Goal: Task Accomplishment & Management: Complete application form

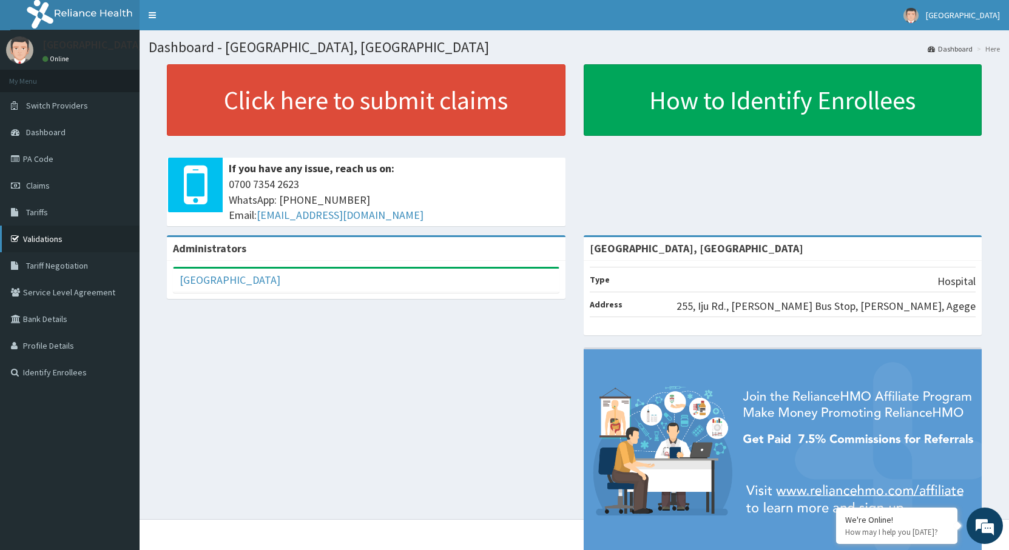
click at [63, 232] on link "Validations" at bounding box center [70, 239] width 140 height 27
click at [73, 184] on link "Claims" at bounding box center [70, 185] width 140 height 27
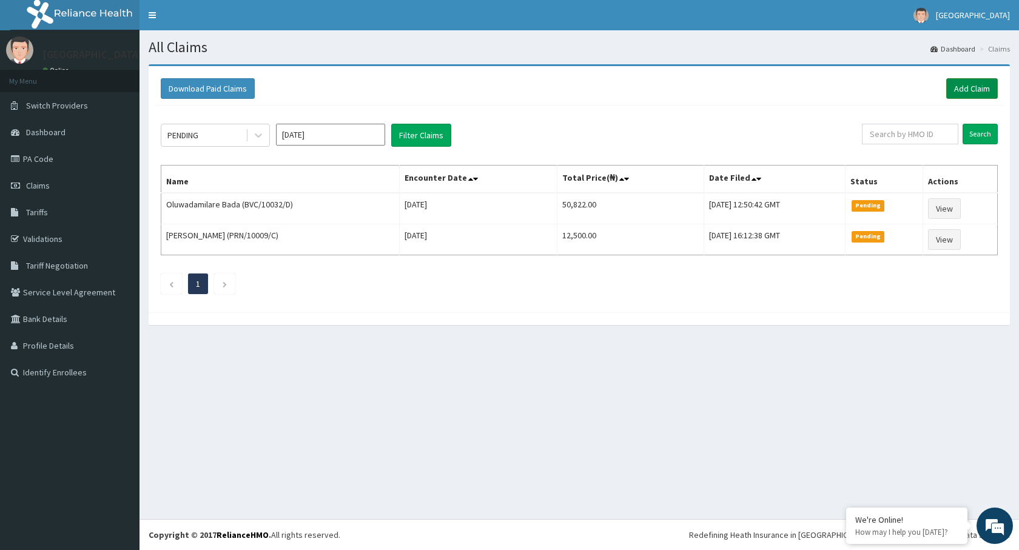
click at [972, 86] on link "Add Claim" at bounding box center [972, 88] width 52 height 21
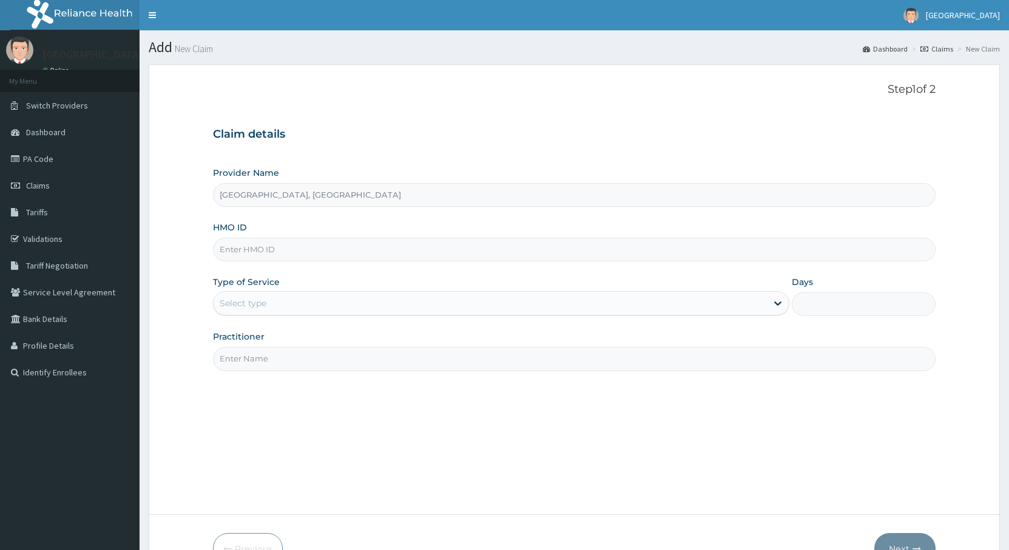
click at [266, 256] on input "HMO ID" at bounding box center [574, 250] width 723 height 24
paste input "slb/10557/b"
type input "slb/10557/b"
click at [241, 302] on div "Select type" at bounding box center [243, 303] width 47 height 12
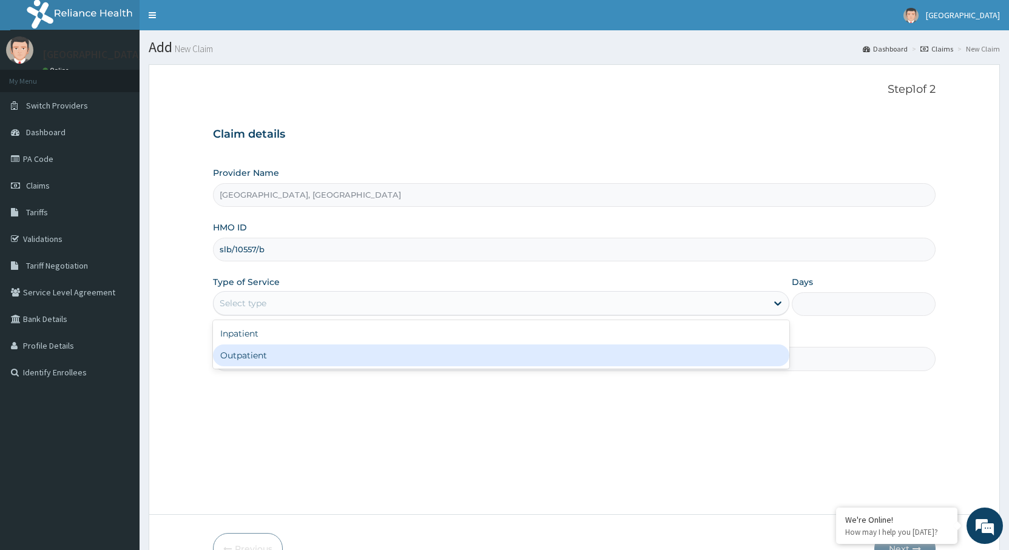
click at [252, 355] on div "Outpatient" at bounding box center [501, 356] width 576 height 22
type input "1"
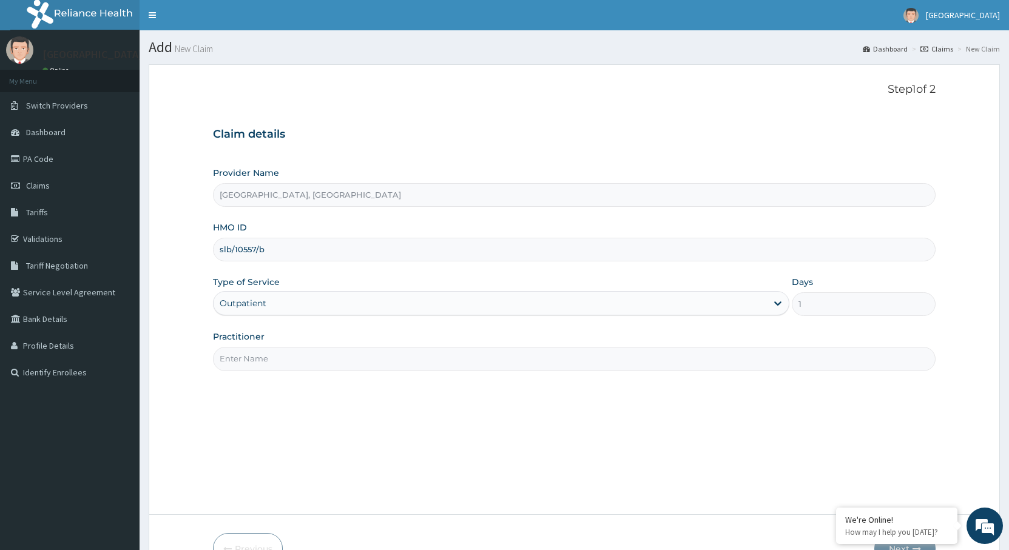
click at [291, 340] on div "Practitioner" at bounding box center [574, 351] width 723 height 40
click at [288, 352] on input "Practitioner" at bounding box center [574, 359] width 723 height 24
type input "DR OYENOWO"
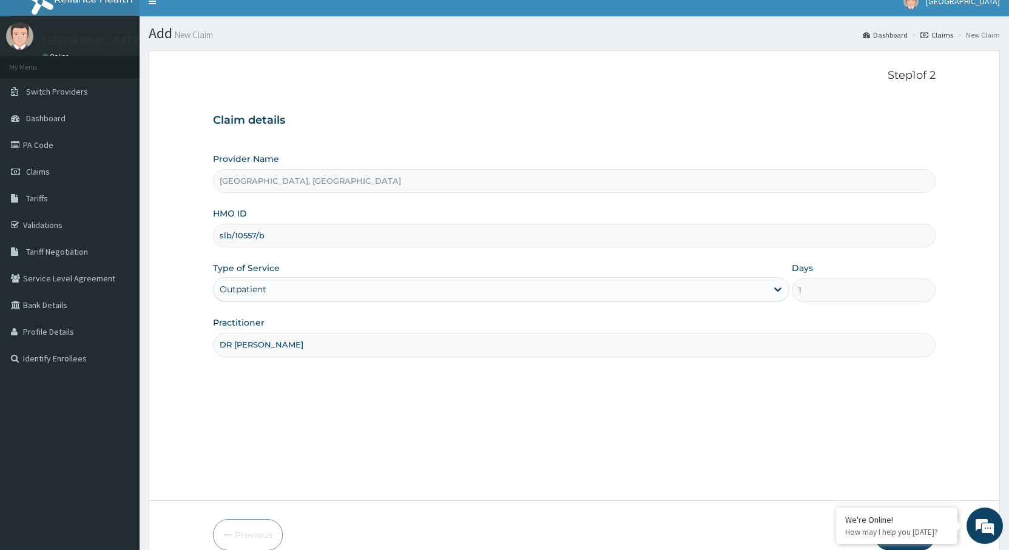
scroll to position [73, 0]
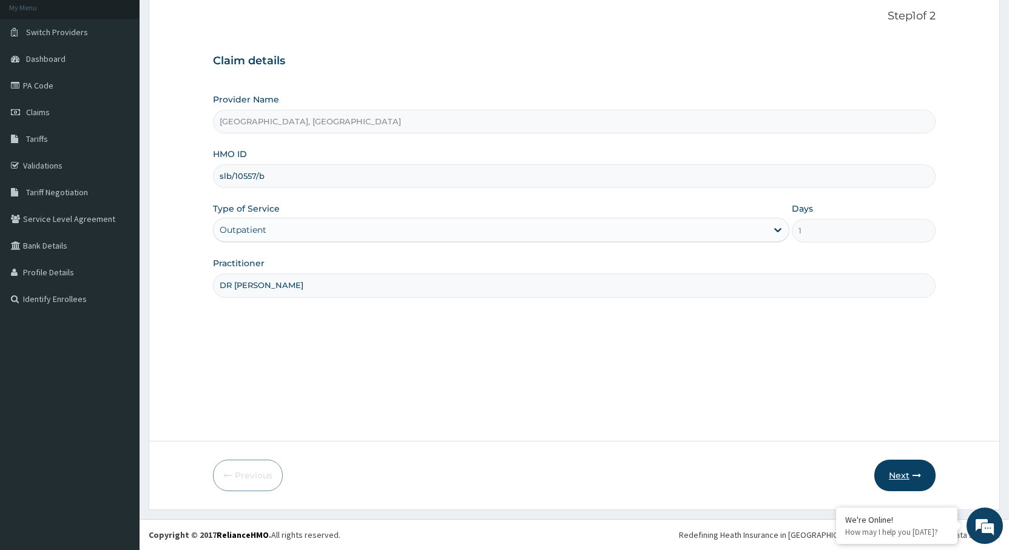
click at [909, 473] on button "Next" at bounding box center [904, 476] width 61 height 32
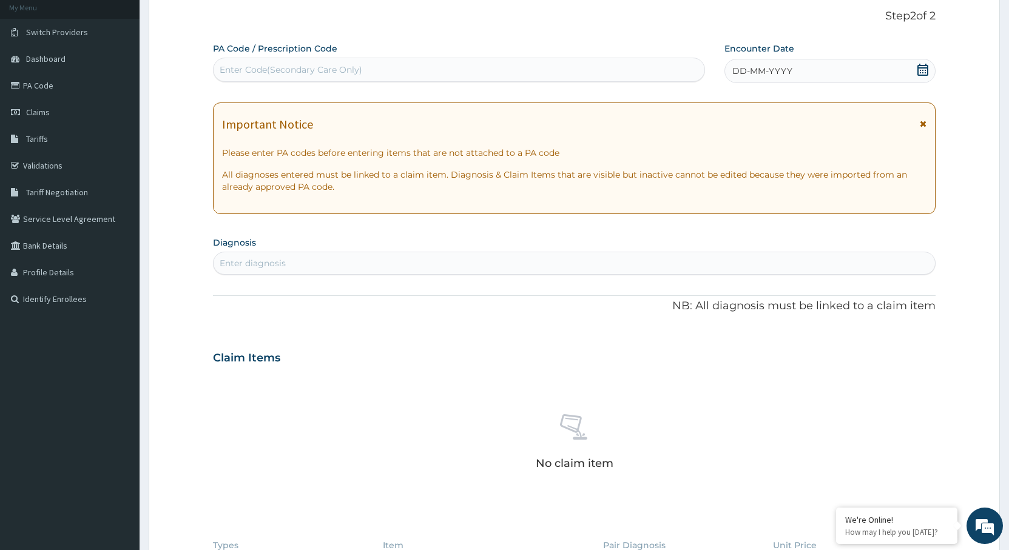
click at [377, 74] on div "Enter Code(Secondary Care Only)" at bounding box center [459, 69] width 491 height 19
click at [929, 69] on div "DD-MM-YYYY" at bounding box center [829, 71] width 211 height 24
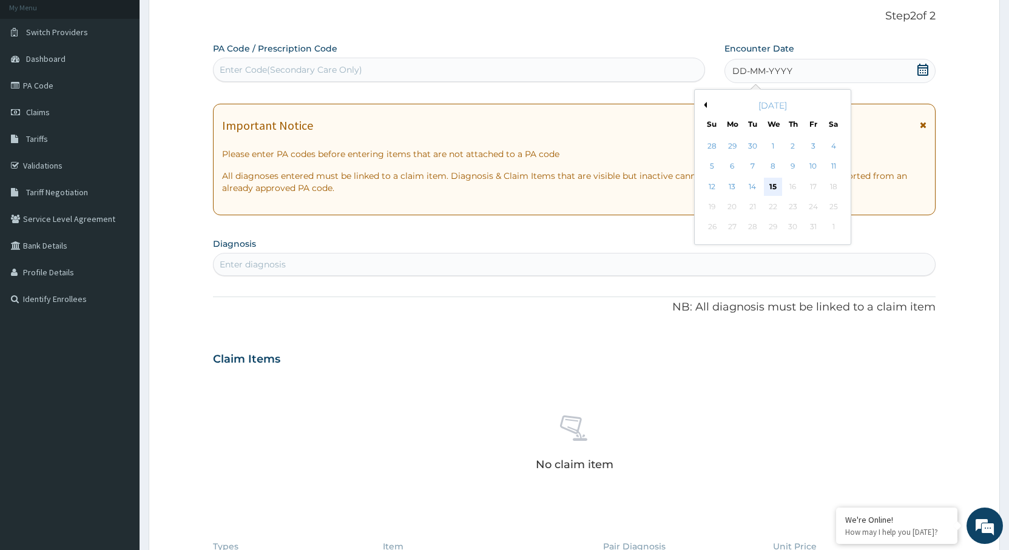
click at [773, 186] on div "15" at bounding box center [773, 187] width 18 height 18
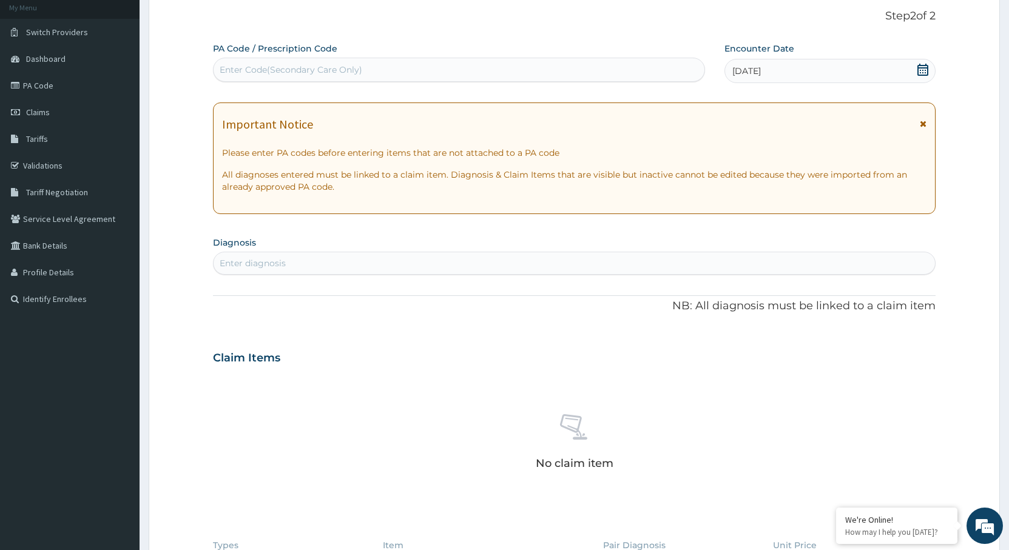
click at [431, 270] on div "Enter diagnosis" at bounding box center [574, 263] width 721 height 19
type input "CONJUNCT"
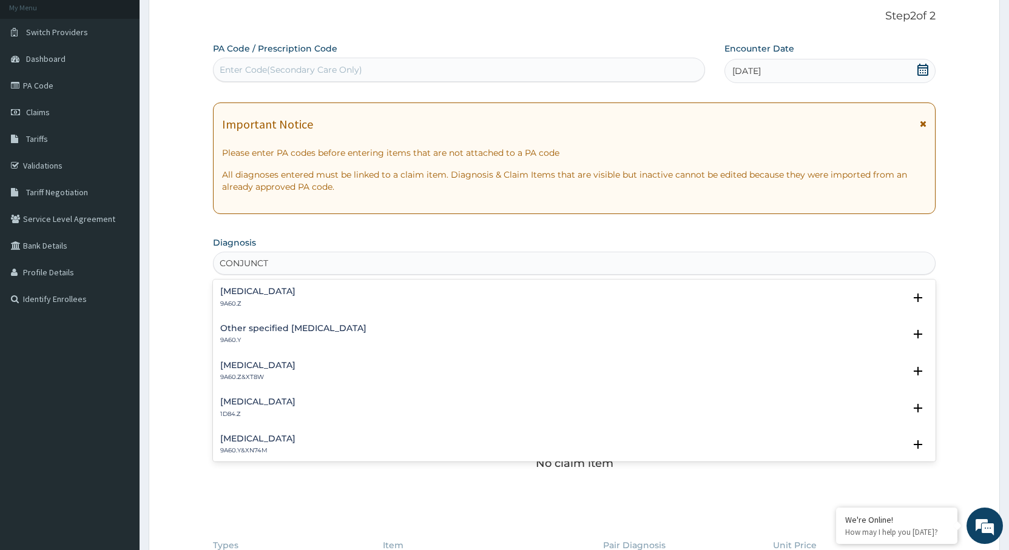
click at [284, 294] on h4 "Conjunctivitis, unspecified" at bounding box center [257, 291] width 75 height 9
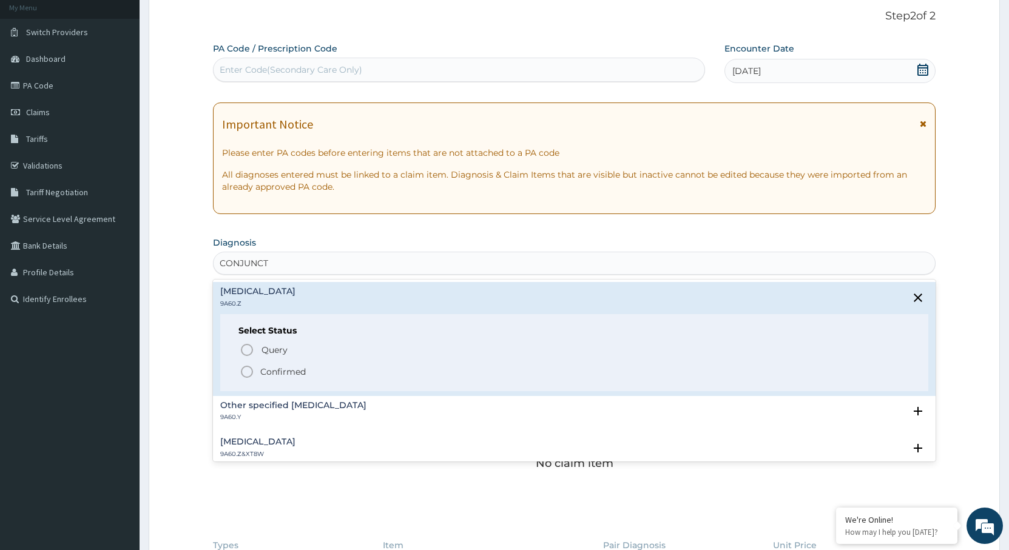
click at [249, 372] on icon "status option filled" at bounding box center [247, 372] width 15 height 15
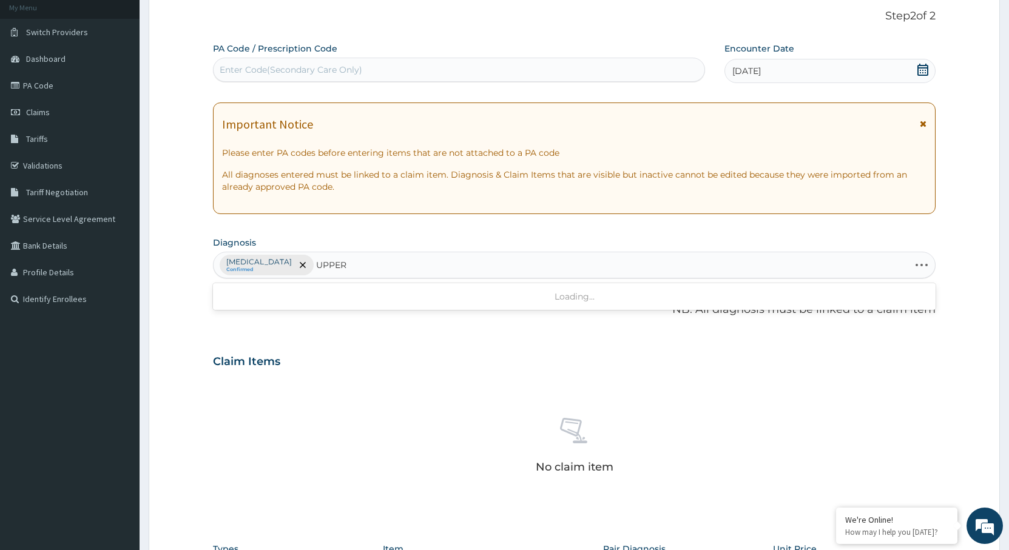
type input "UPPER"
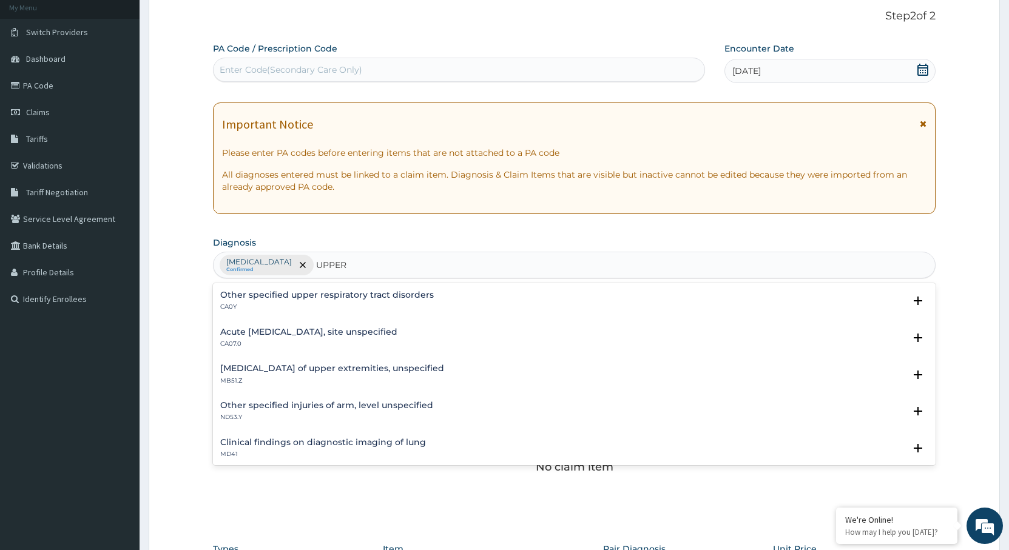
click at [261, 337] on div "Acute upper respiratory infection, site unspecified CA07.0" at bounding box center [308, 338] width 177 height 21
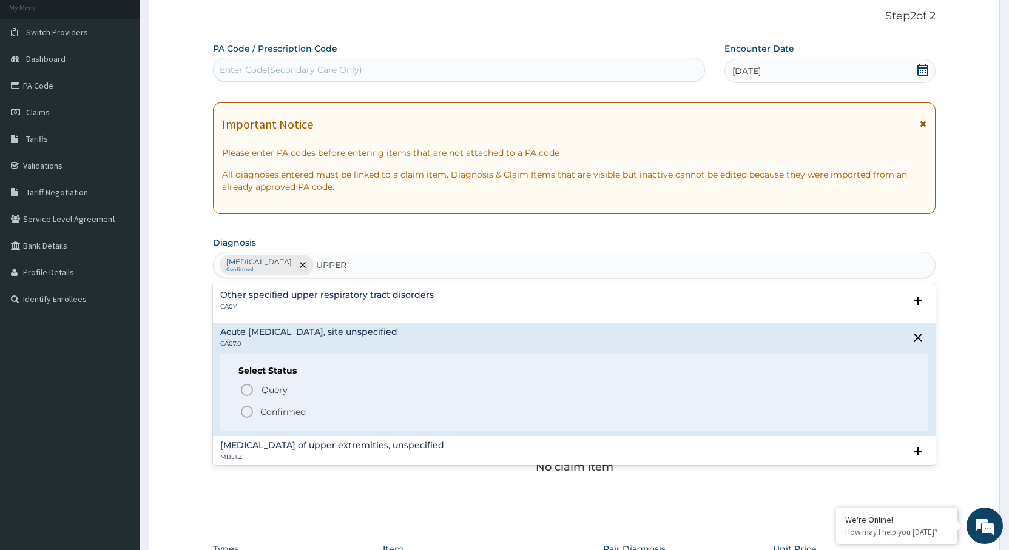
click at [266, 416] on p "Confirmed" at bounding box center [282, 412] width 45 height 12
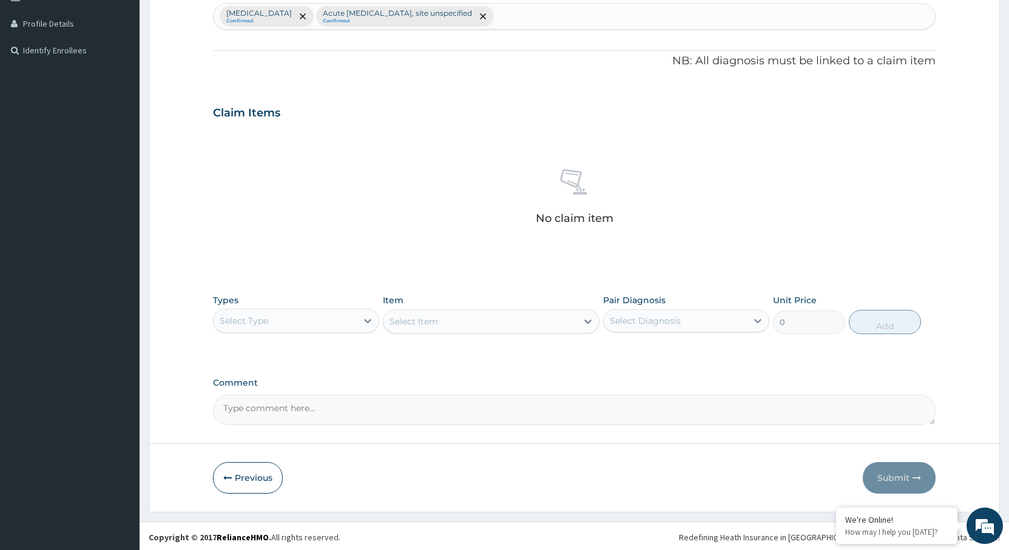
scroll to position [325, 0]
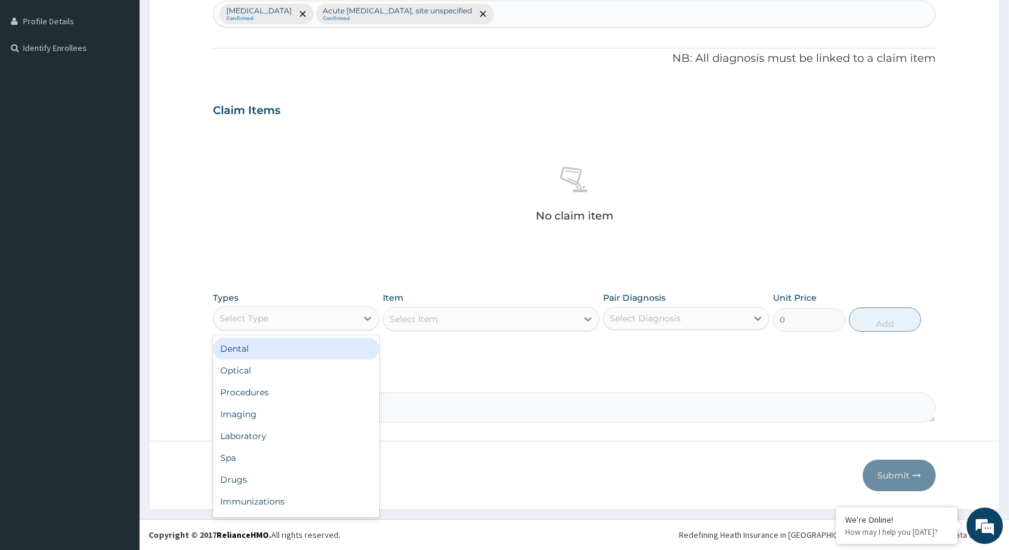
click at [323, 323] on div "Select Type" at bounding box center [285, 318] width 143 height 19
click at [270, 396] on div "Procedures" at bounding box center [296, 393] width 166 height 22
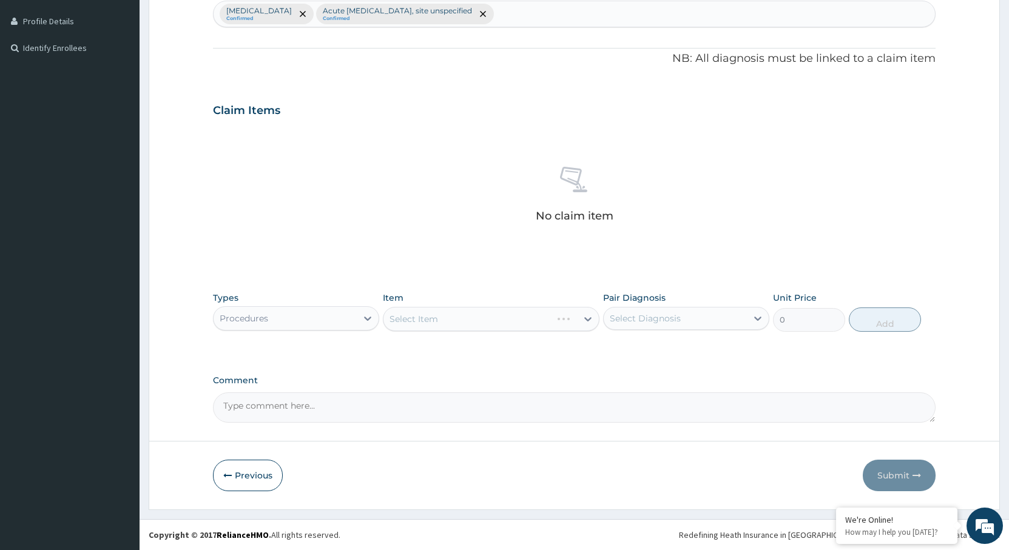
click at [644, 312] on div "Select Diagnosis" at bounding box center [645, 318] width 71 height 12
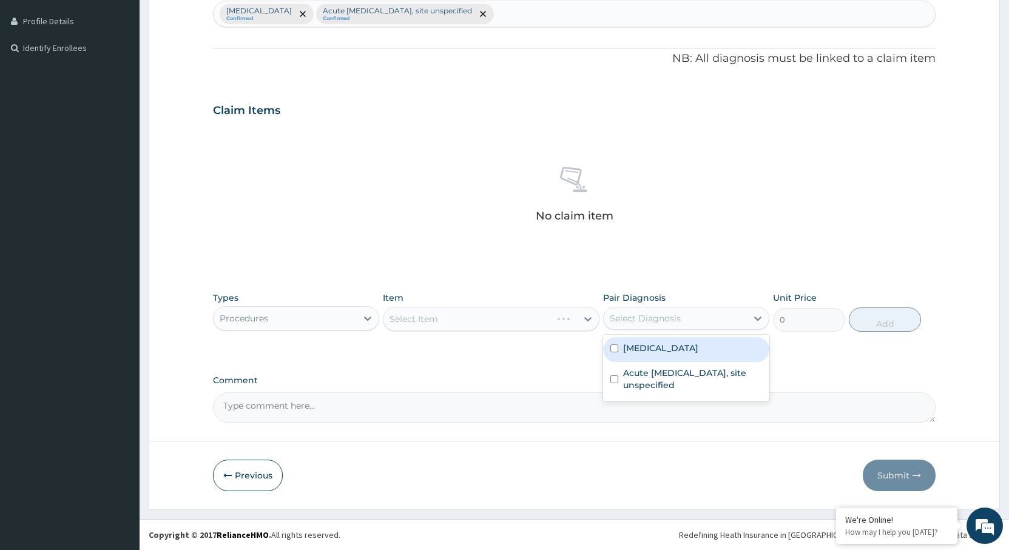
click at [651, 359] on div "Conjunctivitis, unspecified" at bounding box center [686, 349] width 166 height 25
checkbox input "true"
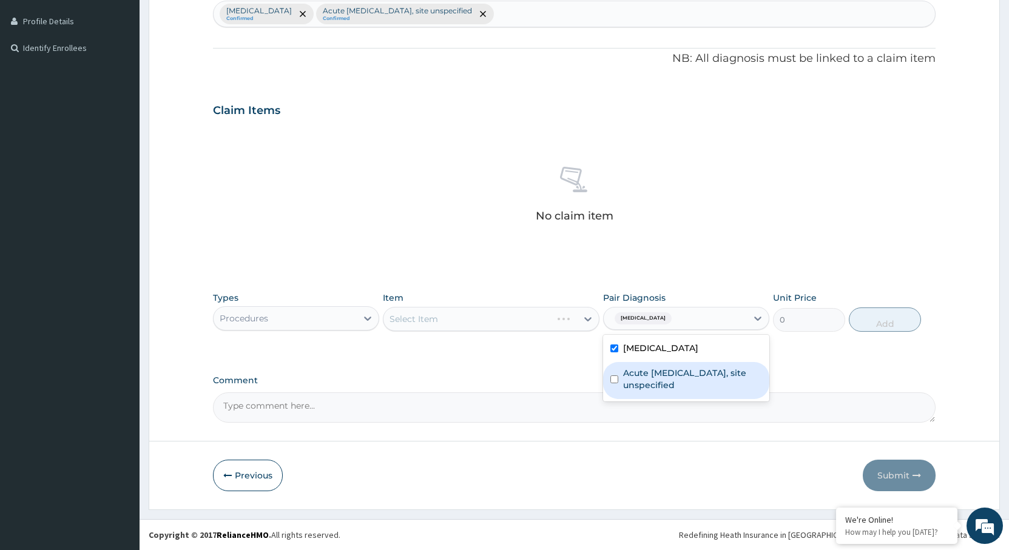
click at [645, 382] on label "Acute upper respiratory infection, site unspecified" at bounding box center [692, 379] width 139 height 24
checkbox input "true"
click at [486, 326] on div "Select Item" at bounding box center [480, 318] width 194 height 19
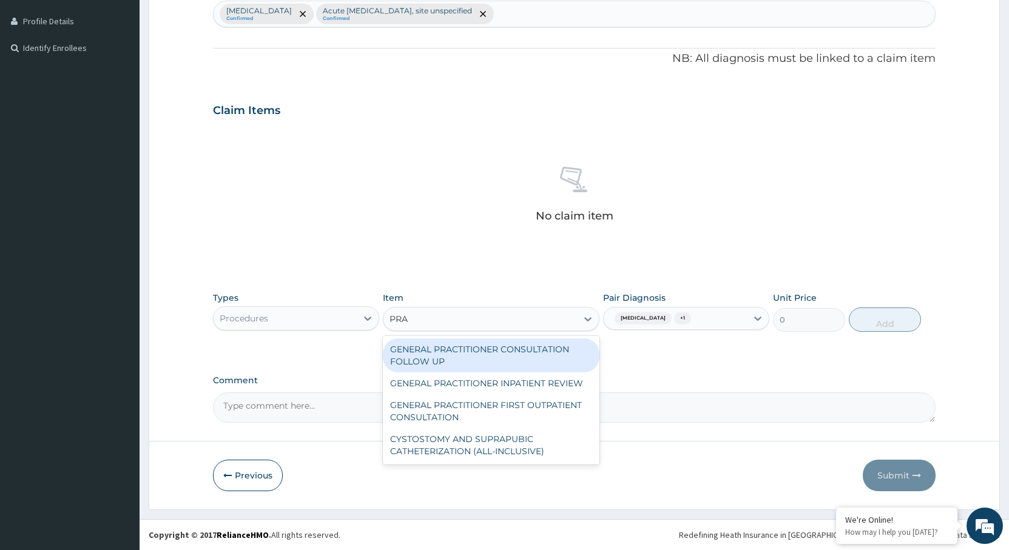
type input "PRAC"
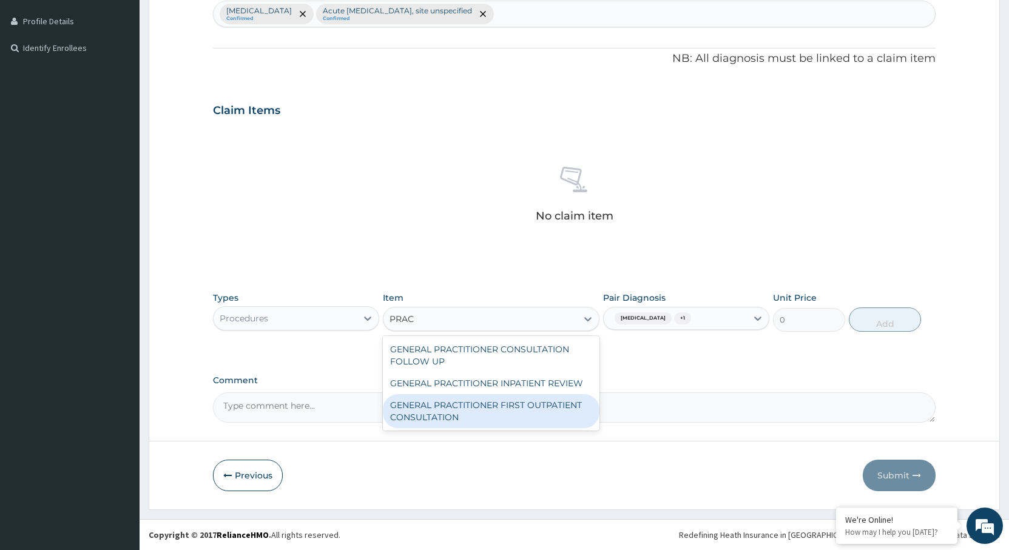
click at [490, 408] on div "GENERAL PRACTITIONER FIRST OUTPATIENT CONSULTATION" at bounding box center [491, 411] width 217 height 34
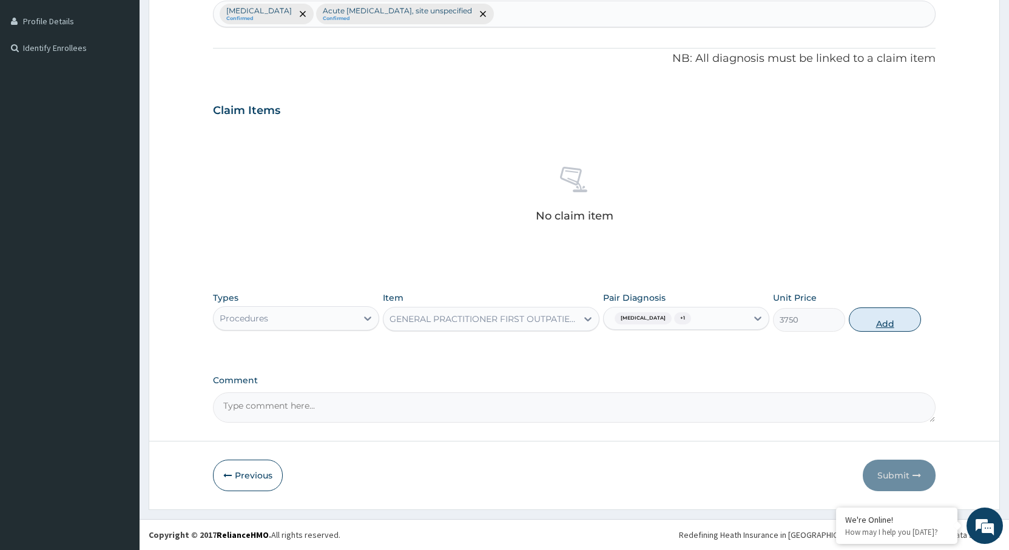
click at [866, 317] on button "Add" at bounding box center [885, 320] width 72 height 24
type input "0"
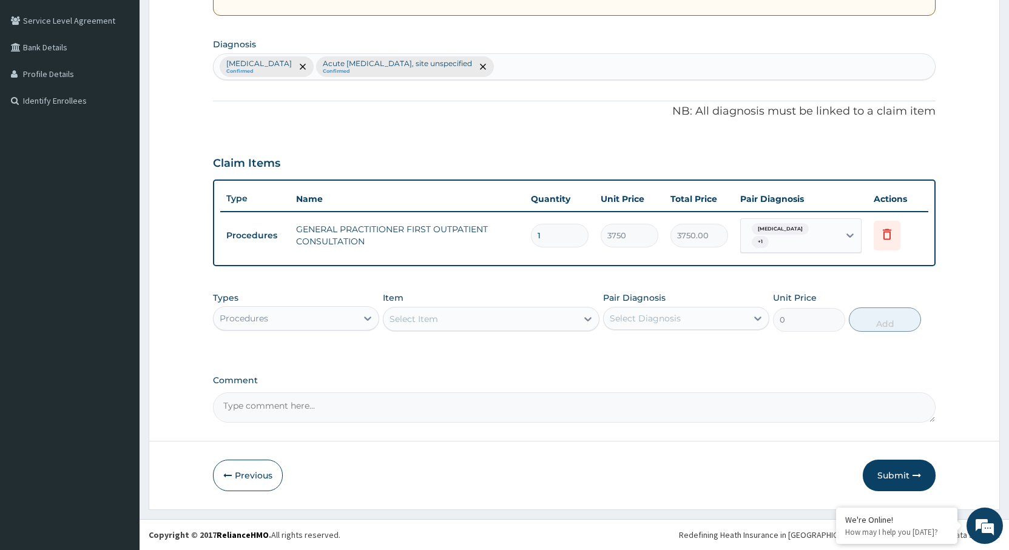
scroll to position [272, 0]
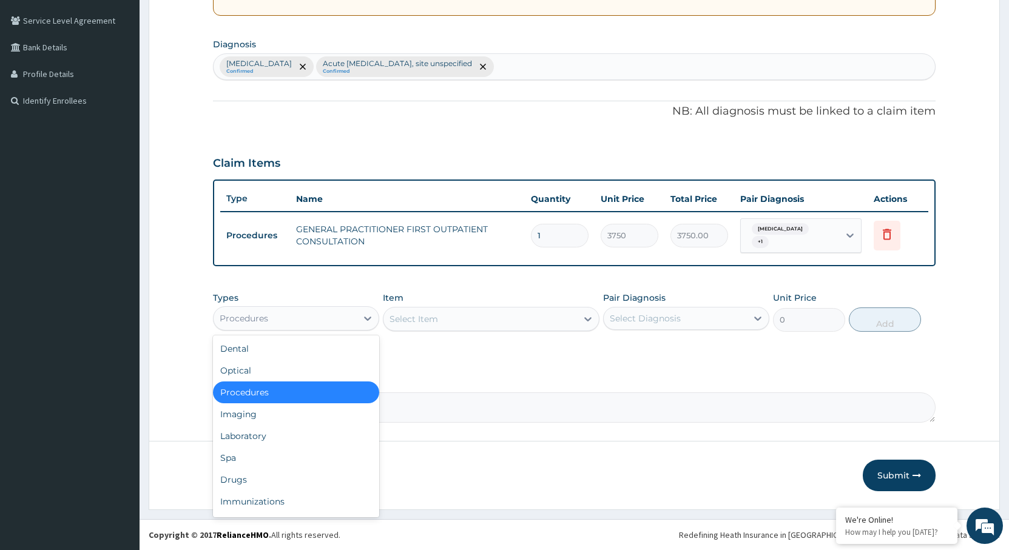
click at [289, 312] on div "Procedures" at bounding box center [285, 318] width 143 height 19
click at [285, 480] on div "Drugs" at bounding box center [296, 480] width 166 height 22
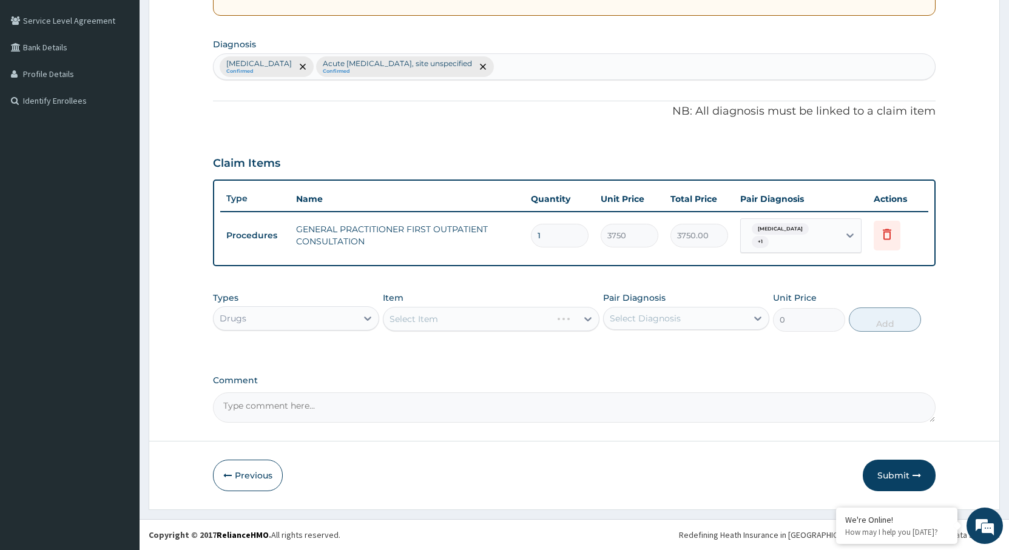
click at [640, 323] on div "Select Diagnosis" at bounding box center [645, 318] width 71 height 12
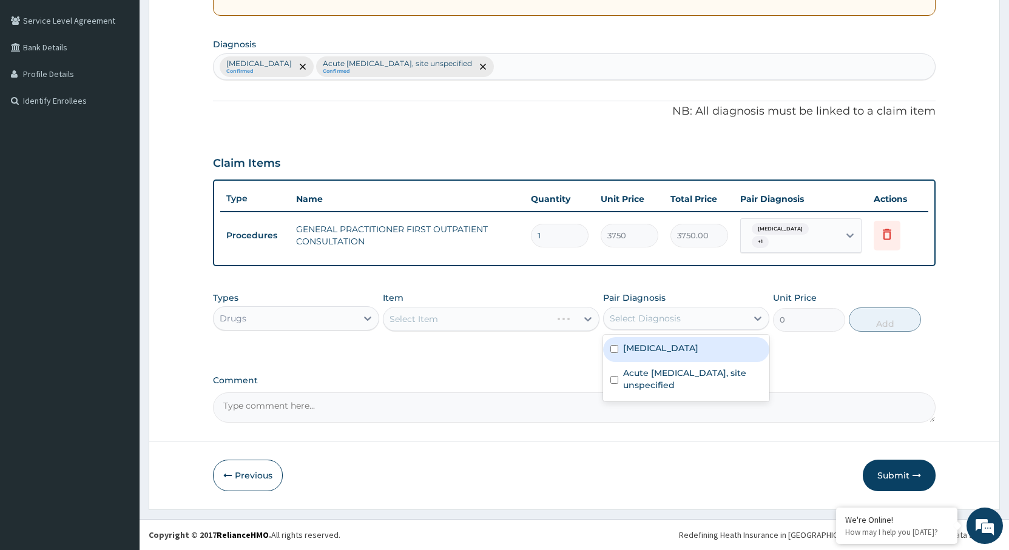
click at [642, 354] on label "Conjunctivitis, unspecified" at bounding box center [660, 348] width 75 height 12
checkbox input "true"
click at [480, 328] on div "Select Item" at bounding box center [480, 318] width 194 height 19
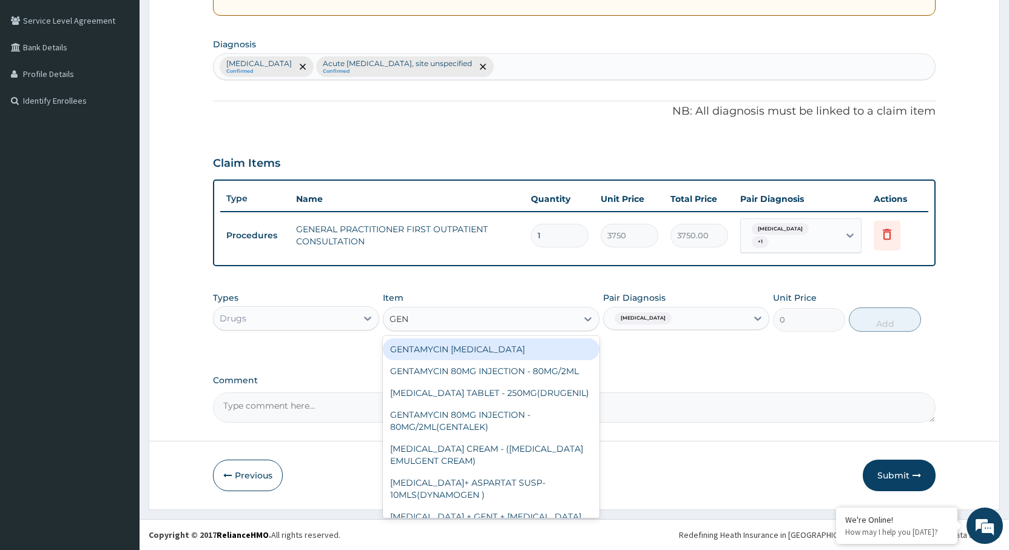
type input "GENT"
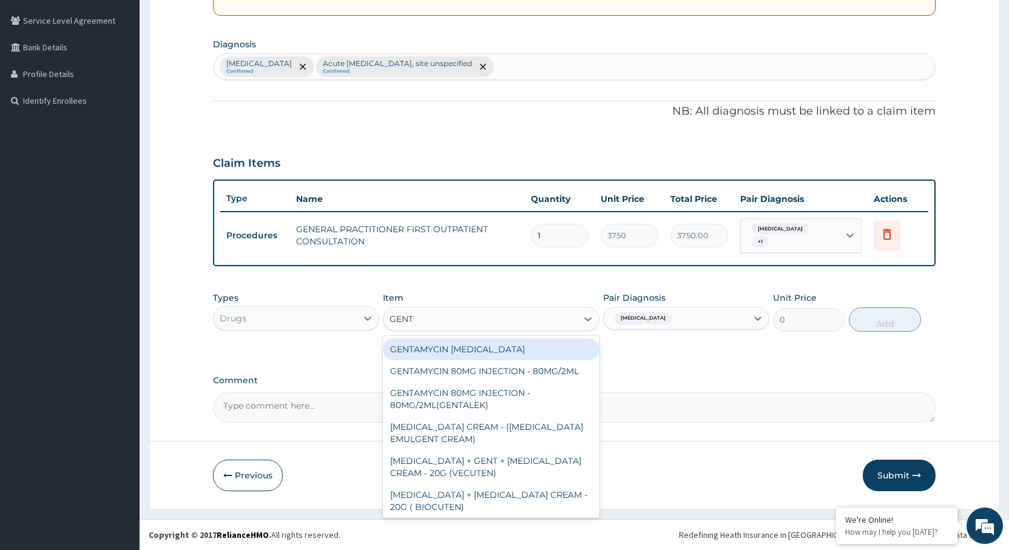
click at [466, 354] on div "GENTAMYCIN [MEDICAL_DATA]" at bounding box center [491, 350] width 217 height 22
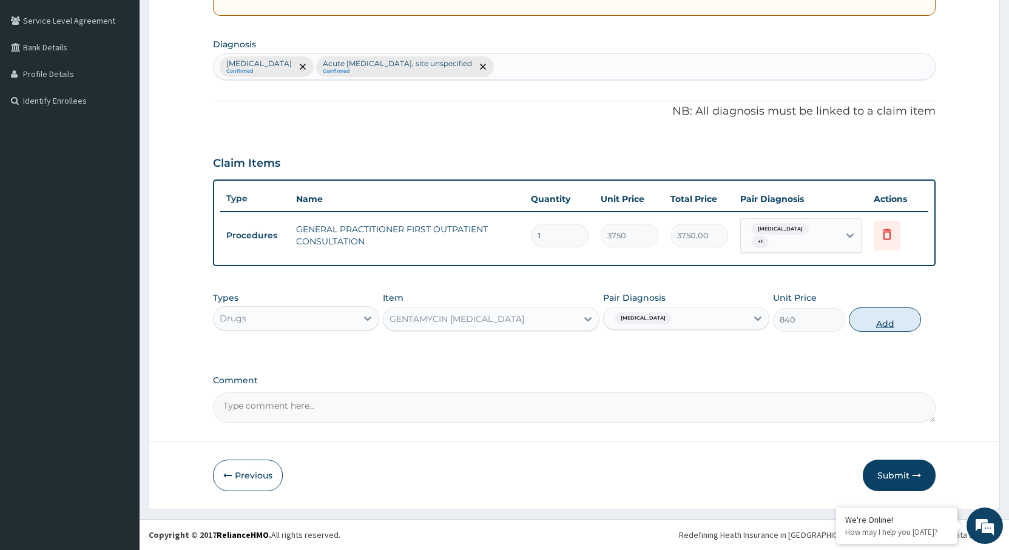
click at [885, 322] on button "Add" at bounding box center [885, 320] width 72 height 24
type input "0"
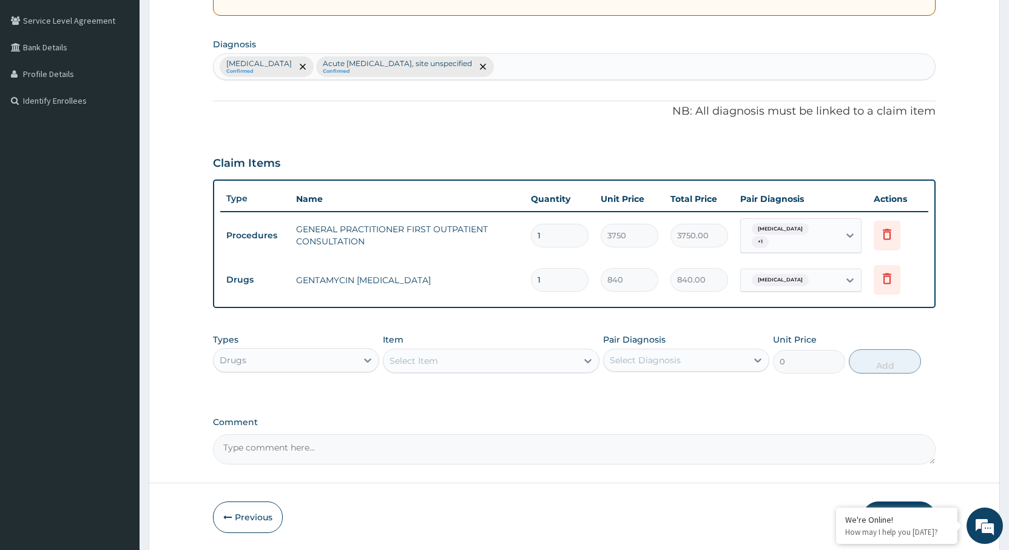
click at [451, 366] on div "Select Item" at bounding box center [480, 360] width 194 height 19
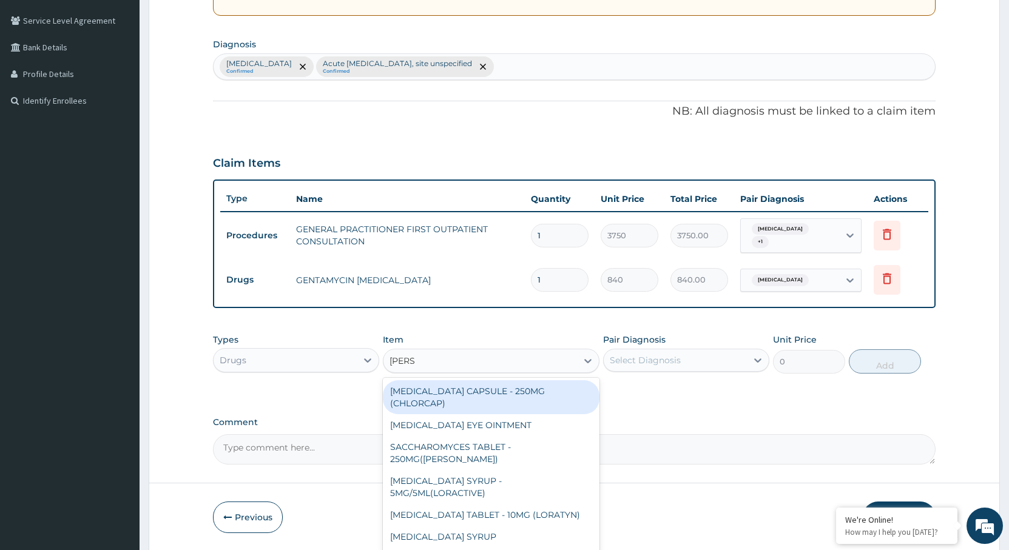
type input "LORAT"
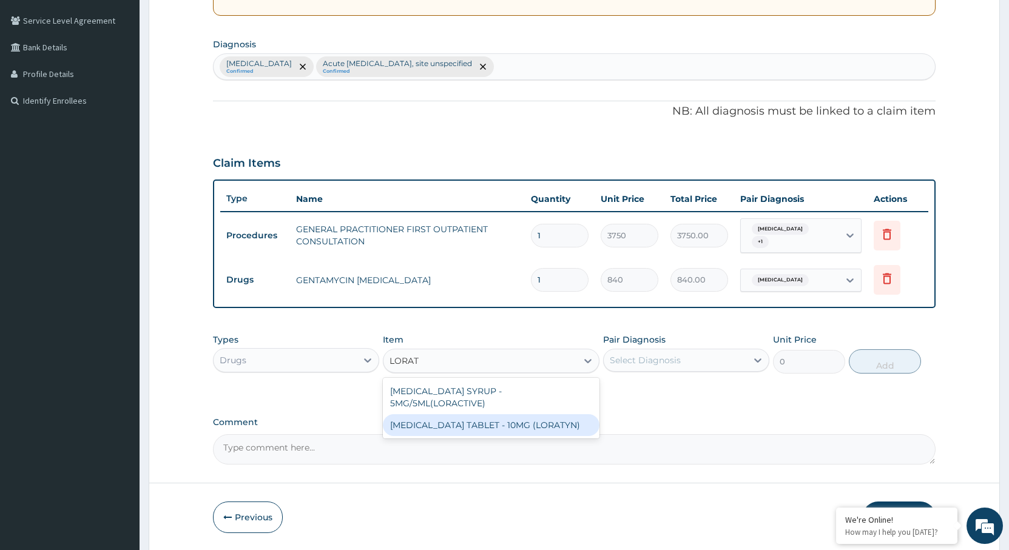
click at [453, 414] on div "[MEDICAL_DATA] TABLET - 10MG (LORATYN)" at bounding box center [491, 425] width 217 height 22
type input "98"
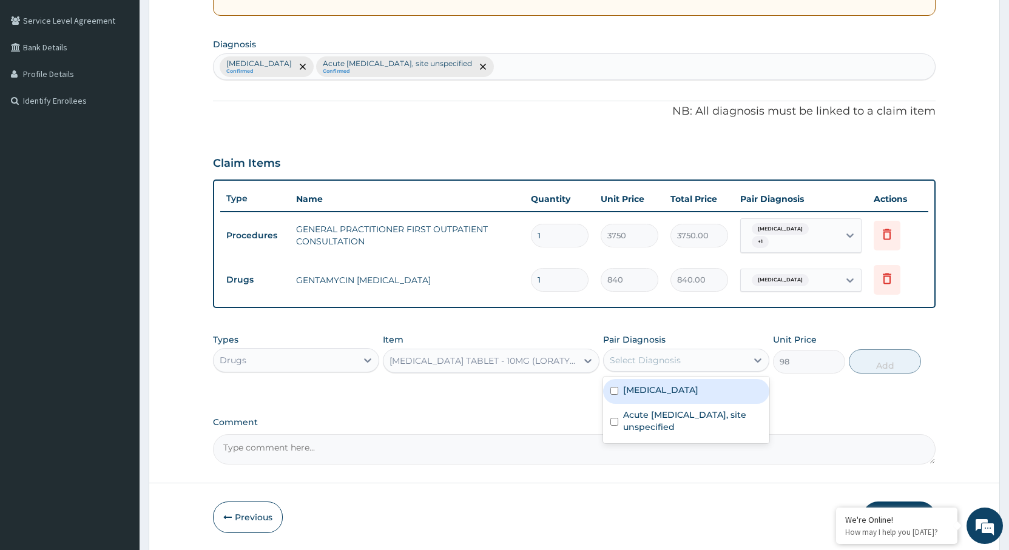
click at [695, 360] on div "Select Diagnosis" at bounding box center [675, 360] width 143 height 19
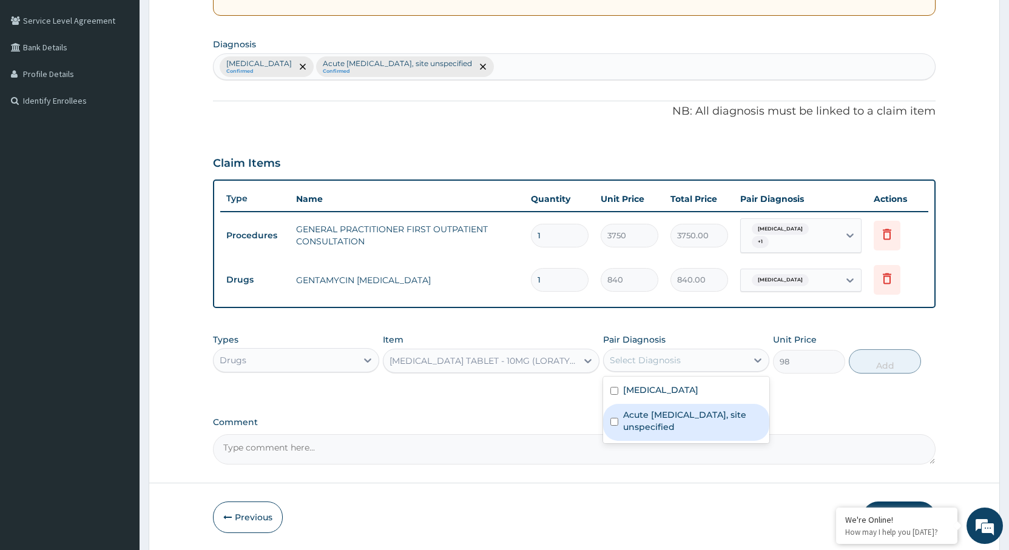
drag, startPoint x: 680, startPoint y: 422, endPoint x: 834, endPoint y: 383, distance: 158.2
click at [680, 422] on label "Acute [MEDICAL_DATA], site unspecified" at bounding box center [692, 421] width 139 height 24
checkbox input "true"
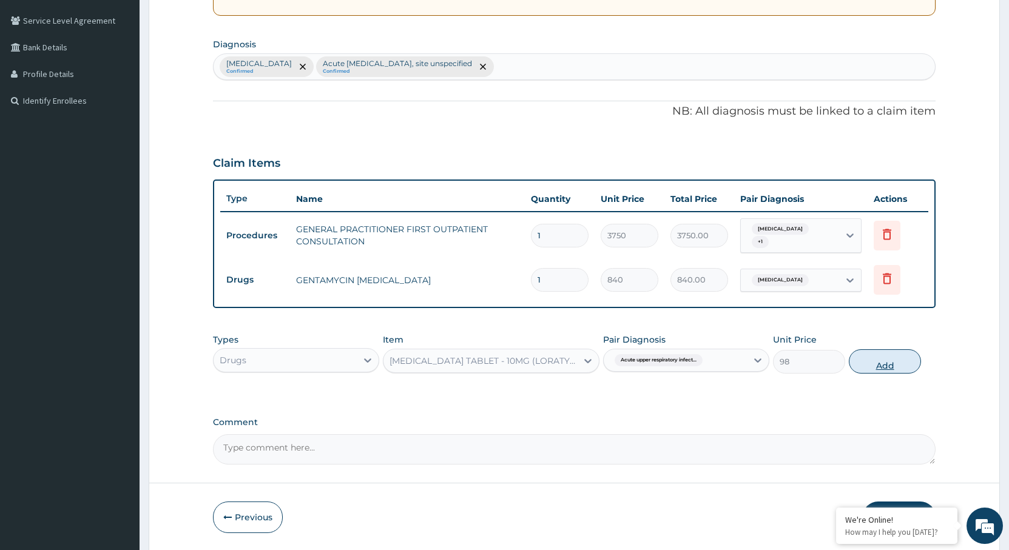
click at [881, 366] on button "Add" at bounding box center [885, 361] width 72 height 24
type input "0"
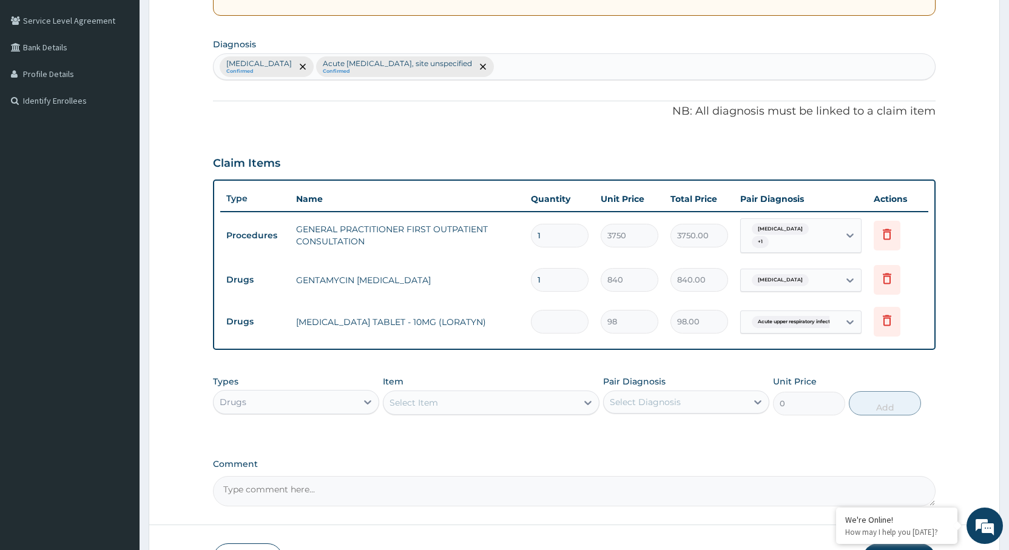
type input "0.00"
type input "5"
type input "490.00"
type input "5"
click at [487, 401] on div "Select Item" at bounding box center [480, 402] width 194 height 19
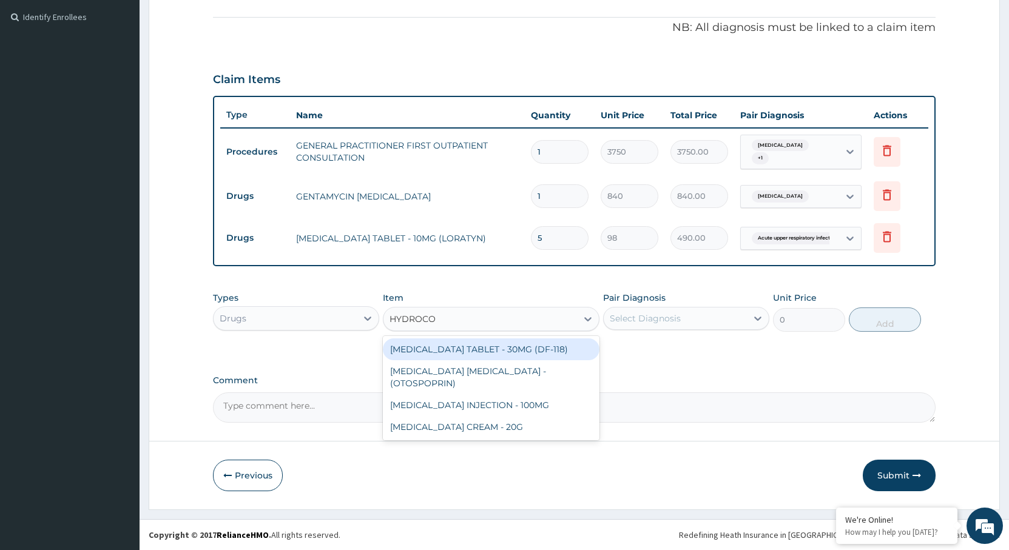
scroll to position [0, 0]
type input "HYDROCORT"
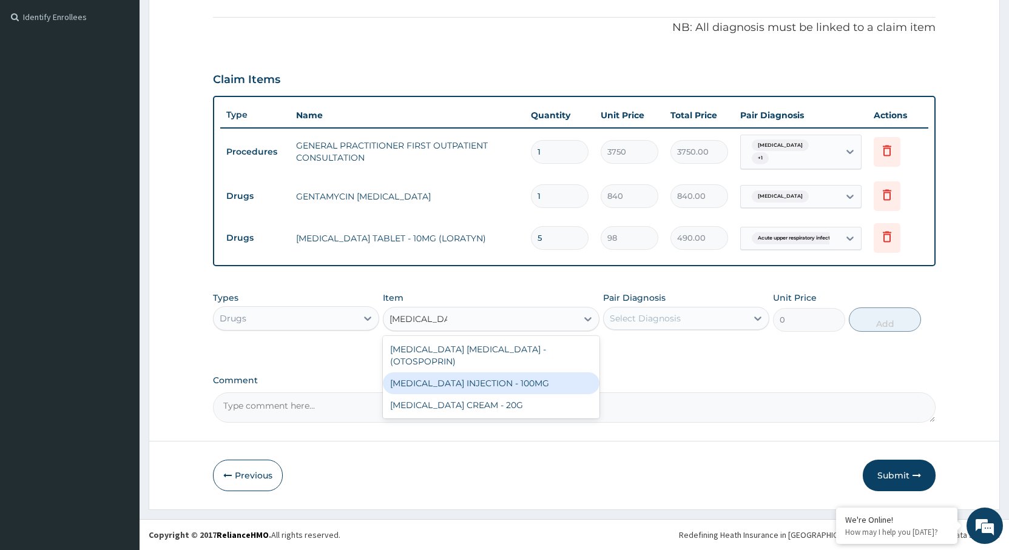
click at [436, 386] on div "[MEDICAL_DATA] INJECTION - 100MG" at bounding box center [491, 383] width 217 height 22
type input "840"
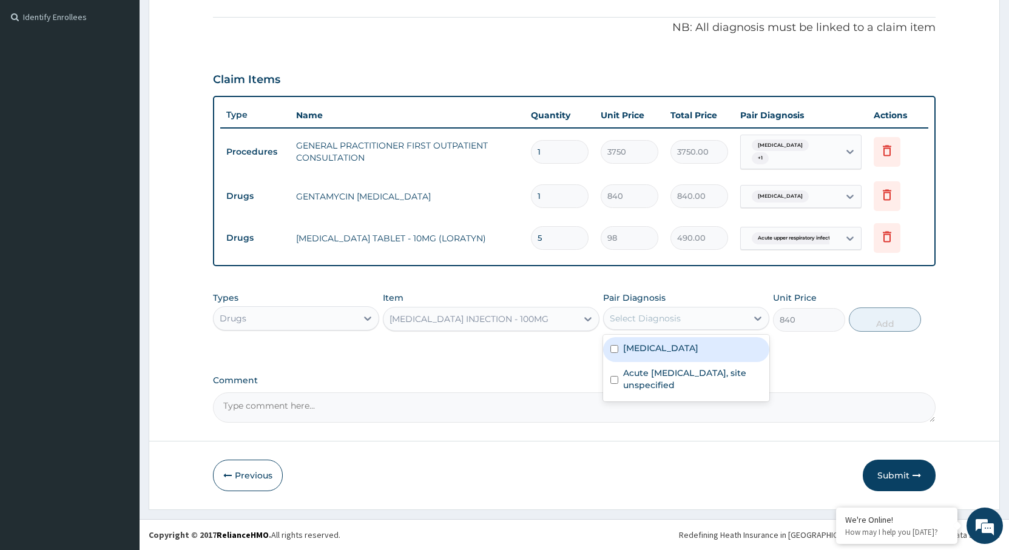
click at [661, 320] on div "Select Diagnosis" at bounding box center [645, 318] width 71 height 12
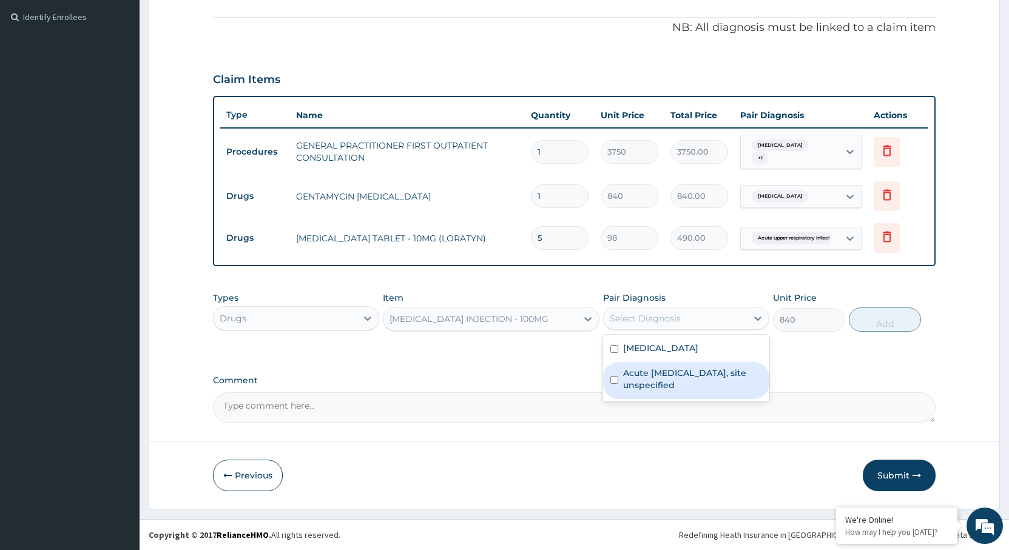
click at [659, 391] on label "Acute [MEDICAL_DATA], site unspecified" at bounding box center [692, 379] width 139 height 24
checkbox input "true"
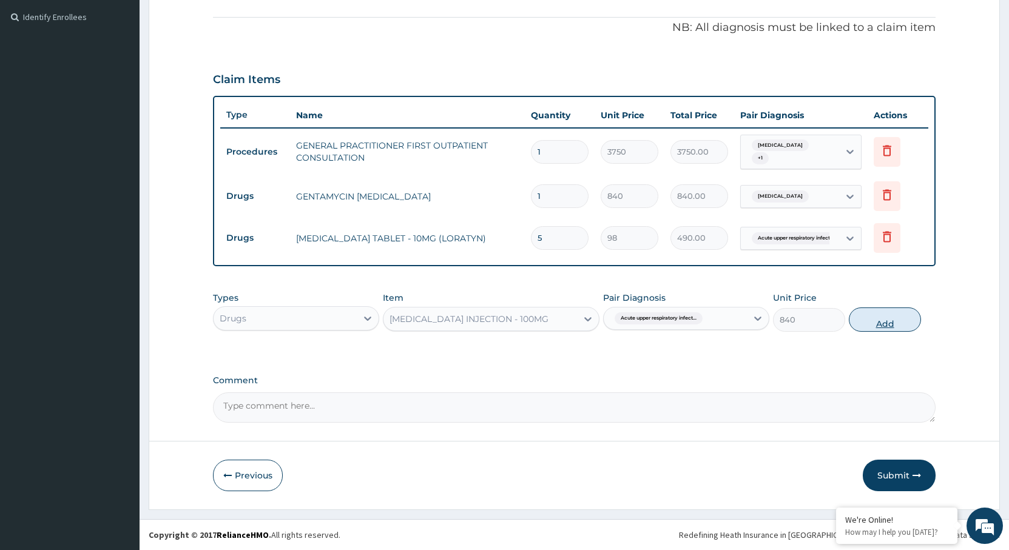
click at [883, 328] on button "Add" at bounding box center [885, 320] width 72 height 24
type input "0"
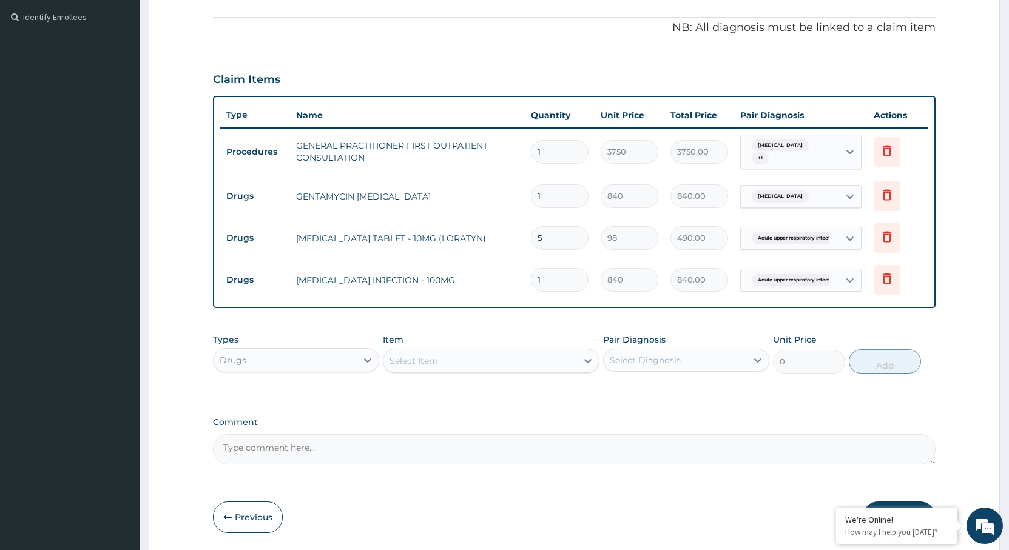
click at [439, 360] on div "Select Item" at bounding box center [480, 360] width 194 height 19
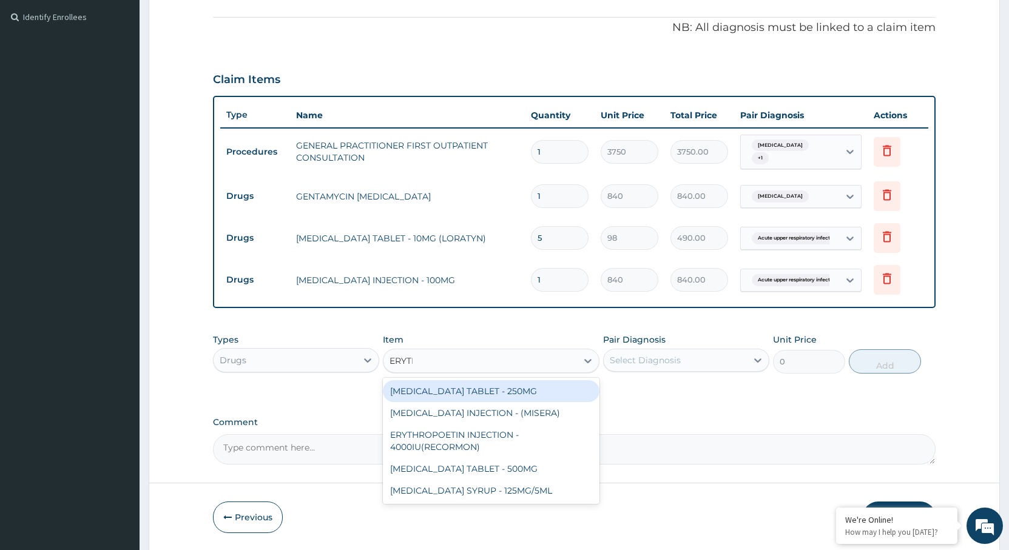
type input "ERYTHR"
click at [524, 394] on div "[MEDICAL_DATA] TABLET - 250MG" at bounding box center [491, 391] width 217 height 22
type input "140"
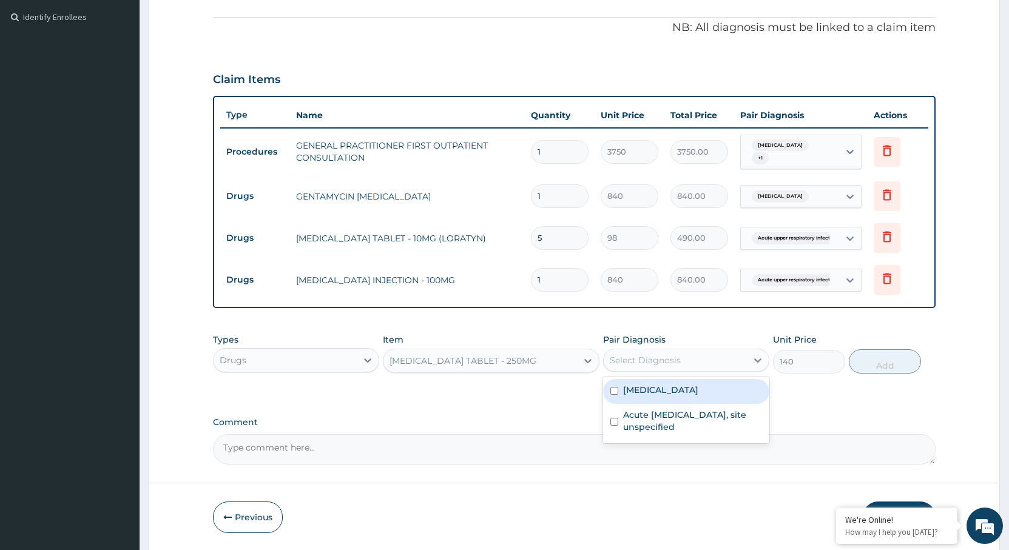
drag, startPoint x: 630, startPoint y: 354, endPoint x: 658, endPoint y: 380, distance: 38.2
click at [630, 354] on div "Select Diagnosis" at bounding box center [645, 360] width 71 height 12
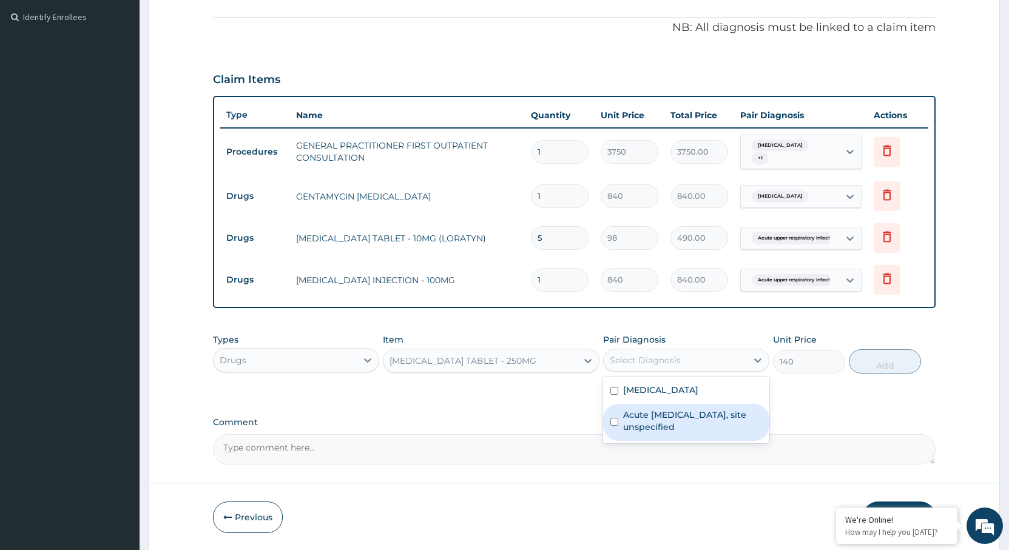
click at [667, 417] on label "Acute [MEDICAL_DATA], site unspecified" at bounding box center [692, 421] width 139 height 24
checkbox input "true"
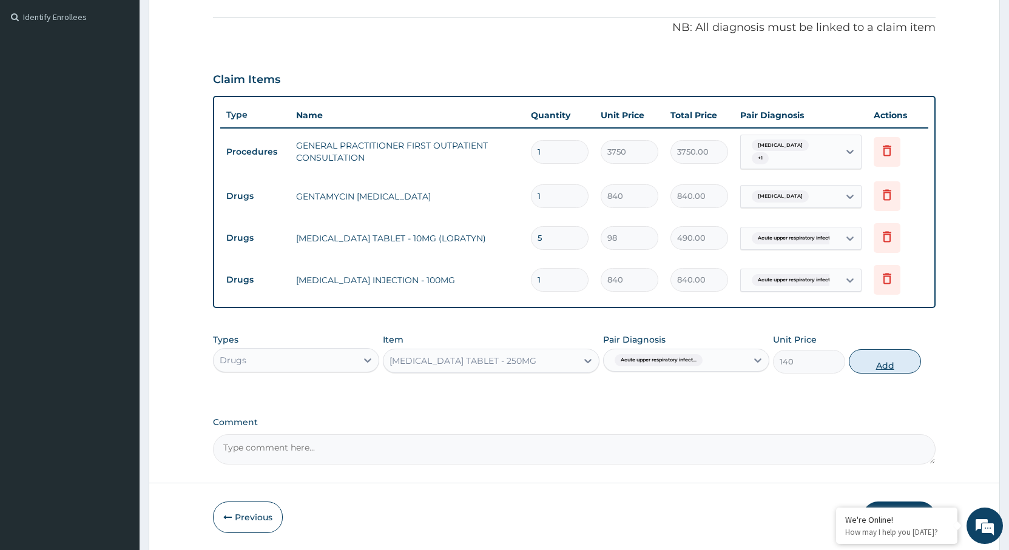
click at [878, 363] on button "Add" at bounding box center [885, 361] width 72 height 24
type input "0"
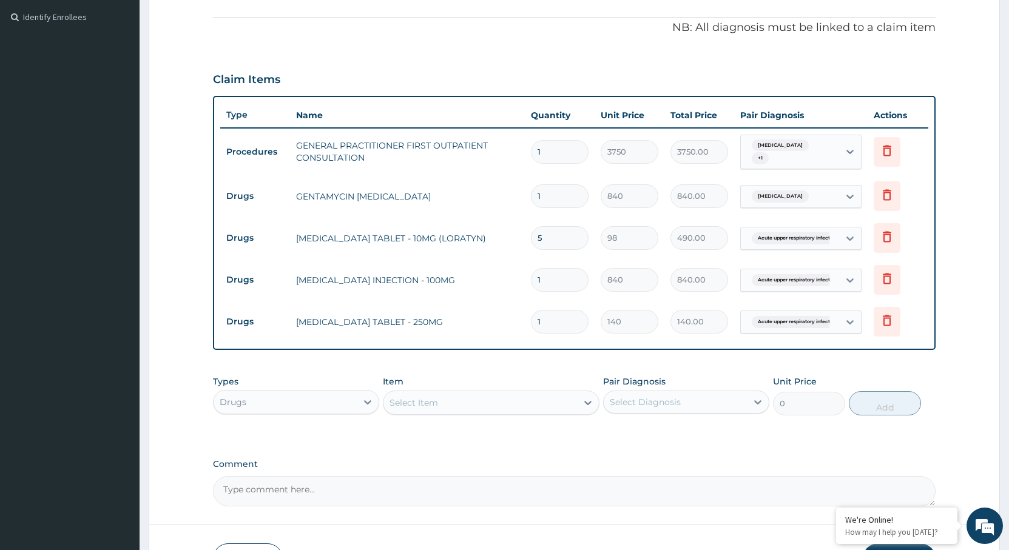
type input "15"
type input "2100.00"
type input "15"
click at [546, 362] on div "PA Code / Prescription Code Enter Code(Secondary Care Only) Encounter Date 15-1…" at bounding box center [574, 133] width 723 height 746
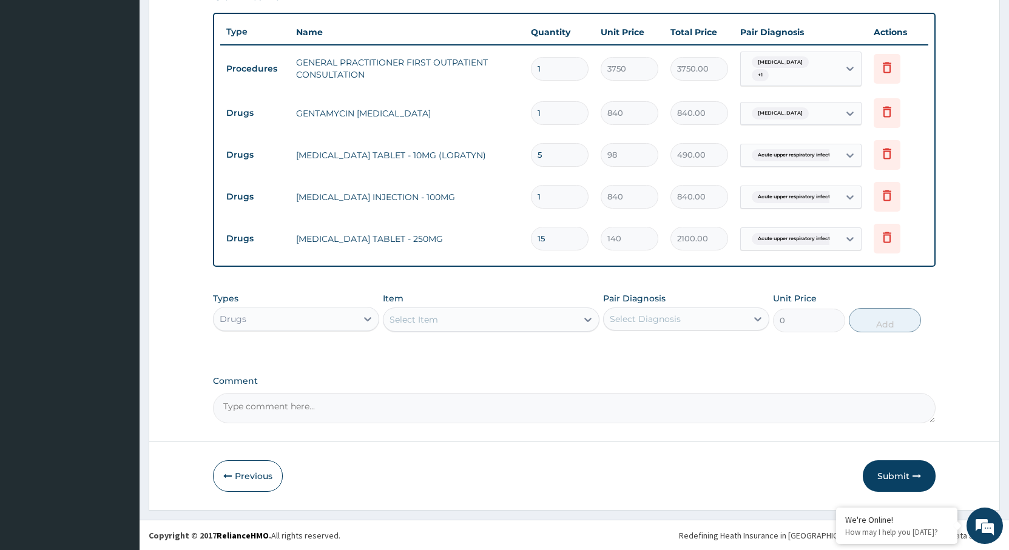
scroll to position [439, 0]
click at [908, 472] on button "Submit" at bounding box center [899, 476] width 73 height 32
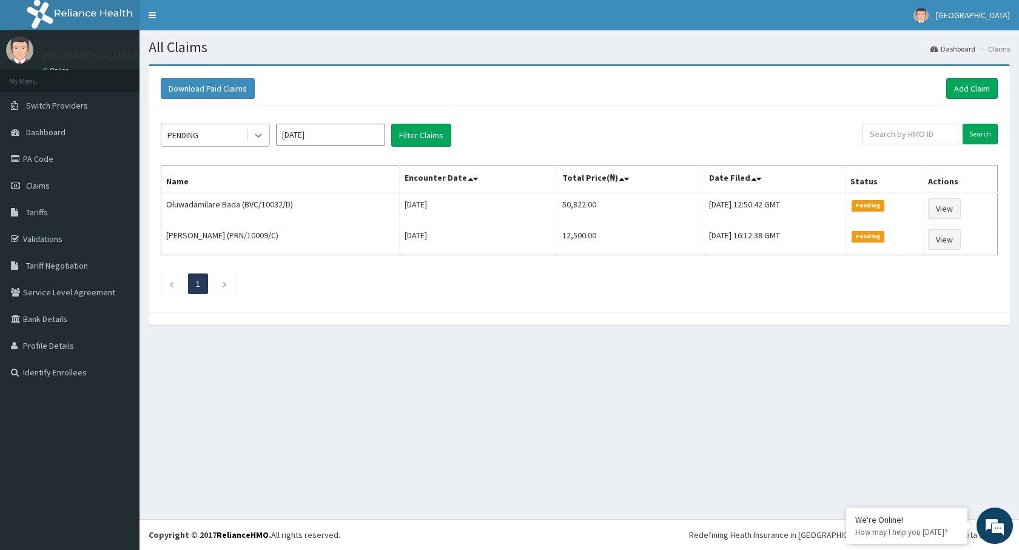
click at [262, 138] on icon at bounding box center [258, 135] width 12 height 12
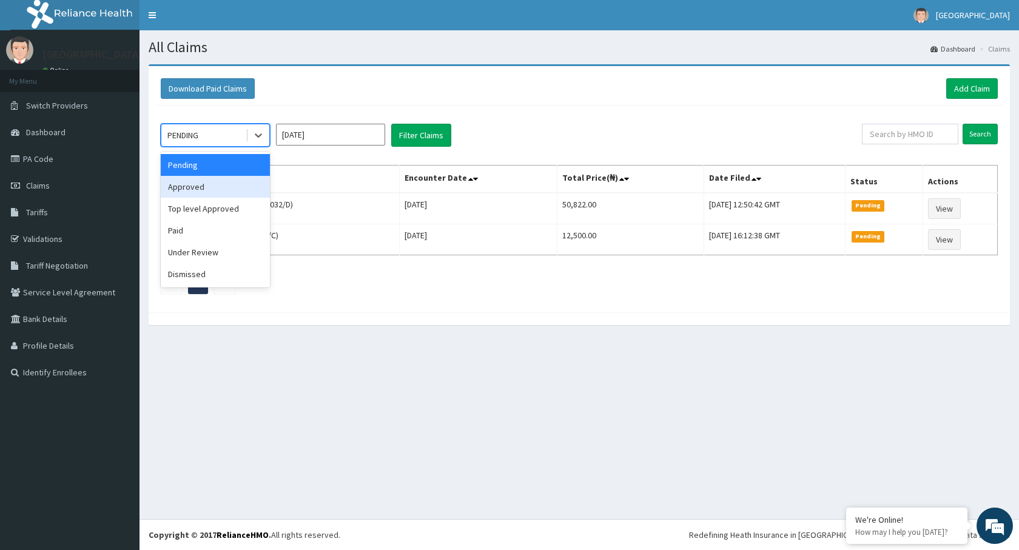
click at [220, 186] on div "Approved" at bounding box center [215, 187] width 109 height 22
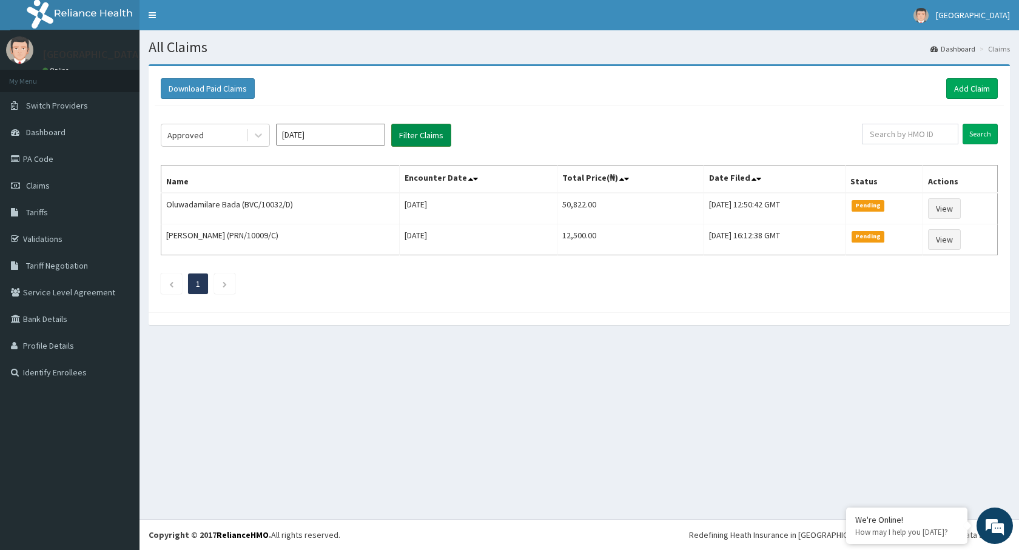
click at [402, 139] on button "Filter Claims" at bounding box center [421, 135] width 60 height 23
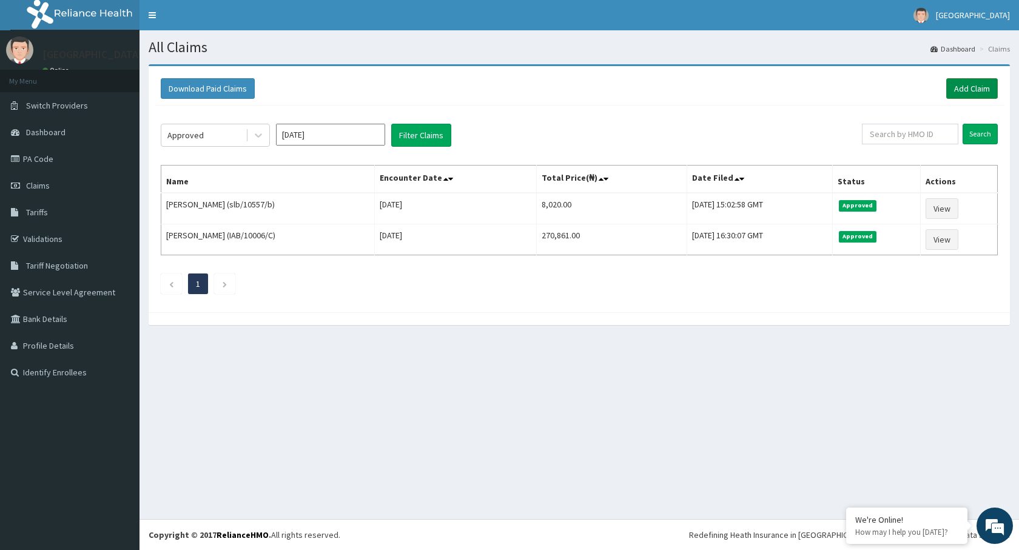
click at [967, 84] on link "Add Claim" at bounding box center [972, 88] width 52 height 21
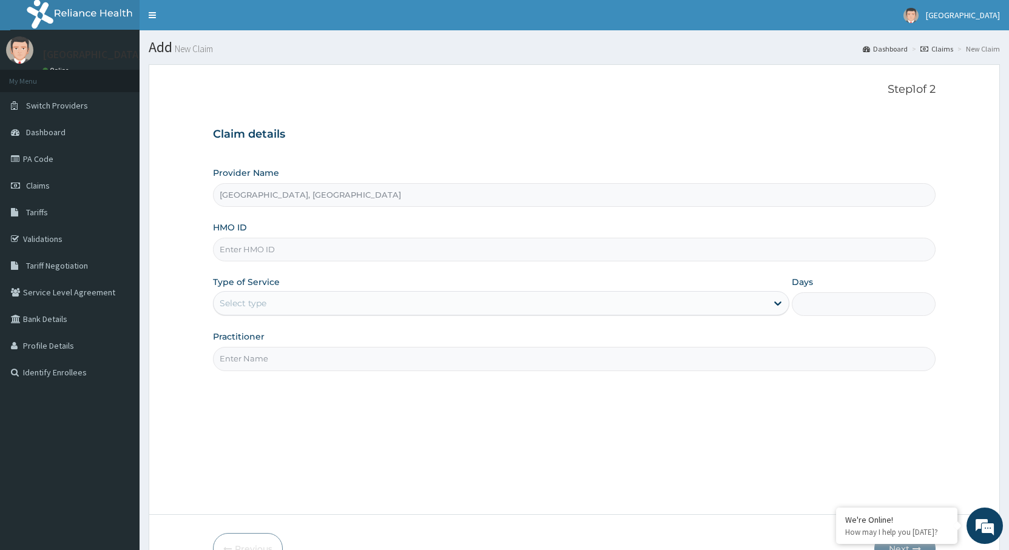
click at [246, 252] on input "HMO ID" at bounding box center [574, 250] width 723 height 24
paste input "GEG/10031/E"
type input "GEG/10031/E"
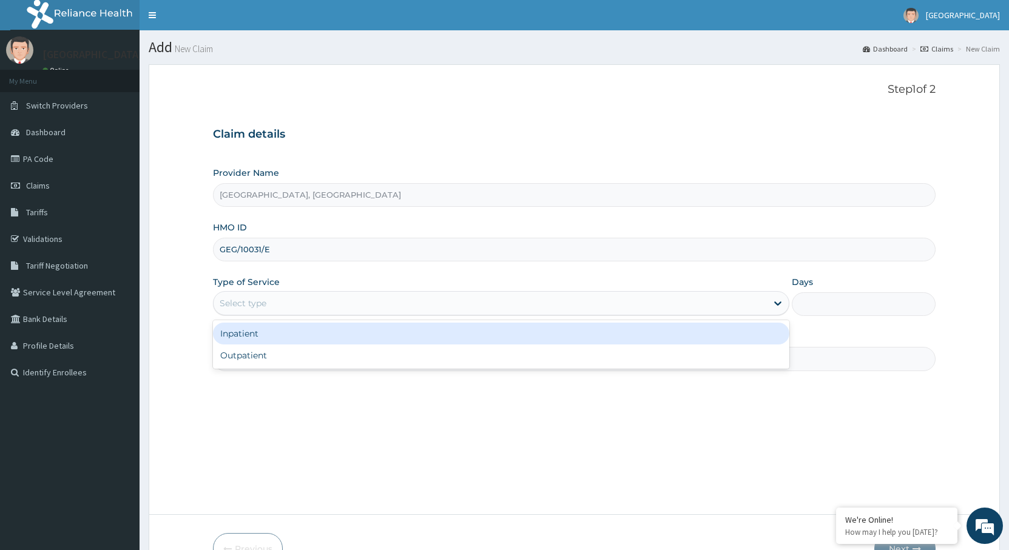
click at [251, 308] on div "Select type" at bounding box center [243, 303] width 47 height 12
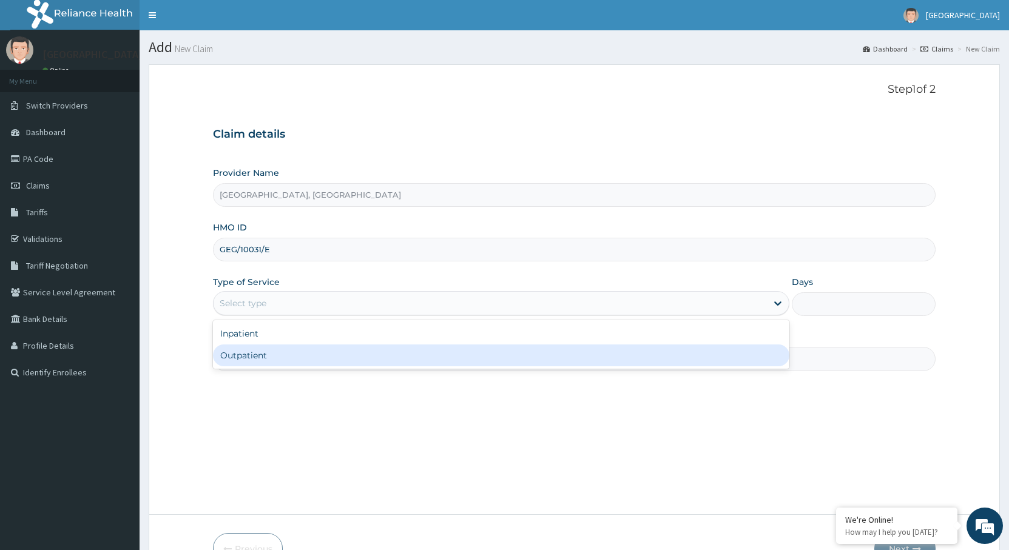
click at [250, 356] on div "Outpatient" at bounding box center [501, 356] width 576 height 22
type input "1"
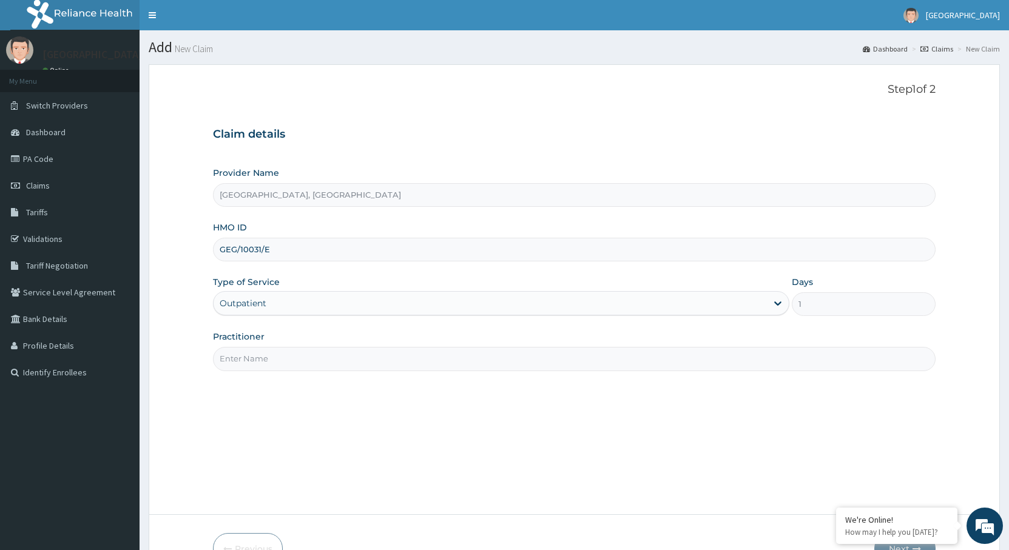
drag, startPoint x: 274, startPoint y: 342, endPoint x: 275, endPoint y: 357, distance: 14.6
click at [275, 345] on div "Practitioner" at bounding box center [574, 351] width 723 height 40
click at [275, 357] on input "Practitioner" at bounding box center [574, 359] width 723 height 24
type input "DR [PERSON_NAME]"
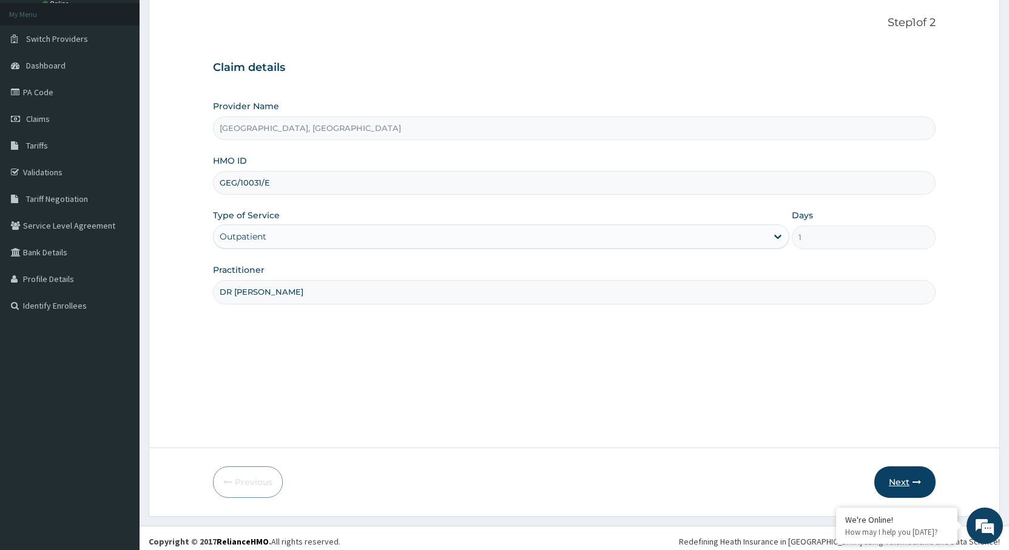
scroll to position [73, 0]
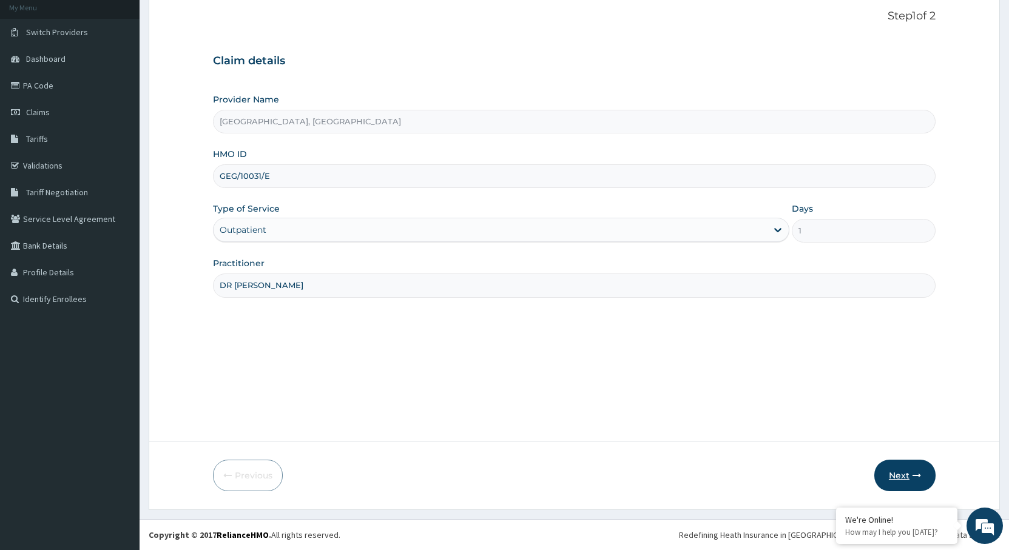
click at [907, 488] on button "Next" at bounding box center [904, 476] width 61 height 32
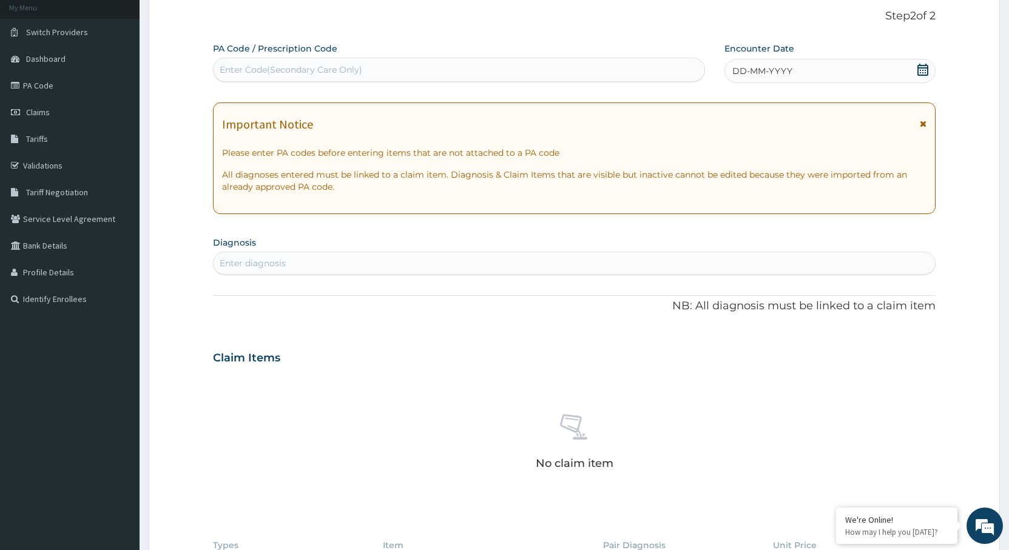
click at [331, 263] on div "Enter diagnosis" at bounding box center [574, 263] width 721 height 19
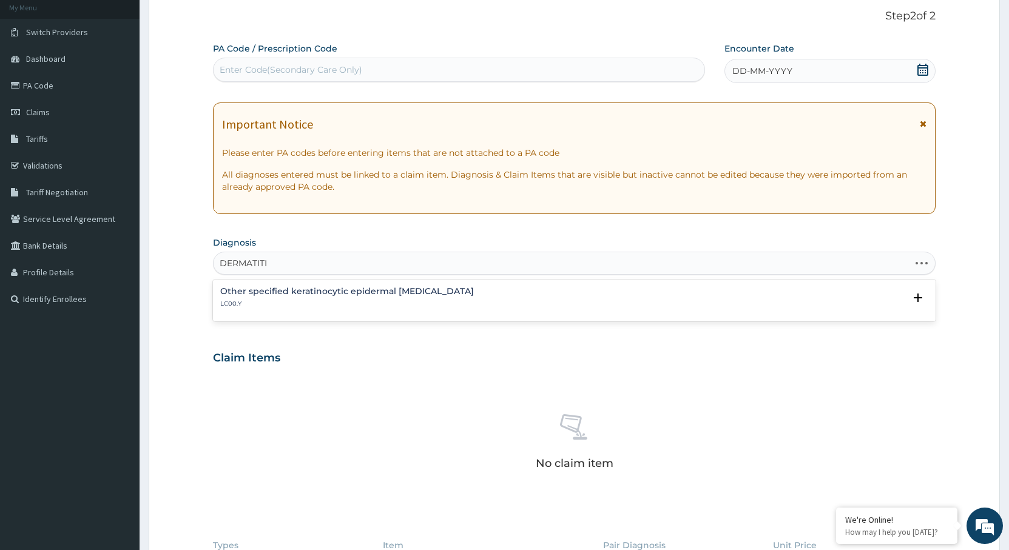
type input "DERMATITIS"
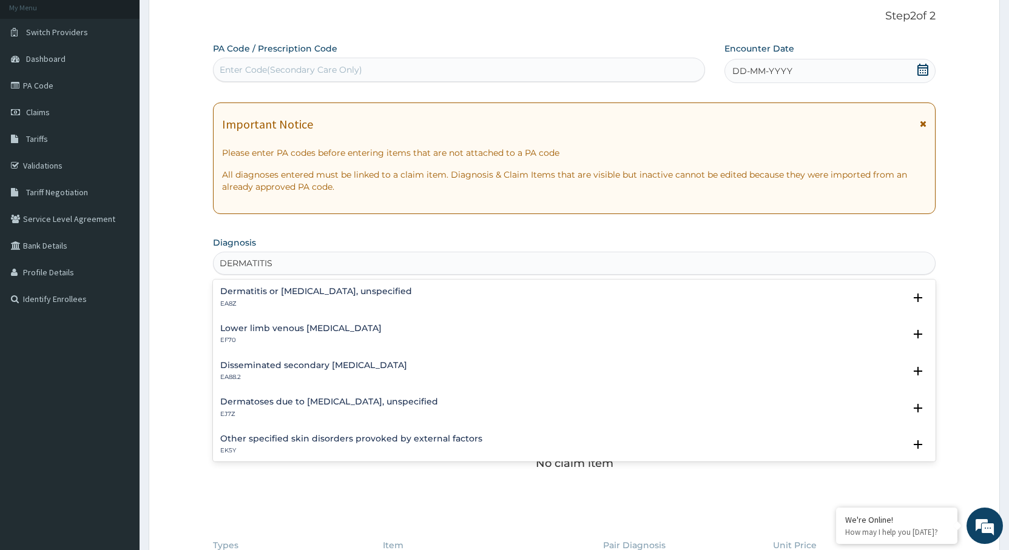
click at [308, 300] on p "EA8Z" at bounding box center [316, 304] width 192 height 8
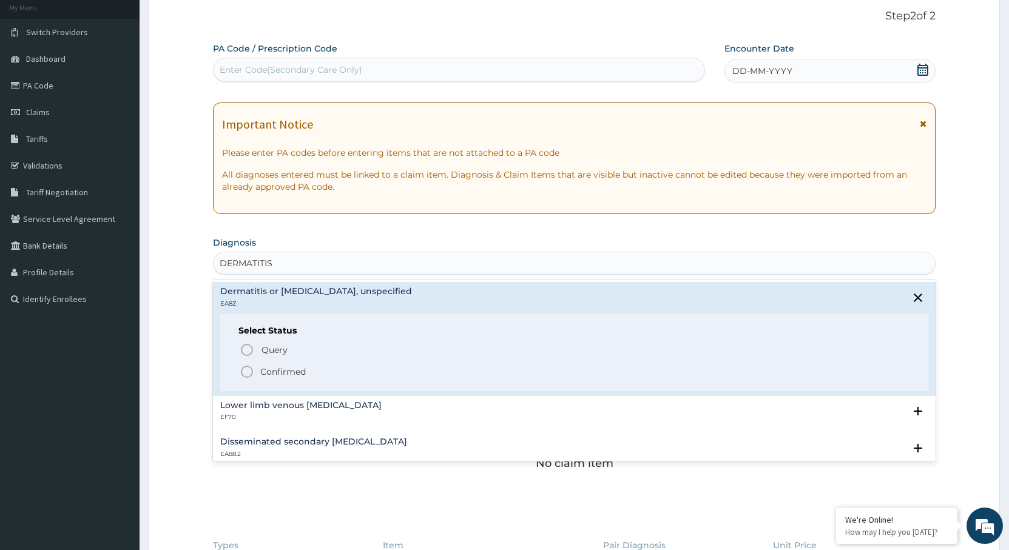
click at [241, 368] on icon "status option filled" at bounding box center [247, 372] width 15 height 15
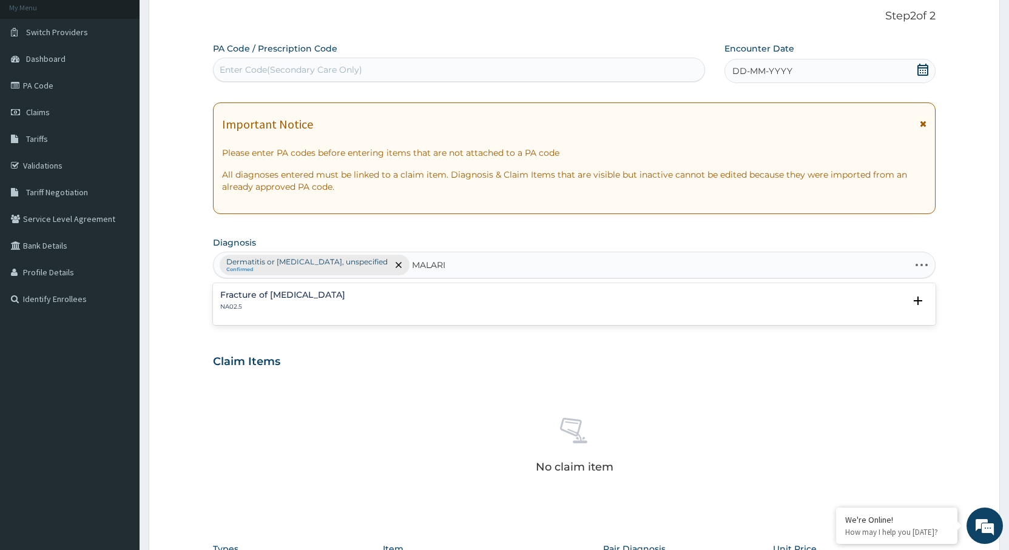
type input "MALARIA"
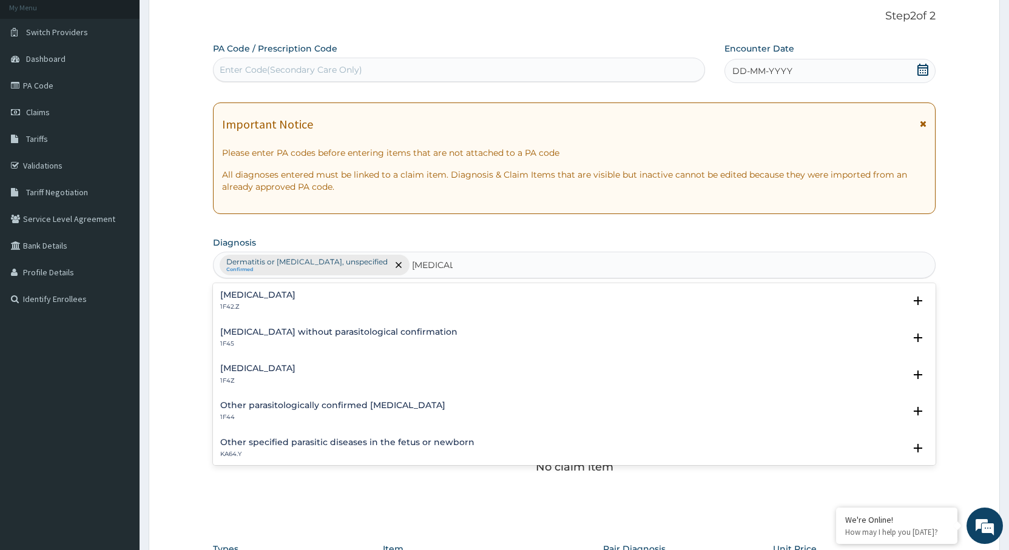
click at [295, 371] on h4 "Malaria, unspecified" at bounding box center [257, 368] width 75 height 9
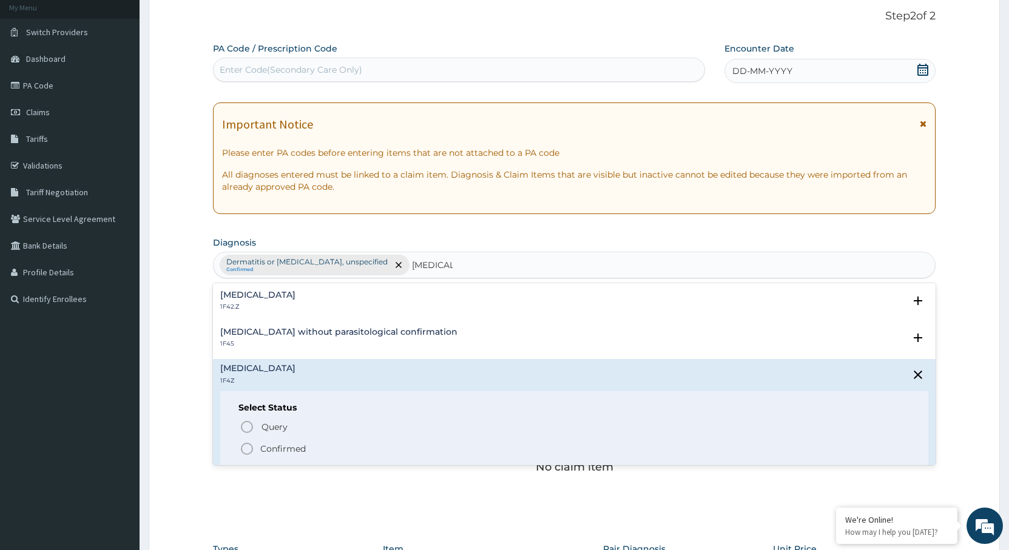
click at [266, 445] on p "Confirmed" at bounding box center [282, 449] width 45 height 12
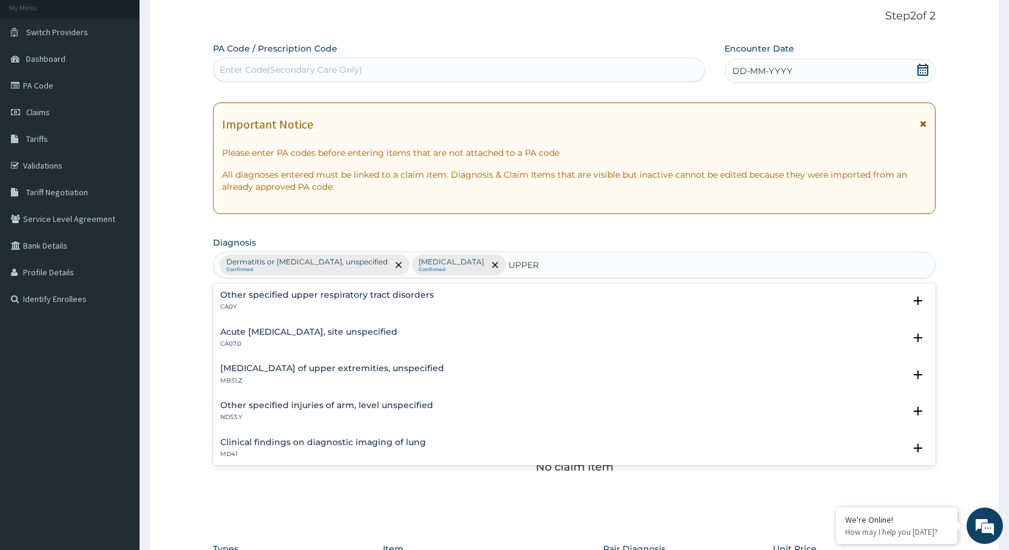
type input "UPPER"
click at [302, 343] on p "CA07.0" at bounding box center [308, 344] width 177 height 8
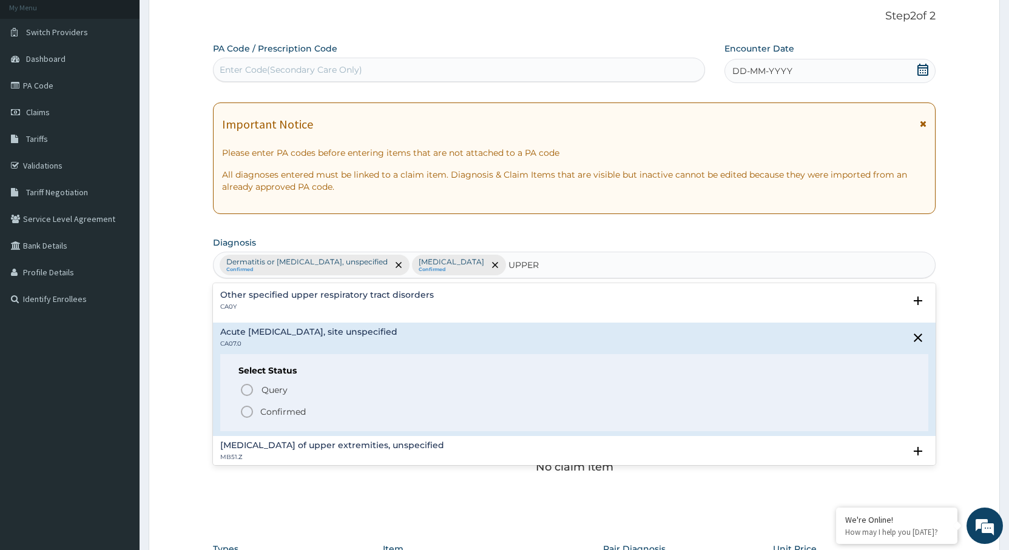
click at [263, 417] on p "Confirmed" at bounding box center [282, 412] width 45 height 12
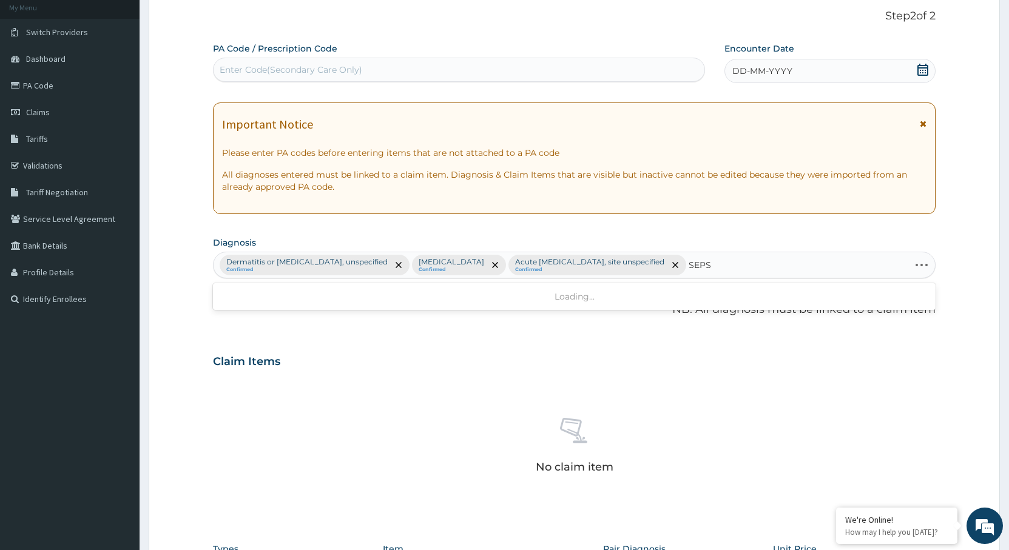
type input "SEPSI"
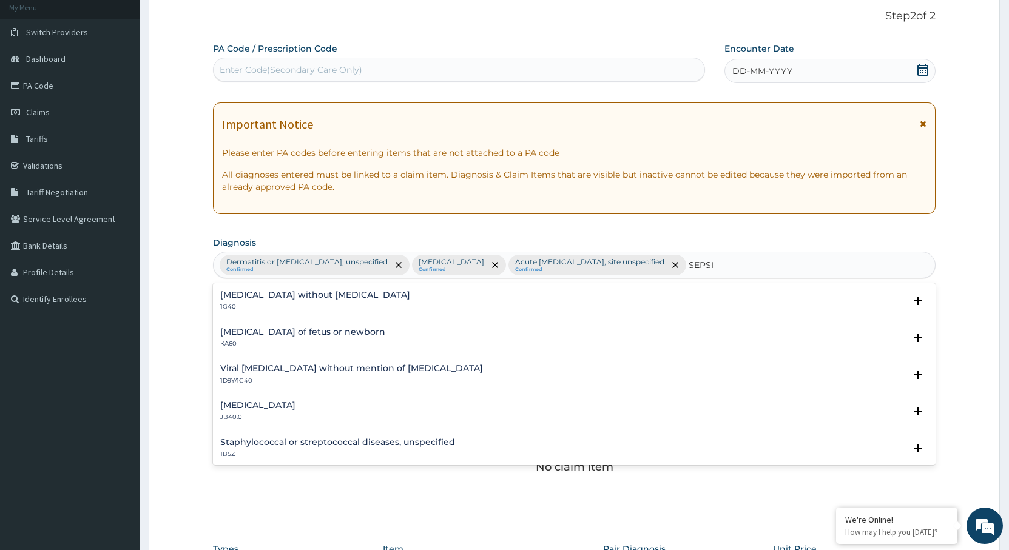
click at [254, 299] on h4 "Sepsis without septic shock" at bounding box center [315, 295] width 190 height 9
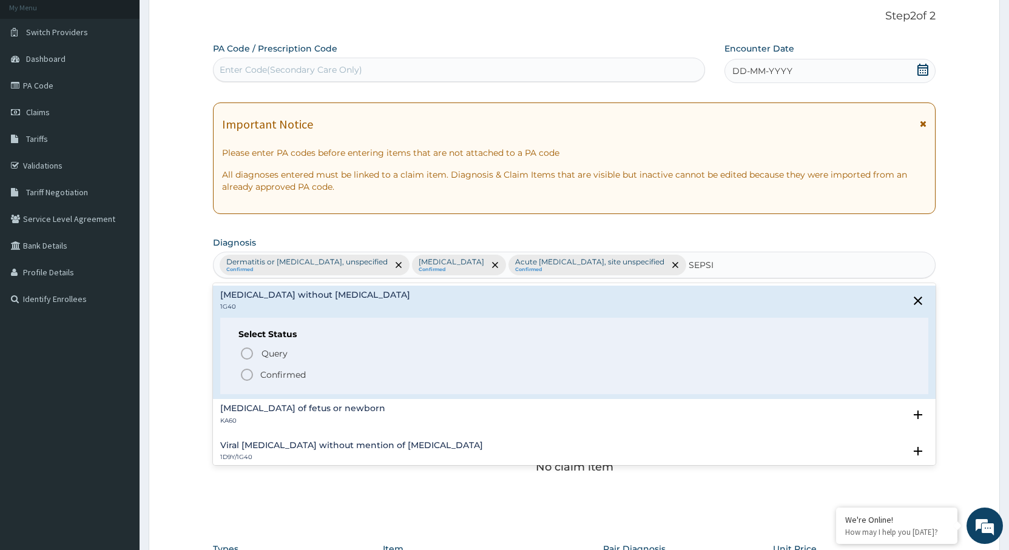
click at [261, 372] on p "Confirmed" at bounding box center [282, 375] width 45 height 12
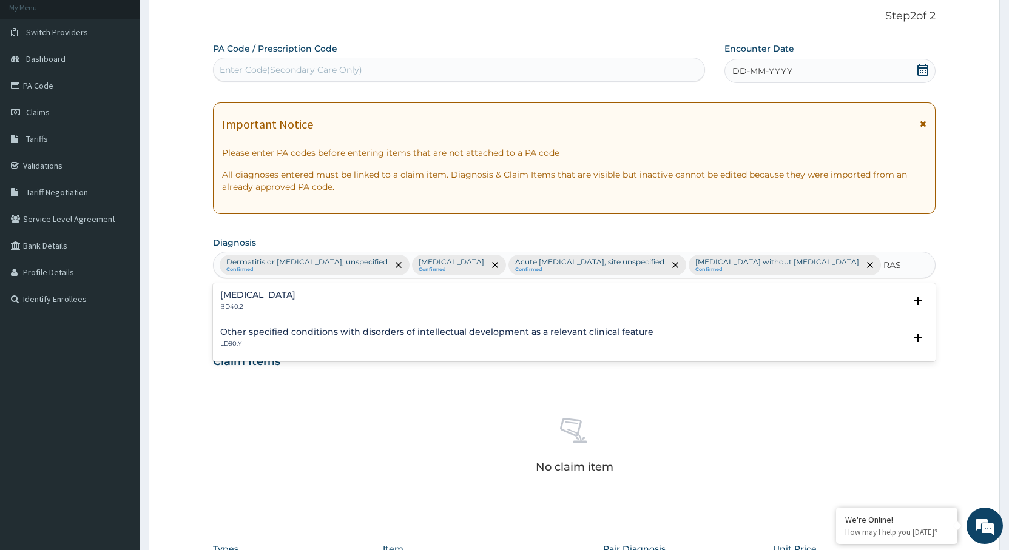
type input "RASH"
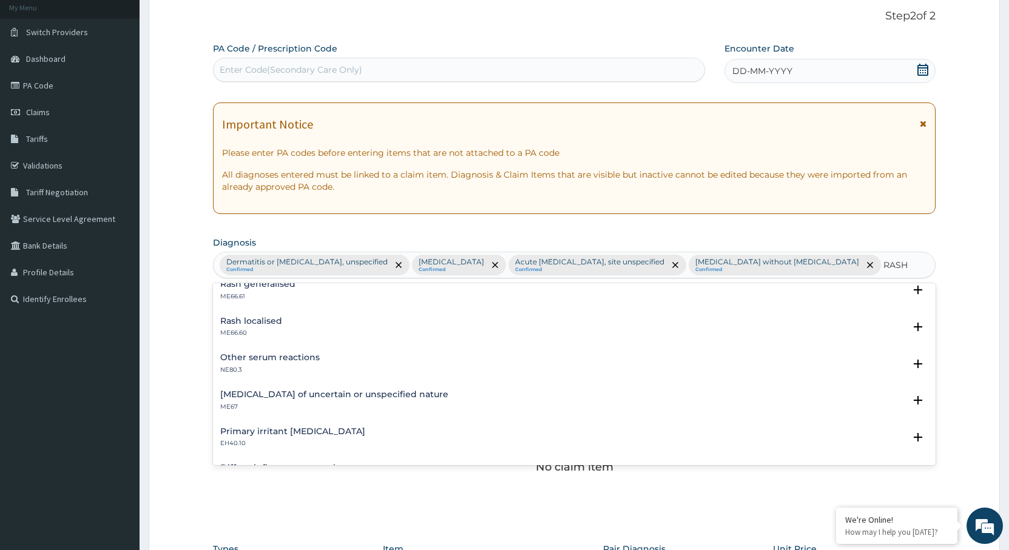
scroll to position [0, 0]
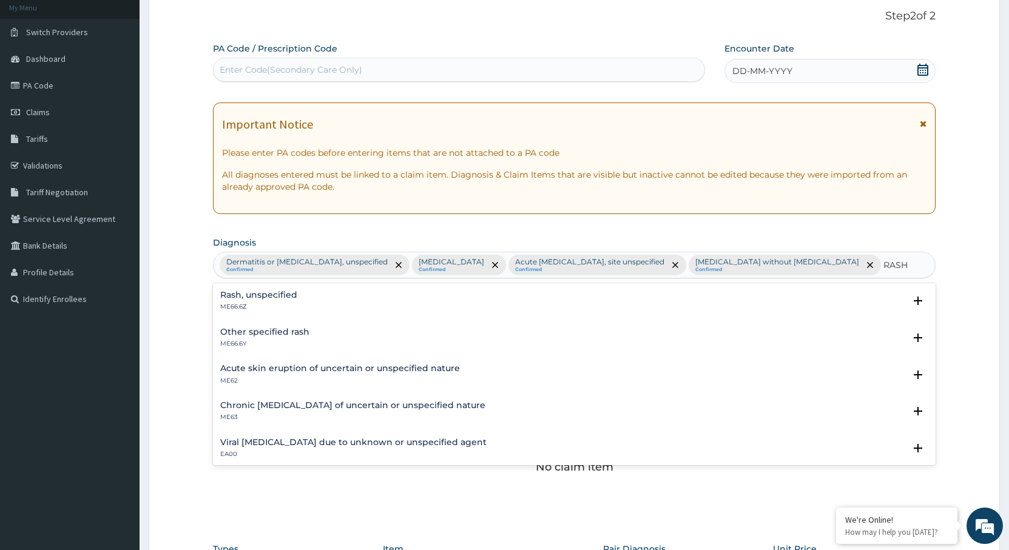
click at [259, 298] on h4 "Rash, unspecified" at bounding box center [258, 295] width 77 height 9
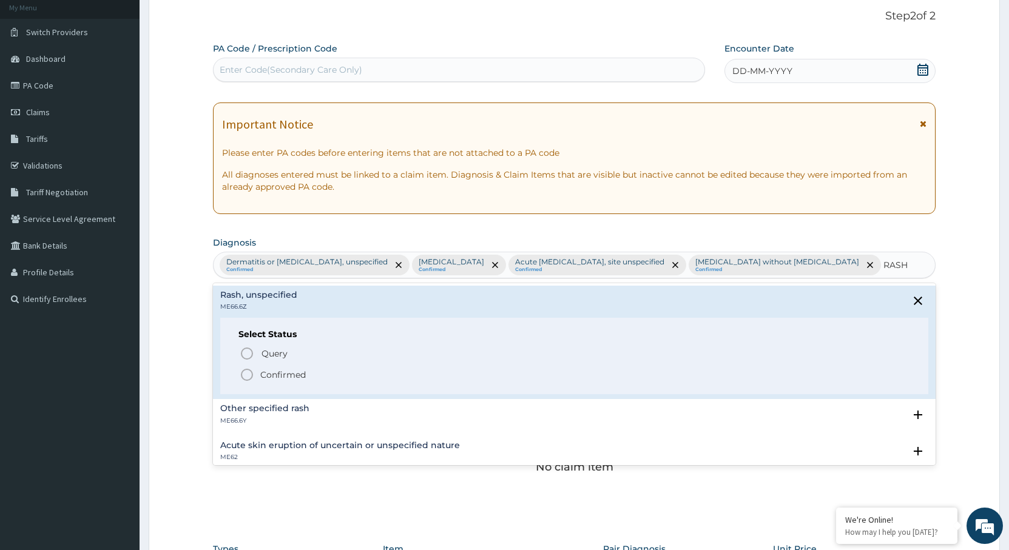
click at [258, 378] on span "Confirmed" at bounding box center [575, 375] width 670 height 15
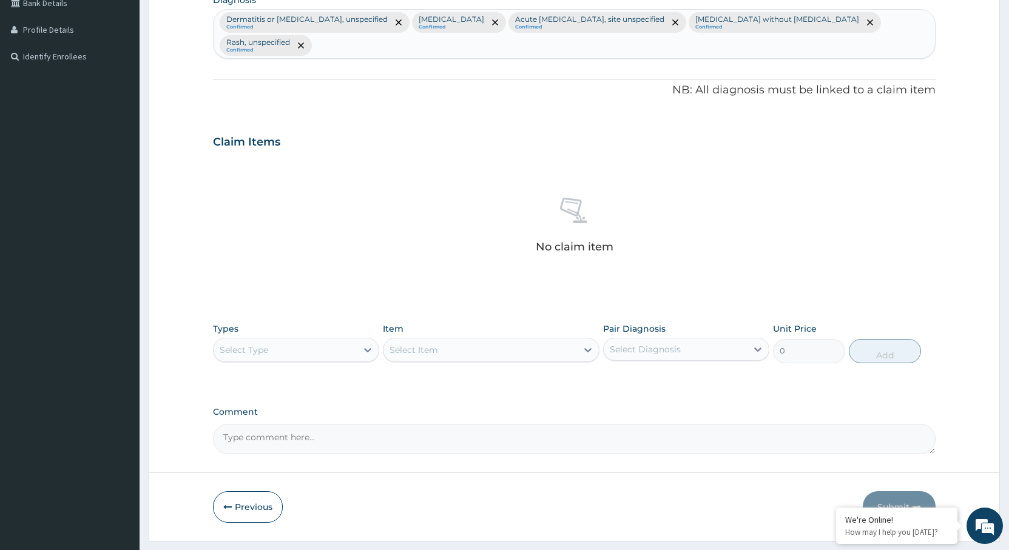
scroll to position [325, 0]
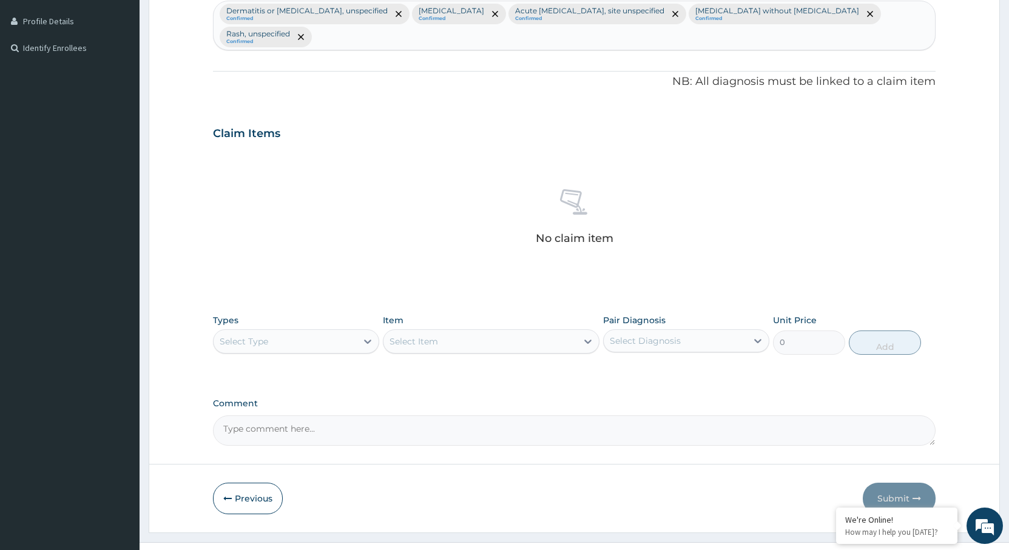
click at [285, 332] on div "Select Type" at bounding box center [285, 341] width 143 height 19
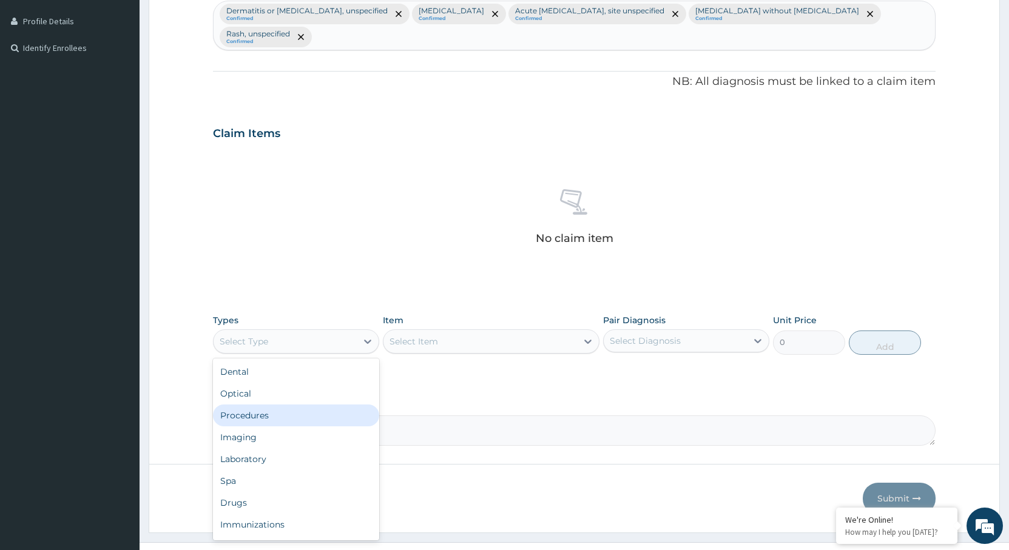
click at [257, 405] on div "Procedures" at bounding box center [296, 416] width 166 height 22
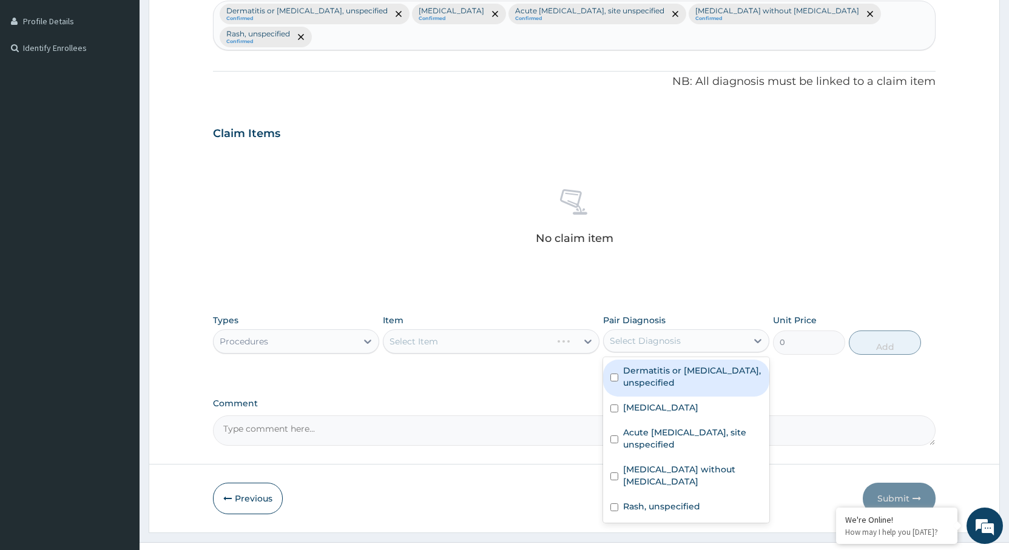
click at [661, 335] on div "Select Diagnosis" at bounding box center [645, 341] width 71 height 12
drag, startPoint x: 663, startPoint y: 354, endPoint x: 662, endPoint y: 380, distance: 25.5
click at [663, 365] on label "Dermatitis or eczema, unspecified" at bounding box center [692, 377] width 139 height 24
checkbox input "true"
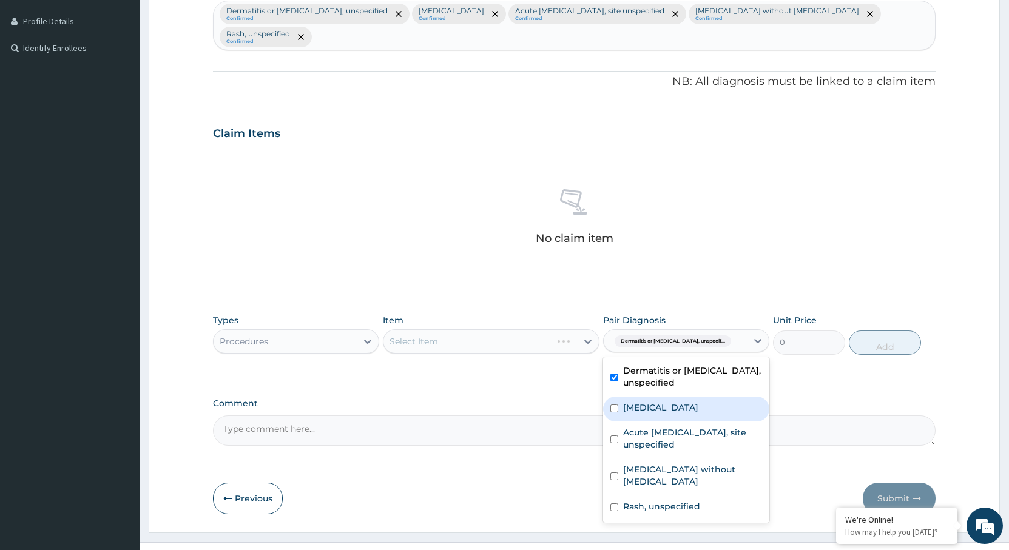
drag, startPoint x: 661, startPoint y: 386, endPoint x: 659, endPoint y: 397, distance: 11.1
click at [661, 402] on label "[MEDICAL_DATA]" at bounding box center [660, 408] width 75 height 12
checkbox input "true"
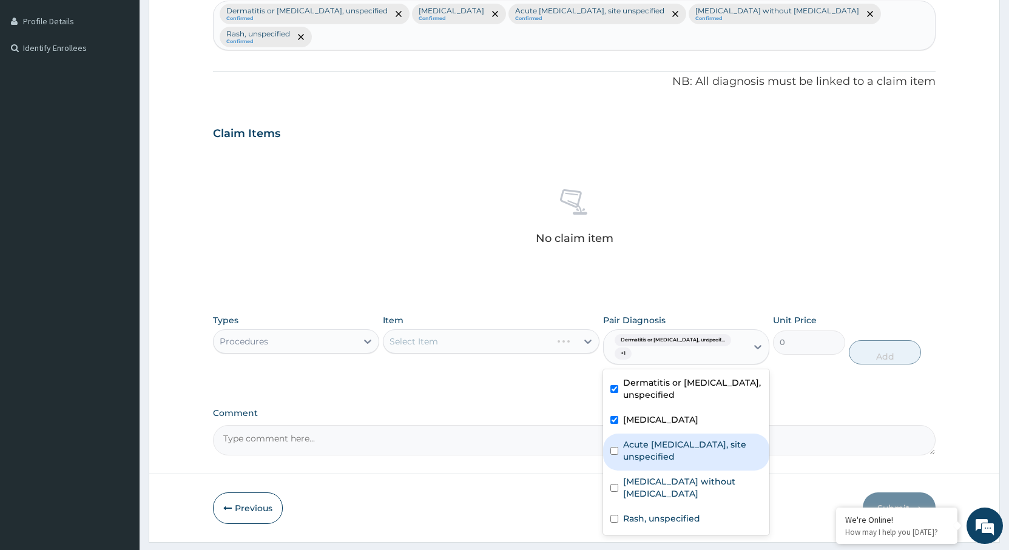
drag, startPoint x: 658, startPoint y: 413, endPoint x: 658, endPoint y: 421, distance: 7.9
click at [658, 439] on label "Acute [MEDICAL_DATA], site unspecified" at bounding box center [692, 451] width 139 height 24
checkbox input "true"
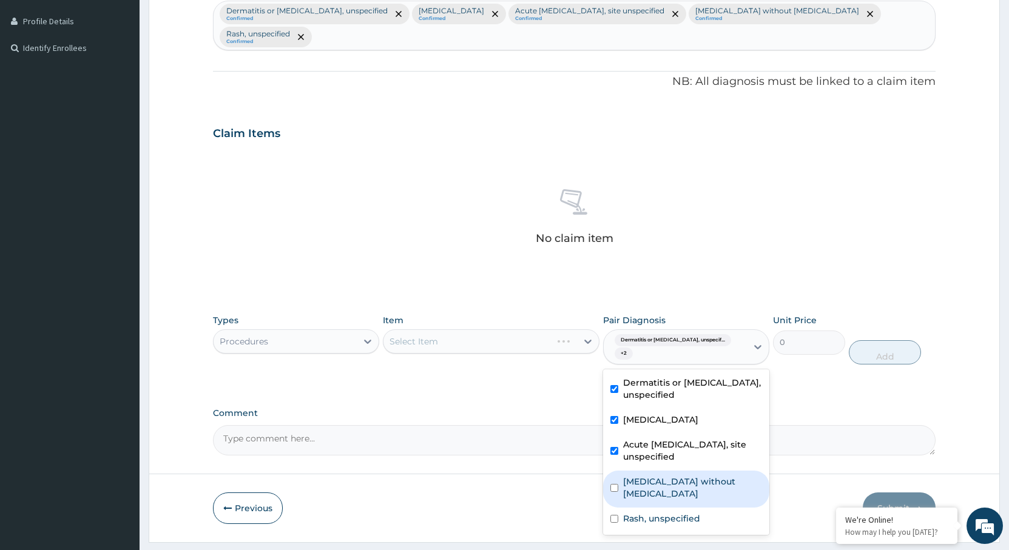
click at [658, 476] on label "[MEDICAL_DATA] without [MEDICAL_DATA]" at bounding box center [692, 488] width 139 height 24
checkbox input "true"
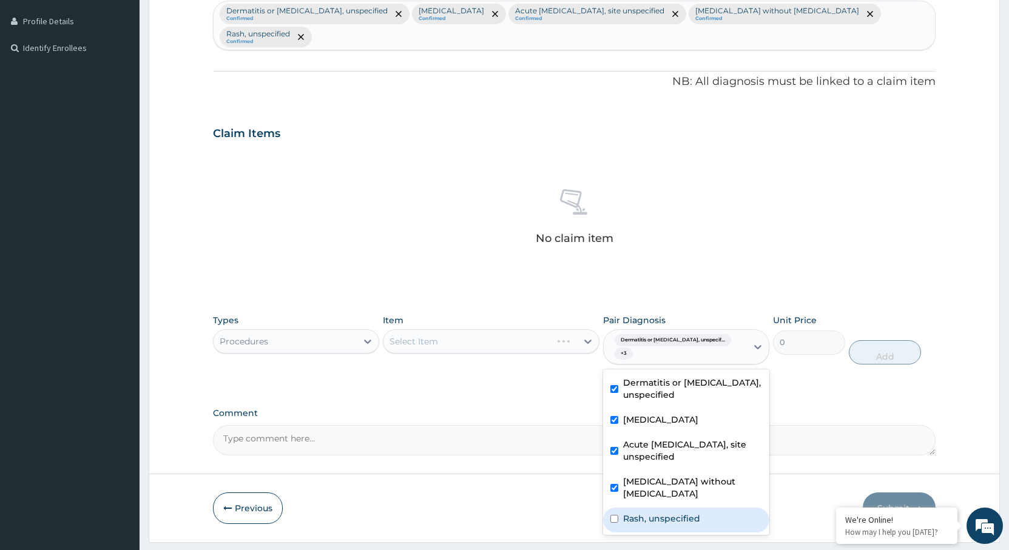
drag, startPoint x: 659, startPoint y: 470, endPoint x: 641, endPoint y: 463, distance: 19.0
click at [659, 513] on label "Rash, unspecified" at bounding box center [661, 519] width 77 height 12
checkbox input "true"
click at [479, 332] on div "Select Item" at bounding box center [480, 341] width 194 height 19
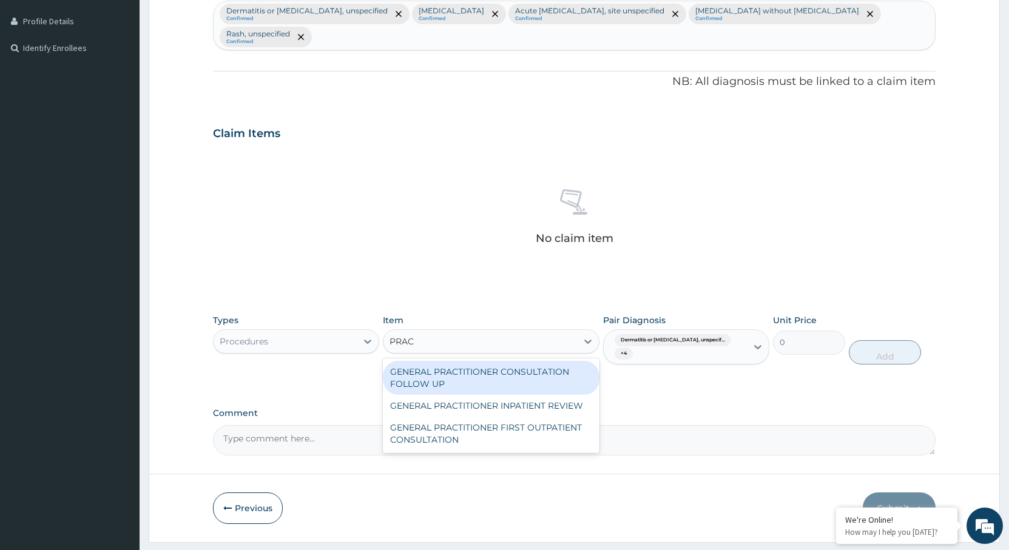
type input "PRACT"
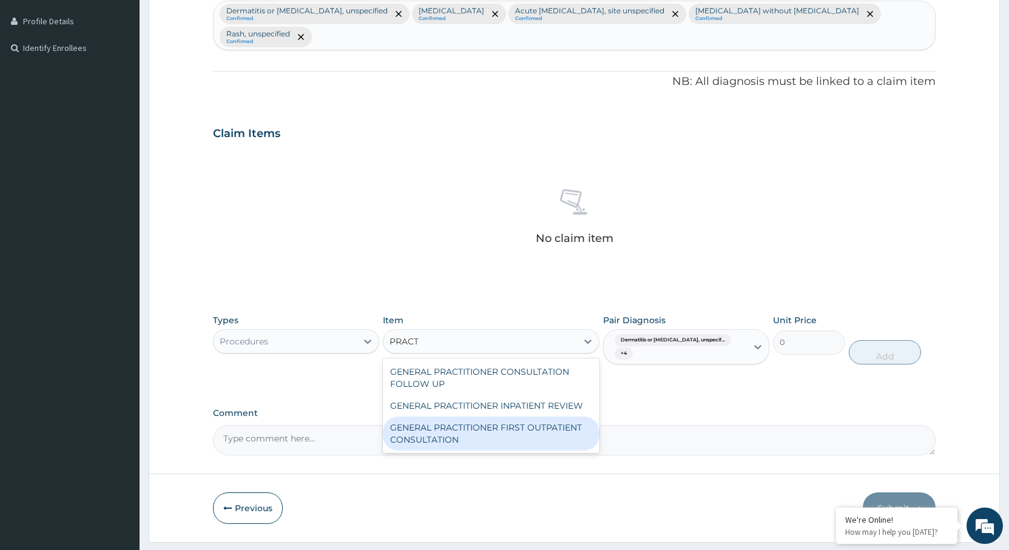
click at [513, 417] on div "GENERAL PRACTITIONER FIRST OUTPATIENT CONSULTATION" at bounding box center [491, 434] width 217 height 34
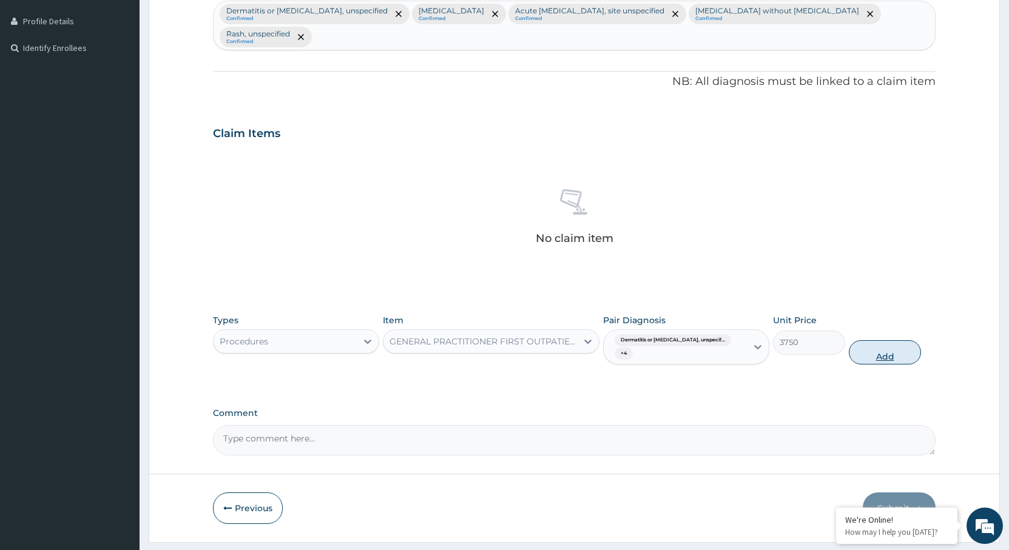
click at [868, 340] on button "Add" at bounding box center [885, 352] width 72 height 24
type input "0"
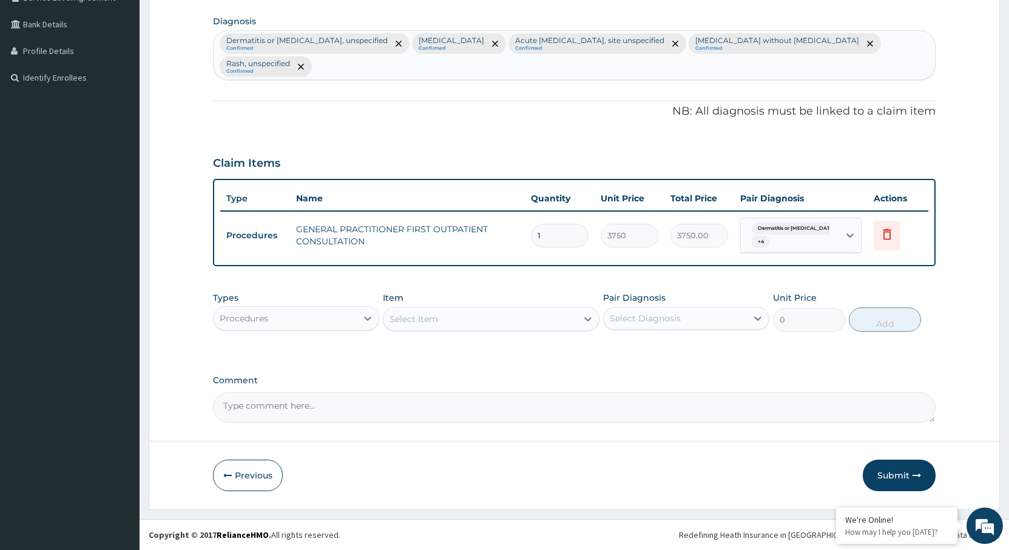
scroll to position [272, 0]
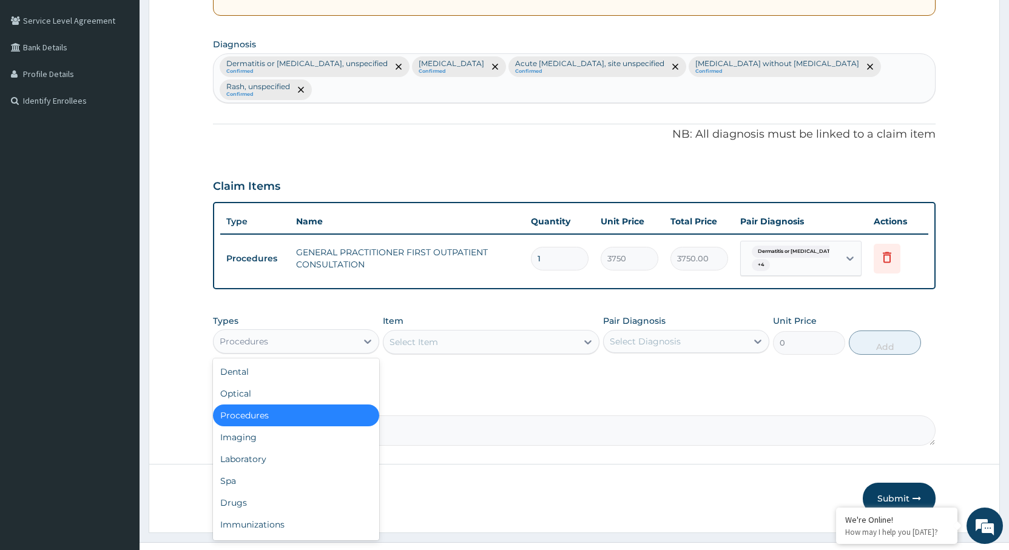
drag, startPoint x: 308, startPoint y: 318, endPoint x: 296, endPoint y: 334, distance: 19.0
click at [308, 332] on div "Procedures" at bounding box center [285, 341] width 143 height 19
drag, startPoint x: 261, startPoint y: 435, endPoint x: 509, endPoint y: 379, distance: 253.7
click at [261, 448] on div "Laboratory" at bounding box center [296, 459] width 166 height 22
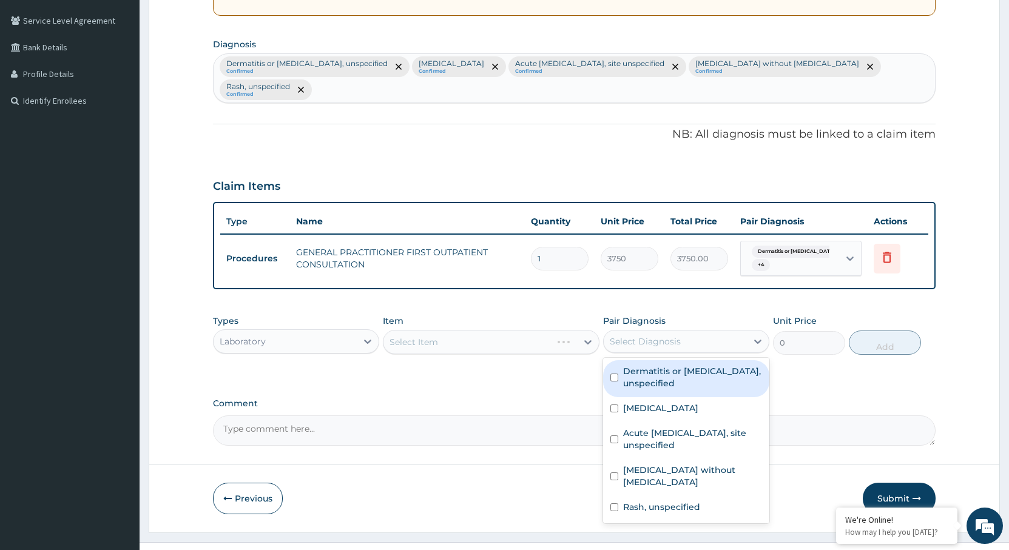
click at [643, 335] on div "Select Diagnosis" at bounding box center [645, 341] width 71 height 12
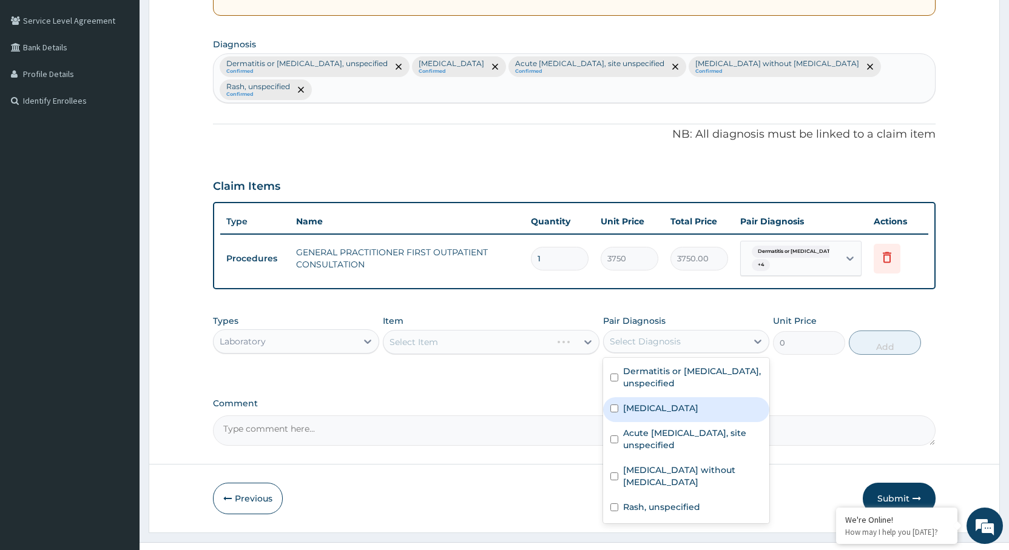
click at [662, 402] on label "[MEDICAL_DATA]" at bounding box center [660, 408] width 75 height 12
checkbox input "true"
click at [440, 332] on div "Select Item" at bounding box center [480, 341] width 194 height 19
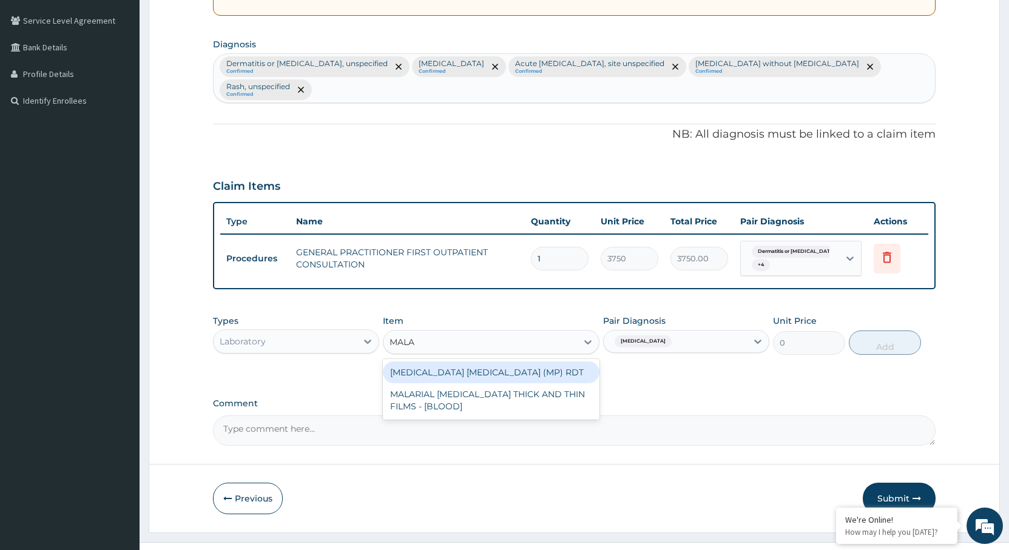
type input "MALAR"
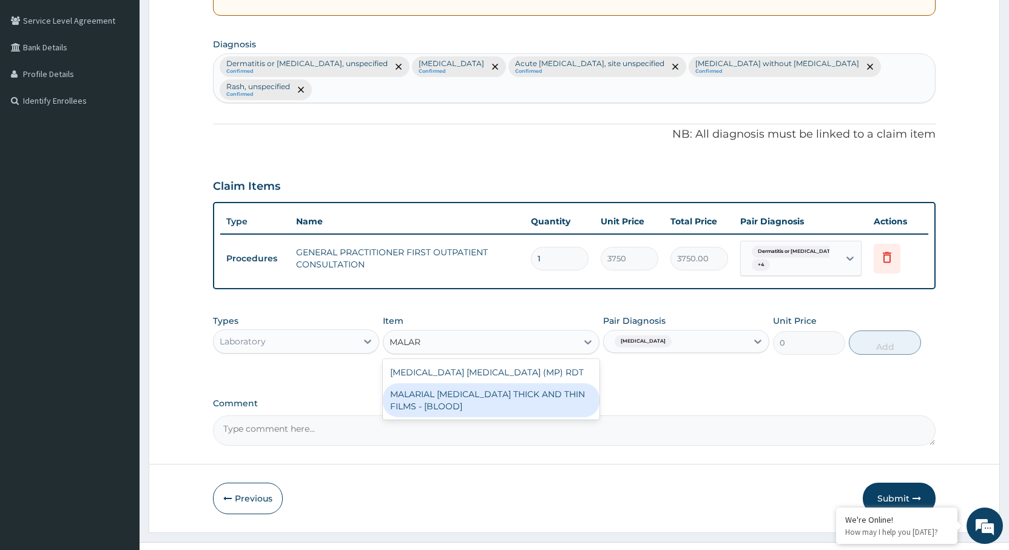
click at [440, 383] on div "MALARIAL [MEDICAL_DATA] THICK AND THIN FILMS - [BLOOD]" at bounding box center [491, 400] width 217 height 34
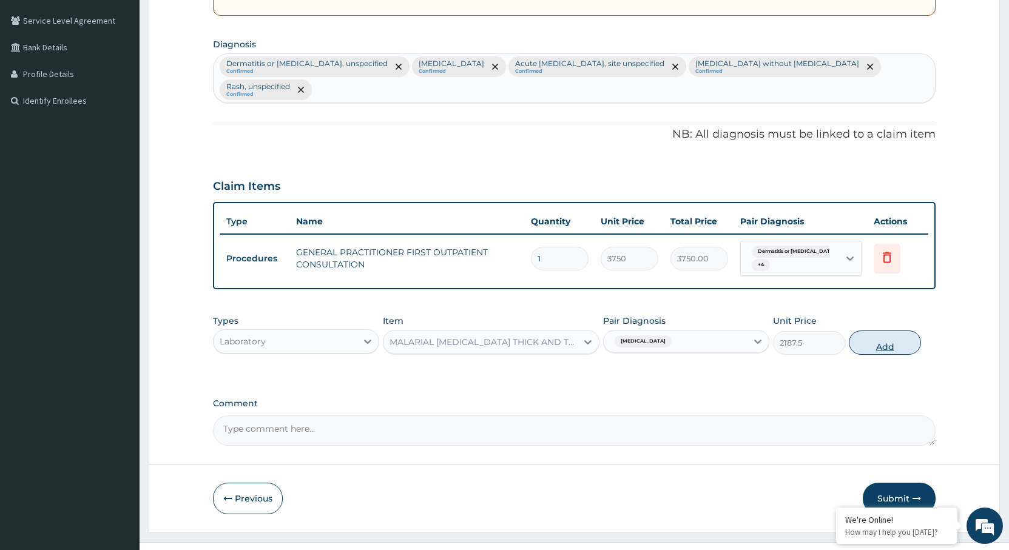
click at [887, 331] on button "Add" at bounding box center [885, 343] width 72 height 24
type input "0"
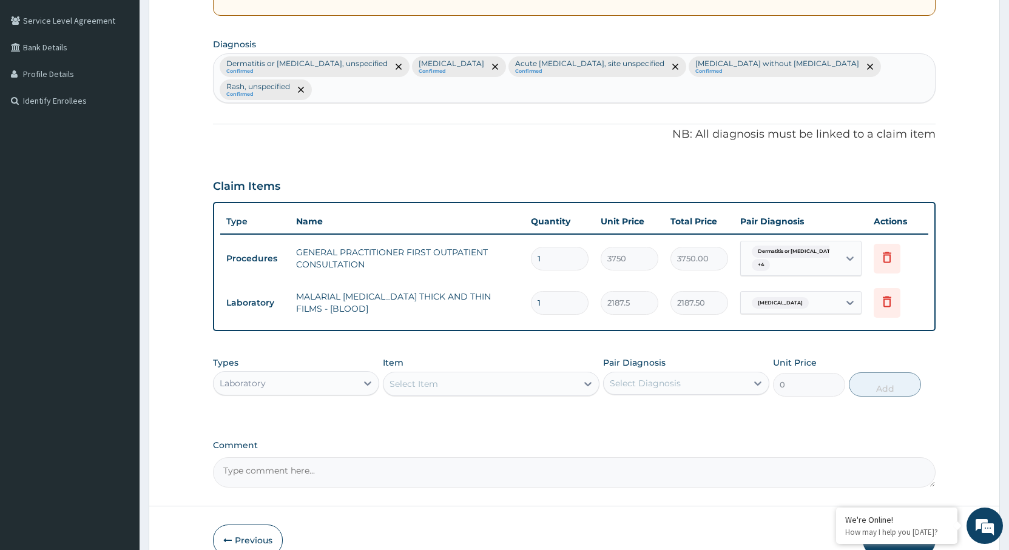
scroll to position [314, 0]
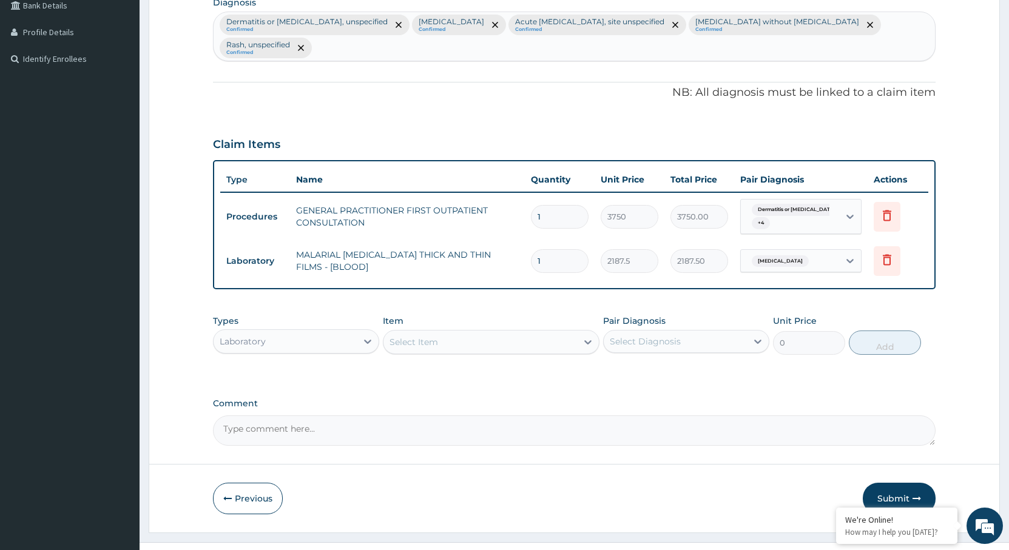
click at [463, 332] on div "Select Item" at bounding box center [480, 341] width 194 height 19
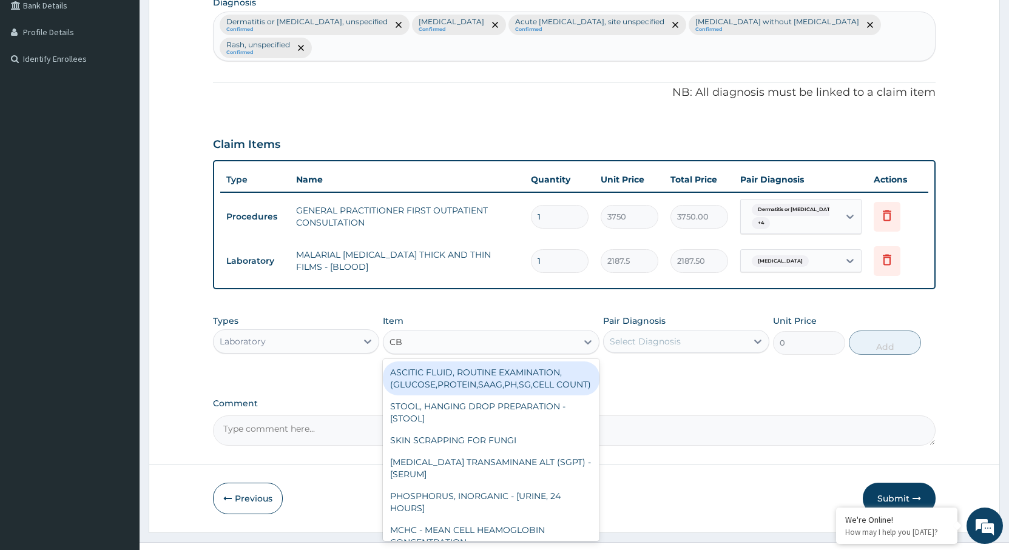
type input "CBC"
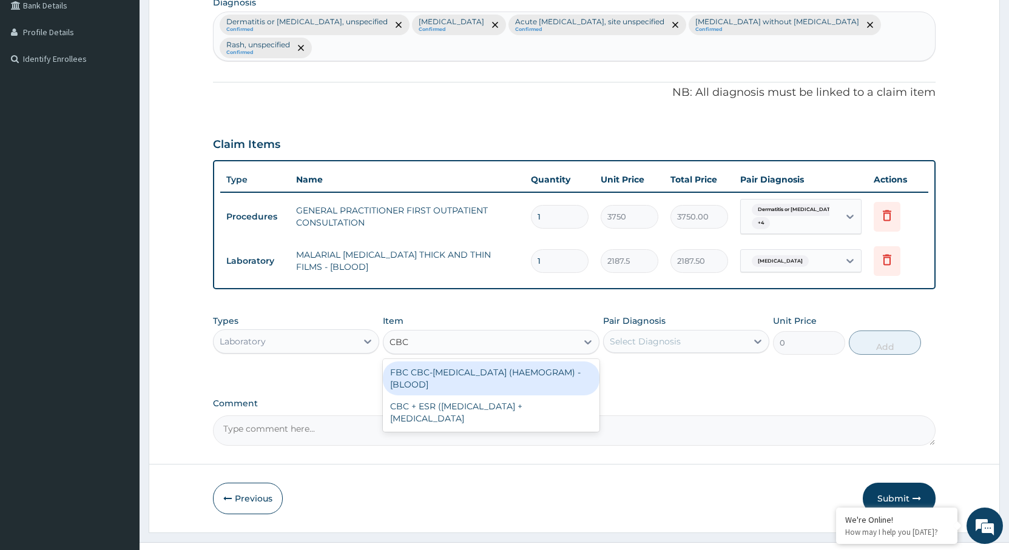
click at [465, 362] on div "FBC CBC-[MEDICAL_DATA] (HAEMOGRAM) - [BLOOD]" at bounding box center [491, 379] width 217 height 34
type input "5000"
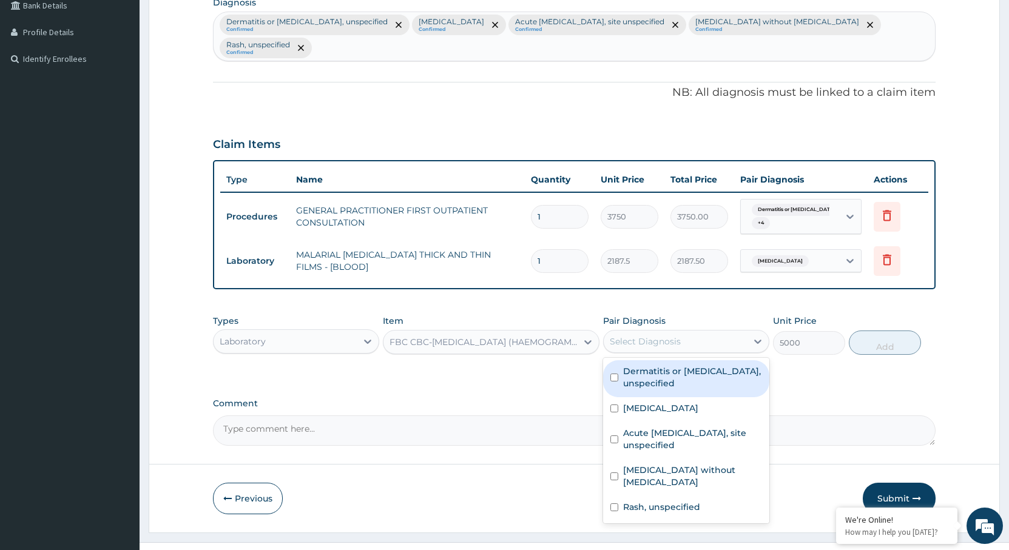
click at [672, 335] on div "Select Diagnosis" at bounding box center [645, 341] width 71 height 12
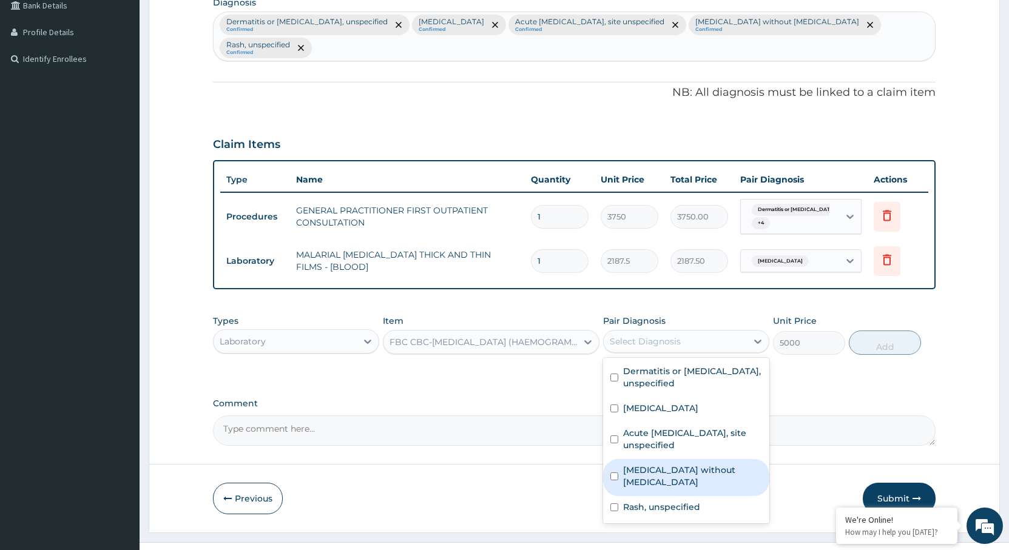
click at [648, 459] on div "[MEDICAL_DATA] without [MEDICAL_DATA]" at bounding box center [686, 477] width 166 height 37
checkbox input "true"
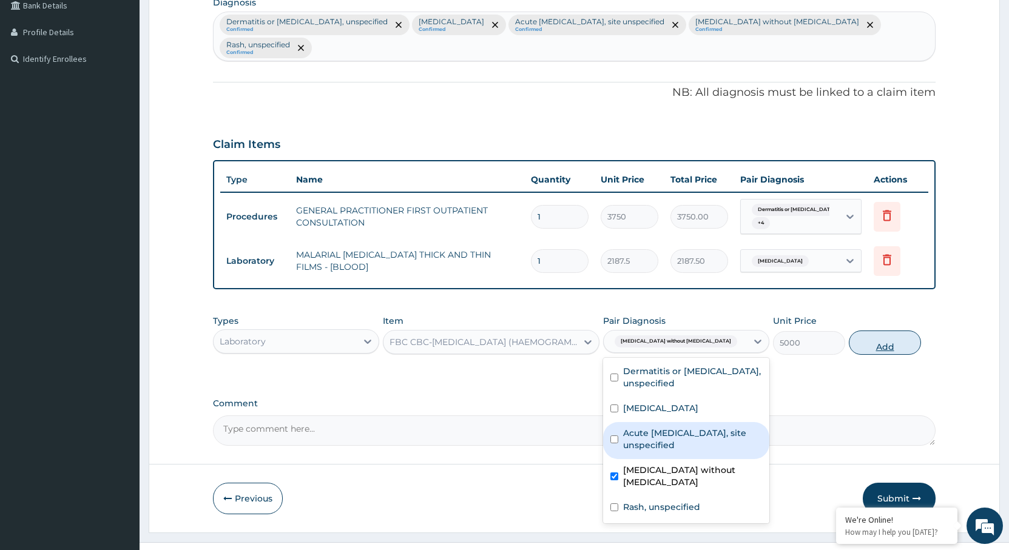
click at [866, 331] on button "Add" at bounding box center [885, 343] width 72 height 24
type input "0"
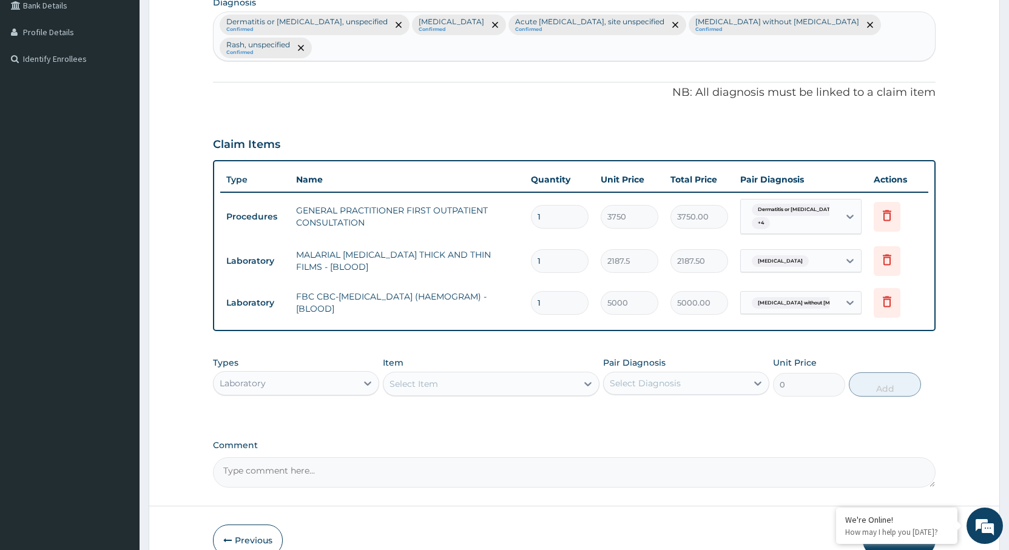
scroll to position [355, 0]
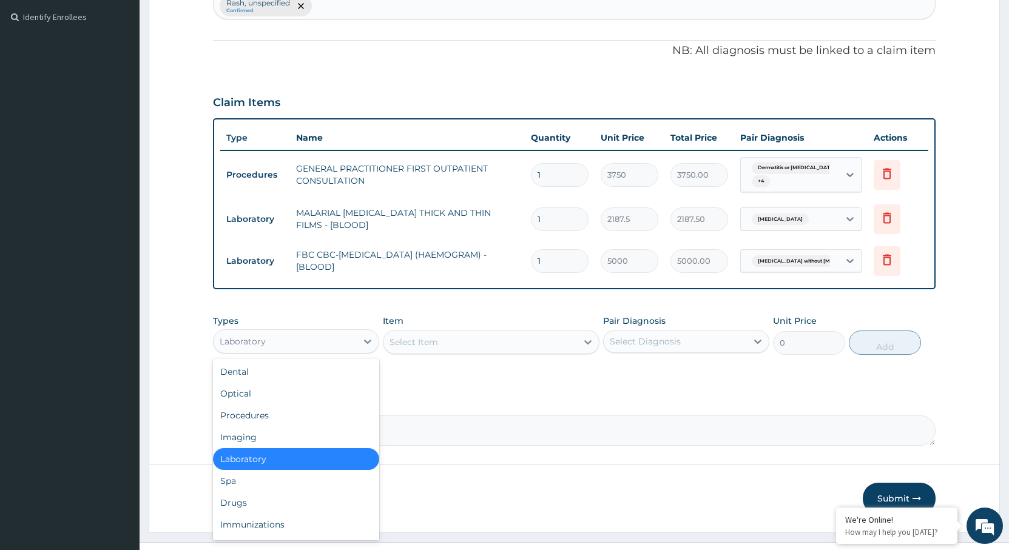
click at [286, 332] on div "Laboratory" at bounding box center [285, 341] width 143 height 19
click at [255, 492] on div "Drugs" at bounding box center [296, 503] width 166 height 22
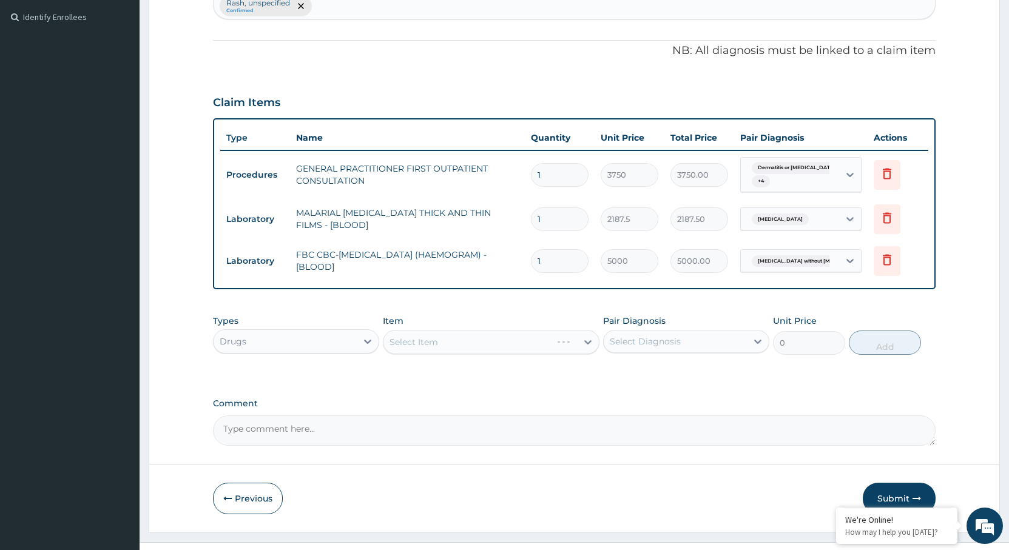
click at [633, 335] on div "Select Diagnosis" at bounding box center [645, 341] width 71 height 12
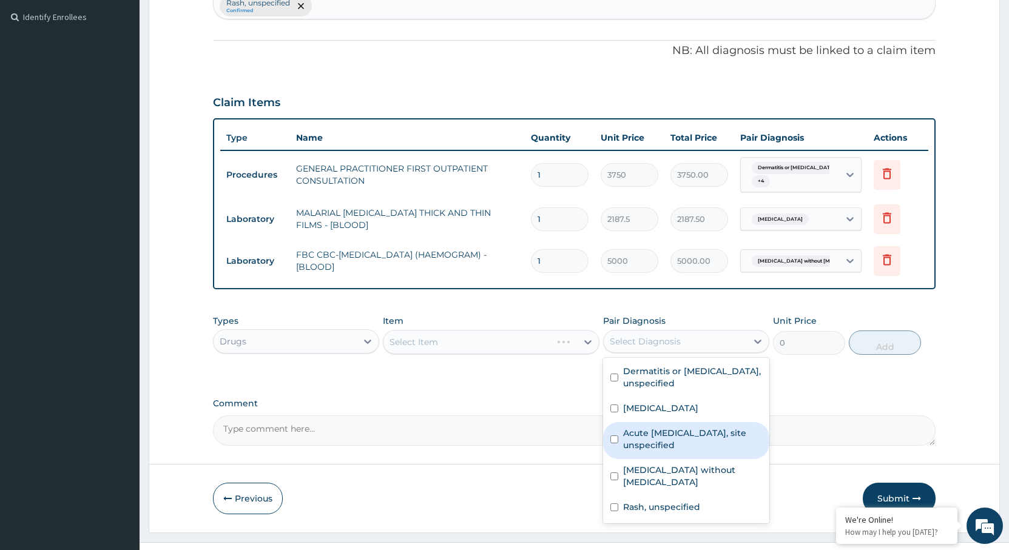
click at [645, 427] on label "Acute [MEDICAL_DATA], site unspecified" at bounding box center [692, 439] width 139 height 24
checkbox input "true"
click at [477, 332] on div "Select Item" at bounding box center [480, 341] width 194 height 19
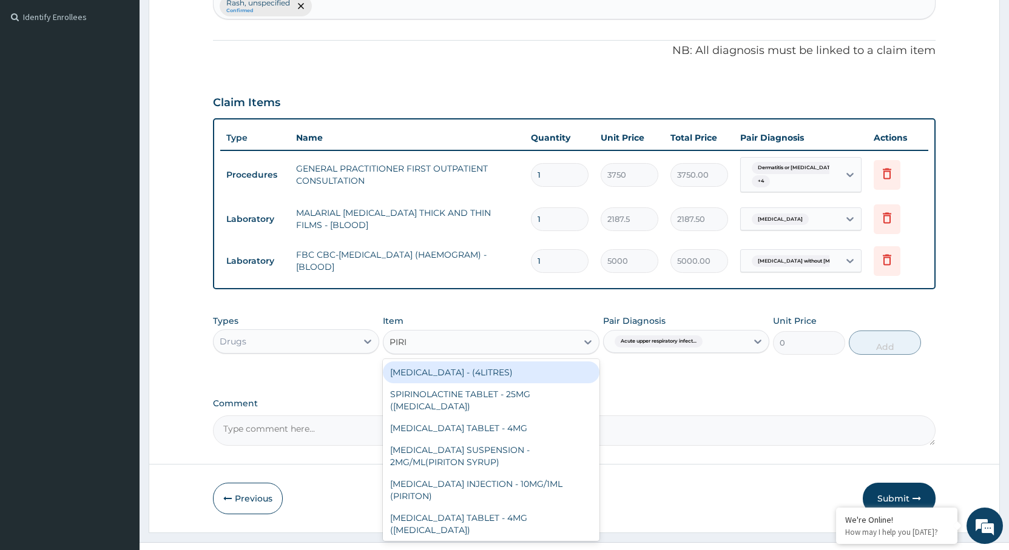
type input "PIRIT"
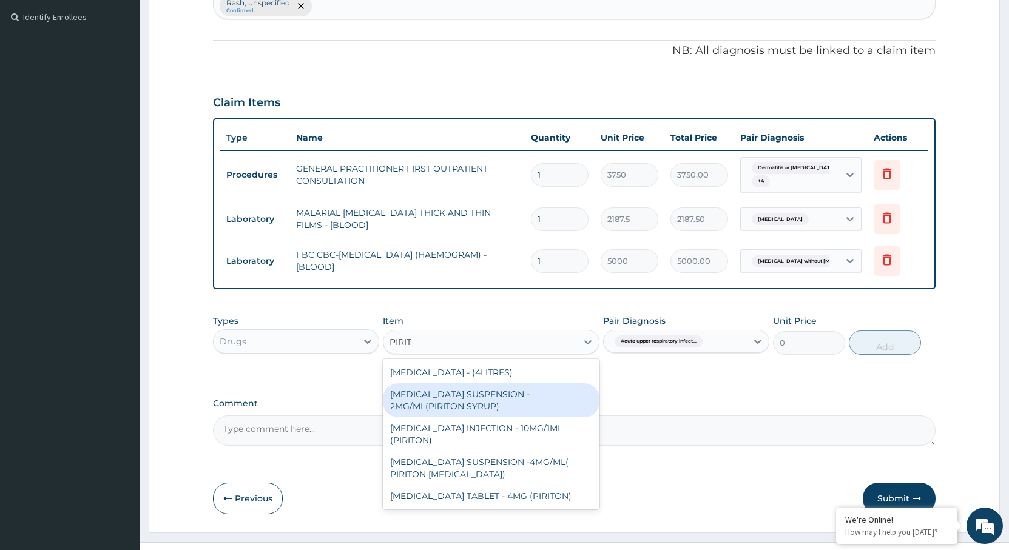
click at [527, 383] on div "[MEDICAL_DATA] SUSPENSION - 2MG/ML(PIRITON SYRUP)" at bounding box center [491, 400] width 217 height 34
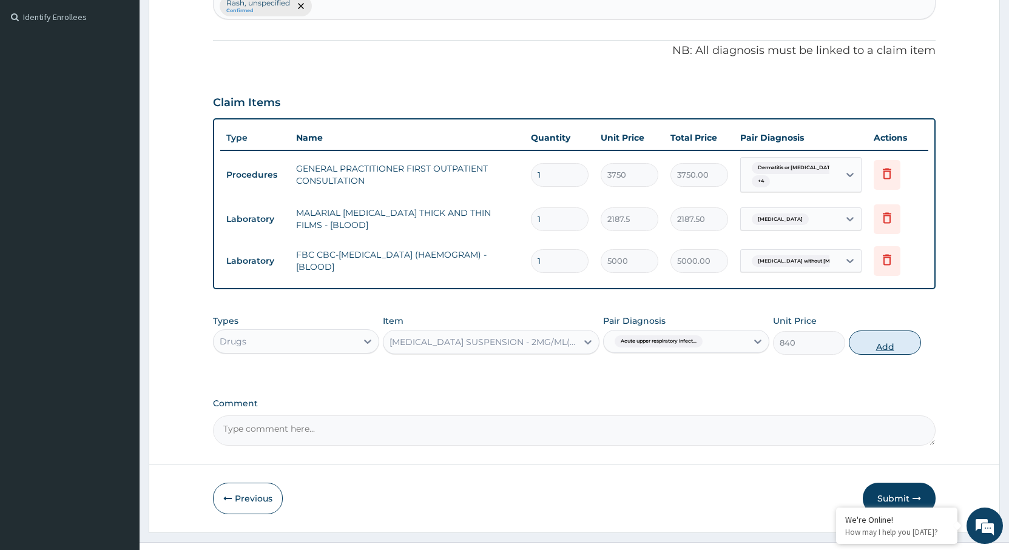
click at [874, 331] on button "Add" at bounding box center [885, 343] width 72 height 24
type input "0"
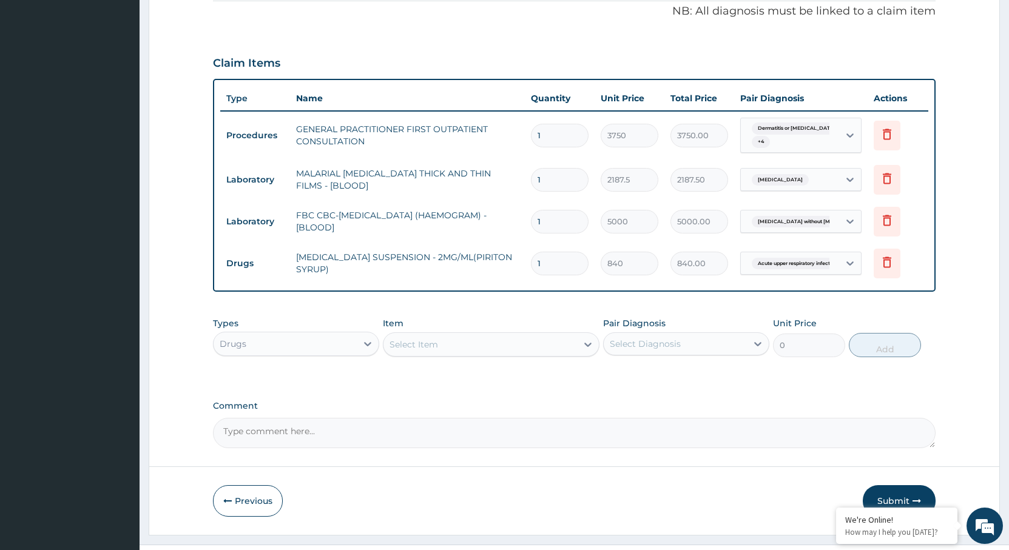
scroll to position [397, 0]
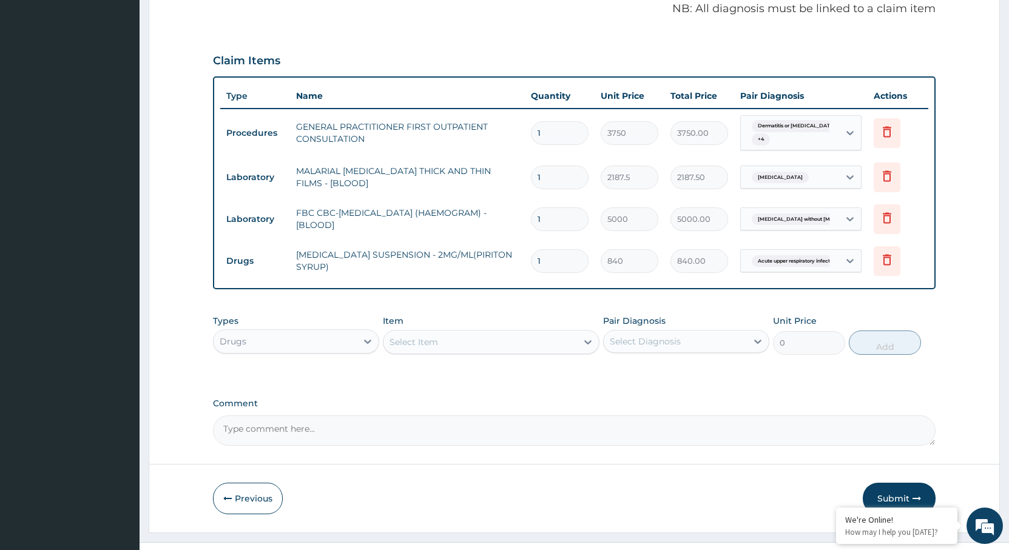
click at [420, 336] on div "Select Item" at bounding box center [413, 342] width 49 height 12
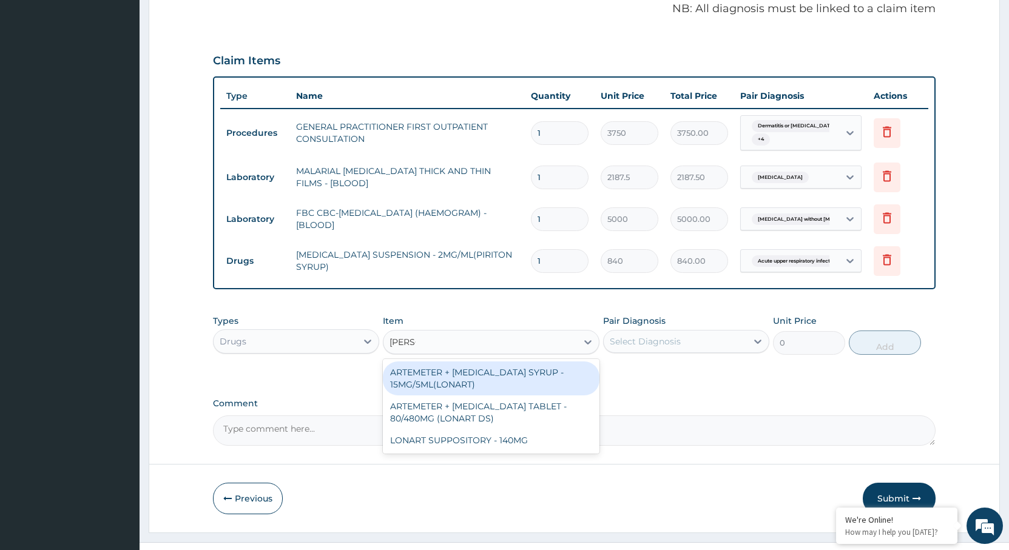
type input "LONAR"
click at [485, 363] on div "ARTEMETER + [MEDICAL_DATA] SYRUP - 15MG/5ML(LONART)" at bounding box center [491, 379] width 217 height 34
type input "1680"
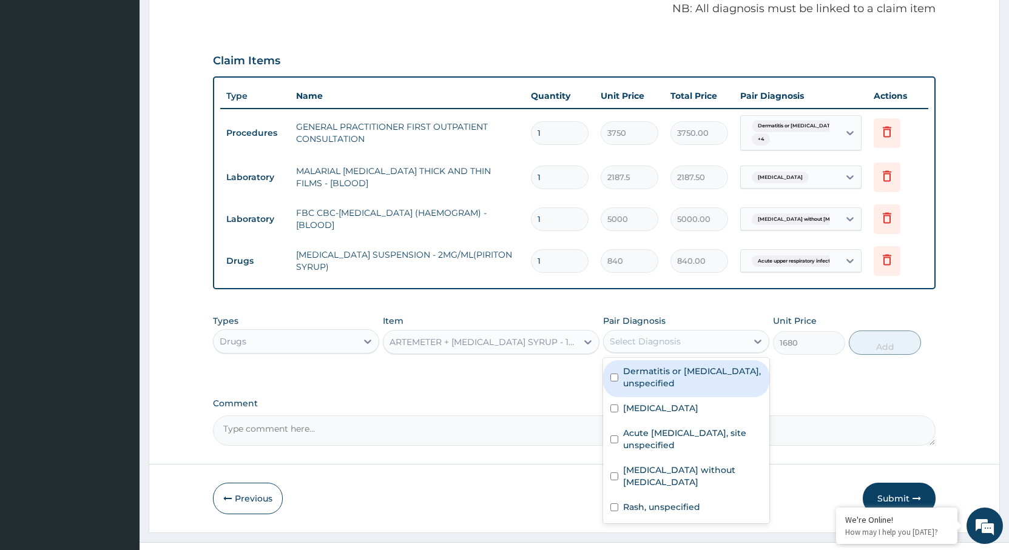
click at [654, 335] on div "Select Diagnosis" at bounding box center [645, 341] width 71 height 12
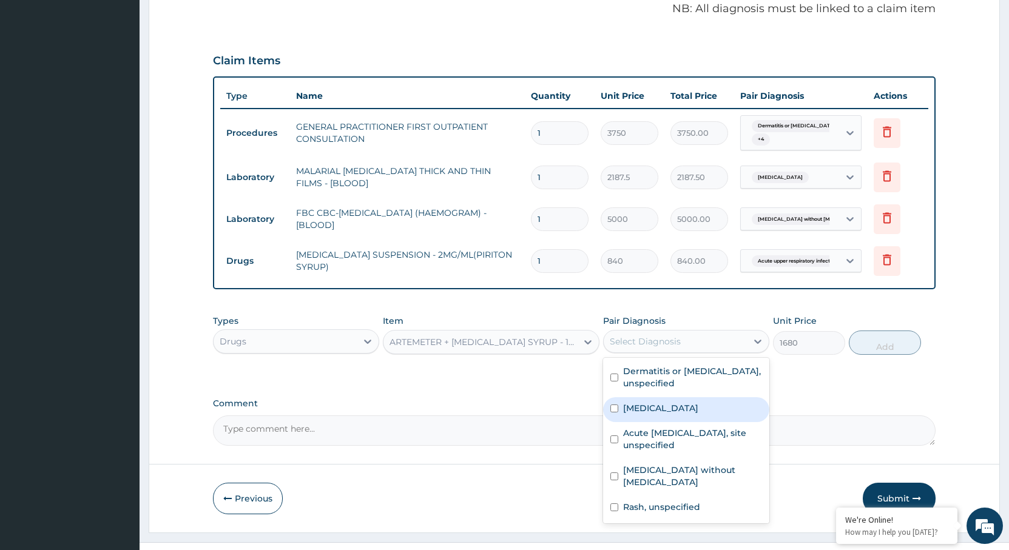
click at [648, 402] on label "[MEDICAL_DATA]" at bounding box center [660, 408] width 75 height 12
checkbox input "true"
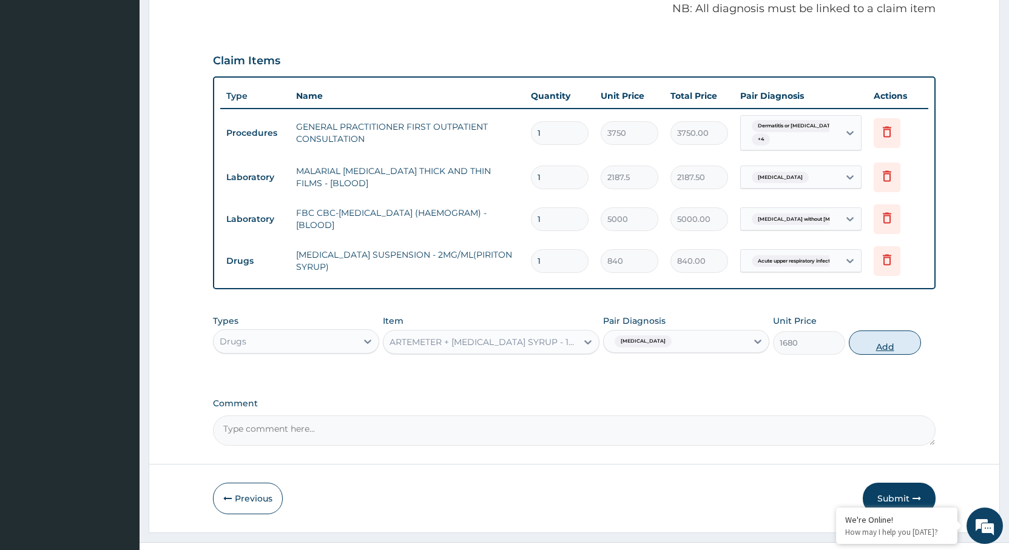
click at [903, 331] on button "Add" at bounding box center [885, 343] width 72 height 24
type input "0"
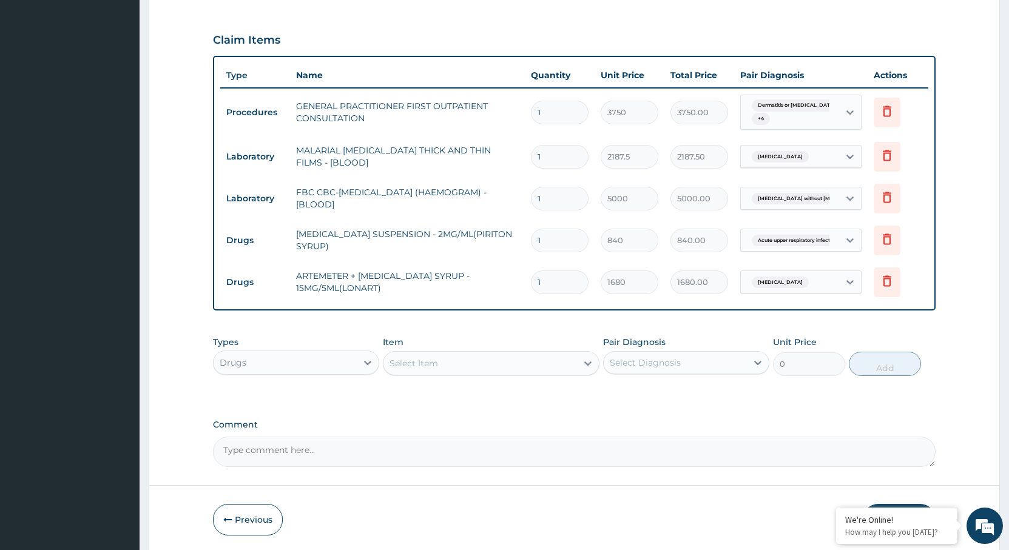
scroll to position [439, 0]
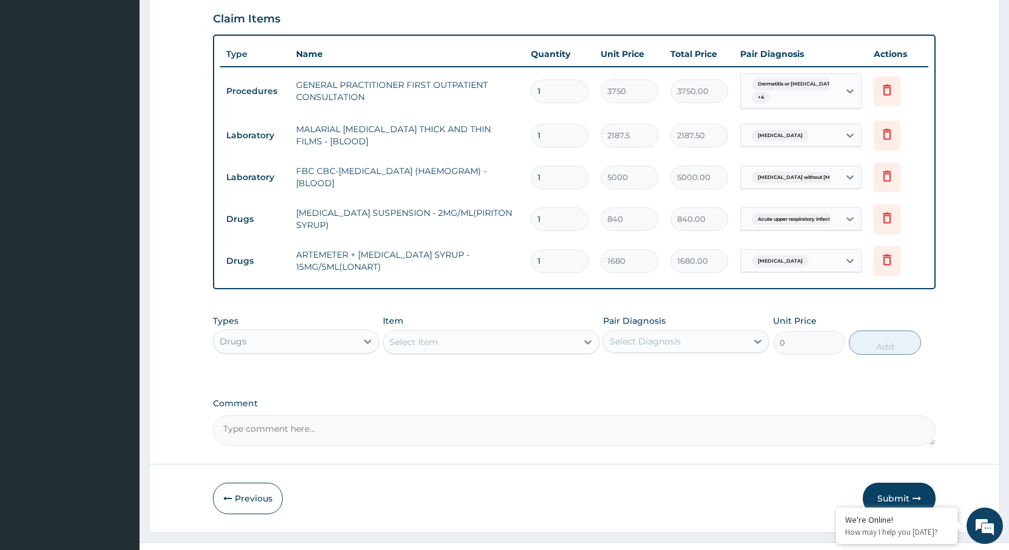
click at [456, 332] on div "Select Item" at bounding box center [480, 341] width 194 height 19
type input "PRACE"
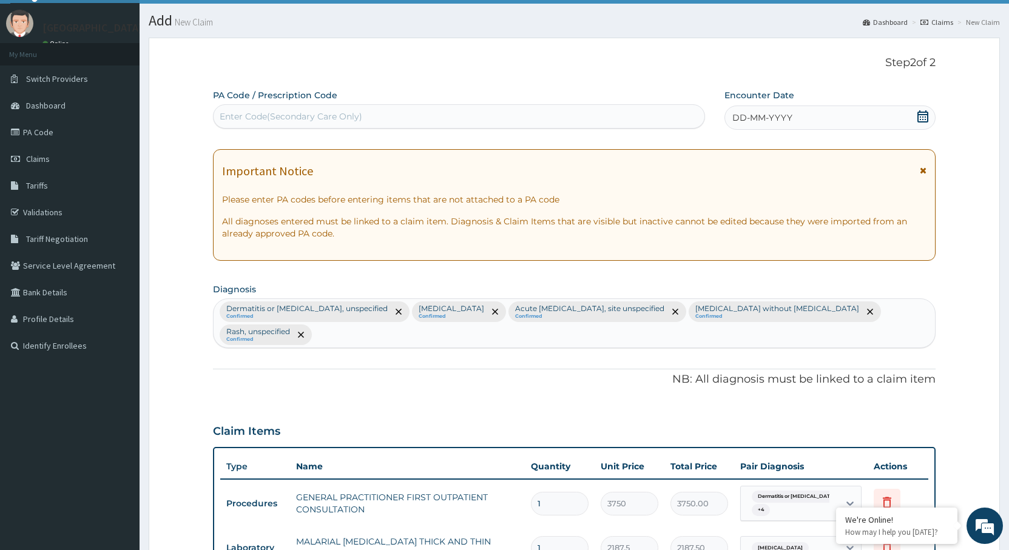
scroll to position [0, 0]
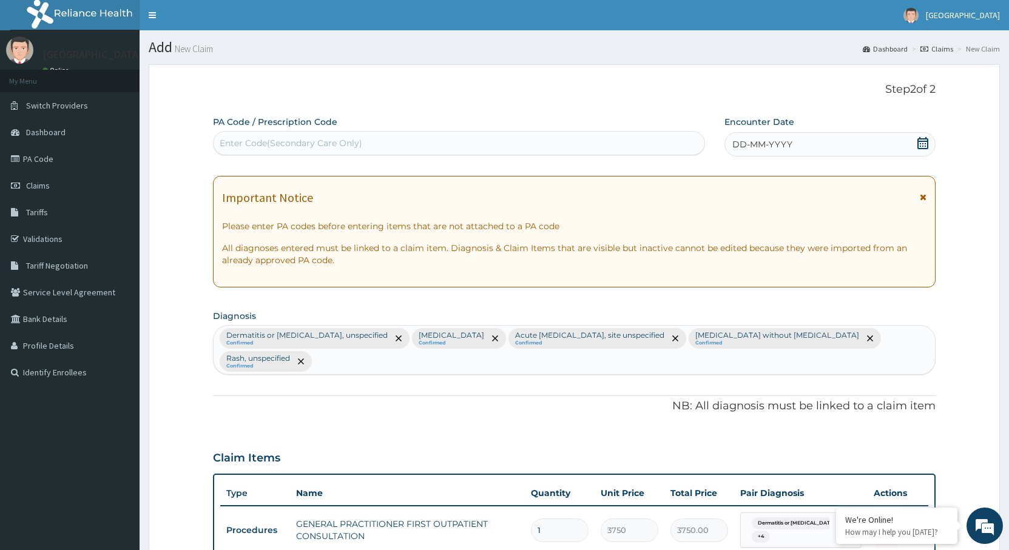
click at [382, 149] on div "Enter Code(Secondary Care Only)" at bounding box center [459, 142] width 491 height 19
type input "PA/D81DF9"
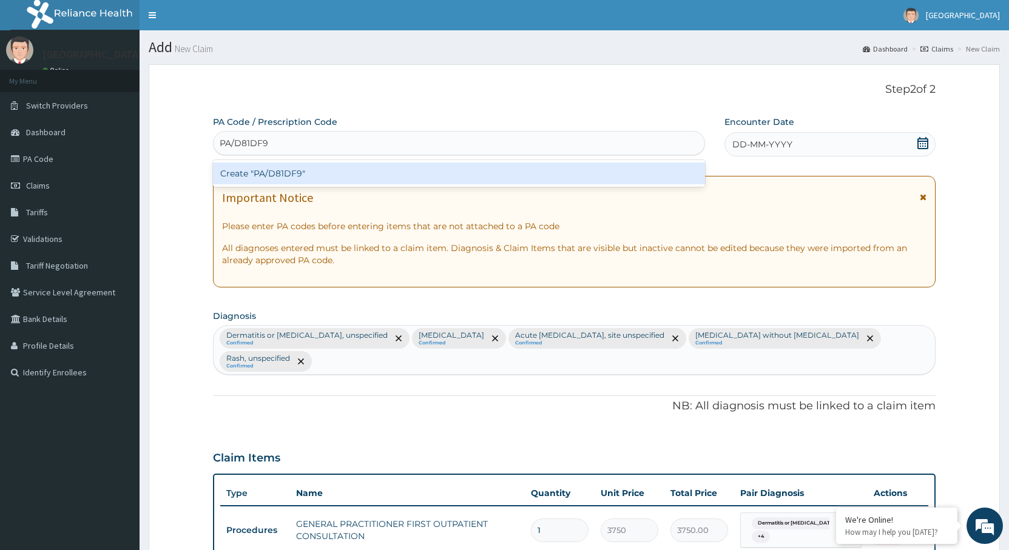
click at [348, 172] on div "Create "PA/D81DF9"" at bounding box center [459, 174] width 492 height 22
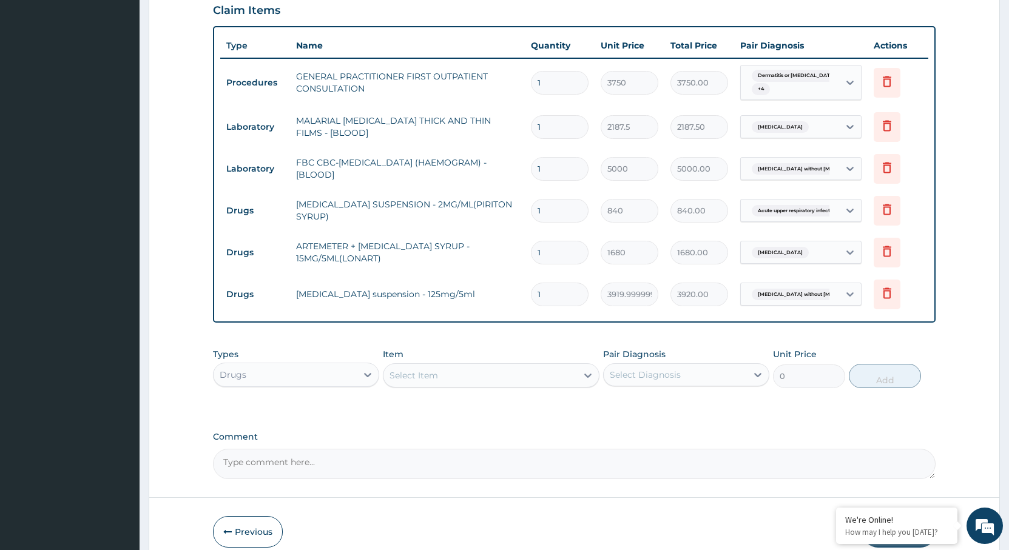
scroll to position [481, 0]
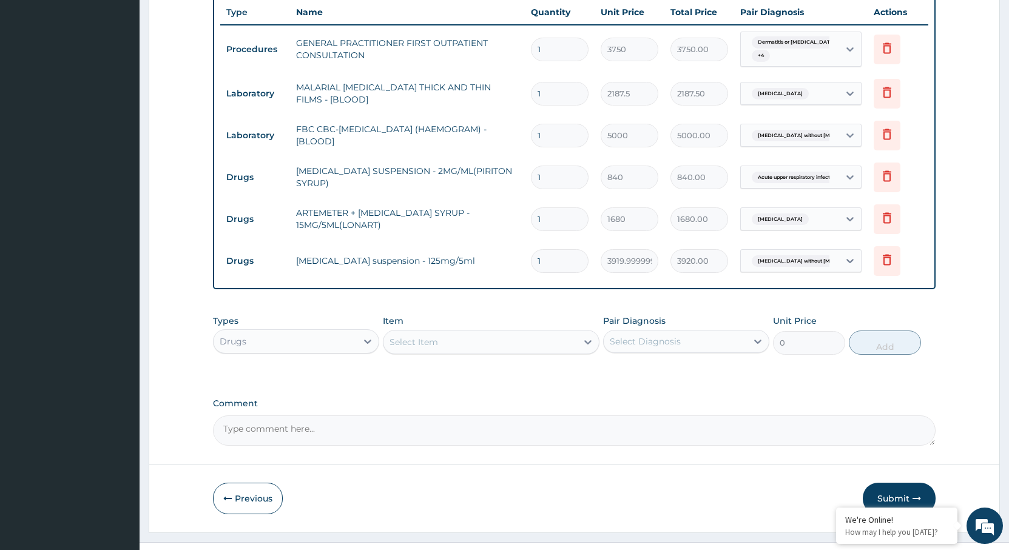
click at [496, 332] on div "Select Item" at bounding box center [480, 341] width 194 height 19
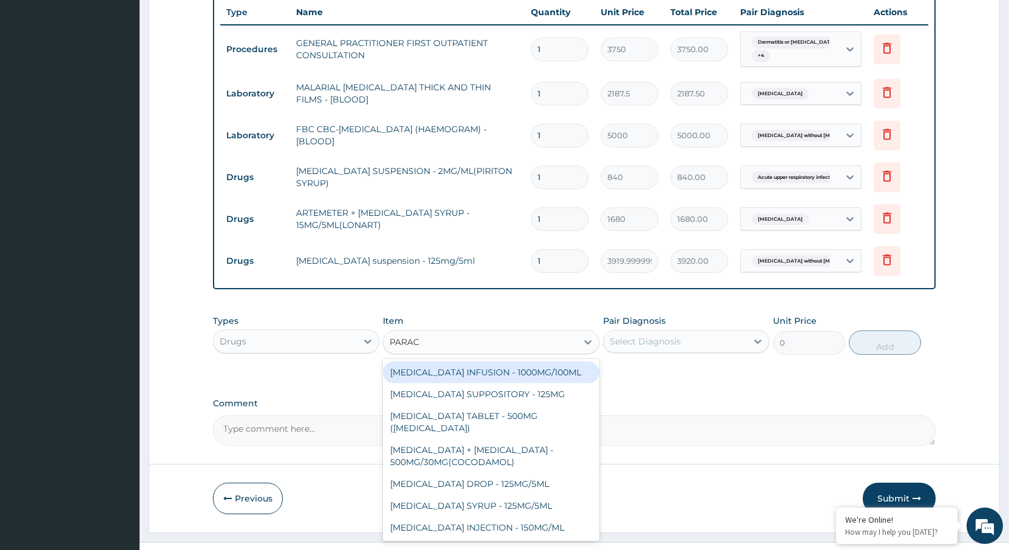
type input "PARACE"
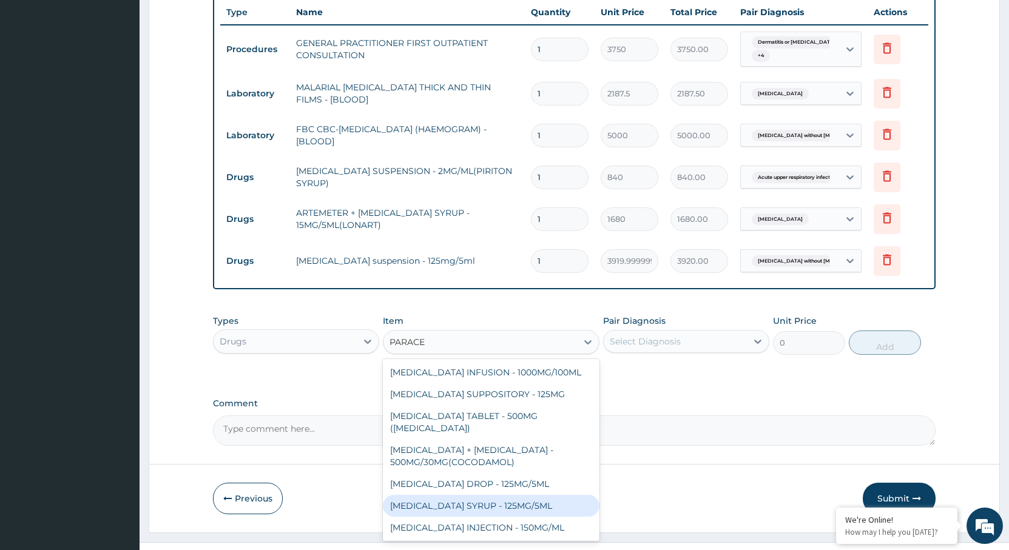
click at [501, 495] on div "[MEDICAL_DATA] SYRUP - 125MG/5ML" at bounding box center [491, 506] width 217 height 22
type input "840"
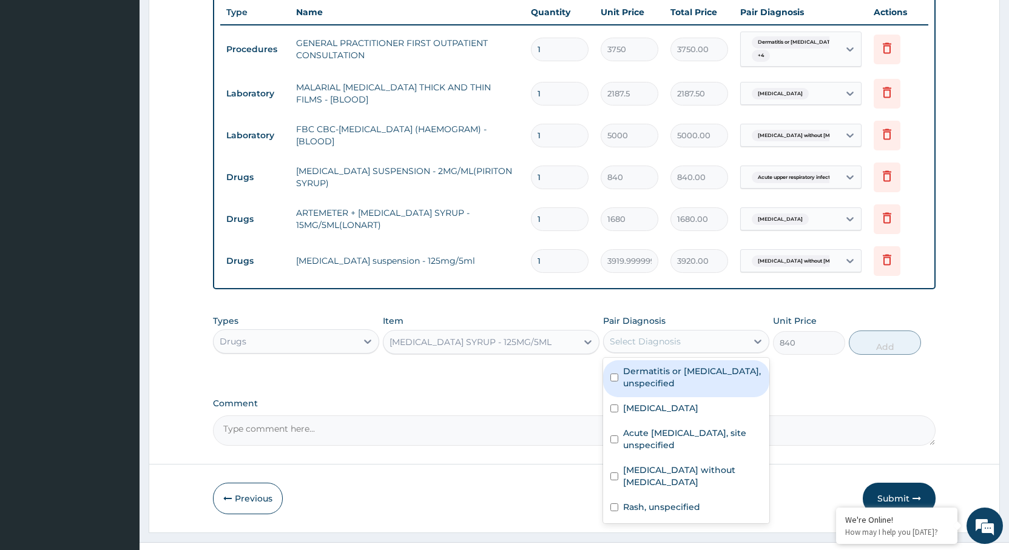
click at [706, 332] on div "Select Diagnosis" at bounding box center [675, 341] width 143 height 19
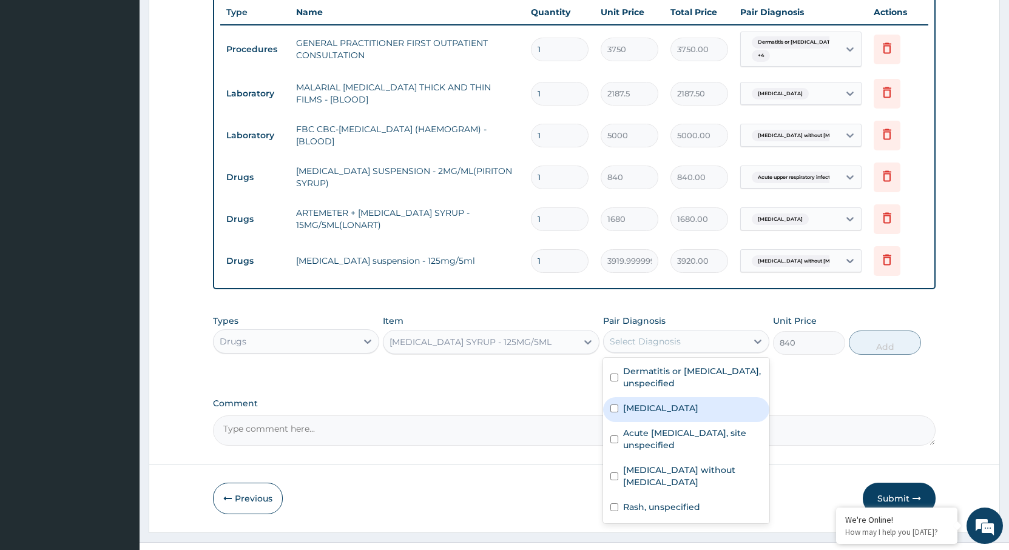
drag, startPoint x: 661, startPoint y: 385, endPoint x: 735, endPoint y: 364, distance: 77.0
click at [662, 402] on label "[MEDICAL_DATA]" at bounding box center [660, 408] width 75 height 12
checkbox input "true"
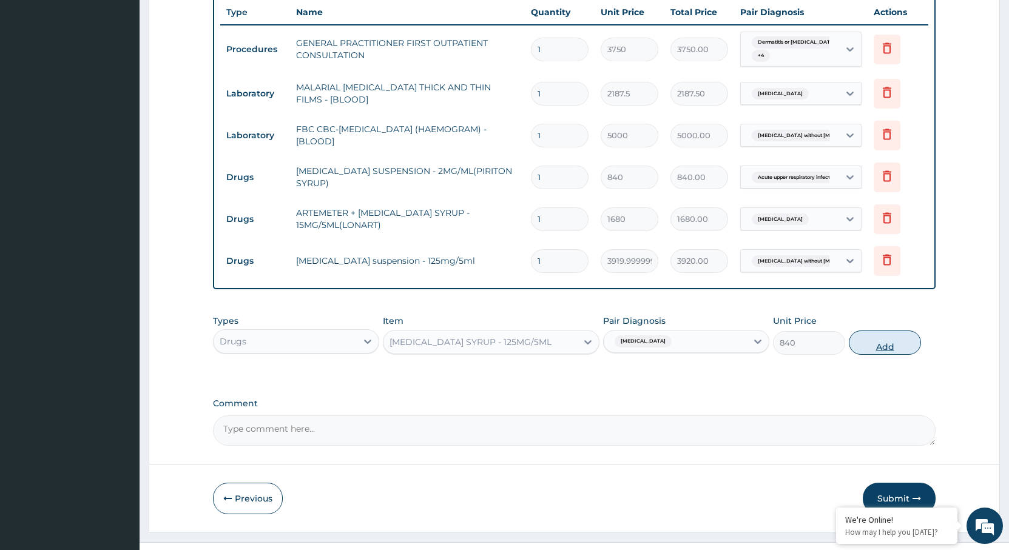
click at [862, 331] on button "Add" at bounding box center [885, 343] width 72 height 24
type input "0"
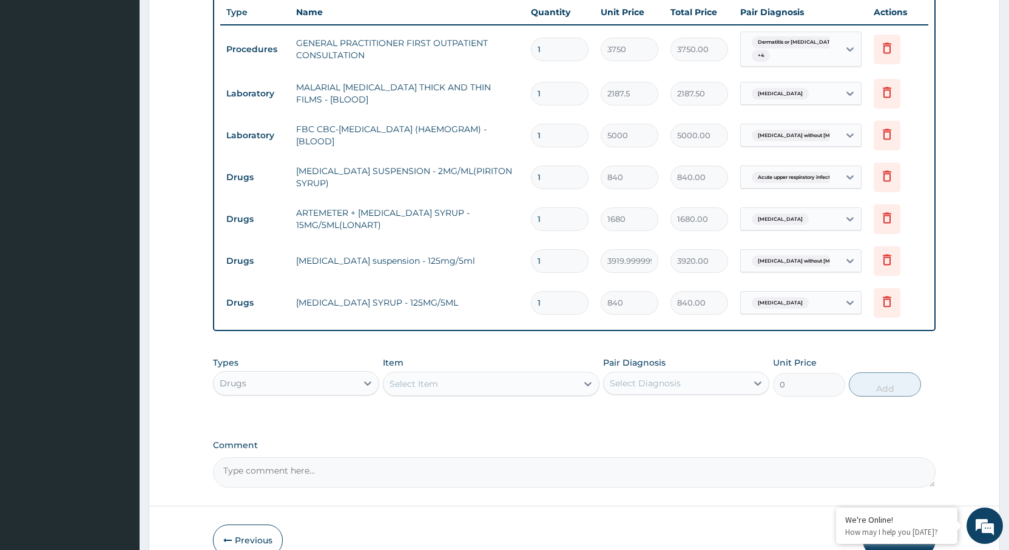
scroll to position [523, 0]
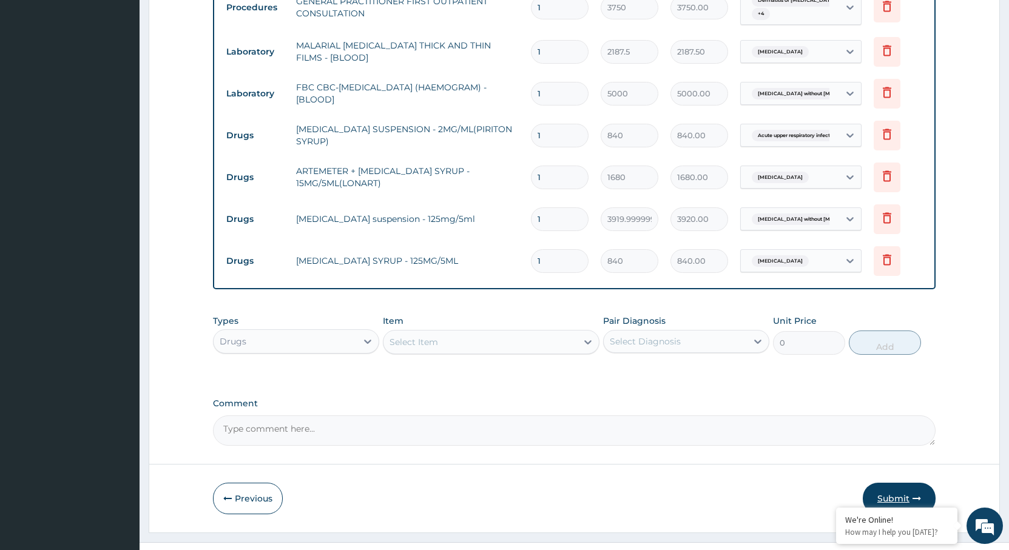
click at [896, 483] on button "Submit" at bounding box center [899, 499] width 73 height 32
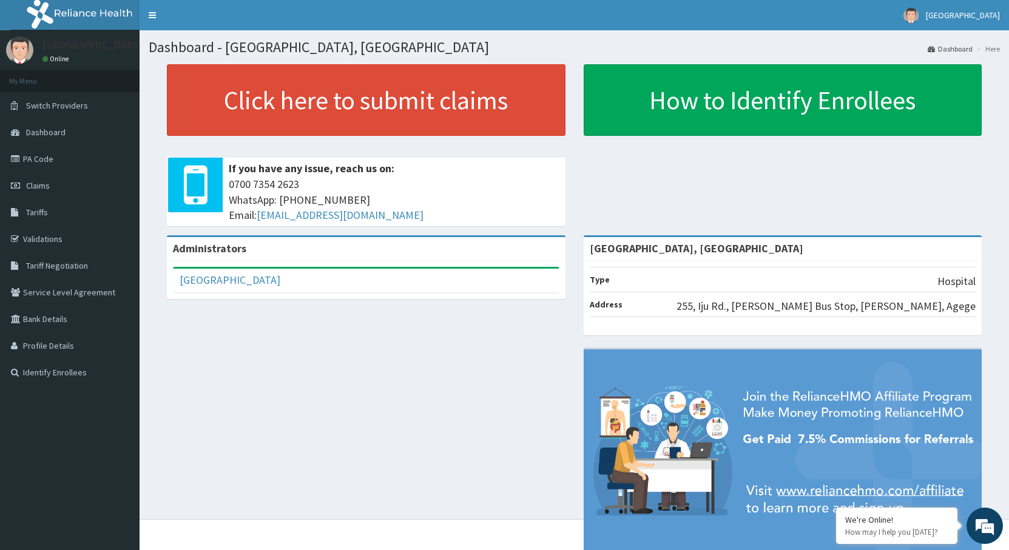
click at [55, 185] on link "Claims" at bounding box center [70, 185] width 140 height 27
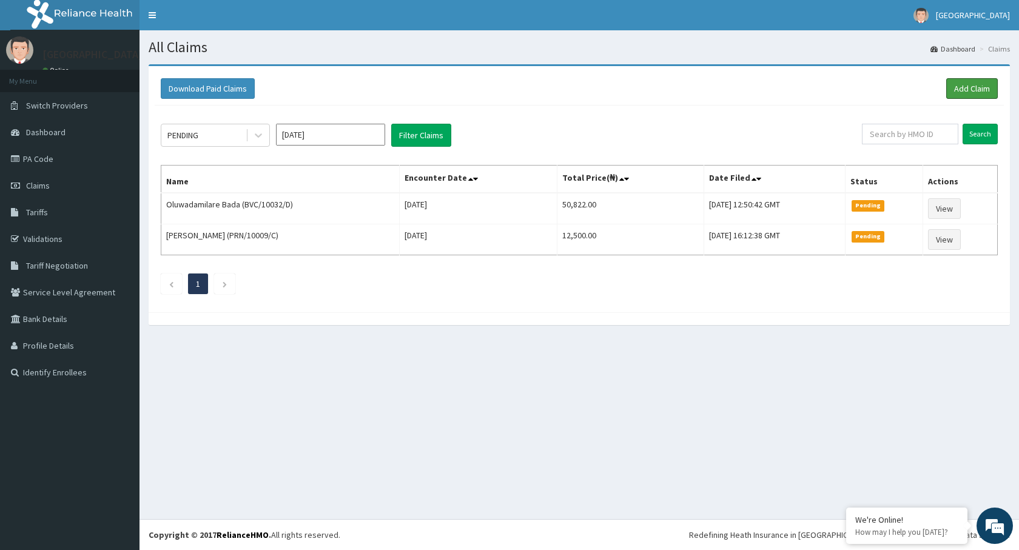
click at [979, 84] on link "Add Claim" at bounding box center [972, 88] width 52 height 21
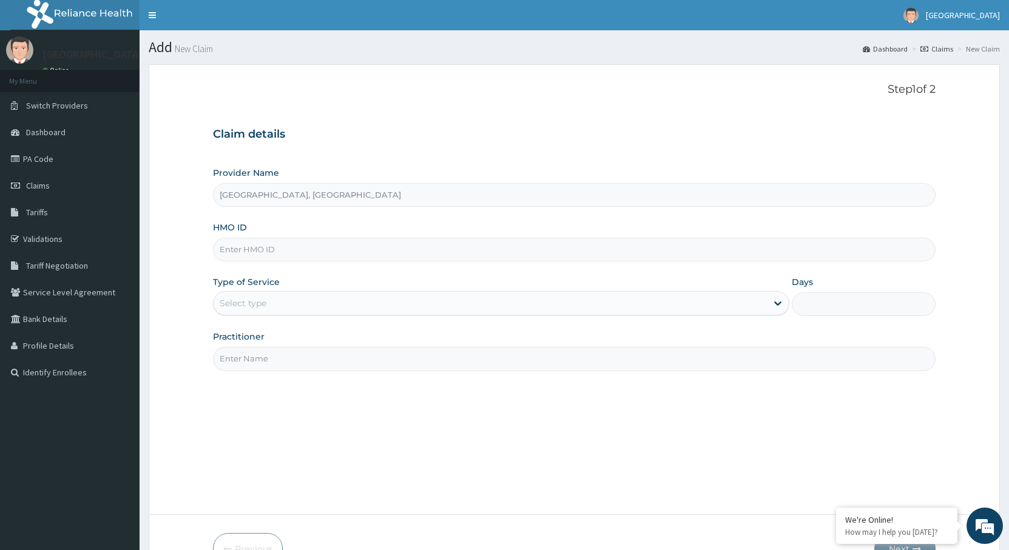
click at [260, 238] on input "HMO ID" at bounding box center [574, 250] width 723 height 24
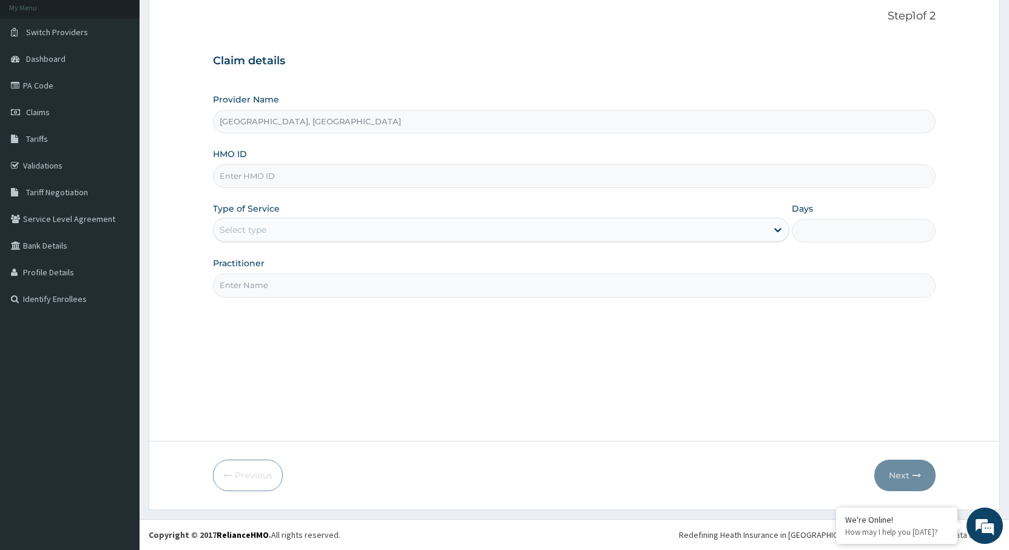
paste input "GEG/10031/D"
type input "GEG/10031/D"
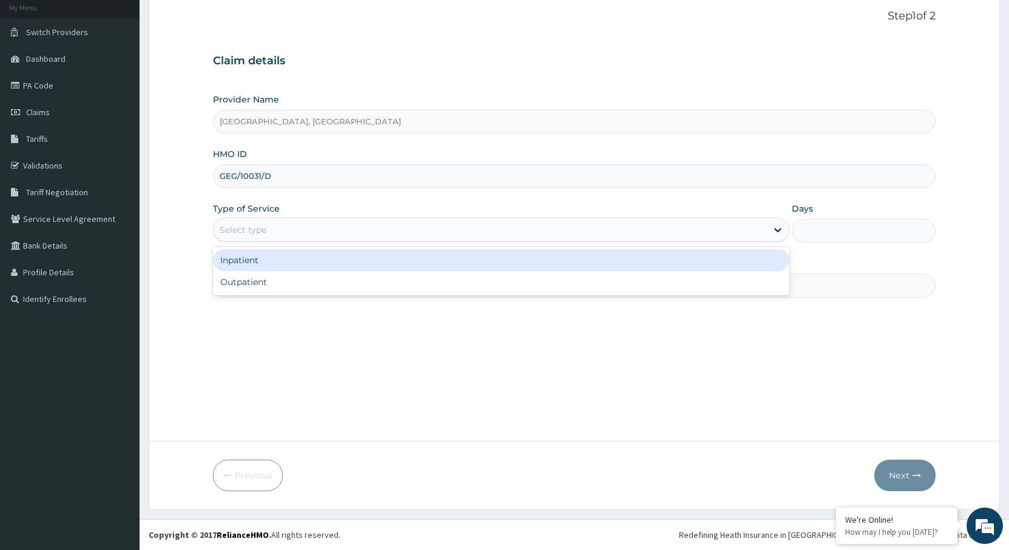
click at [244, 228] on div "Select type" at bounding box center [243, 230] width 47 height 12
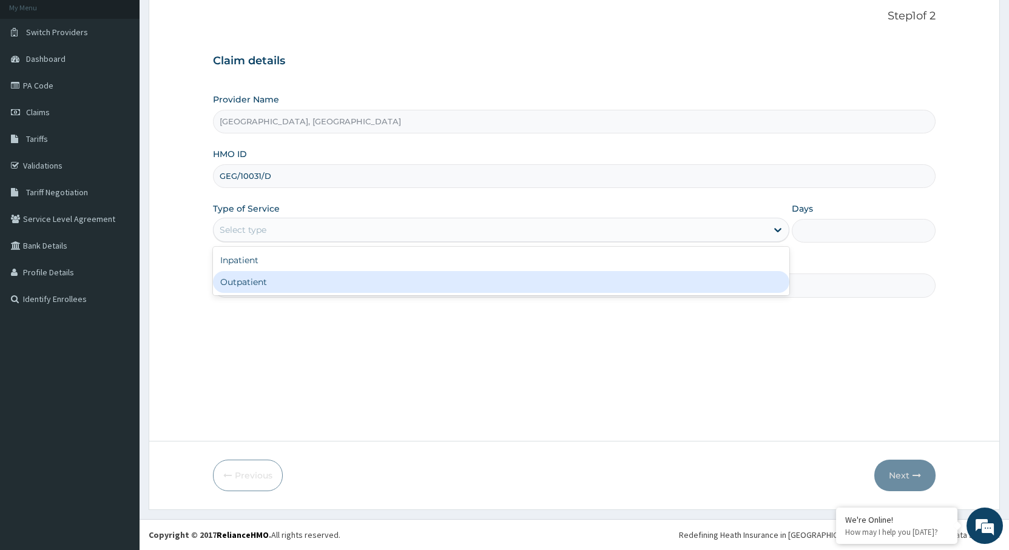
click at [252, 279] on div "Outpatient" at bounding box center [501, 282] width 576 height 22
type input "1"
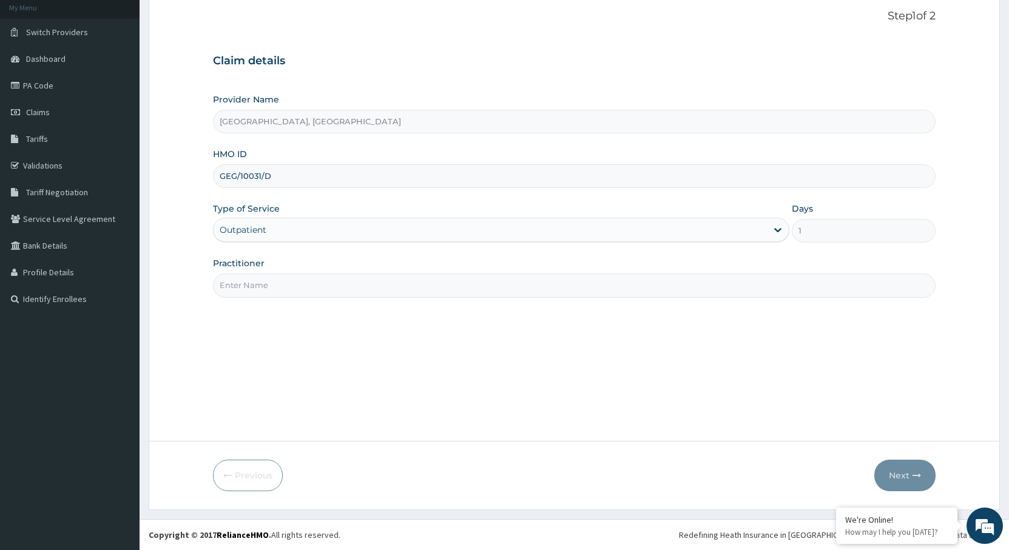
click at [260, 280] on input "Practitioner" at bounding box center [574, 286] width 723 height 24
type input "DR OYENOWO"
click at [907, 464] on button "Next" at bounding box center [904, 476] width 61 height 32
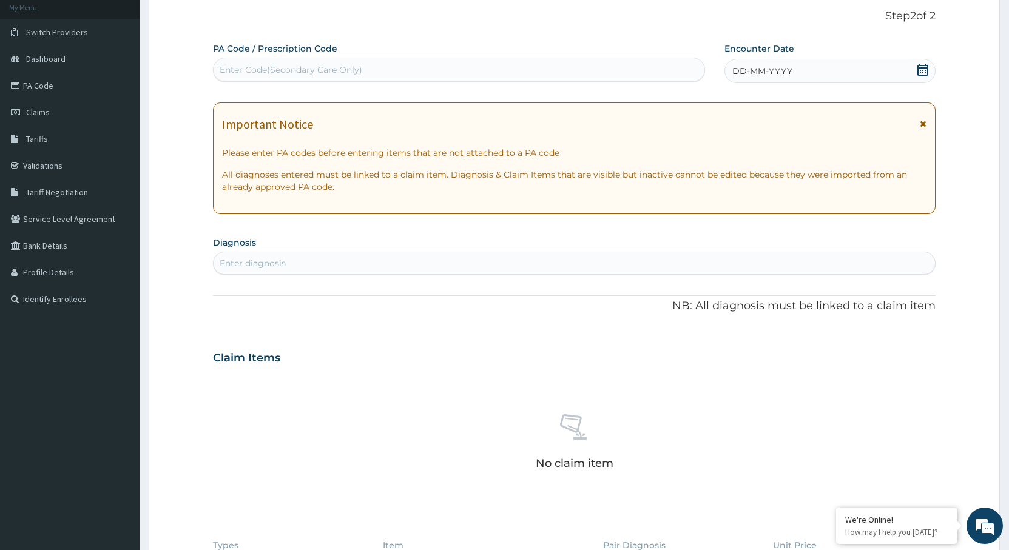
click at [291, 262] on div "Enter diagnosis" at bounding box center [574, 263] width 721 height 19
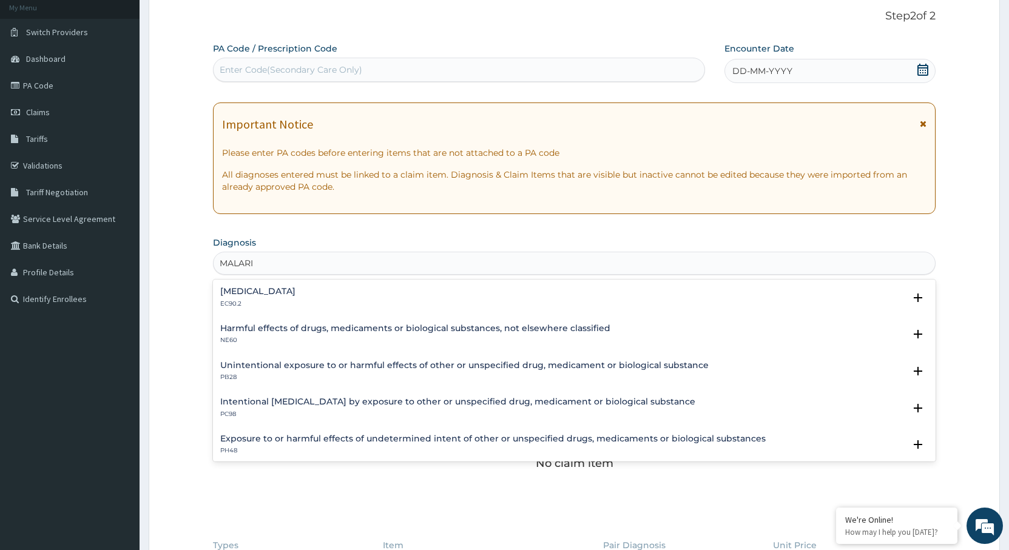
type input "MALARIA"
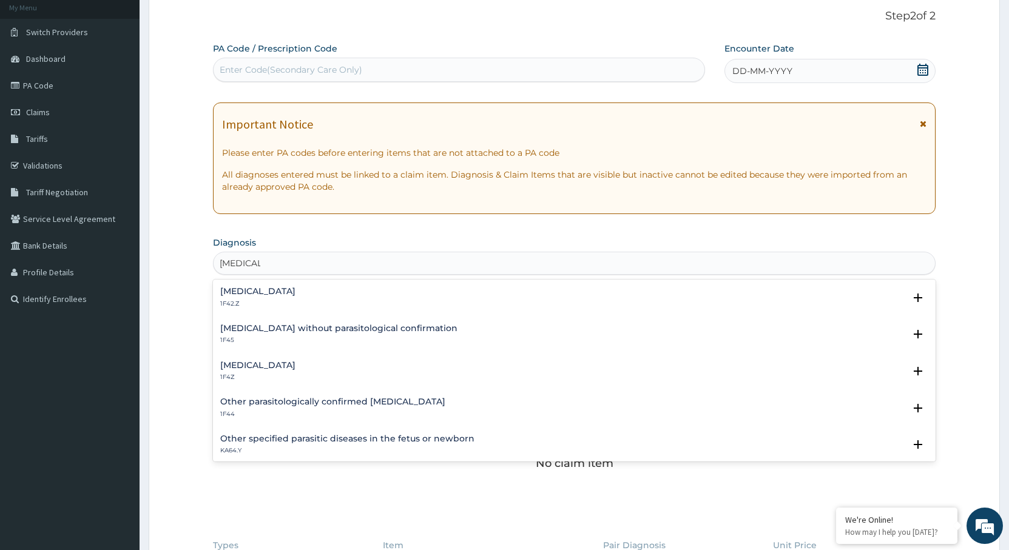
click at [295, 366] on h4 "Malaria, unspecified" at bounding box center [257, 365] width 75 height 9
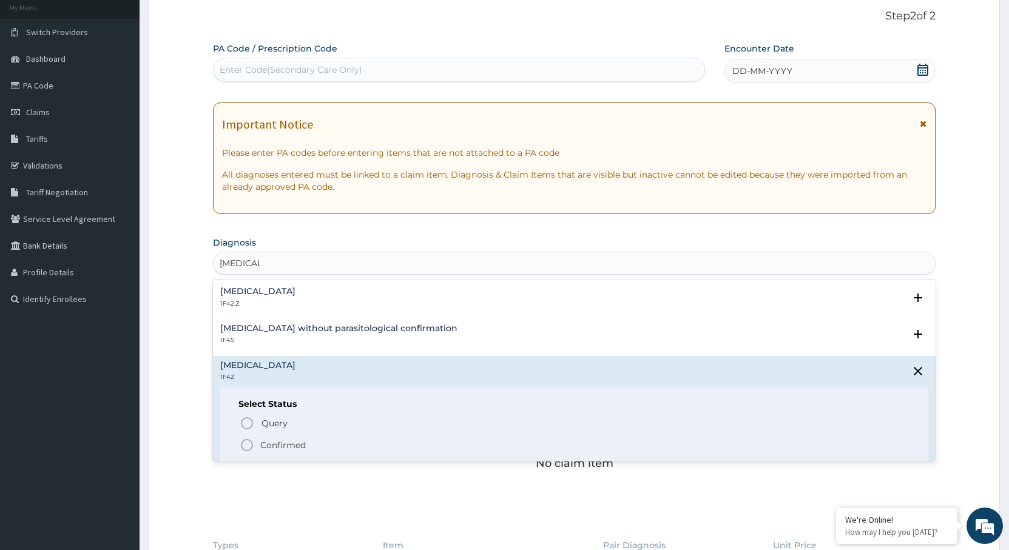
click at [257, 448] on span "Confirmed" at bounding box center [575, 445] width 670 height 15
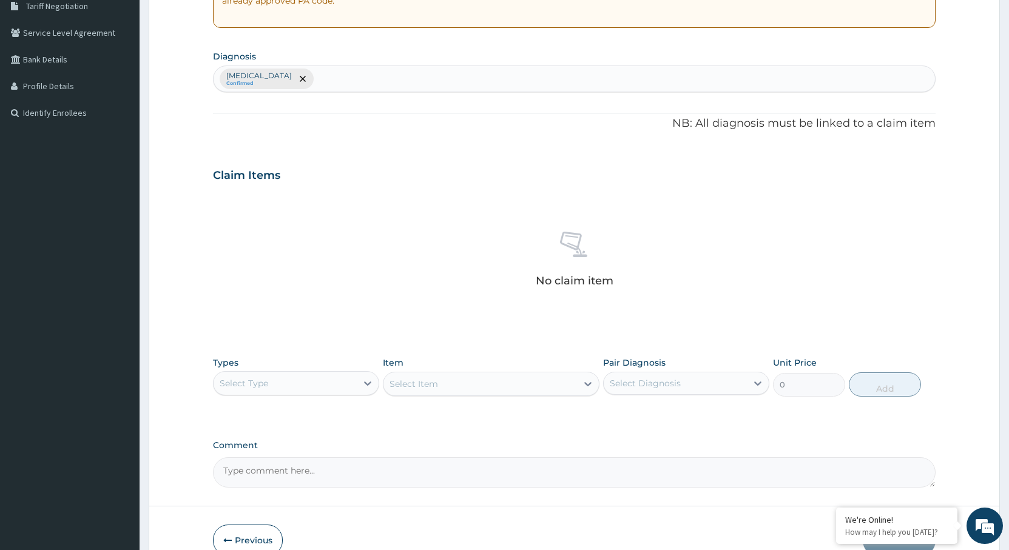
scroll to position [316, 0]
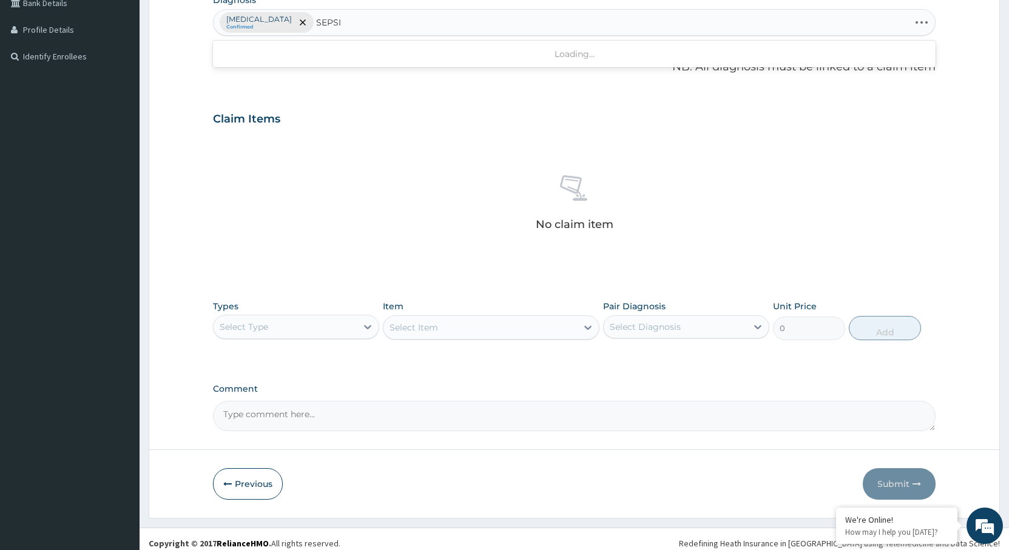
type input "[MEDICAL_DATA]"
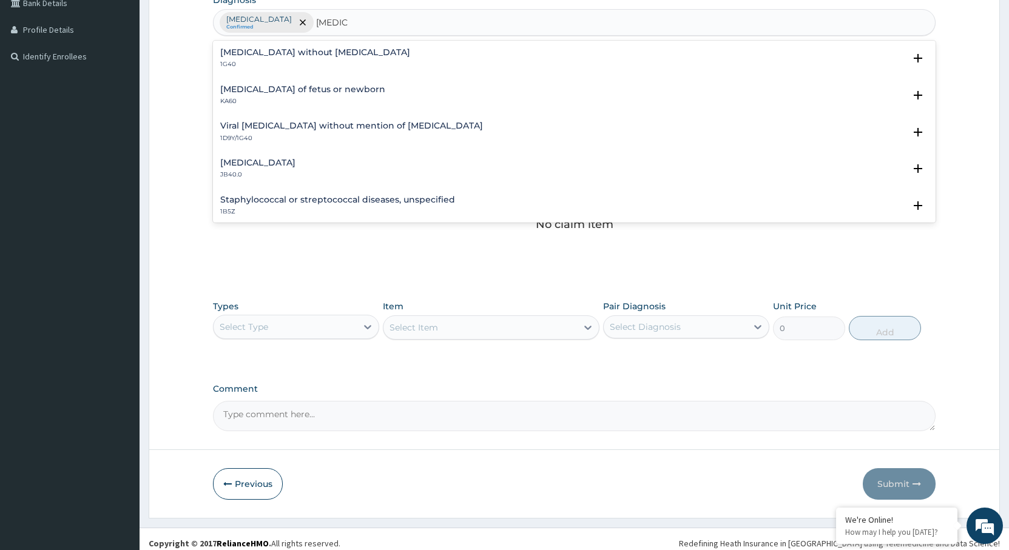
click at [267, 61] on p "1G40" at bounding box center [315, 64] width 190 height 8
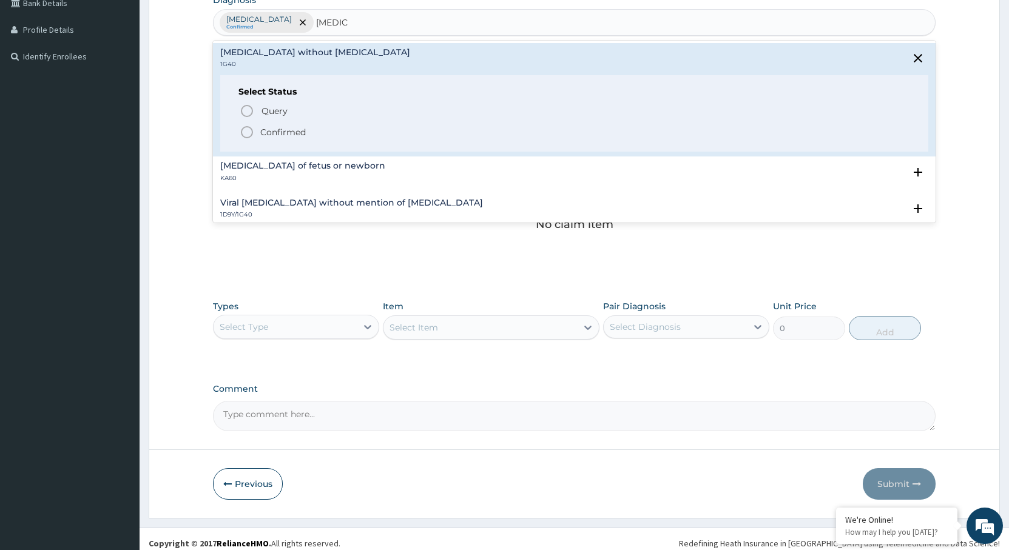
click at [263, 127] on p "Confirmed" at bounding box center [282, 132] width 45 height 12
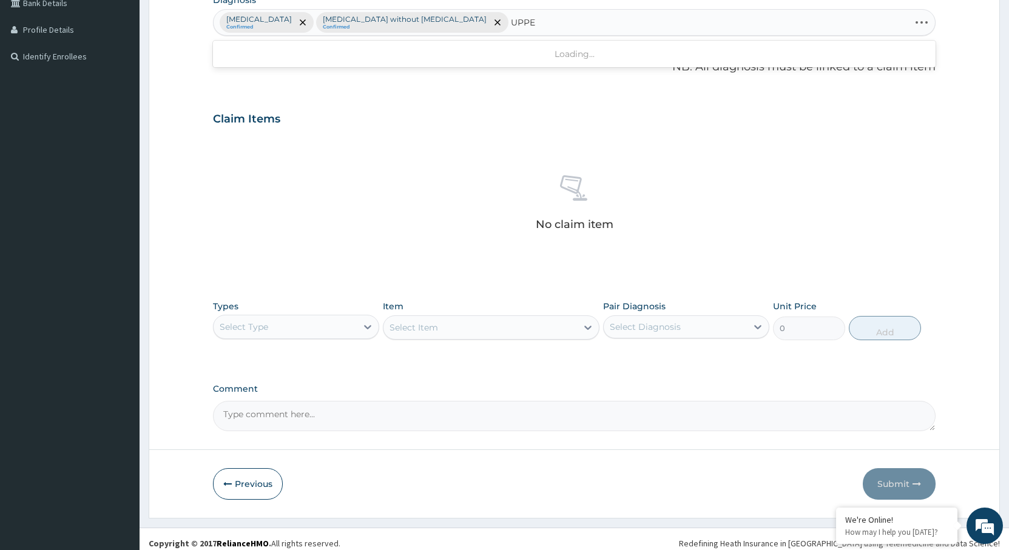
type input "UPPER"
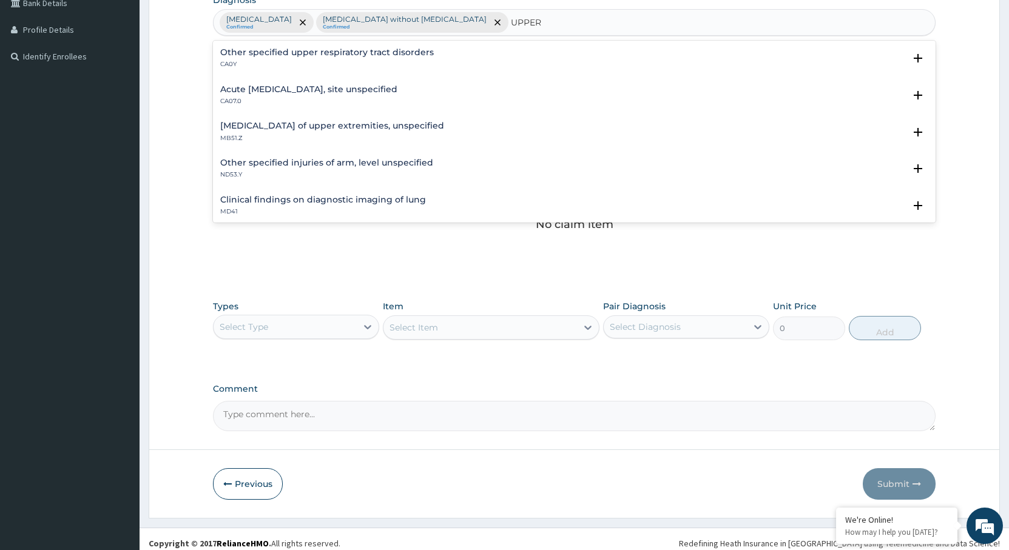
click at [274, 93] on h4 "Acute [MEDICAL_DATA], site unspecified" at bounding box center [308, 89] width 177 height 9
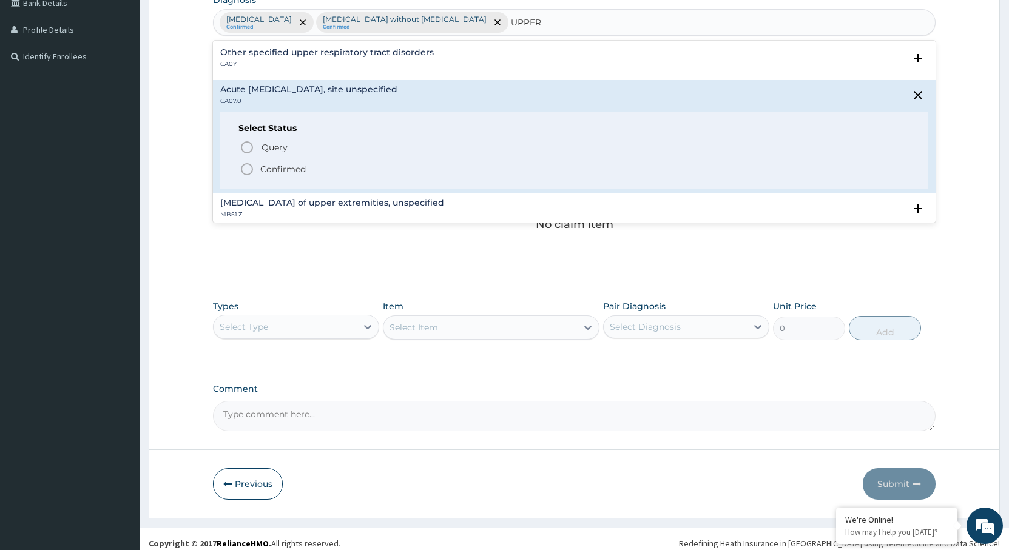
click at [269, 166] on p "Confirmed" at bounding box center [282, 169] width 45 height 12
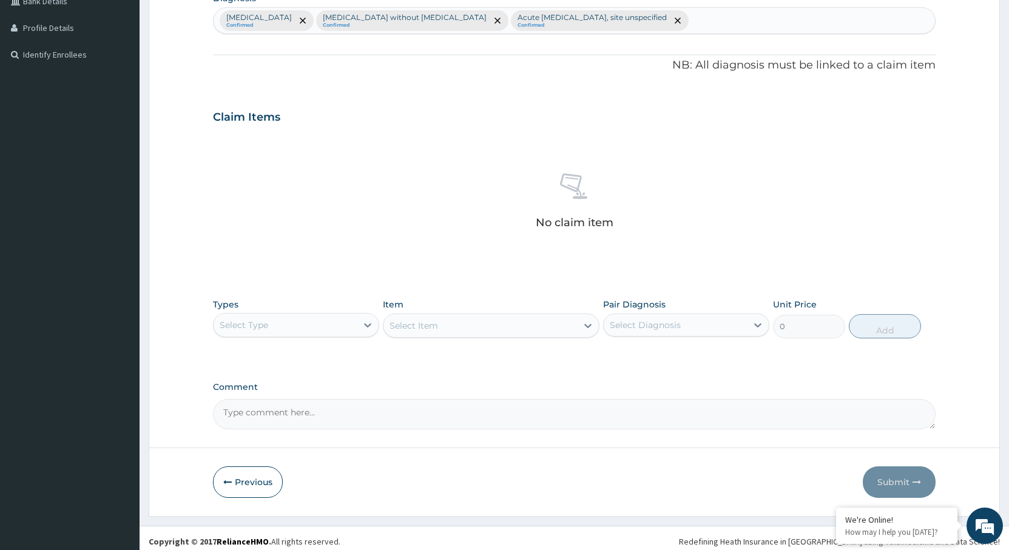
scroll to position [325, 0]
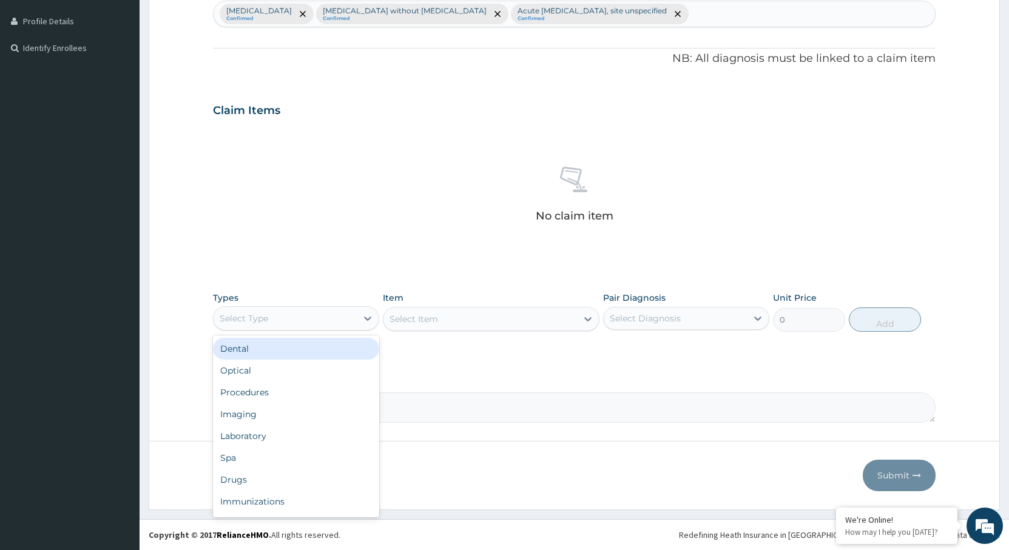
click at [300, 320] on div "Select Type" at bounding box center [285, 318] width 143 height 19
drag, startPoint x: 297, startPoint y: 397, endPoint x: 368, endPoint y: 384, distance: 71.5
click at [298, 396] on div "Procedures" at bounding box center [296, 393] width 166 height 22
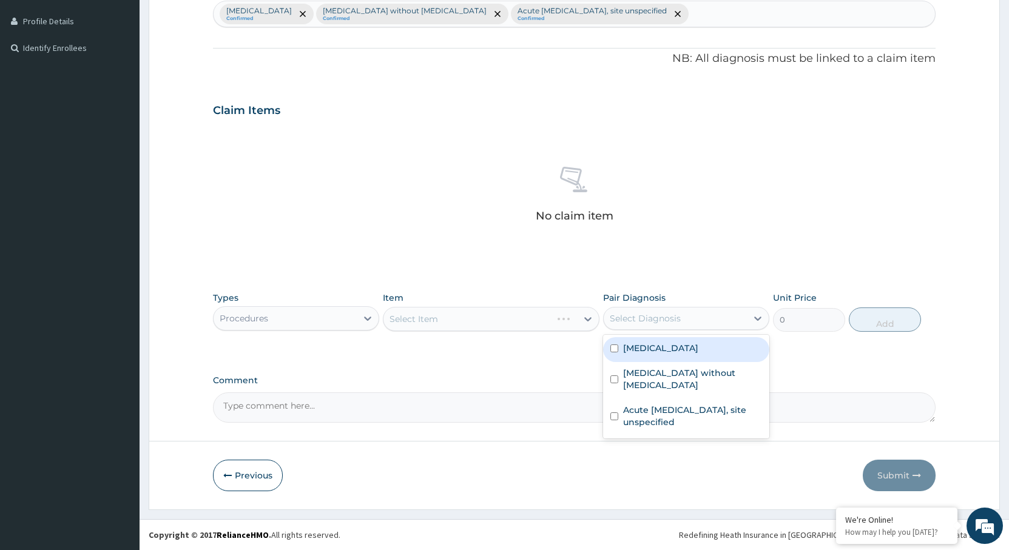
click at [647, 315] on div "Select Diagnosis" at bounding box center [645, 318] width 71 height 12
drag, startPoint x: 647, startPoint y: 348, endPoint x: 636, endPoint y: 376, distance: 30.0
click at [647, 349] on label "[MEDICAL_DATA]" at bounding box center [660, 348] width 75 height 12
checkbox input "true"
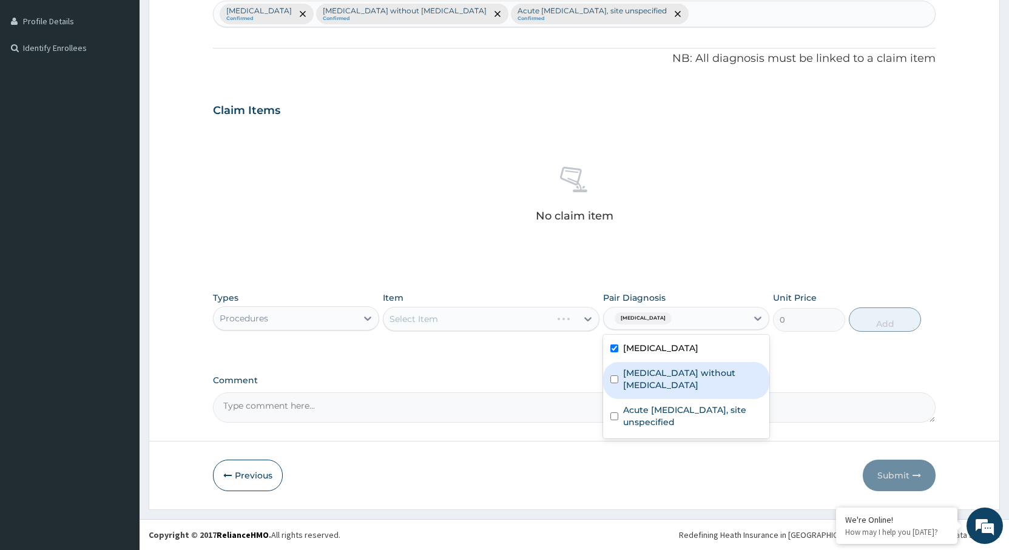
click at [636, 377] on label "[MEDICAL_DATA] without [MEDICAL_DATA]" at bounding box center [692, 379] width 139 height 24
checkbox input "true"
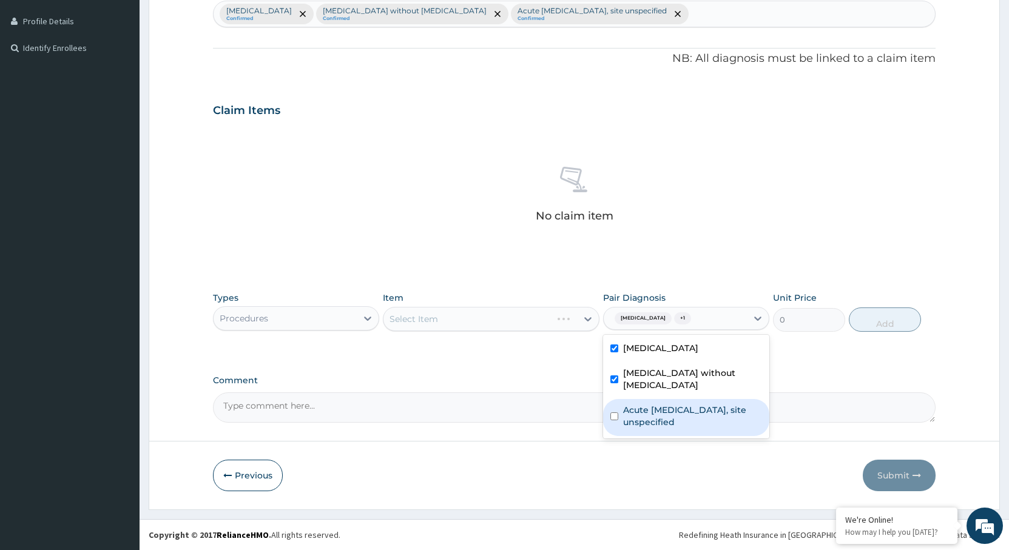
click at [636, 404] on label "Acute [MEDICAL_DATA], site unspecified" at bounding box center [692, 416] width 139 height 24
checkbox input "true"
click at [418, 324] on div "Select Item" at bounding box center [413, 319] width 49 height 12
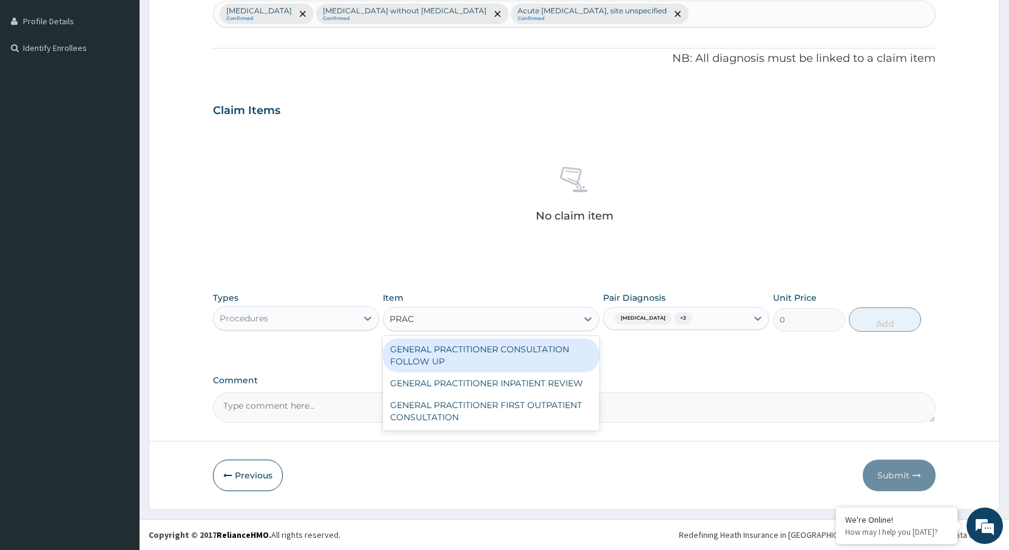
type input "PRACT"
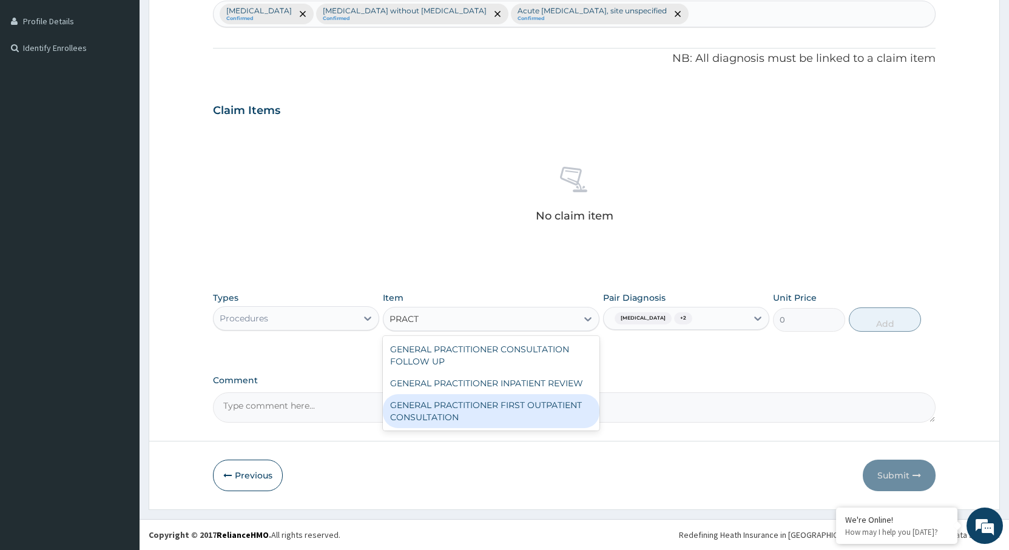
click at [427, 409] on div "GENERAL PRACTITIONER FIRST OUTPATIENT CONSULTATION" at bounding box center [491, 411] width 217 height 34
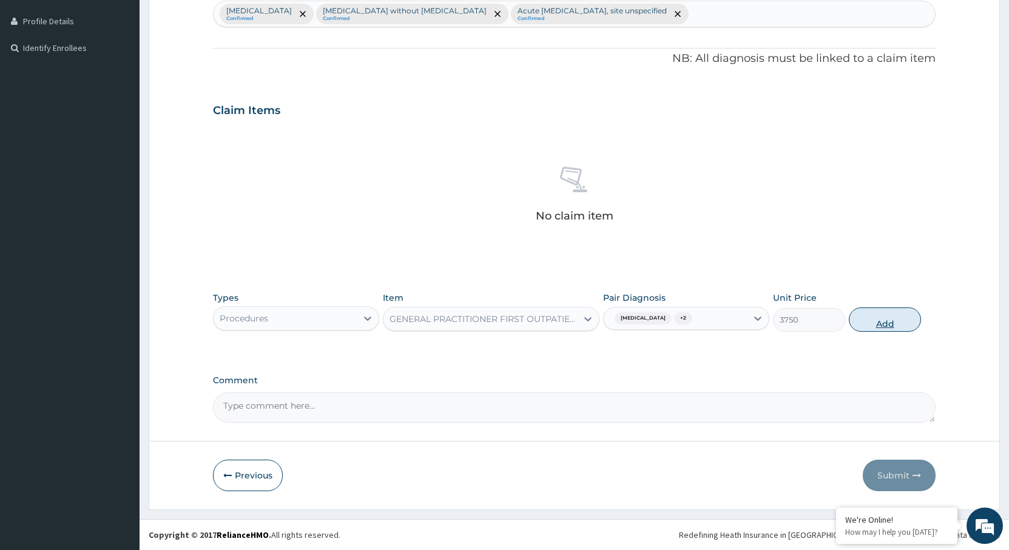
click at [882, 319] on button "Add" at bounding box center [885, 320] width 72 height 24
type input "0"
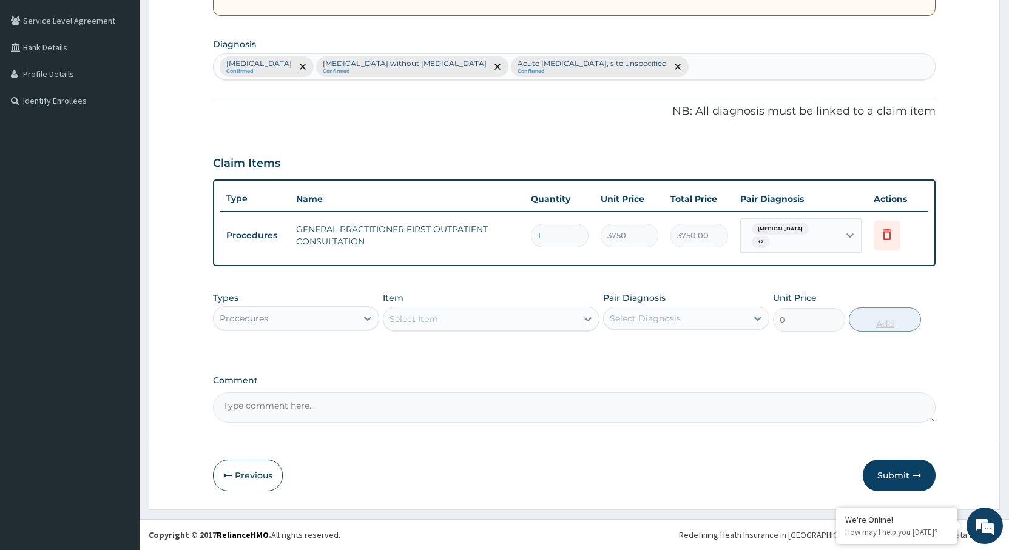
scroll to position [272, 0]
click at [471, 320] on div "Select Item" at bounding box center [480, 318] width 194 height 19
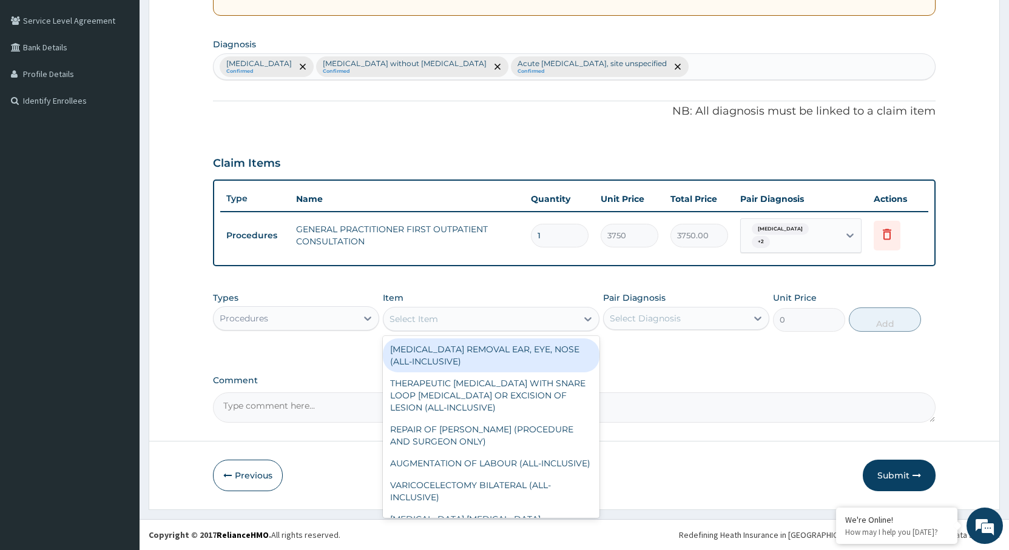
click at [313, 316] on div "Procedures" at bounding box center [285, 318] width 143 height 19
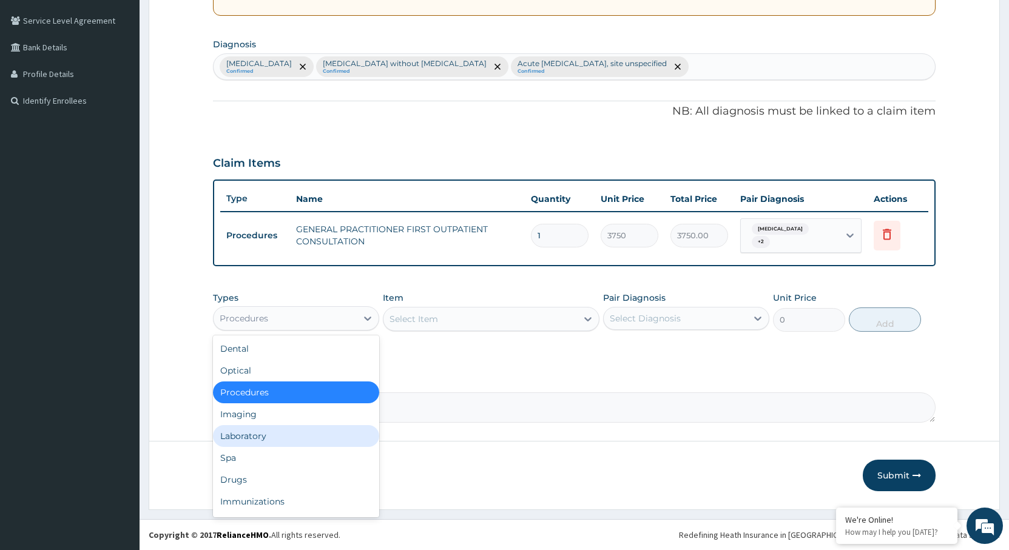
click at [278, 437] on div "Laboratory" at bounding box center [296, 436] width 166 height 22
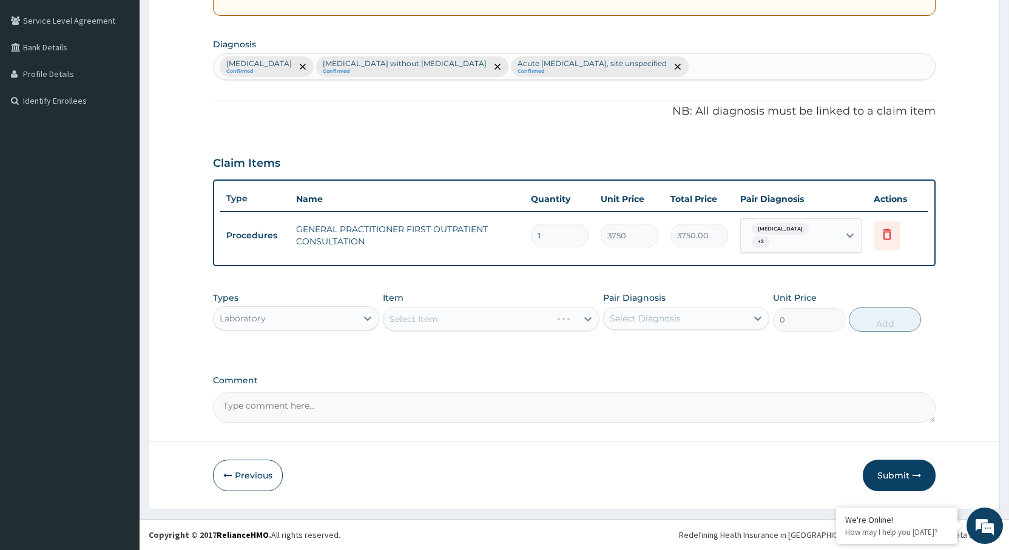
click at [661, 317] on div "Select Diagnosis" at bounding box center [645, 318] width 71 height 12
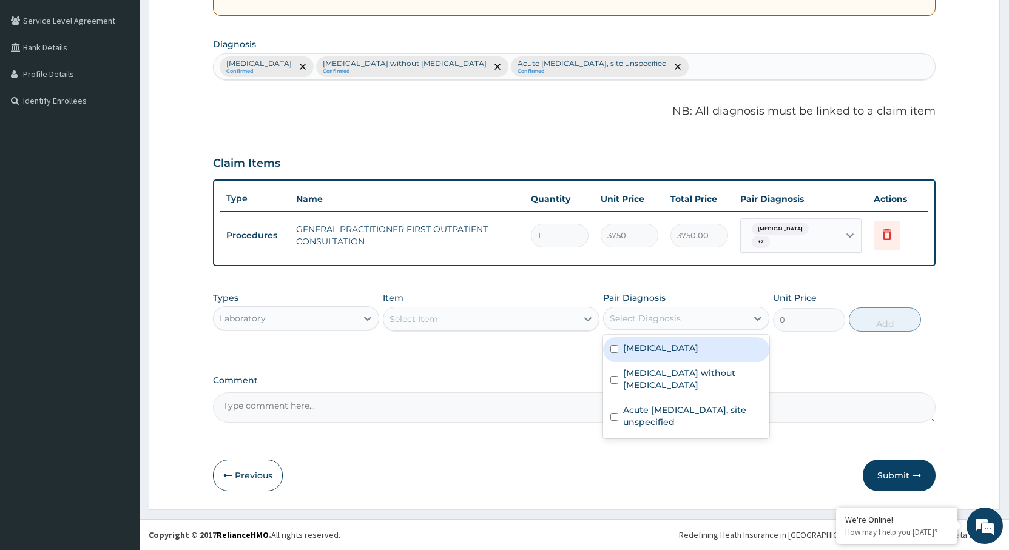
click at [634, 345] on label "Malaria, unspecified" at bounding box center [660, 348] width 75 height 12
checkbox input "true"
click at [494, 324] on div "Select Item" at bounding box center [480, 318] width 194 height 19
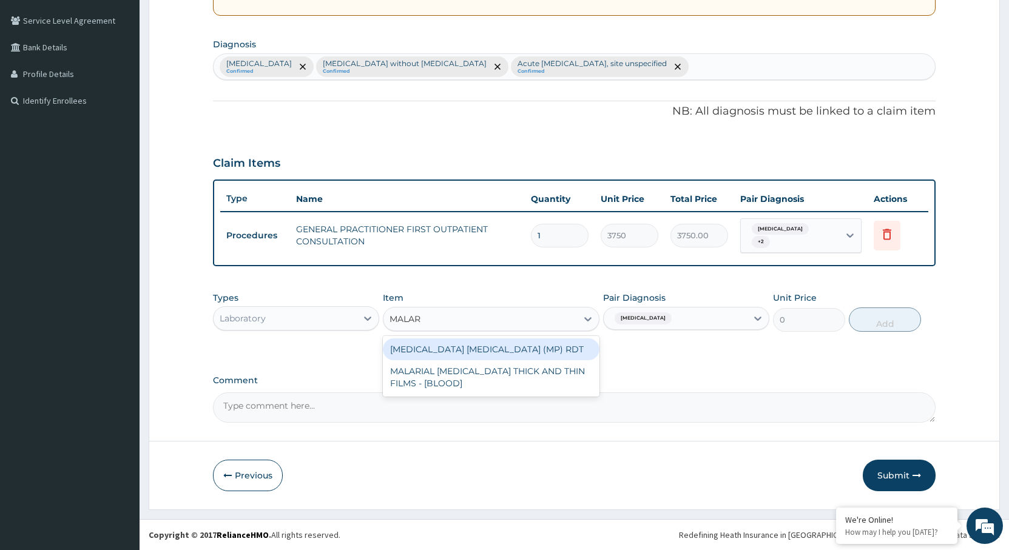
type input "MALARI"
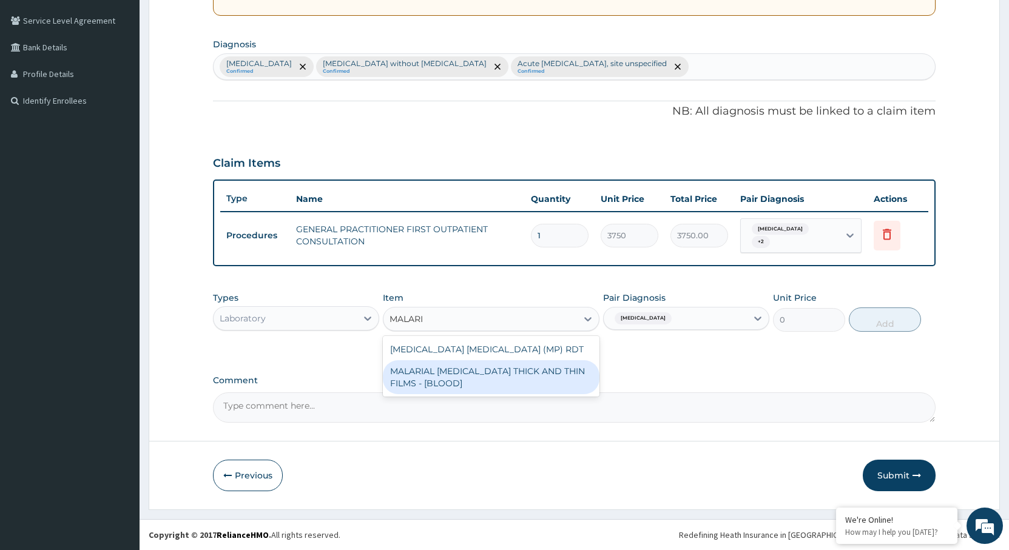
click at [461, 374] on div "MALARIAL PARASITE THICK AND THIN FILMS - [BLOOD]" at bounding box center [491, 377] width 217 height 34
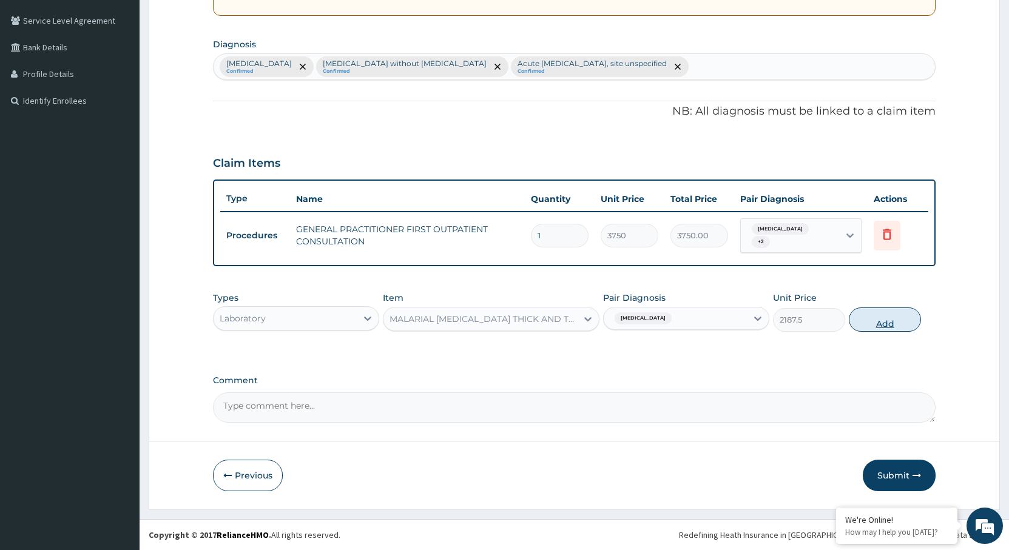
click at [878, 325] on button "Add" at bounding box center [885, 320] width 72 height 24
type input "0"
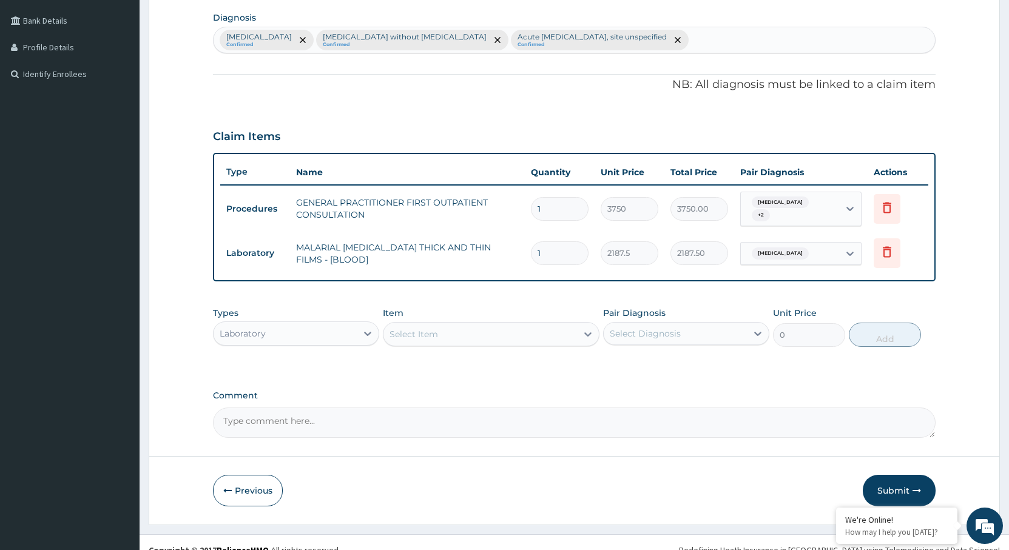
scroll to position [314, 0]
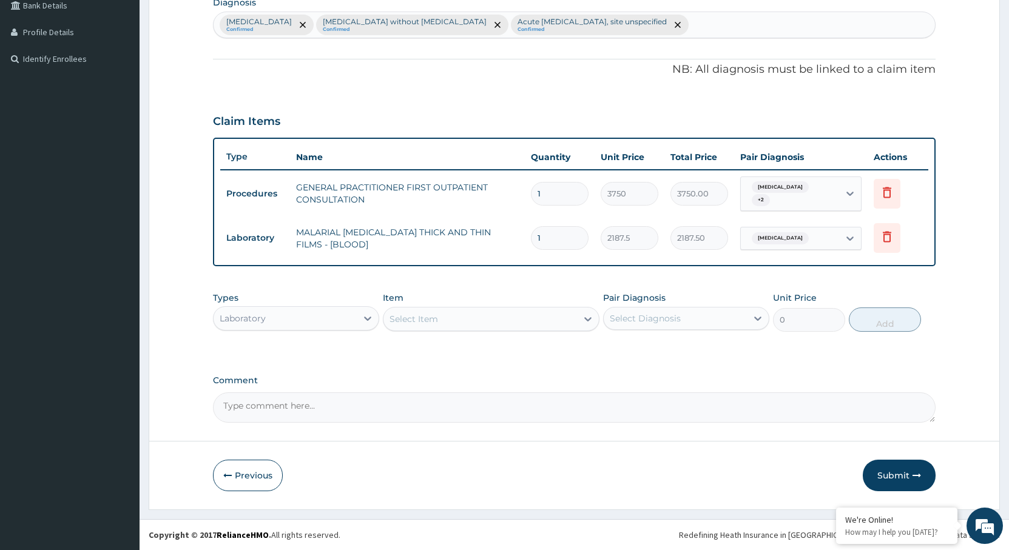
click at [427, 316] on div "Select Item" at bounding box center [413, 319] width 49 height 12
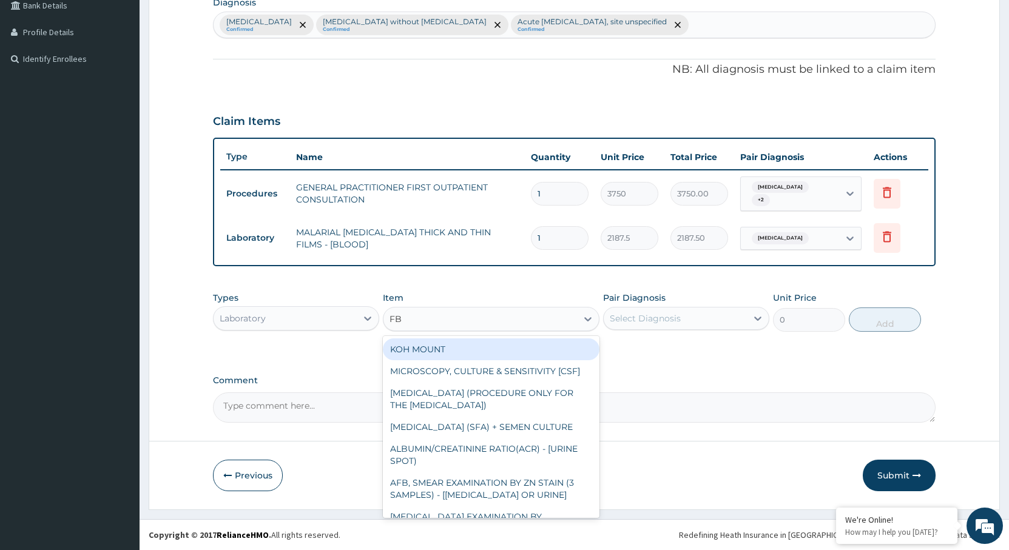
type input "FBC"
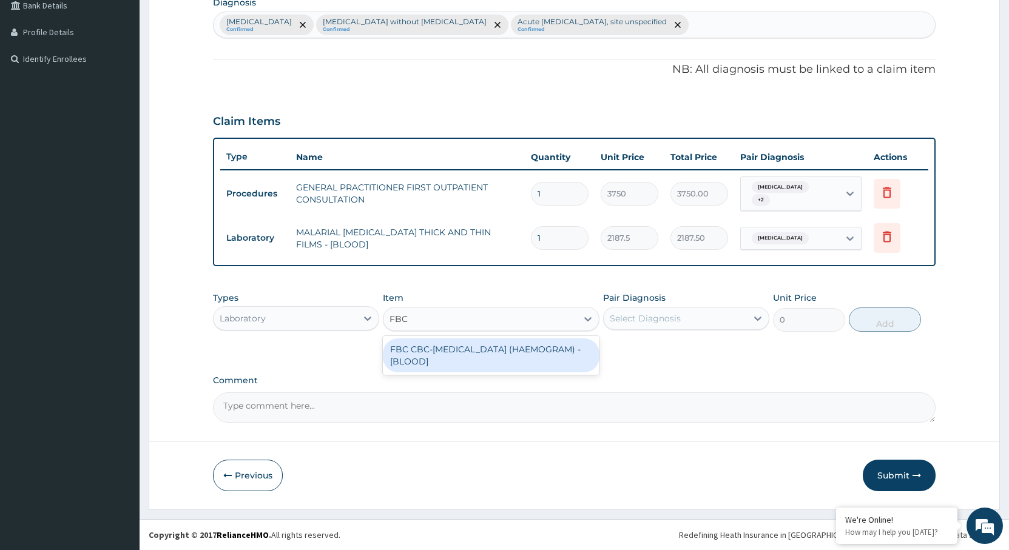
click at [434, 354] on div "FBC CBC-COMPLETE BLOOD COUNT (HAEMOGRAM) - [BLOOD]" at bounding box center [491, 356] width 217 height 34
type input "5000"
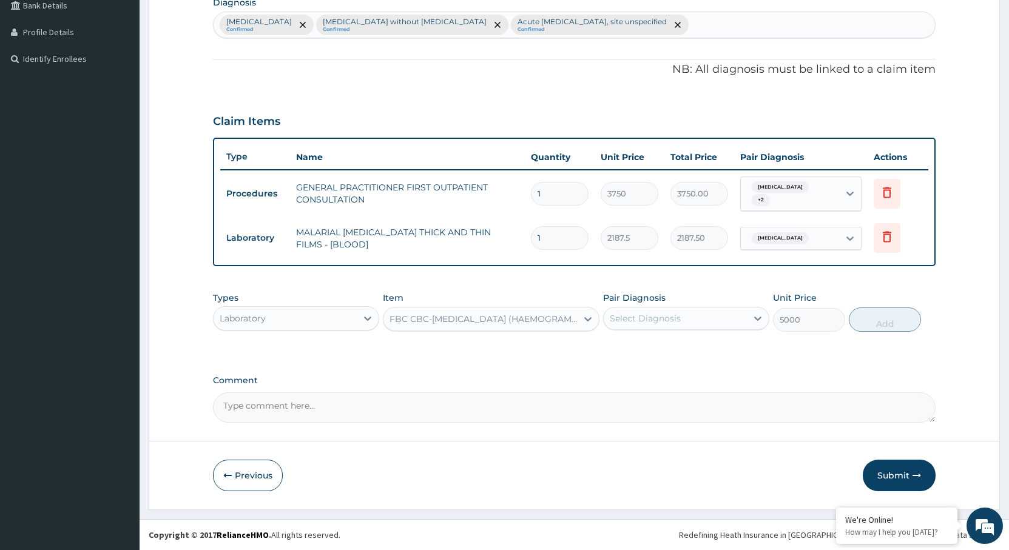
click at [713, 325] on div "Select Diagnosis" at bounding box center [675, 318] width 143 height 19
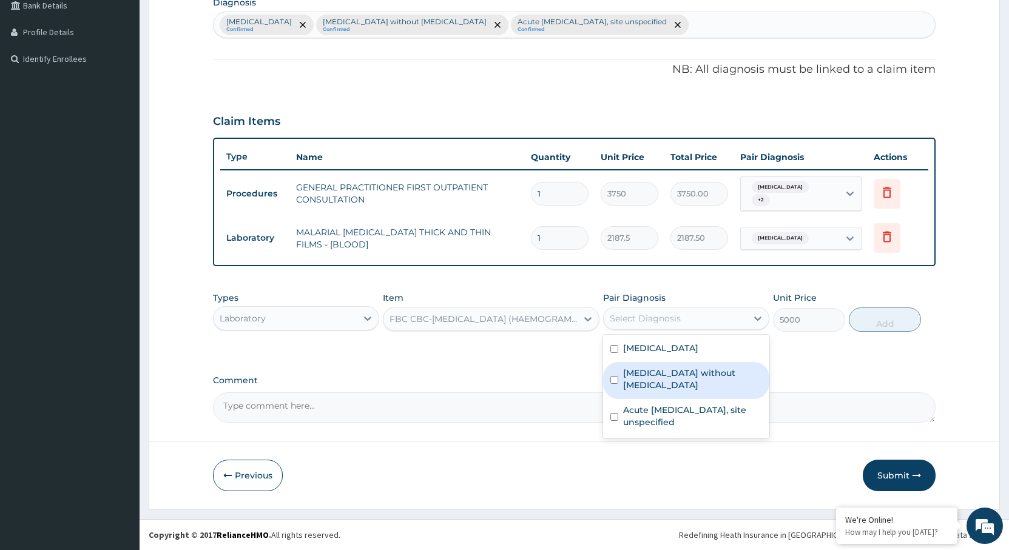
click at [681, 375] on label "Sepsis without septic shock" at bounding box center [692, 379] width 139 height 24
checkbox input "true"
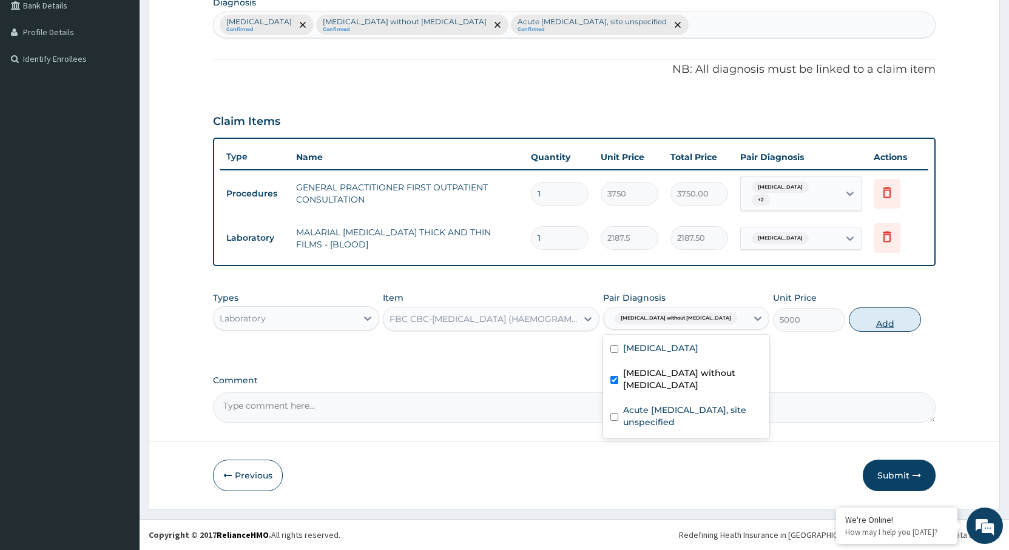
click at [901, 323] on button "Add" at bounding box center [885, 320] width 72 height 24
type input "0"
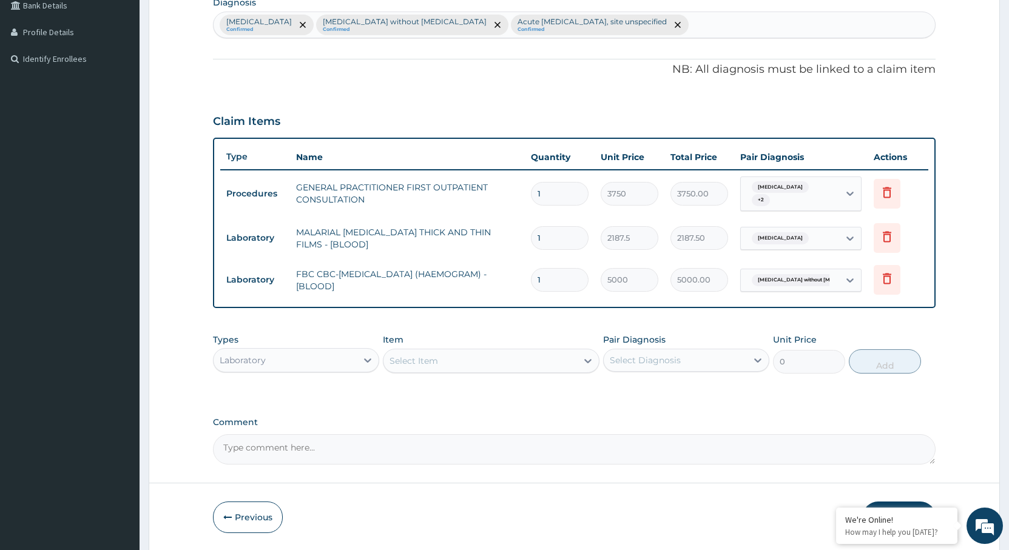
scroll to position [355, 0]
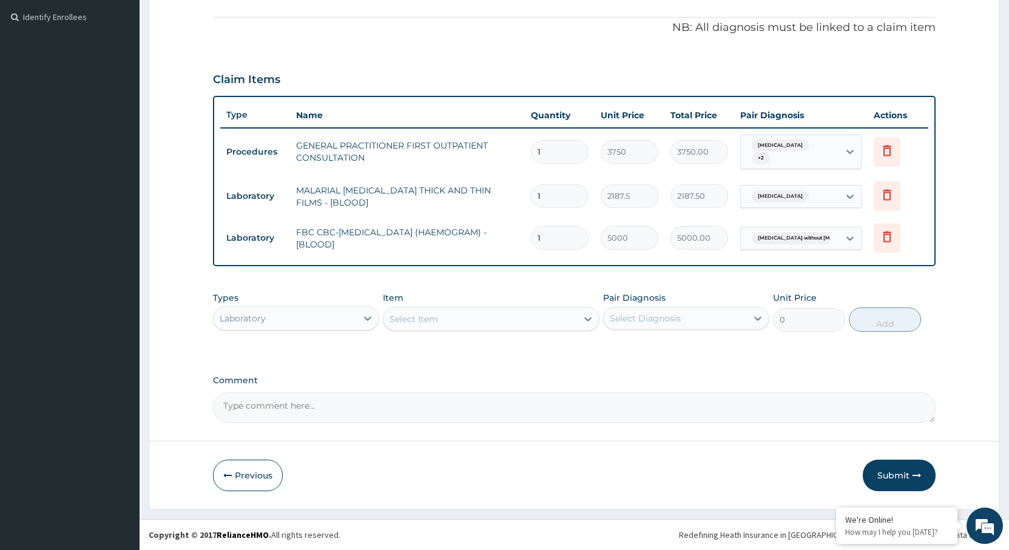
click at [286, 323] on div "Laboratory" at bounding box center [285, 318] width 143 height 19
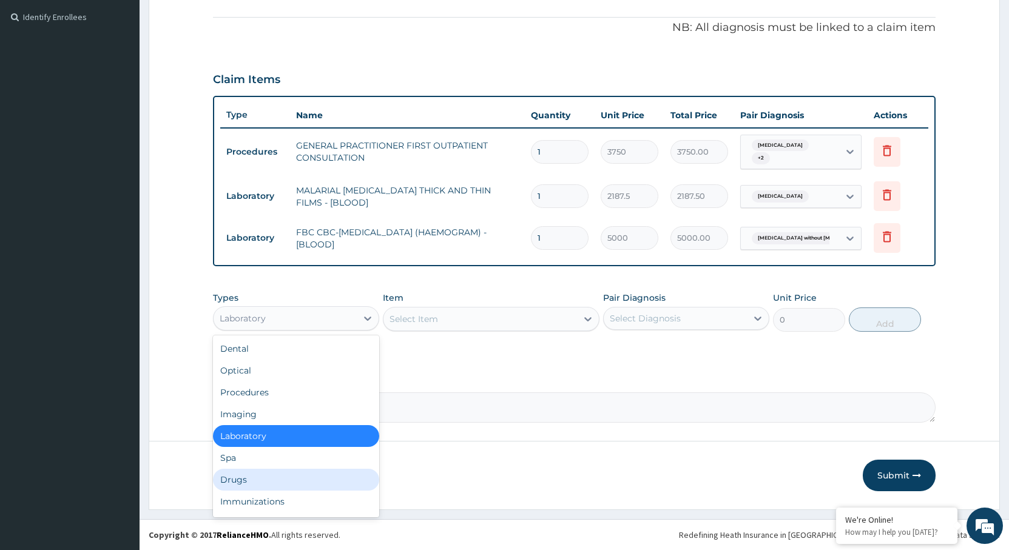
click at [292, 473] on div "Drugs" at bounding box center [296, 480] width 166 height 22
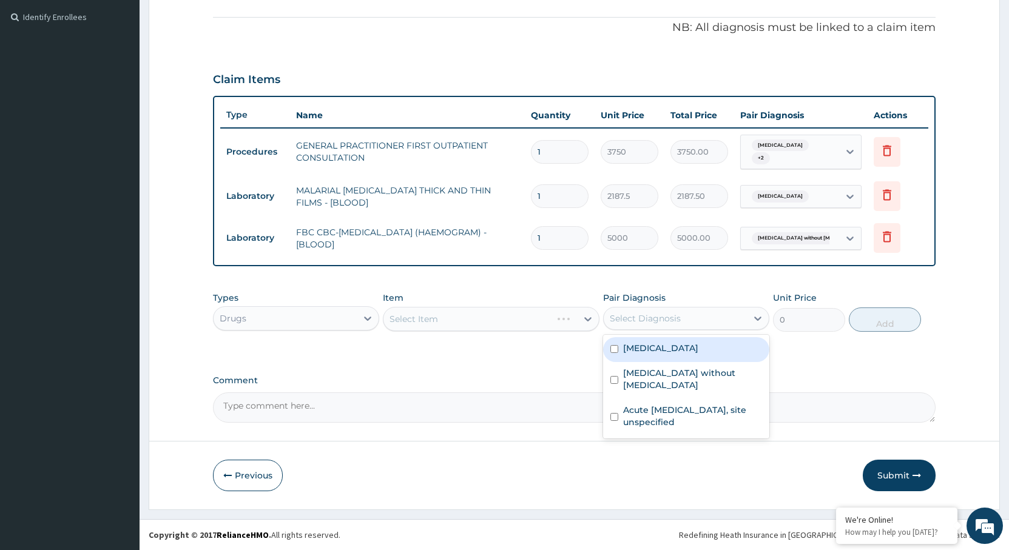
click at [651, 314] on div "Select Diagnosis" at bounding box center [645, 318] width 71 height 12
click at [637, 355] on div "Malaria, unspecified" at bounding box center [686, 349] width 166 height 25
checkbox input "true"
click at [456, 318] on div "Select Item" at bounding box center [480, 318] width 194 height 19
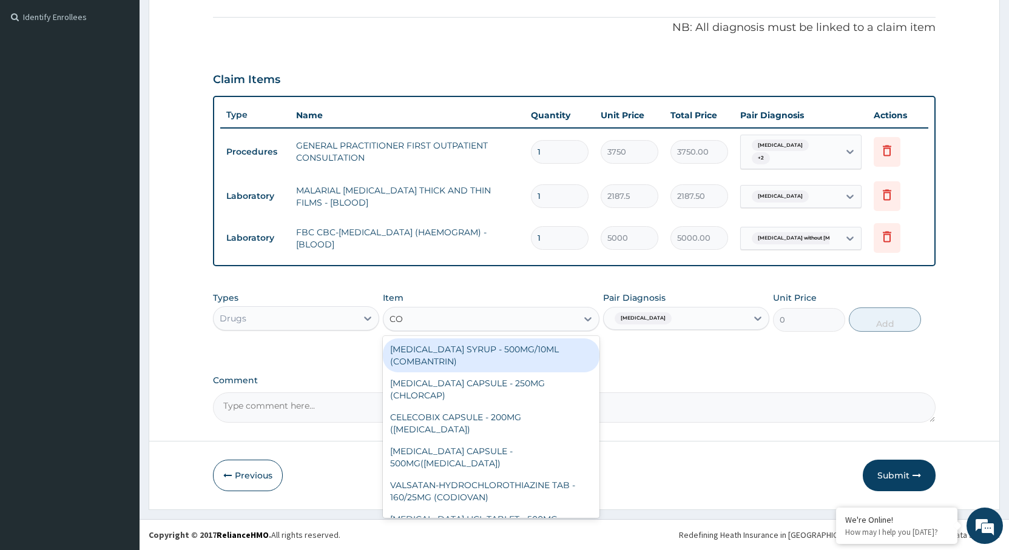
type input "COA"
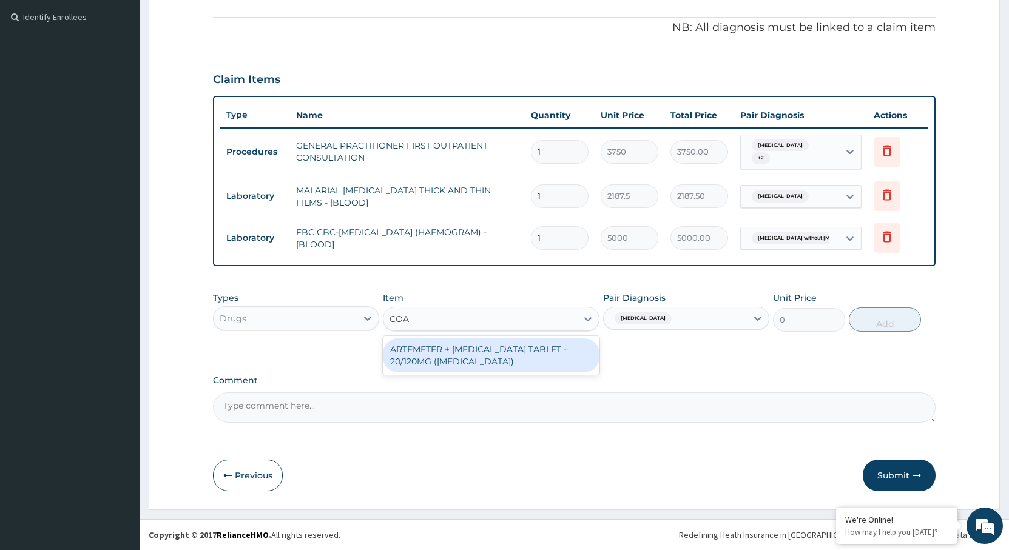
click at [457, 355] on div "ARTEMETER + LUMEFANTRINE TABLET - 20/120MG (COARTEM)" at bounding box center [491, 356] width 217 height 34
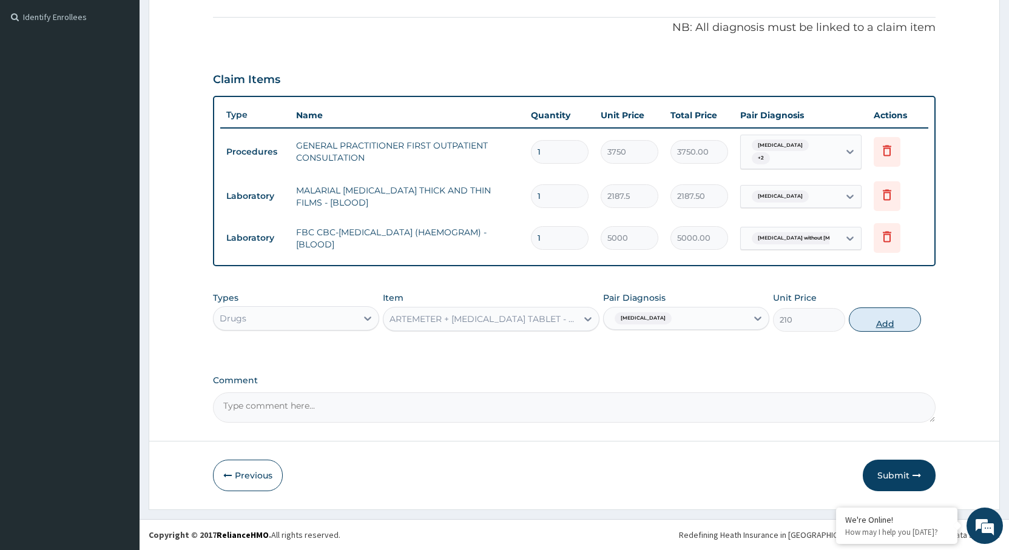
click at [884, 326] on button "Add" at bounding box center [885, 320] width 72 height 24
type input "0"
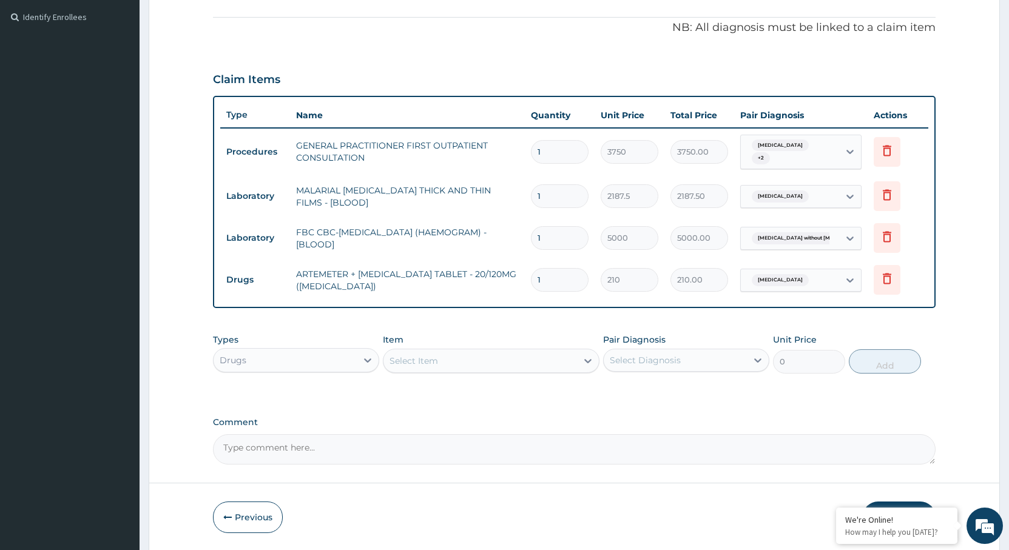
type input "0.00"
type input "2"
type input "420.00"
type input "24"
type input "5040.00"
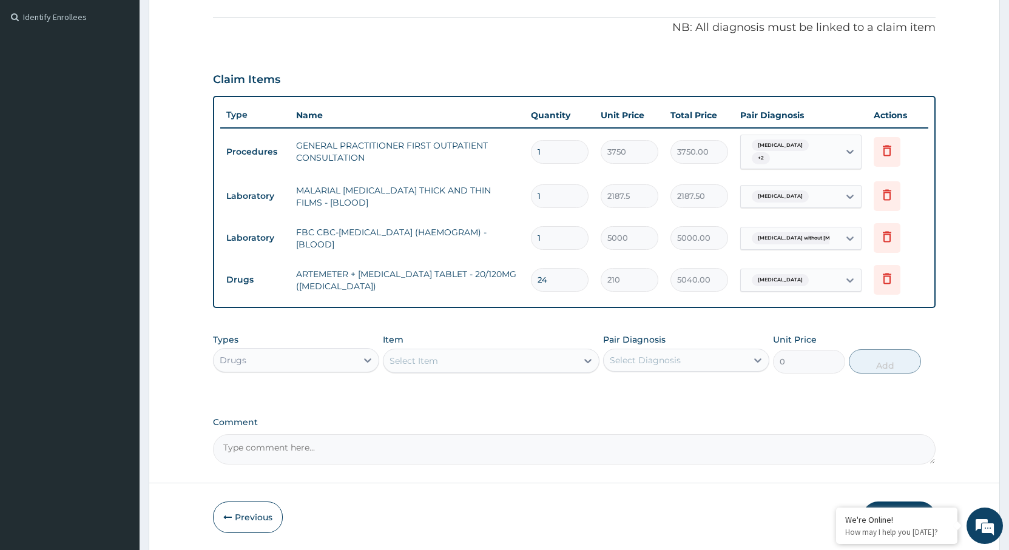
scroll to position [397, 0]
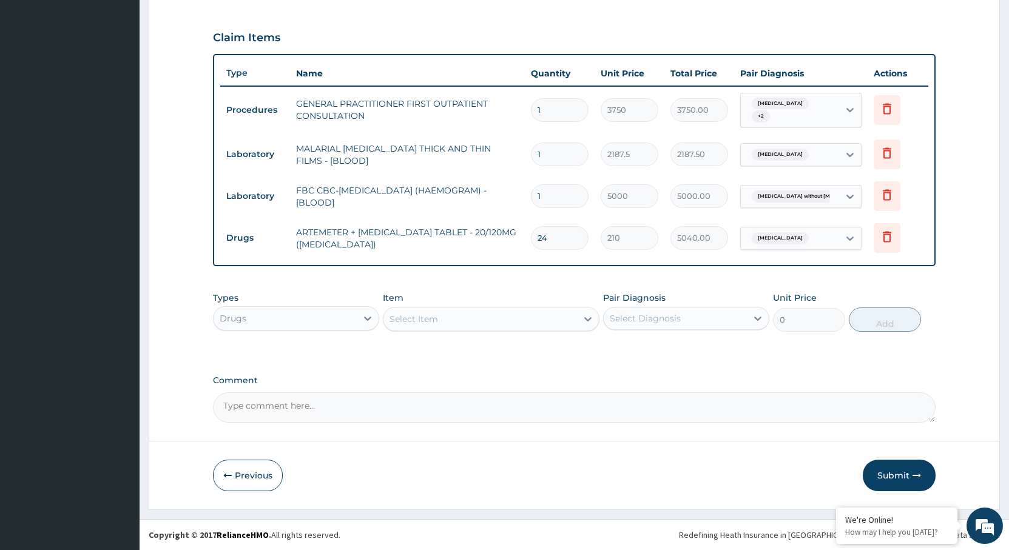
type input "24"
click at [443, 320] on div "Select Item" at bounding box center [480, 318] width 194 height 19
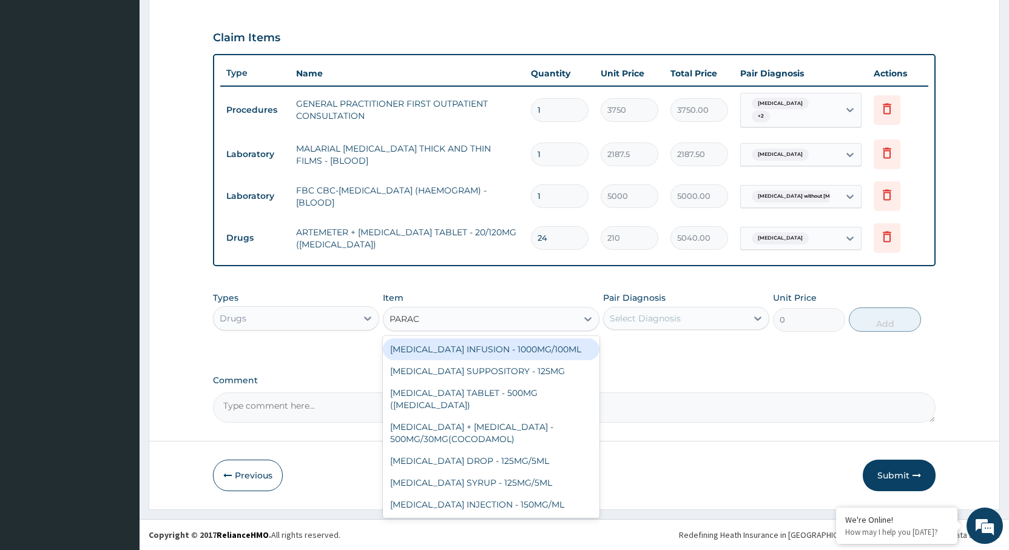
type input "PARACE"
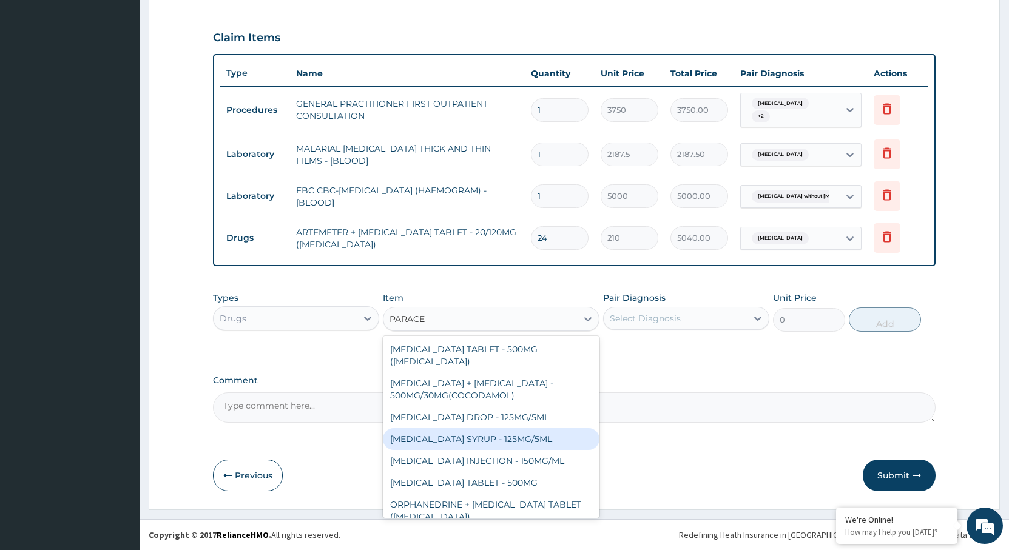
drag, startPoint x: 476, startPoint y: 430, endPoint x: 487, endPoint y: 429, distance: 11.5
click at [477, 430] on div "PARACETAMOL SYRUP - 125MG/5ML" at bounding box center [491, 439] width 217 height 22
type input "840"
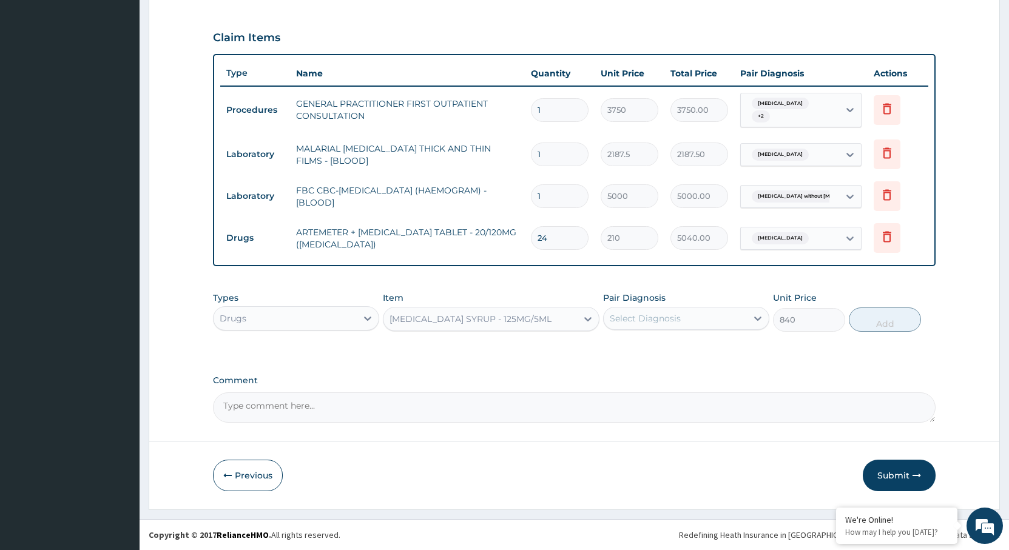
click at [626, 320] on div "Select Diagnosis" at bounding box center [645, 318] width 71 height 12
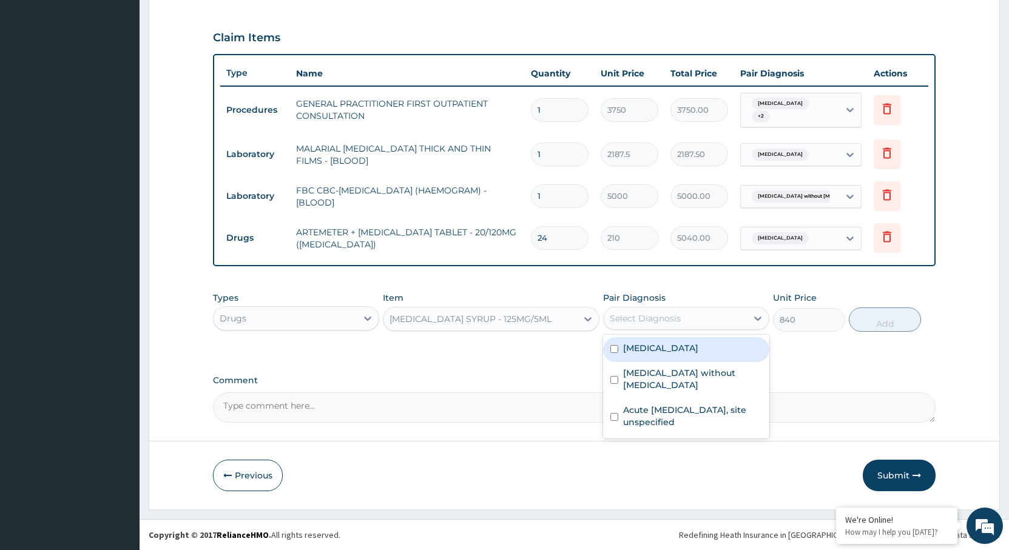
click at [644, 355] on div "Malaria, unspecified" at bounding box center [686, 349] width 166 height 25
checkbox input "true"
click at [883, 322] on button "Add" at bounding box center [885, 320] width 72 height 24
type input "0"
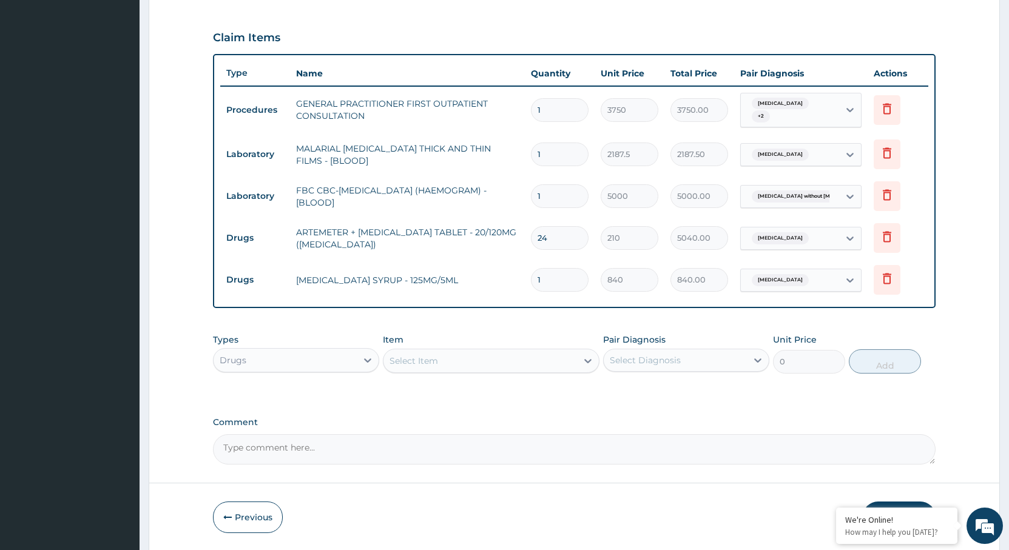
click at [431, 354] on div "Select Item" at bounding box center [480, 360] width 194 height 19
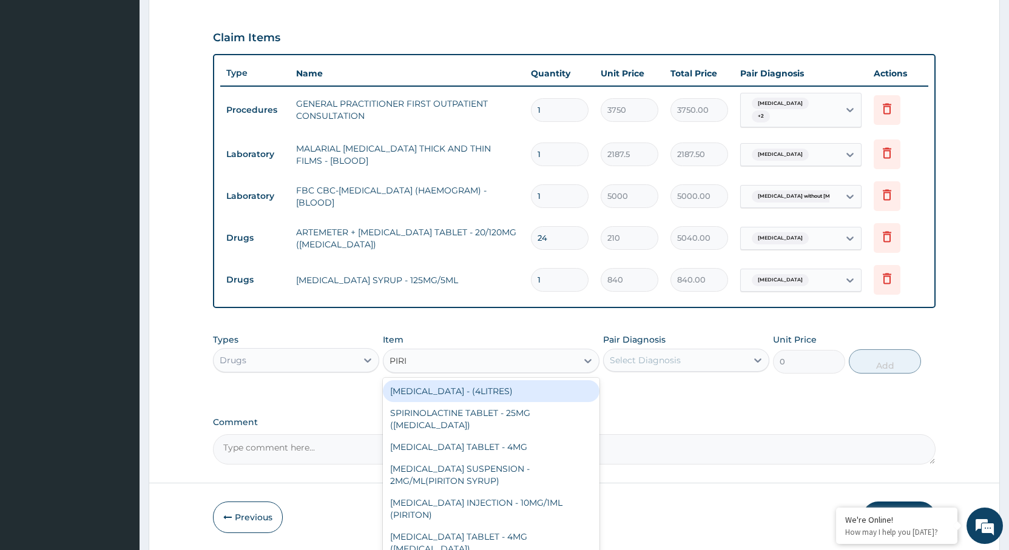
type input "PIRIT"
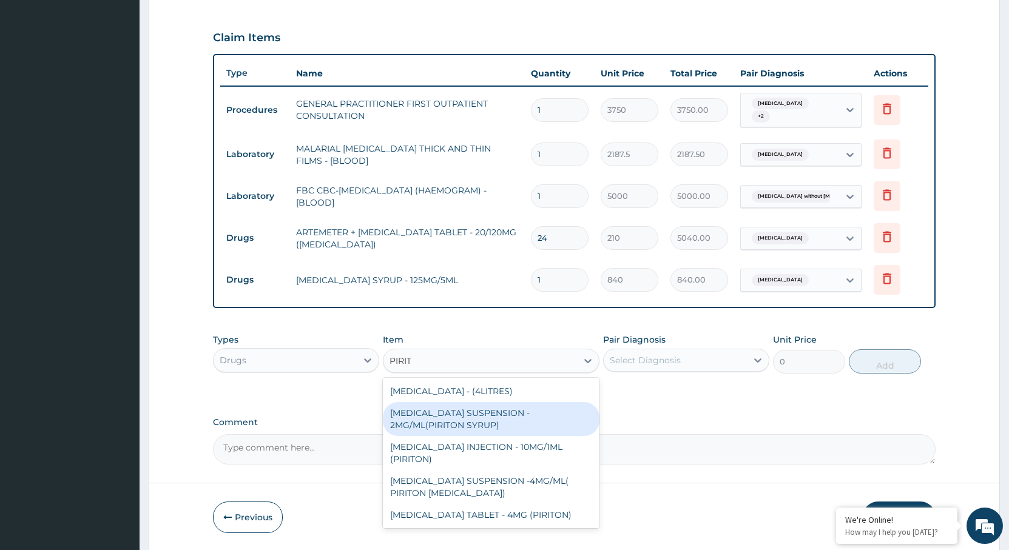
click at [468, 431] on div "CHLORPHENIRAMINE SUSPENSION - 2MG/ML(PIRITON SYRUP)" at bounding box center [491, 419] width 217 height 34
type input "840"
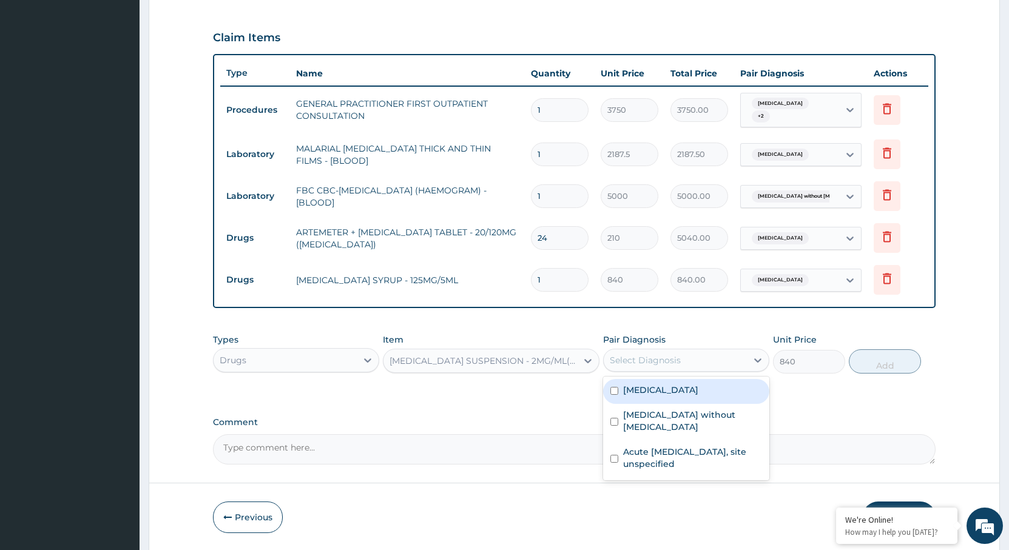
click at [694, 366] on div "Select Diagnosis" at bounding box center [675, 360] width 143 height 19
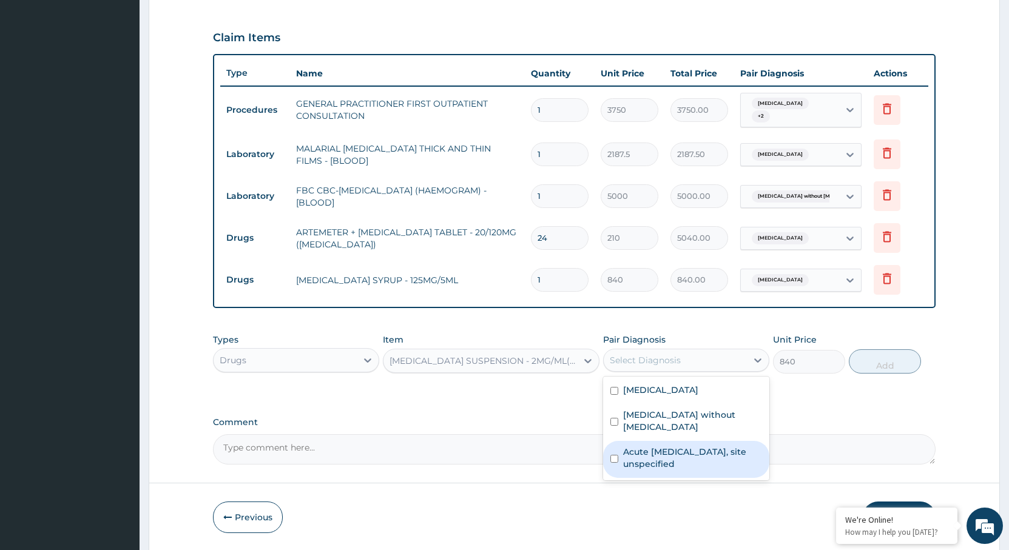
click at [669, 446] on label "Acute upper respiratory infection, site unspecified" at bounding box center [692, 458] width 139 height 24
checkbox input "true"
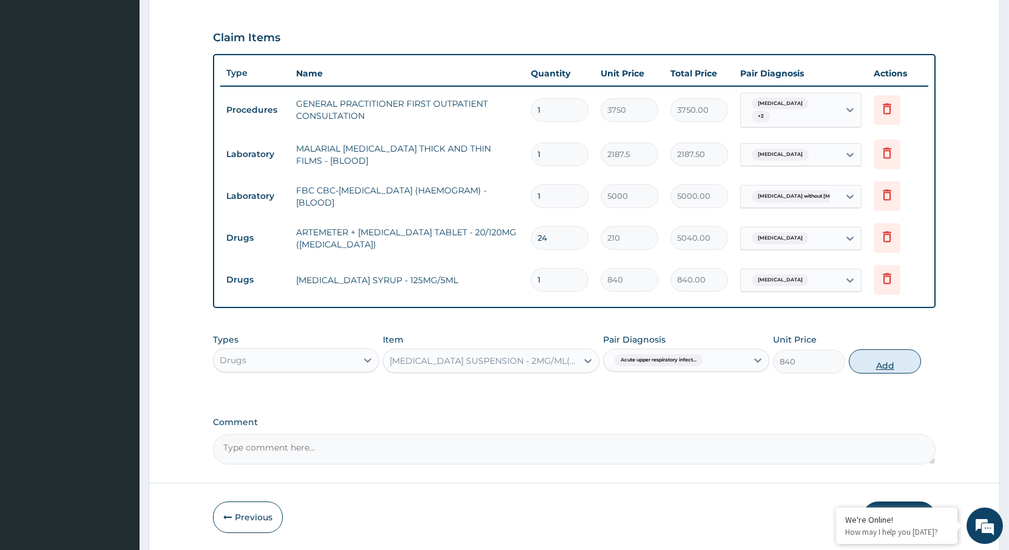
click at [889, 368] on button "Add" at bounding box center [885, 361] width 72 height 24
type input "0"
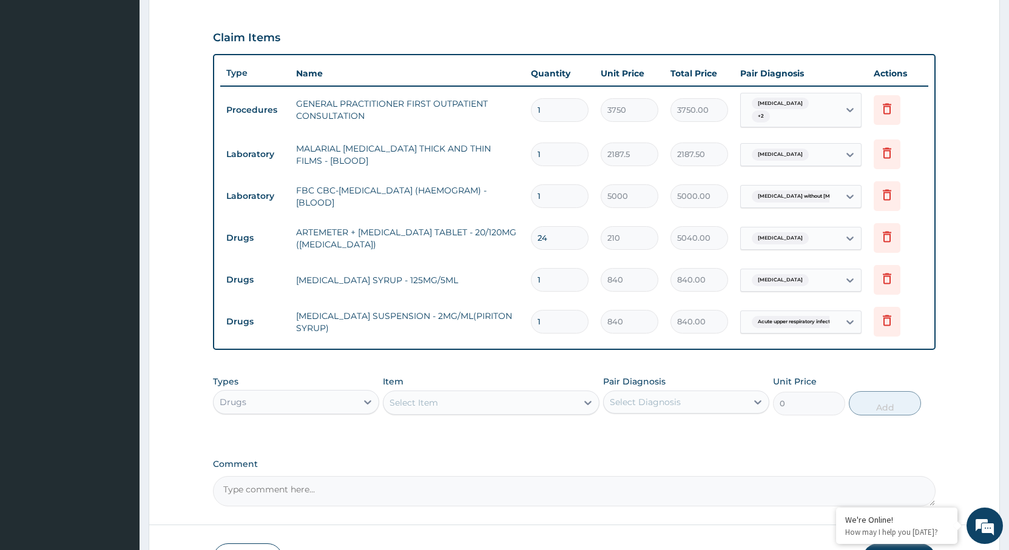
scroll to position [481, 0]
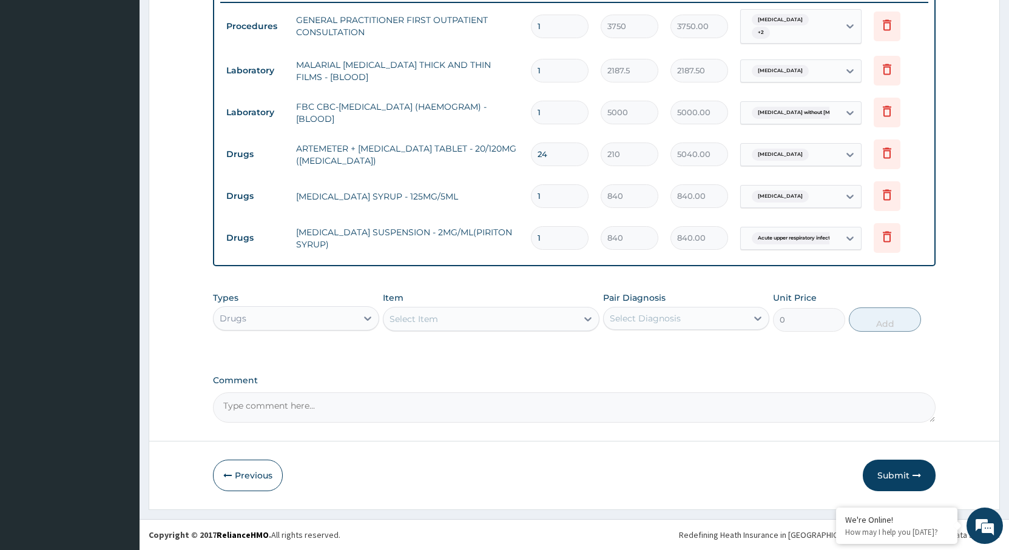
click at [461, 318] on div "Select Item" at bounding box center [480, 318] width 194 height 19
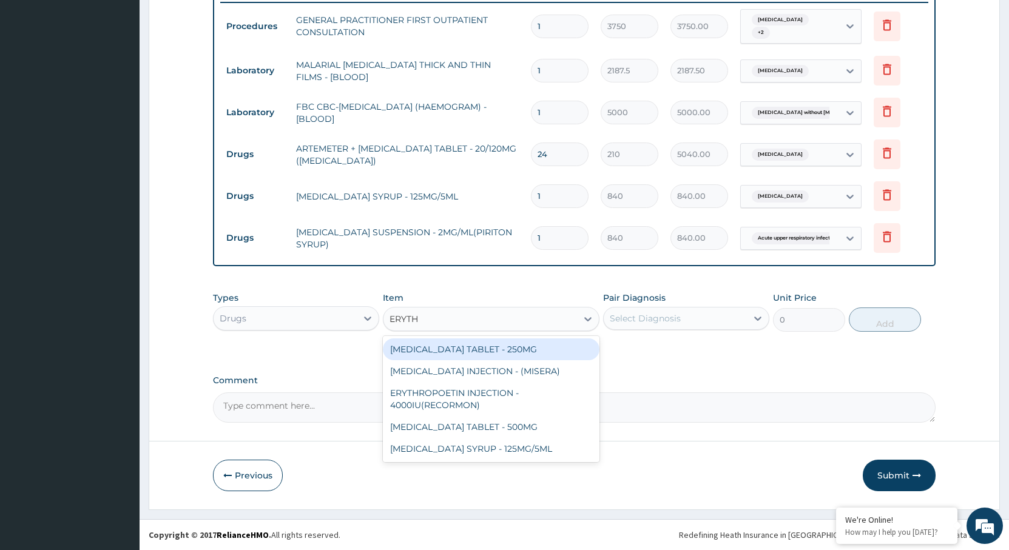
type input "ERYTHR"
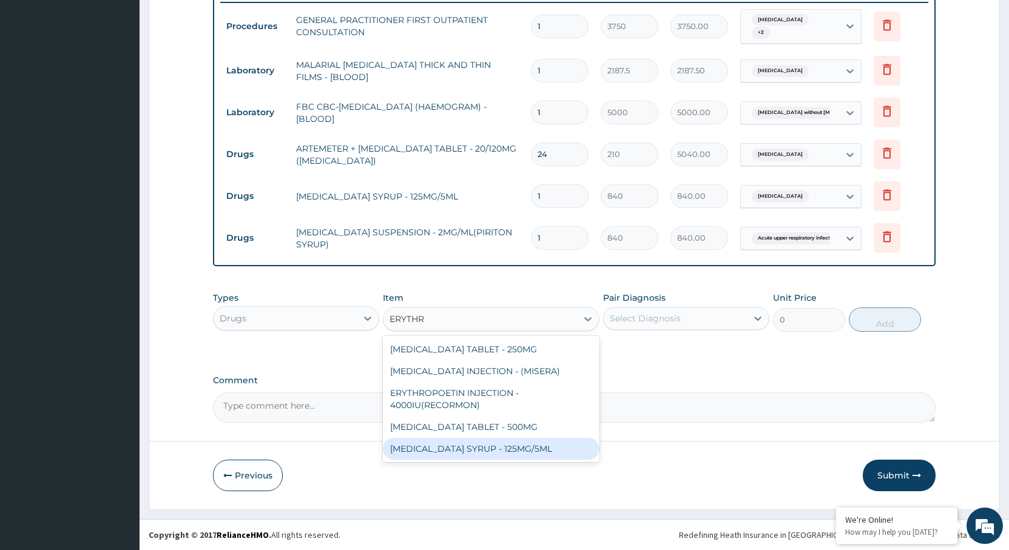
click at [482, 450] on div "ERYTHROMYCIN SYRUP - 125MG/5ML" at bounding box center [491, 449] width 217 height 22
type input "840"
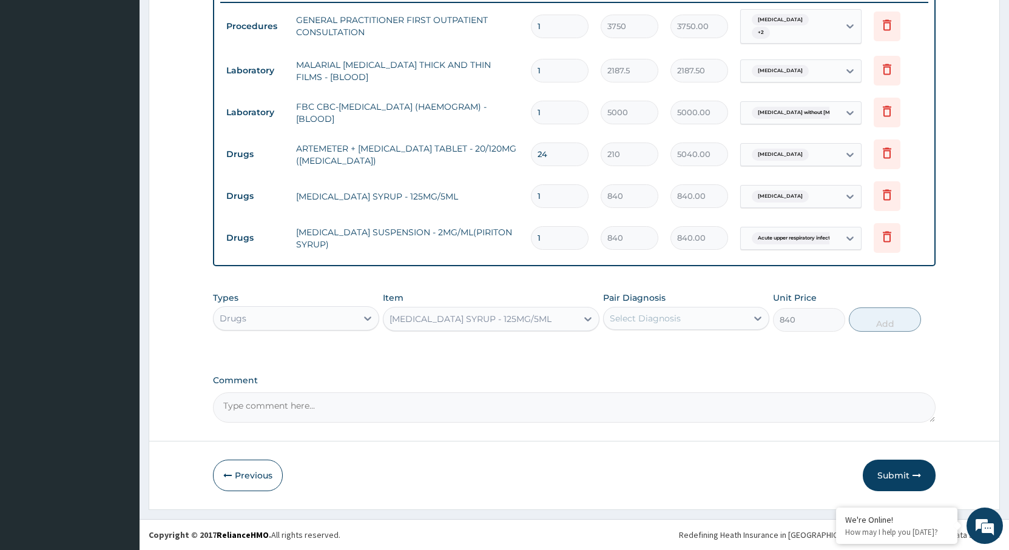
click at [634, 318] on div "Select Diagnosis" at bounding box center [645, 318] width 71 height 12
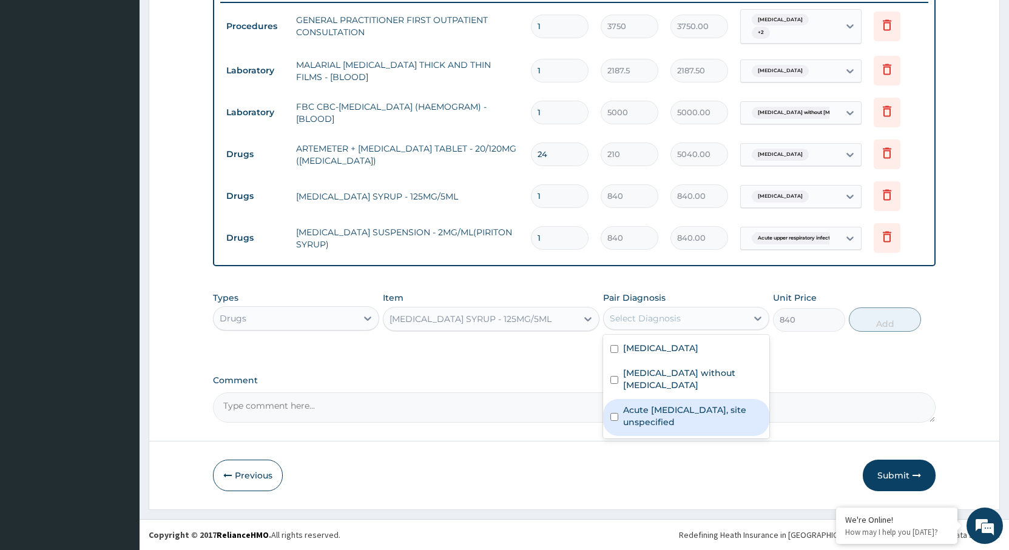
click at [649, 404] on label "Acute upper respiratory infection, site unspecified" at bounding box center [692, 416] width 139 height 24
checkbox input "true"
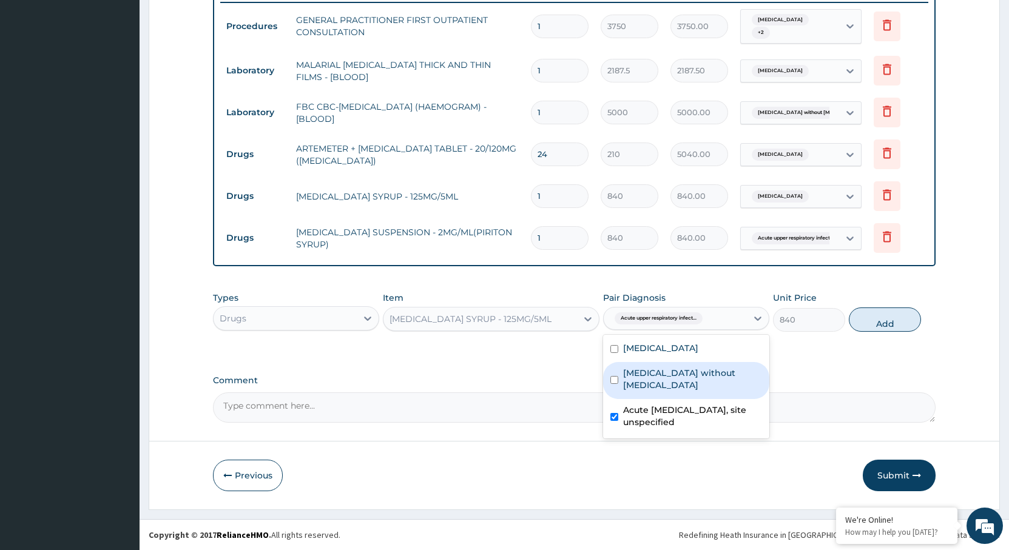
click at [876, 325] on button "Add" at bounding box center [885, 320] width 72 height 24
type input "0"
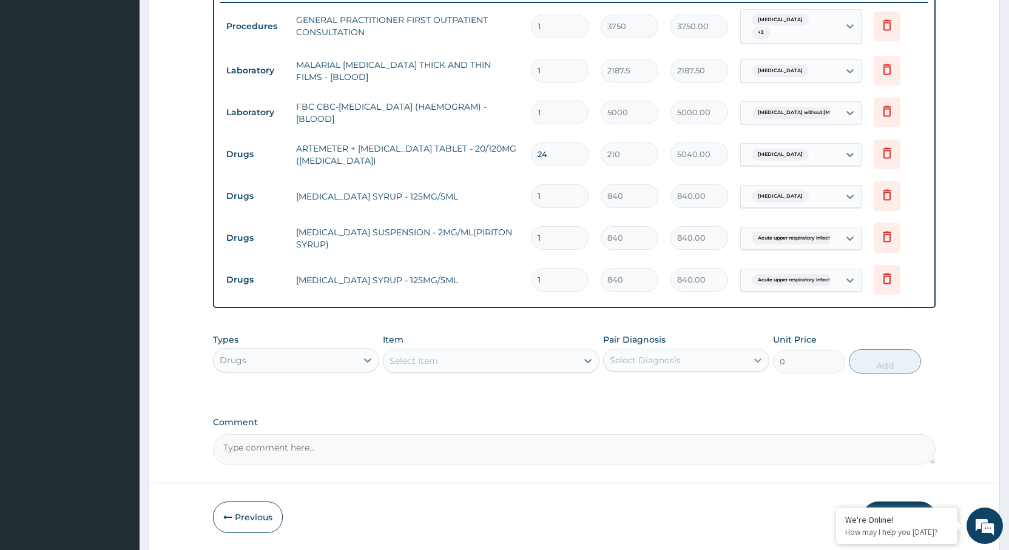
scroll to position [523, 0]
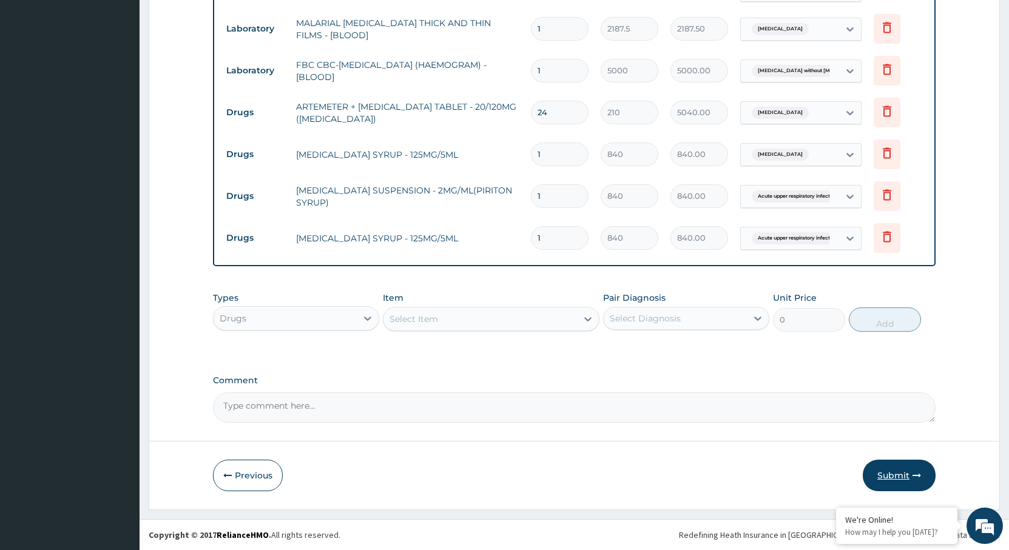
click at [895, 473] on button "Submit" at bounding box center [899, 476] width 73 height 32
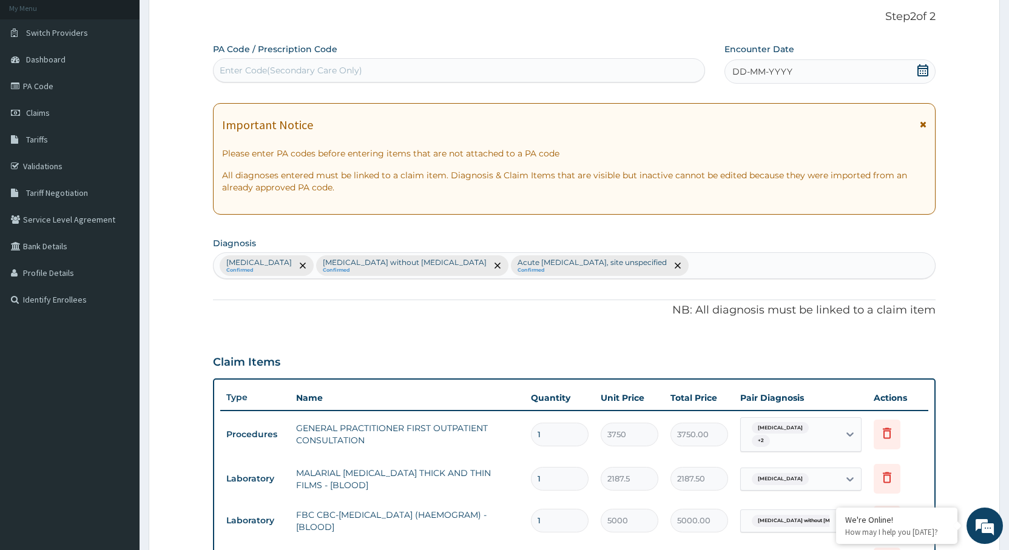
scroll to position [0, 0]
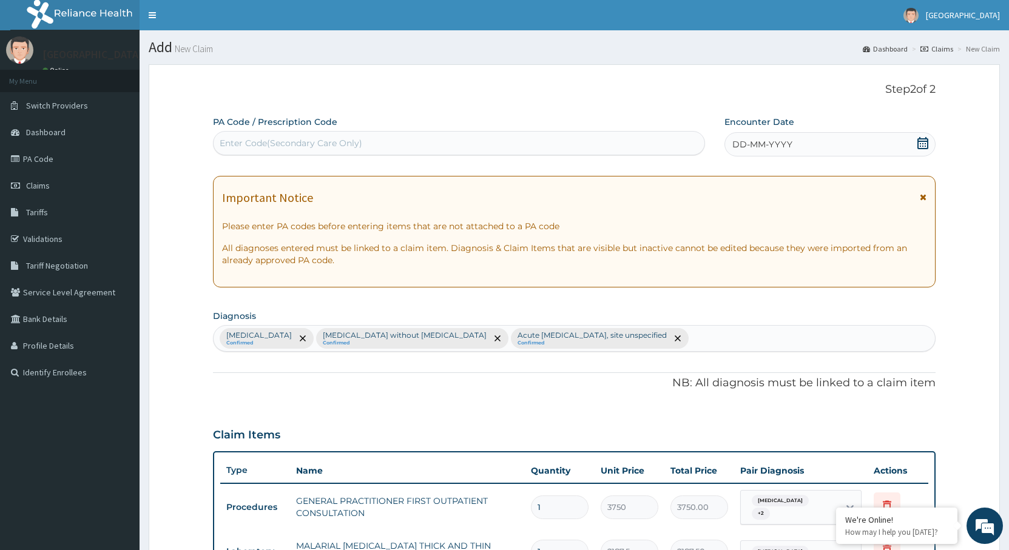
click at [924, 135] on div "DD-MM-YYYY" at bounding box center [829, 144] width 211 height 24
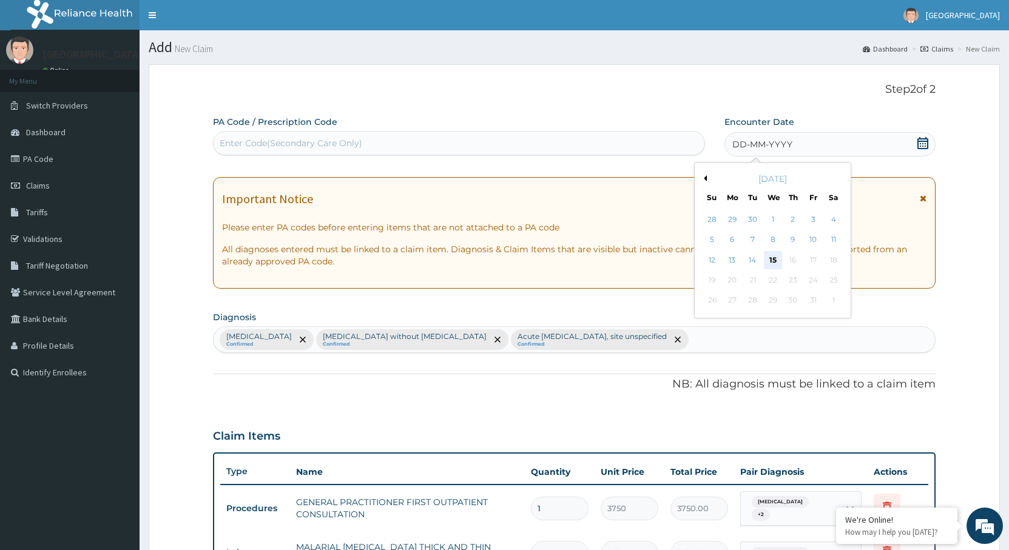
click at [773, 261] on div "15" at bounding box center [773, 260] width 18 height 18
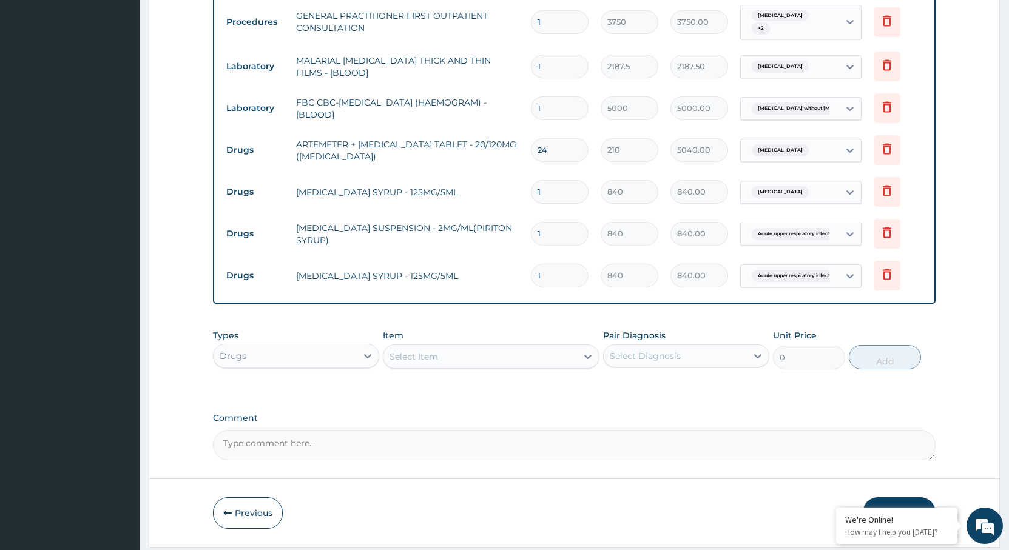
scroll to position [523, 0]
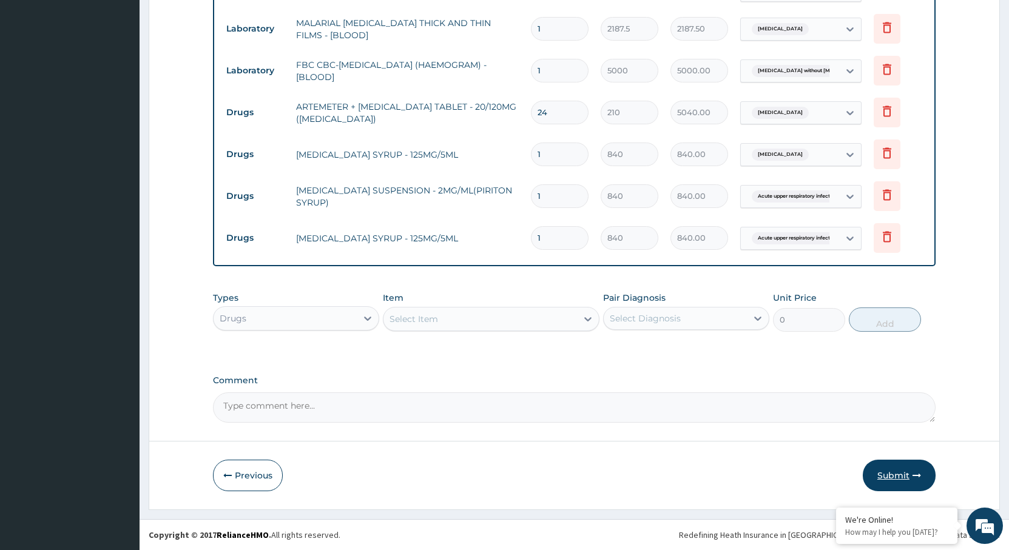
click at [905, 471] on button "Submit" at bounding box center [899, 476] width 73 height 32
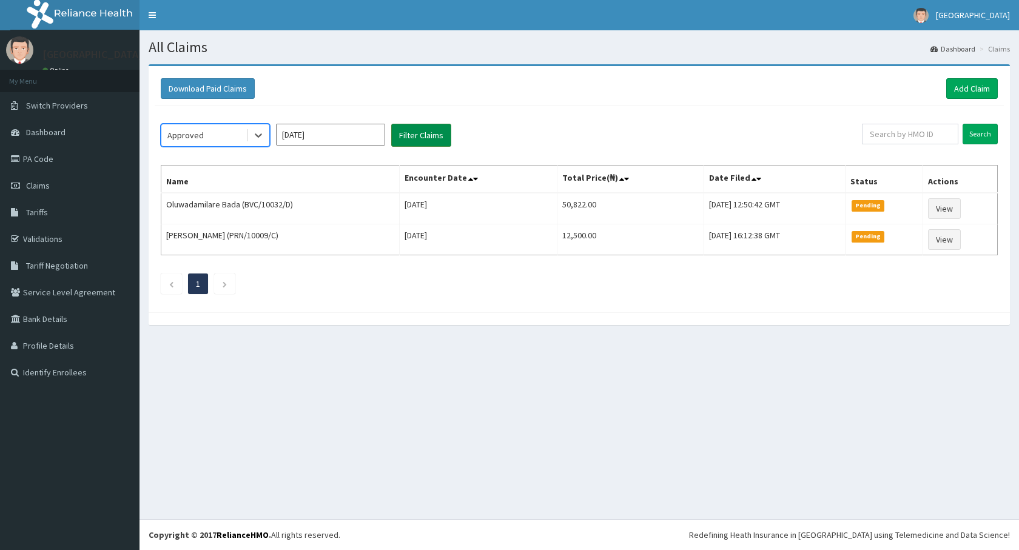
click at [401, 132] on button "Filter Claims" at bounding box center [421, 135] width 60 height 23
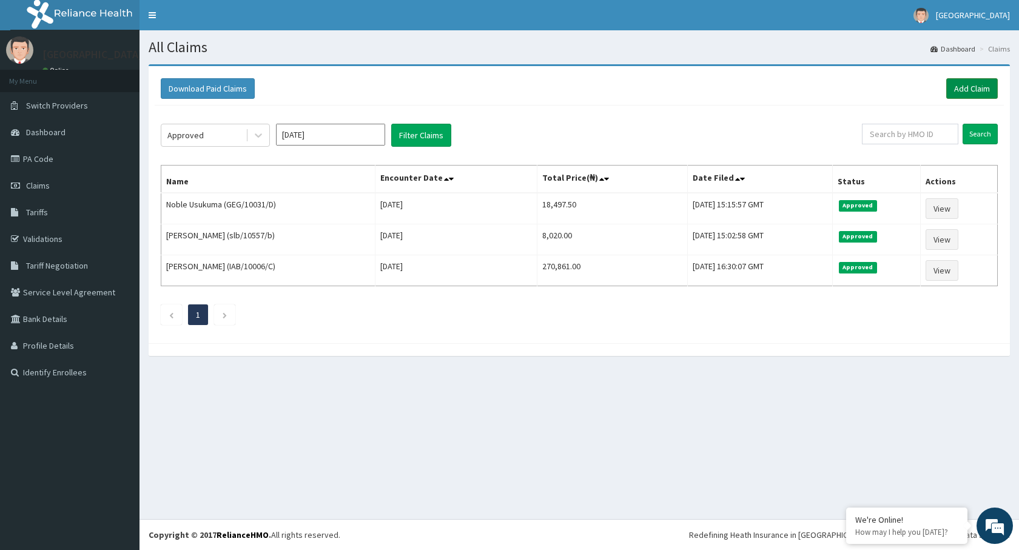
click at [979, 98] on link "Add Claim" at bounding box center [972, 88] width 52 height 21
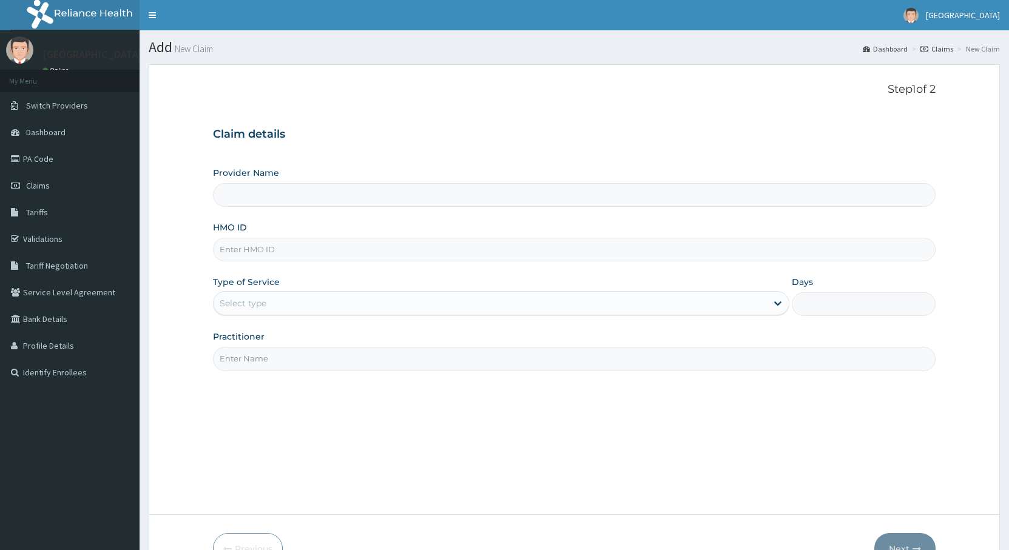
type input "[GEOGRAPHIC_DATA], [GEOGRAPHIC_DATA]"
click at [271, 252] on input "HMO ID" at bounding box center [574, 250] width 723 height 24
paste input "BXL/10031/E"
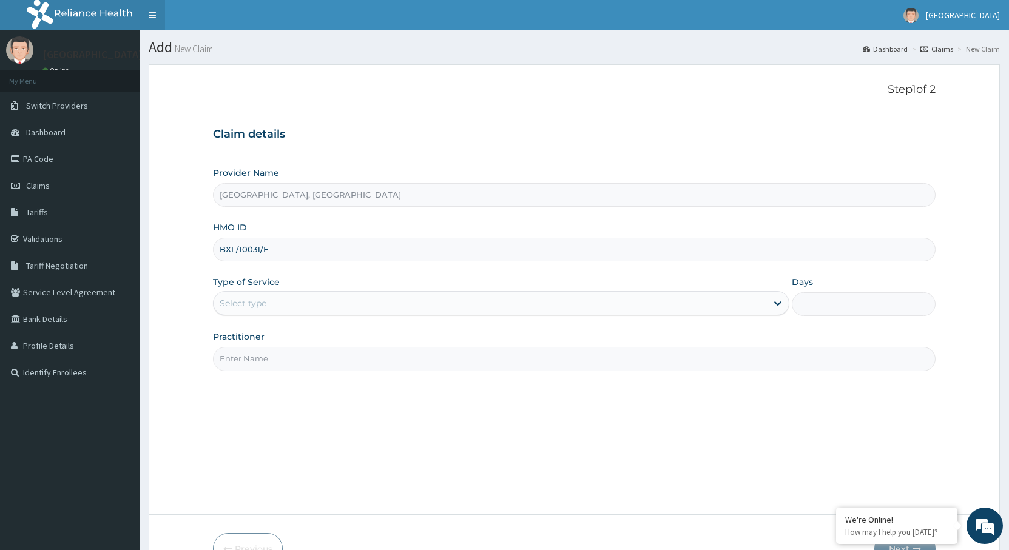
type input "BXL/10031/E"
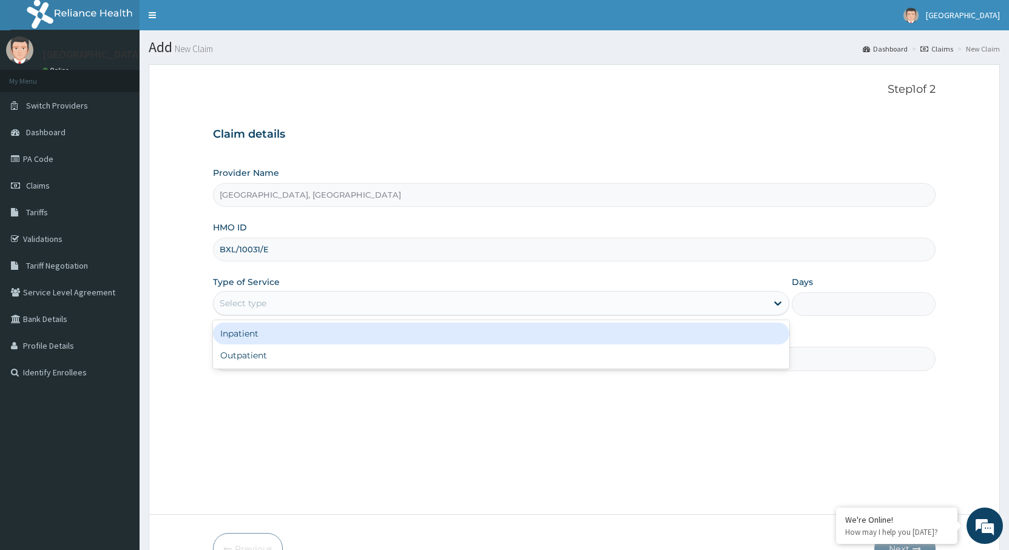
click at [249, 304] on div "Select type" at bounding box center [243, 303] width 47 height 12
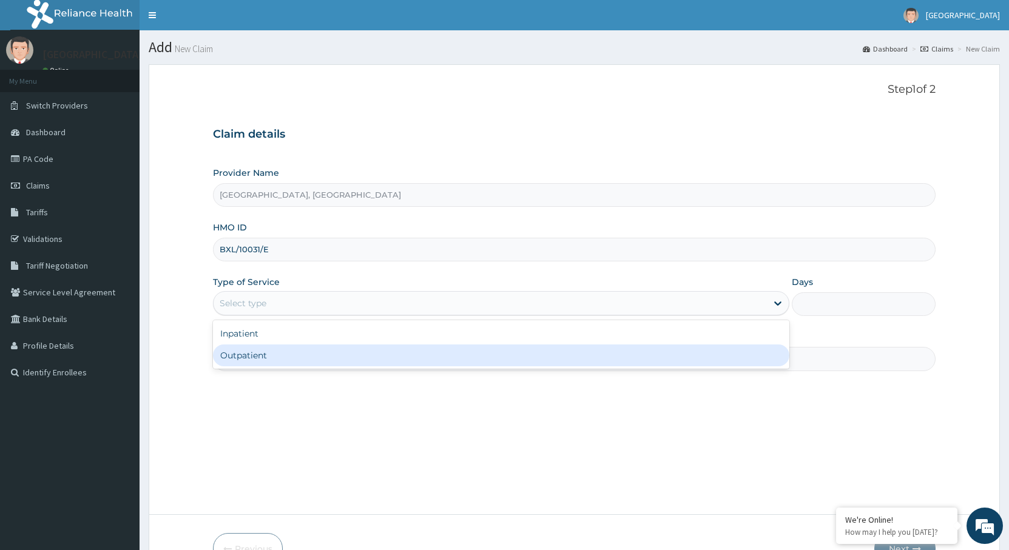
click at [255, 349] on div "Outpatient" at bounding box center [501, 356] width 576 height 22
type input "1"
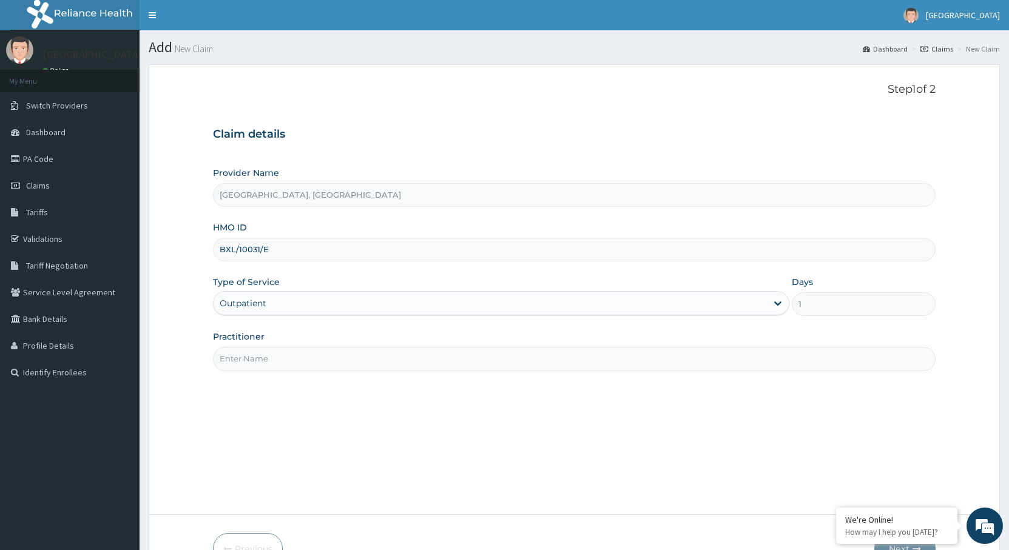
click at [249, 355] on input "Practitioner" at bounding box center [574, 359] width 723 height 24
type input "DR [PERSON_NAME]"
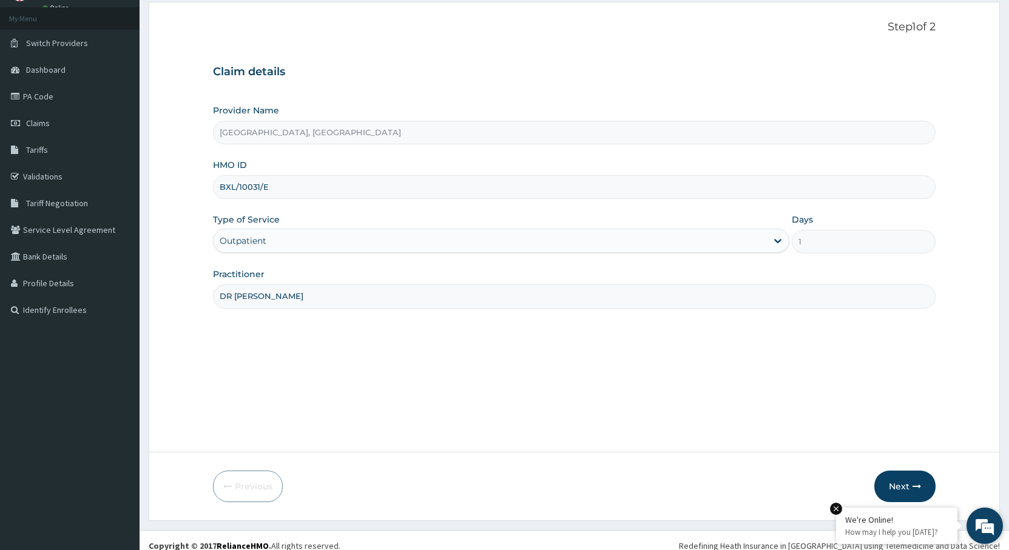
scroll to position [73, 0]
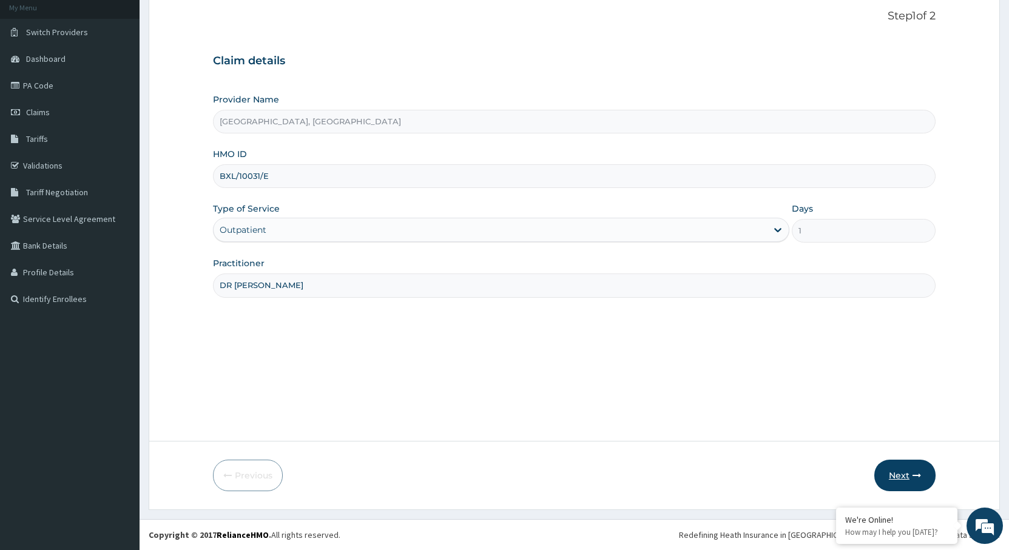
click at [897, 467] on button "Next" at bounding box center [904, 476] width 61 height 32
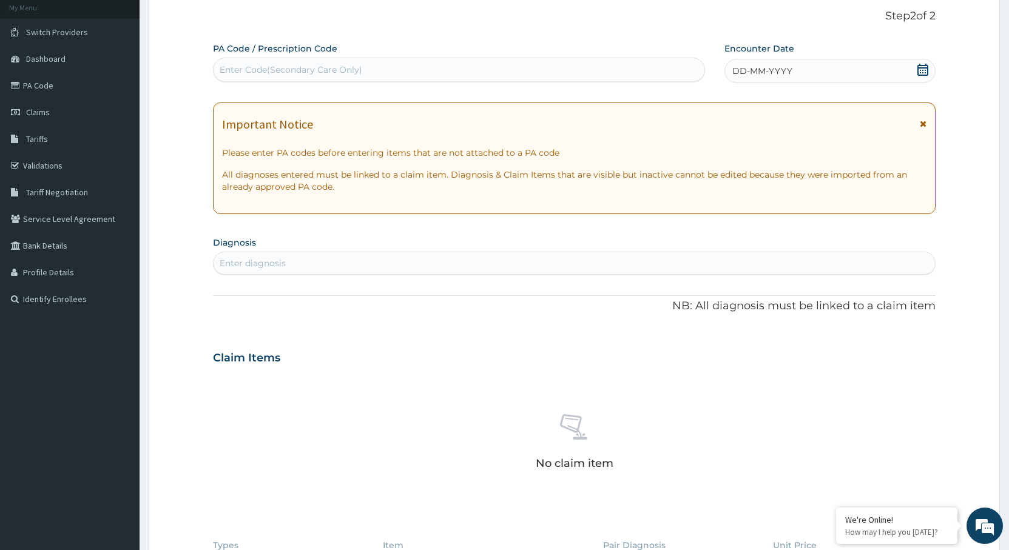
click at [923, 69] on icon at bounding box center [923, 70] width 12 height 12
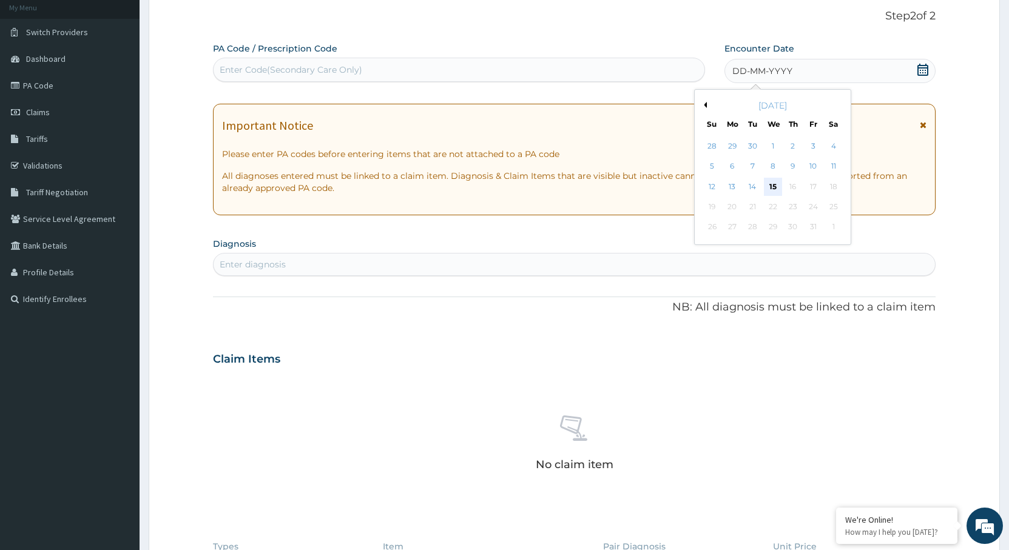
click at [767, 189] on div "15" at bounding box center [773, 187] width 18 height 18
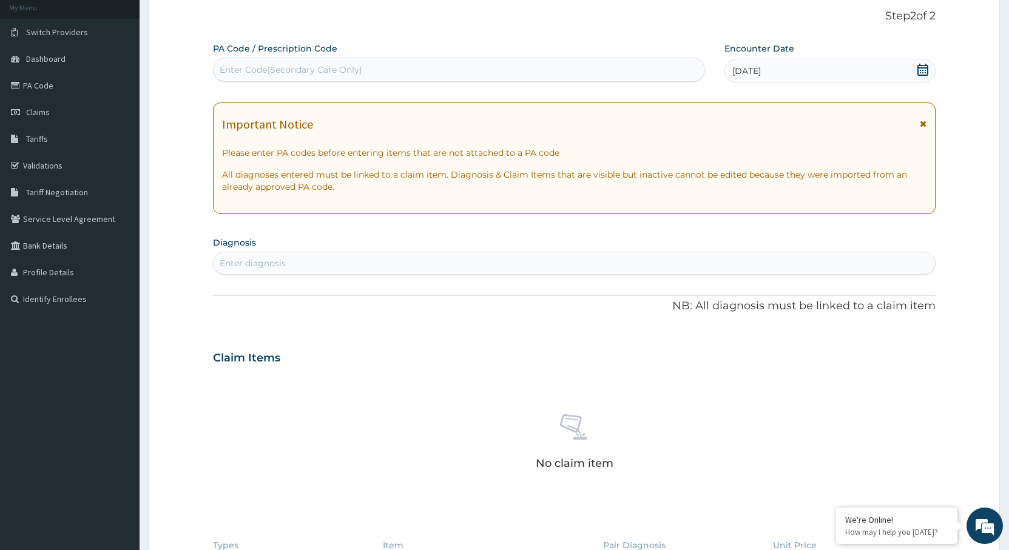
click at [345, 264] on div "Enter diagnosis" at bounding box center [574, 263] width 721 height 19
type input "[MEDICAL_DATA]"
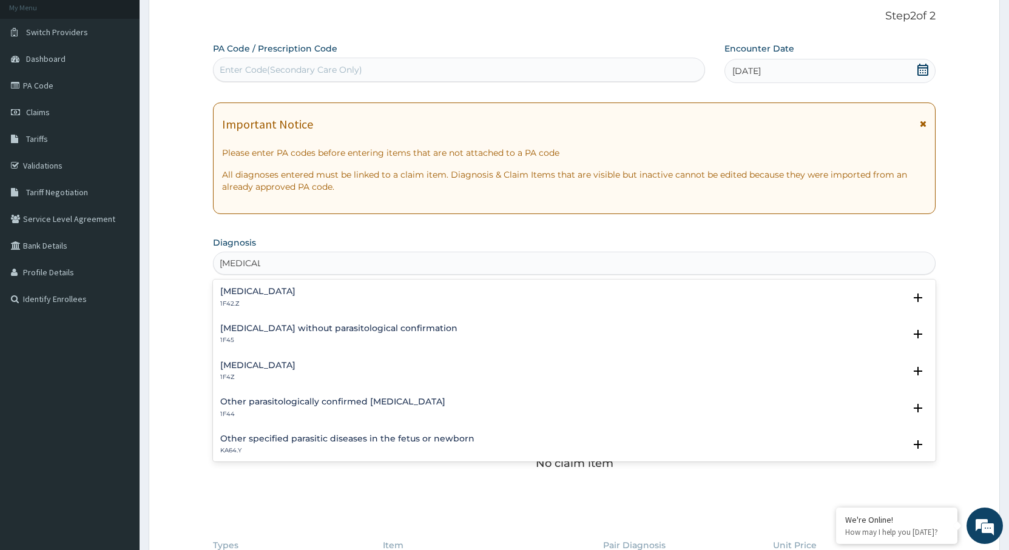
click at [311, 370] on div "[MEDICAL_DATA] 1F4Z" at bounding box center [574, 371] width 708 height 21
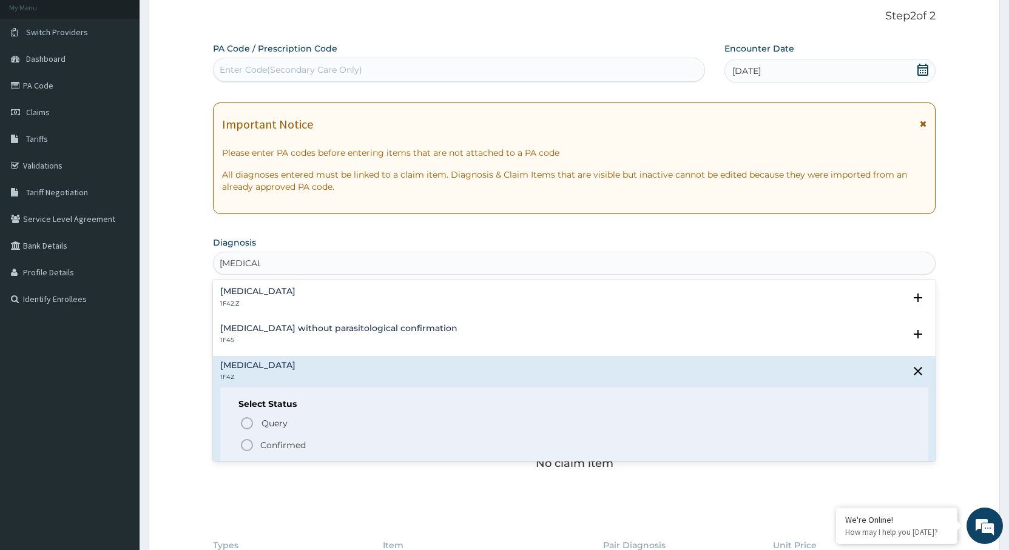
click at [281, 444] on p "Confirmed" at bounding box center [282, 445] width 45 height 12
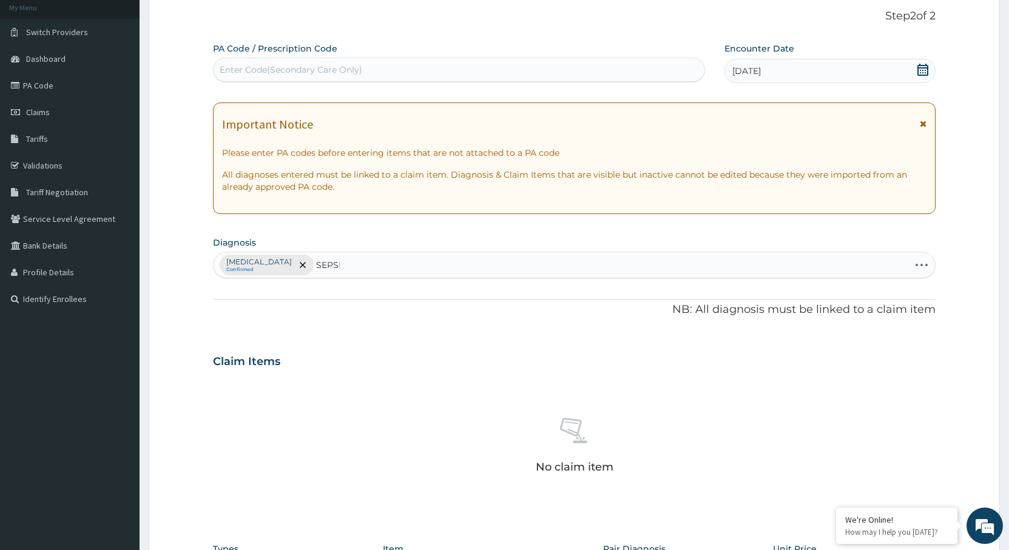
type input "[MEDICAL_DATA]"
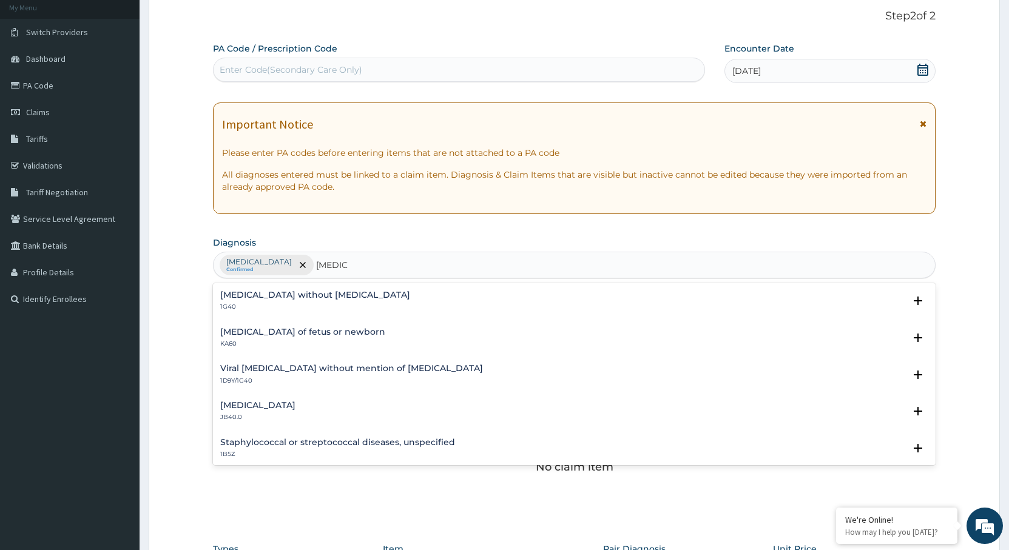
click at [324, 310] on p "1G40" at bounding box center [315, 307] width 190 height 8
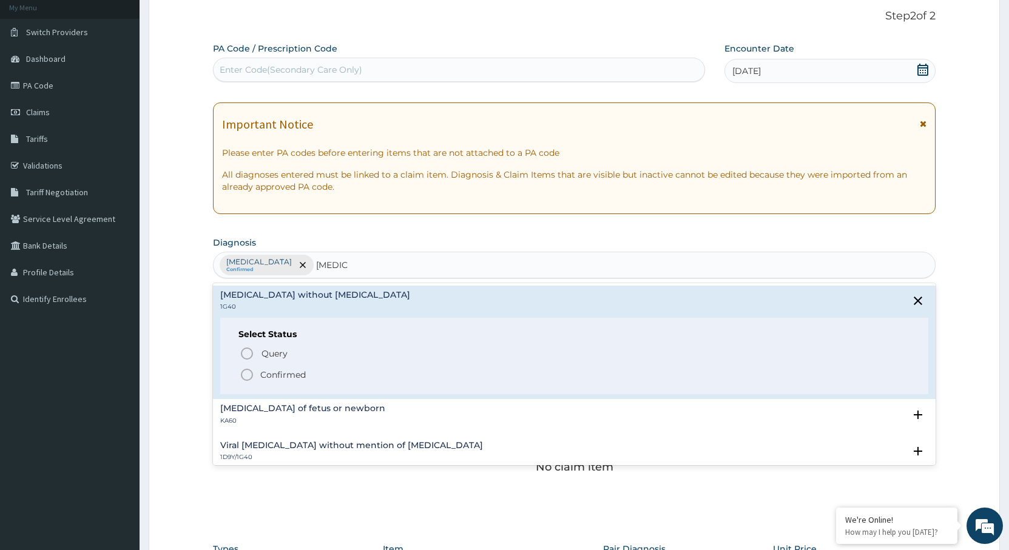
click at [318, 369] on span "Confirmed" at bounding box center [575, 375] width 670 height 15
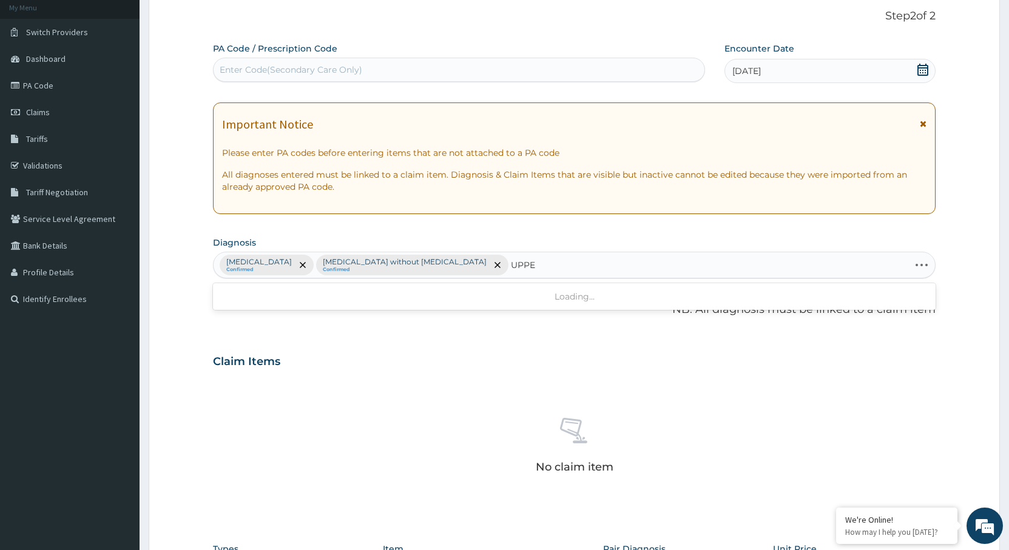
type input "UPPER"
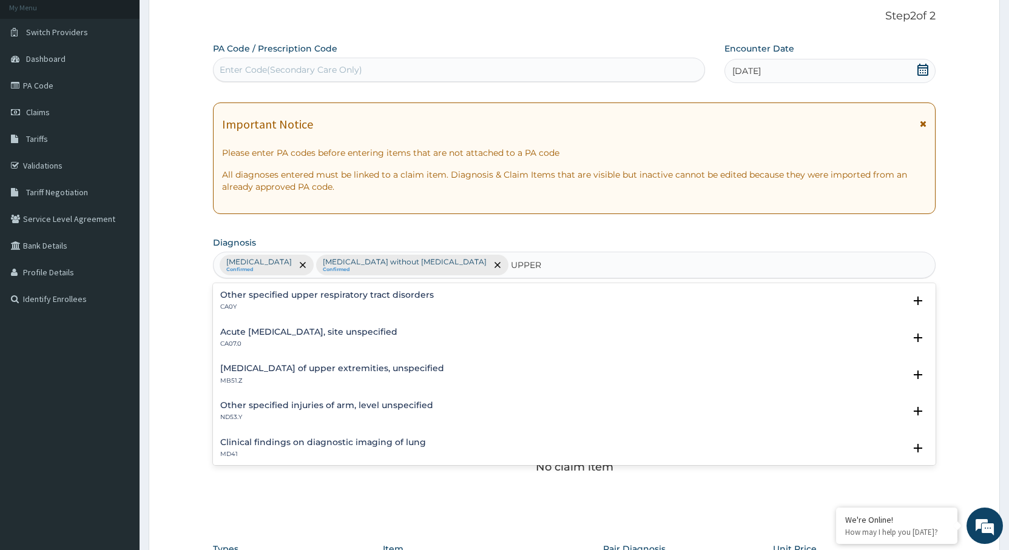
click at [291, 325] on div "Acute [MEDICAL_DATA], site unspecified CA07.0 Select Status Query Query covers …" at bounding box center [574, 341] width 723 height 37
click at [336, 339] on div "Acute [MEDICAL_DATA], site unspecified CA07.0" at bounding box center [308, 338] width 177 height 21
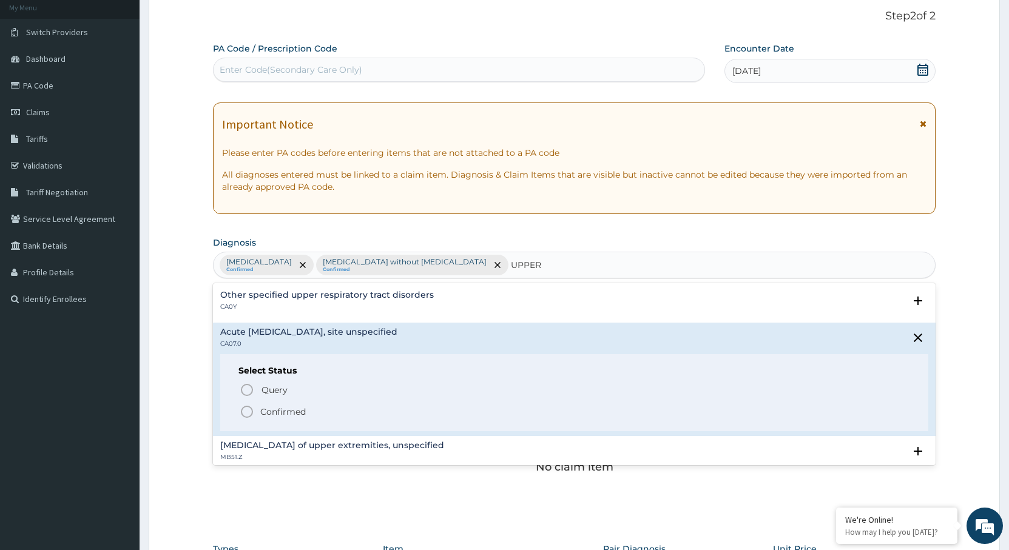
click at [283, 410] on p "Confirmed" at bounding box center [282, 412] width 45 height 12
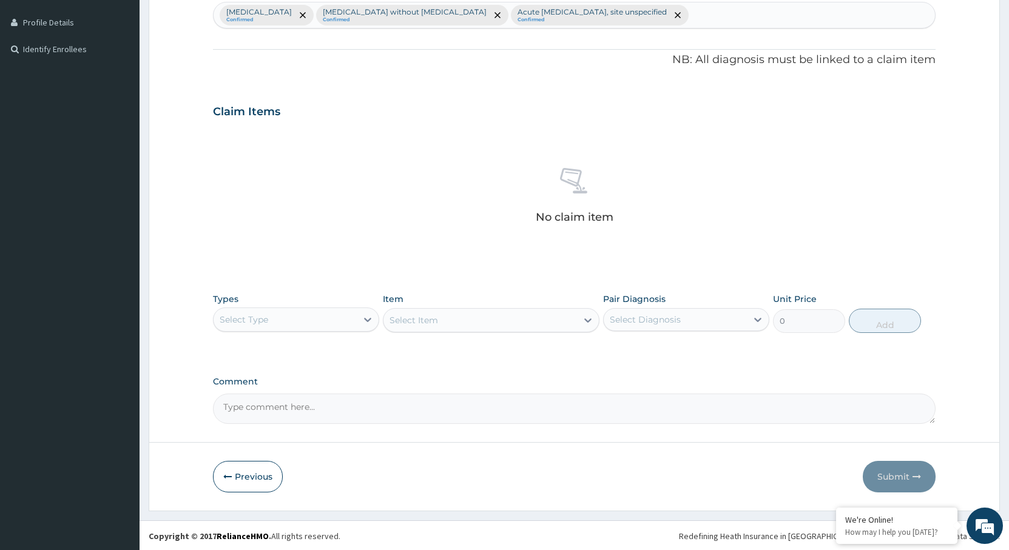
scroll to position [325, 0]
click at [297, 326] on div "Select Type" at bounding box center [285, 318] width 143 height 19
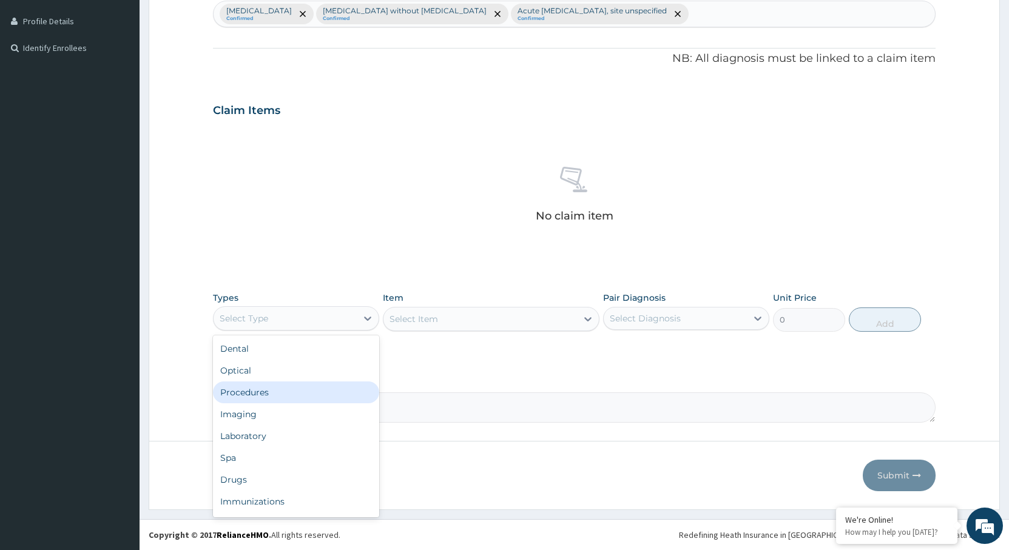
click at [292, 394] on div "Procedures" at bounding box center [296, 393] width 166 height 22
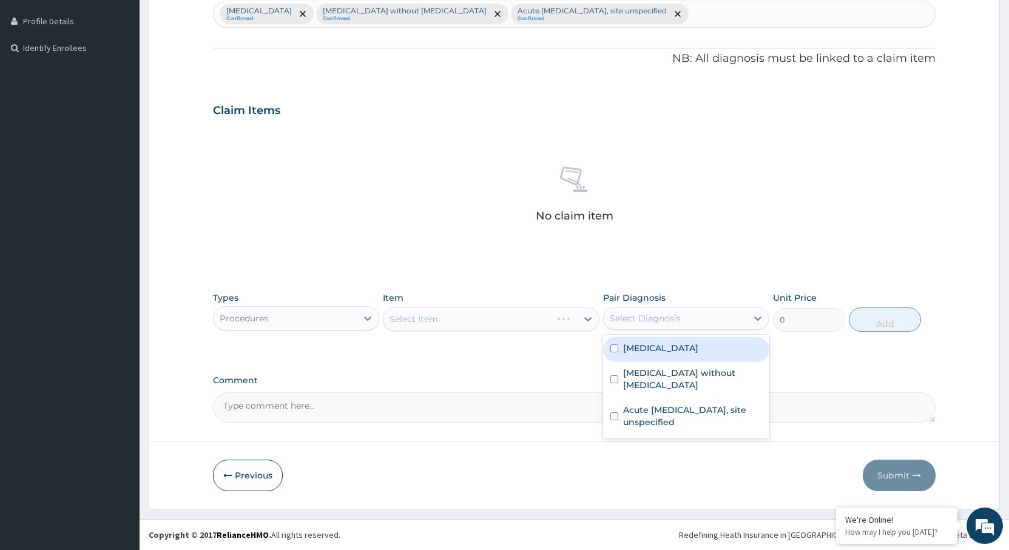
click at [705, 323] on div "Select Diagnosis" at bounding box center [675, 318] width 143 height 19
click at [678, 342] on label "[MEDICAL_DATA]" at bounding box center [660, 348] width 75 height 12
checkbox input "true"
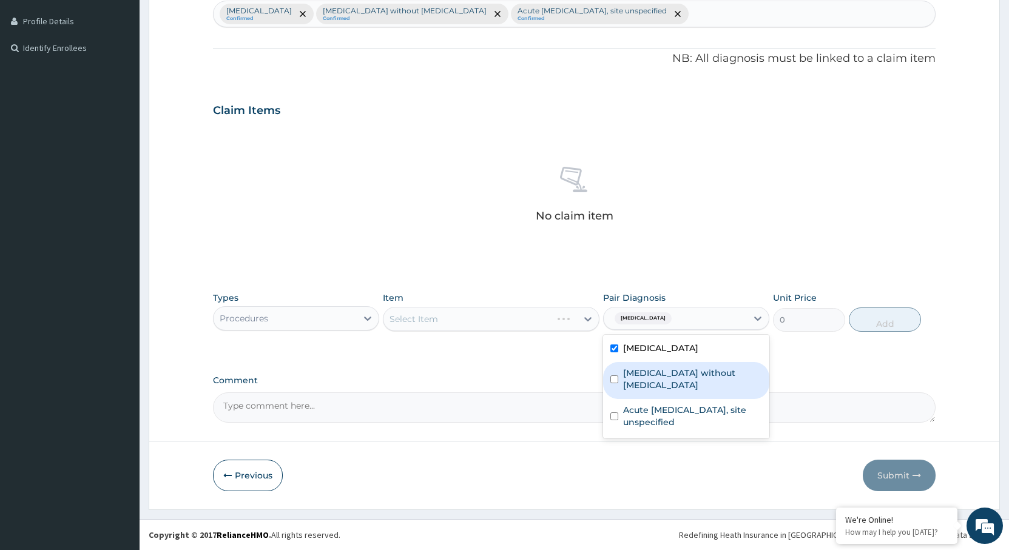
click at [665, 378] on label "[MEDICAL_DATA] without [MEDICAL_DATA]" at bounding box center [692, 379] width 139 height 24
checkbox input "true"
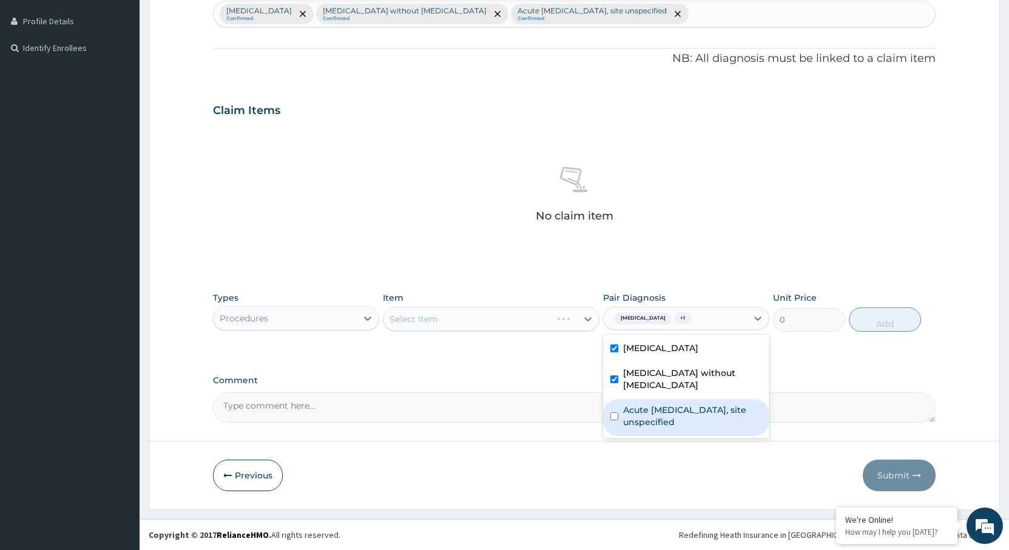
click at [665, 404] on label "Acute [MEDICAL_DATA], site unspecified" at bounding box center [692, 416] width 139 height 24
checkbox input "true"
click at [484, 328] on div "Select Item" at bounding box center [480, 318] width 194 height 19
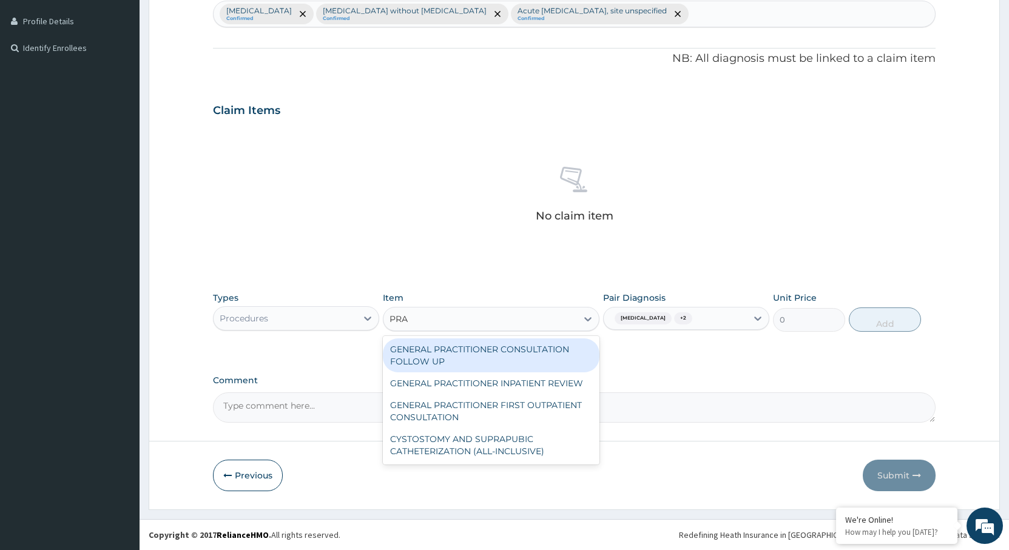
type input "PRAC"
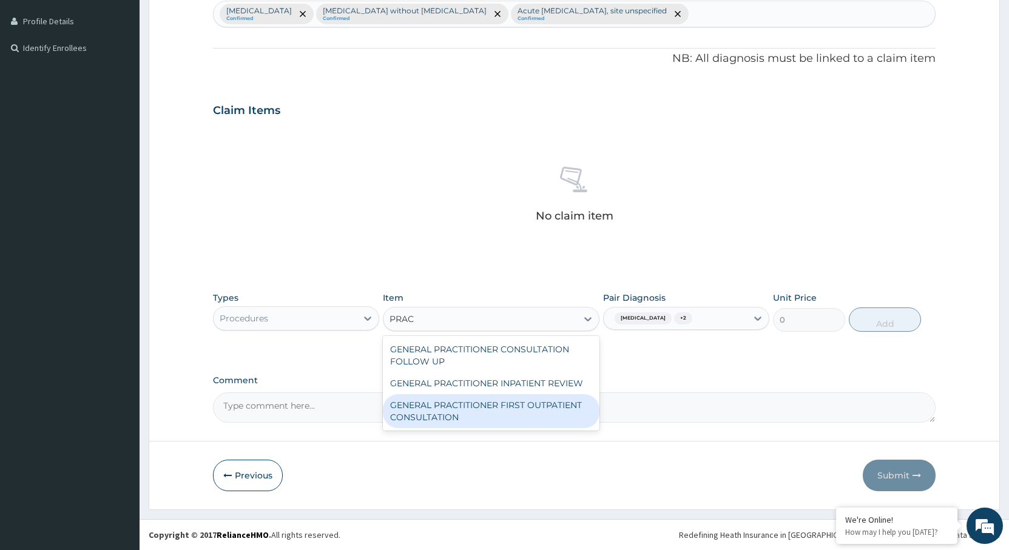
click at [521, 402] on div "GENERAL PRACTITIONER FIRST OUTPATIENT CONSULTATION" at bounding box center [491, 411] width 217 height 34
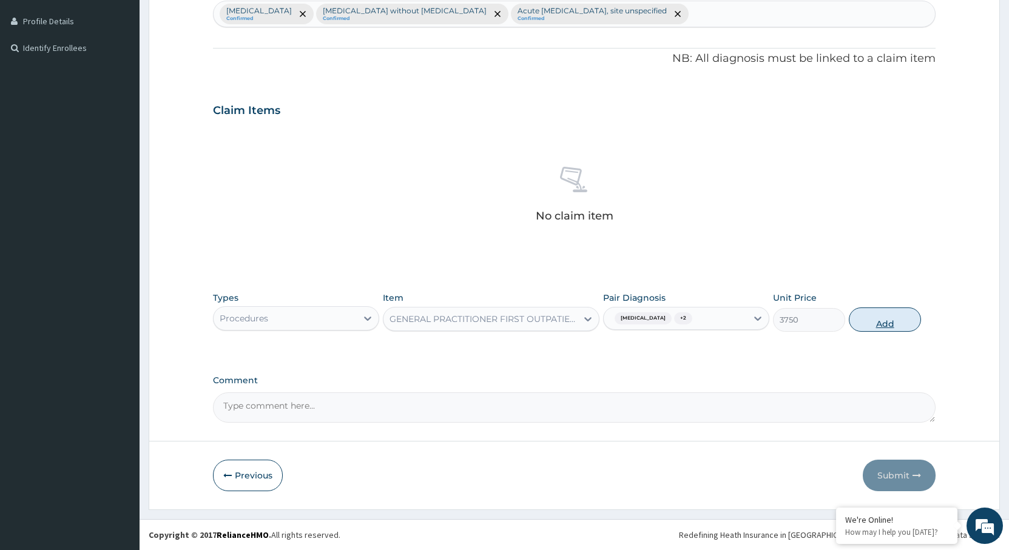
click at [881, 324] on button "Add" at bounding box center [885, 320] width 72 height 24
type input "0"
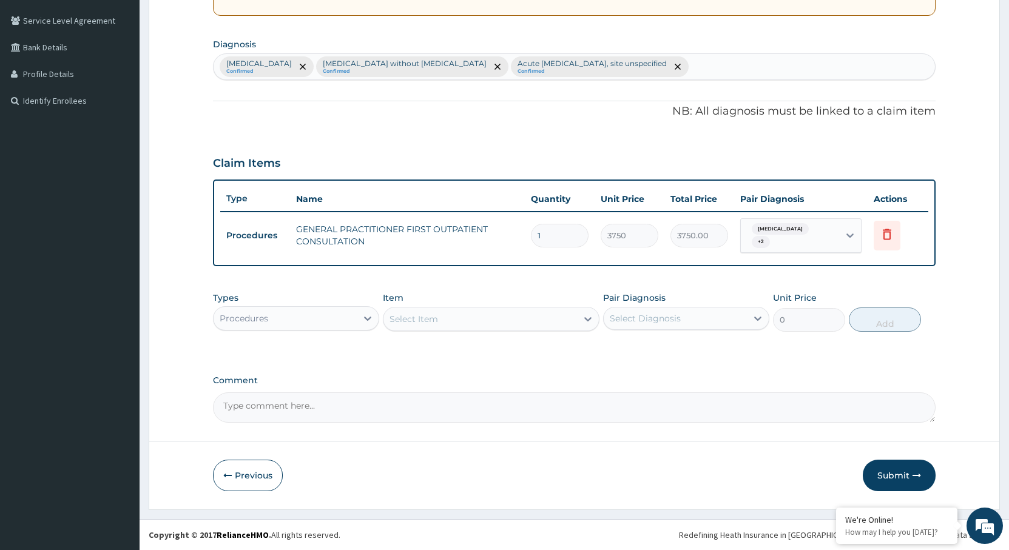
scroll to position [272, 0]
click at [306, 320] on div "Procedures" at bounding box center [285, 318] width 143 height 19
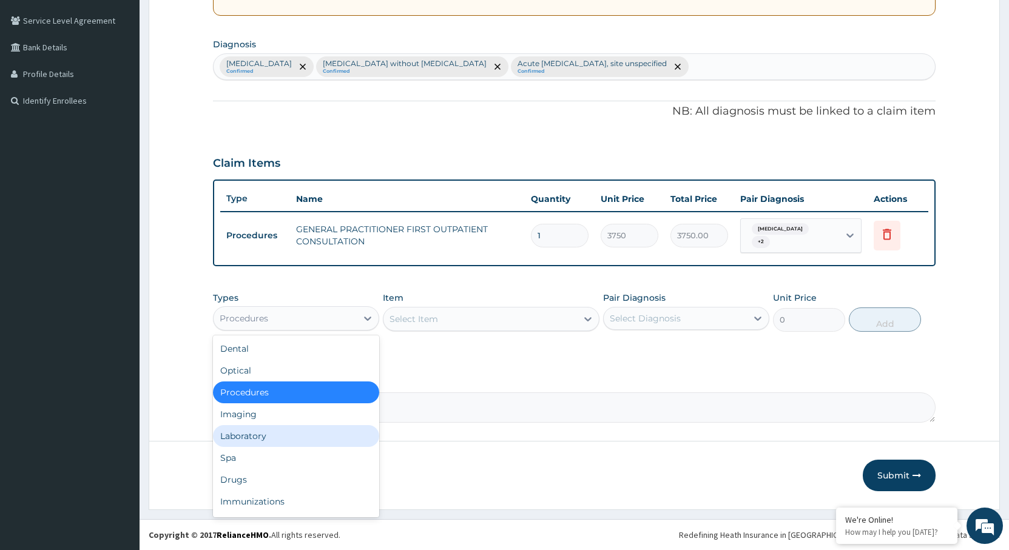
click at [266, 432] on div "Laboratory" at bounding box center [296, 436] width 166 height 22
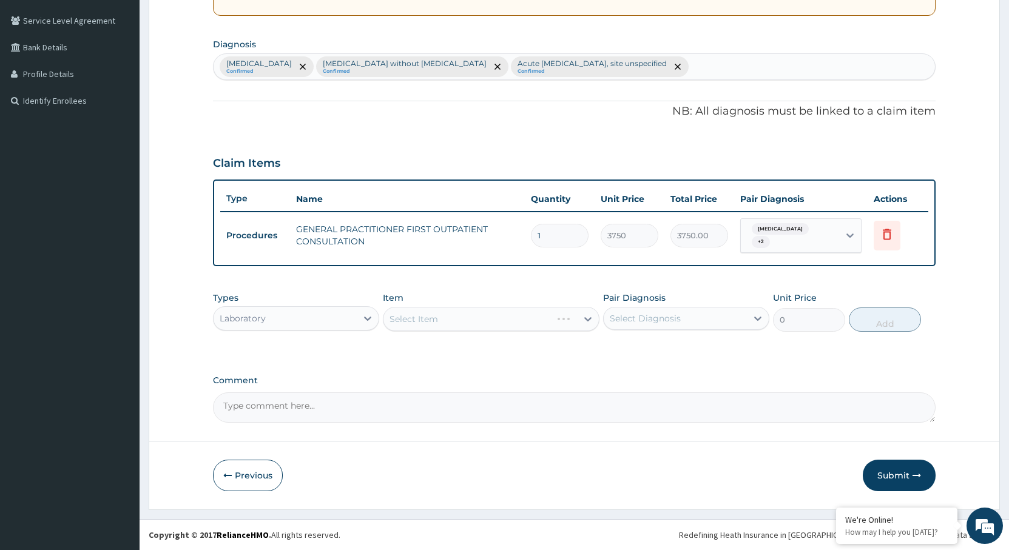
click at [634, 327] on div "Select Diagnosis" at bounding box center [675, 318] width 143 height 19
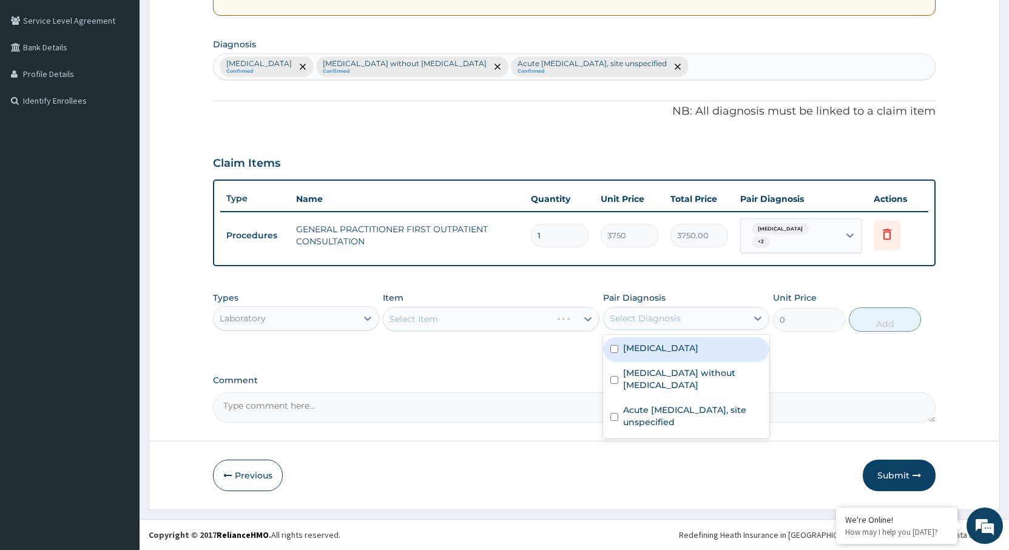
click at [639, 349] on label "[MEDICAL_DATA]" at bounding box center [660, 348] width 75 height 12
checkbox input "true"
click at [477, 323] on div "Select Item" at bounding box center [480, 318] width 194 height 19
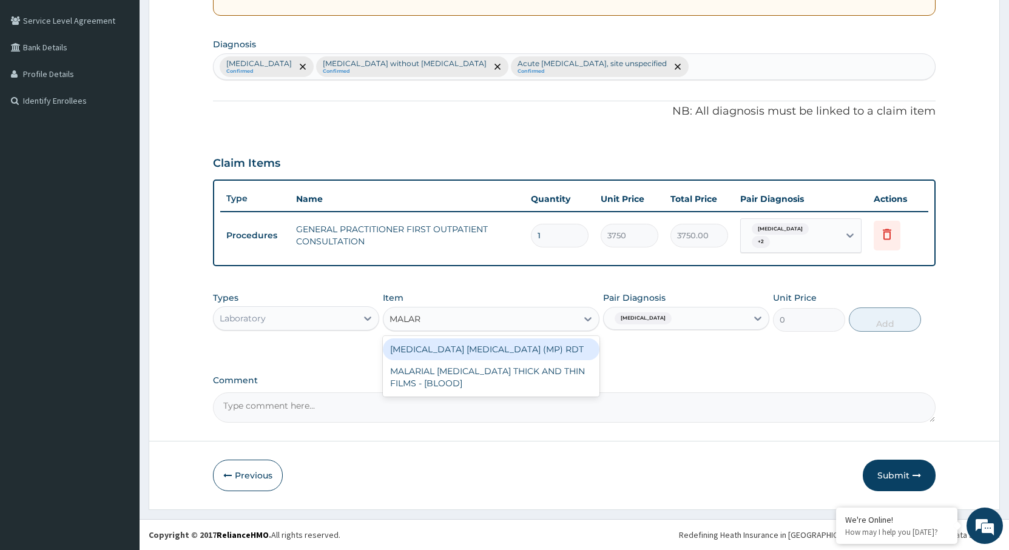
type input "MALARI"
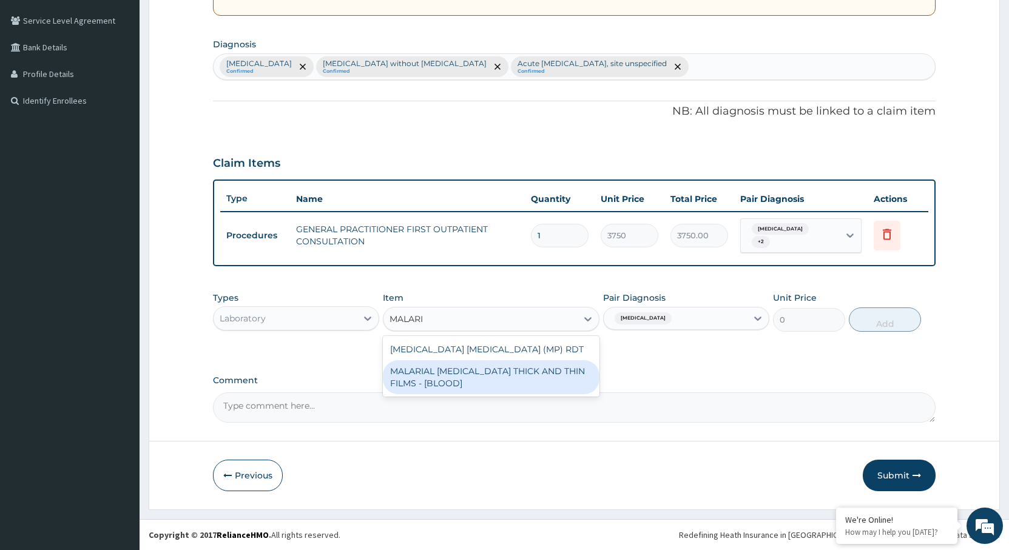
click at [517, 371] on div "MALARIAL [MEDICAL_DATA] THICK AND THIN FILMS - [BLOOD]" at bounding box center [491, 377] width 217 height 34
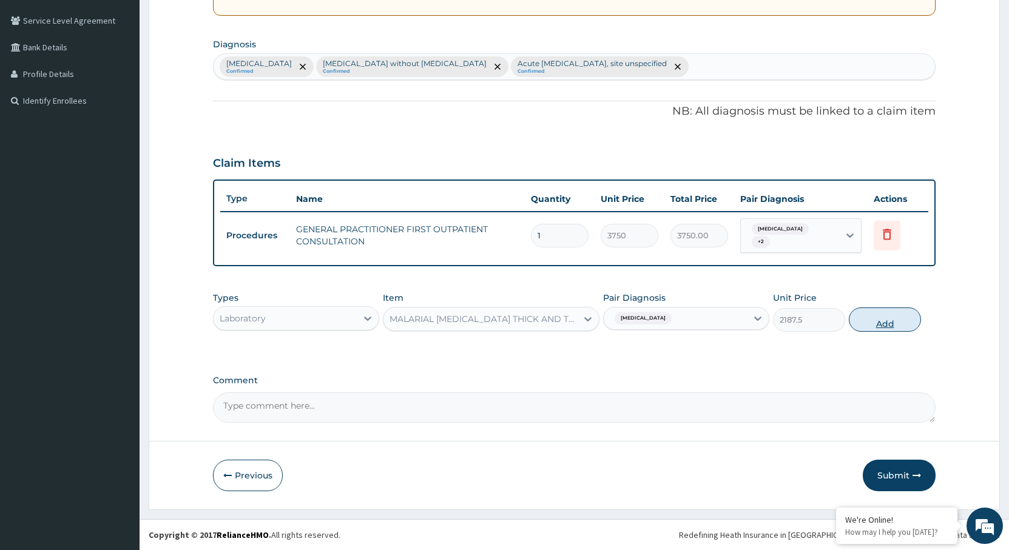
click at [891, 327] on button "Add" at bounding box center [885, 320] width 72 height 24
type input "0"
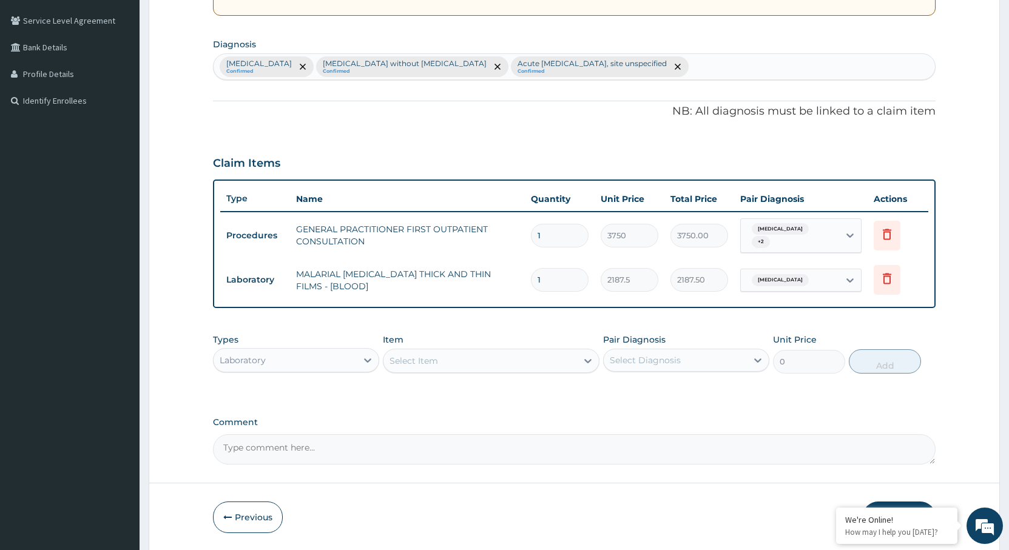
click at [473, 358] on div "Select Item" at bounding box center [480, 360] width 194 height 19
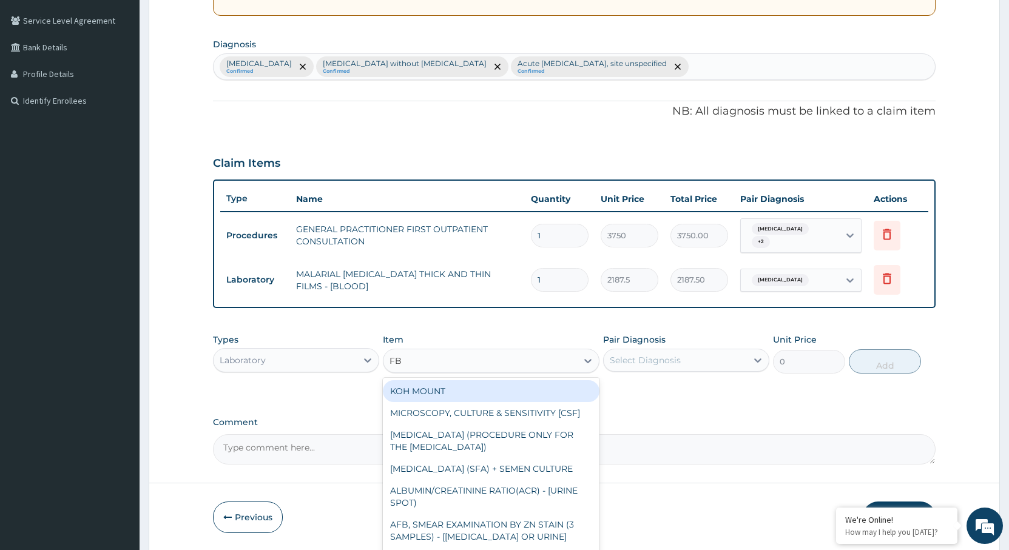
type input "FBC"
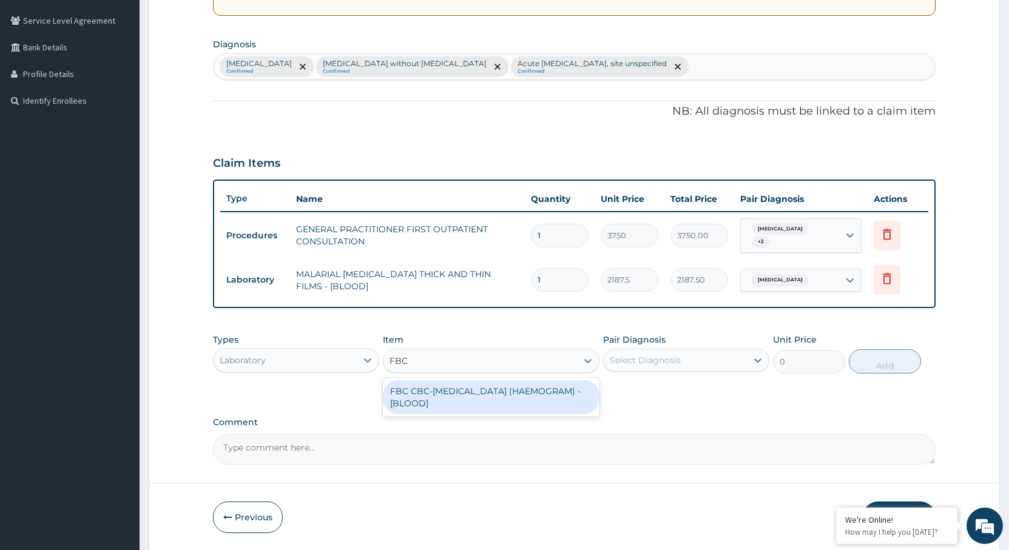
click at [453, 405] on div "FBC CBC-[MEDICAL_DATA] (HAEMOGRAM) - [BLOOD]" at bounding box center [491, 397] width 217 height 34
type input "5000"
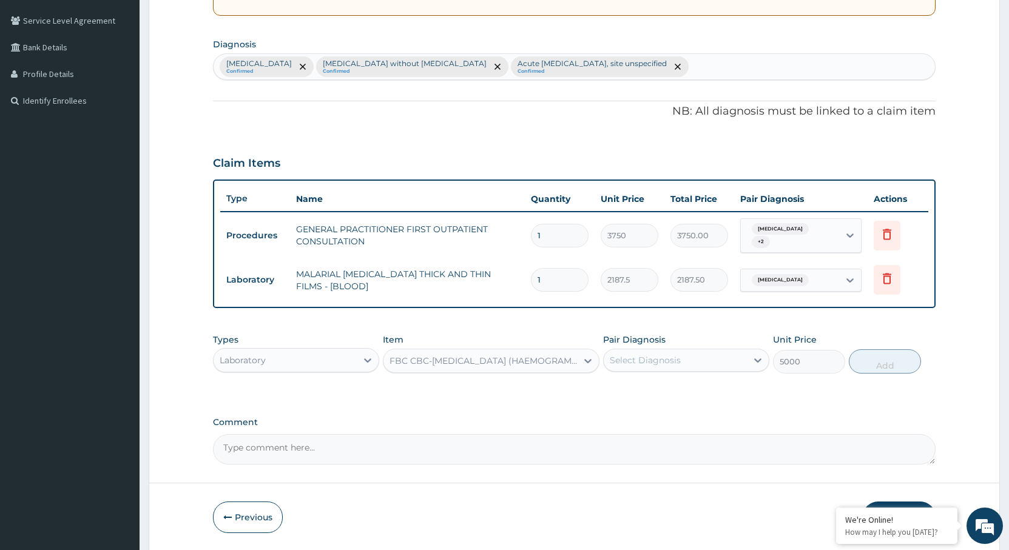
click at [661, 358] on div "Select Diagnosis" at bounding box center [645, 360] width 71 height 12
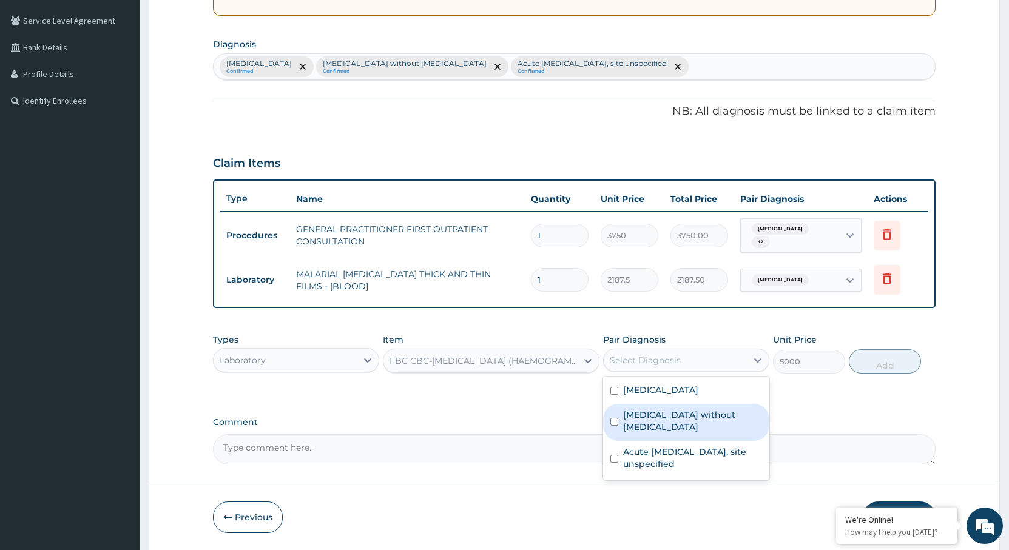
drag, startPoint x: 668, startPoint y: 411, endPoint x: 851, endPoint y: 387, distance: 184.7
click at [669, 411] on label "[MEDICAL_DATA] without [MEDICAL_DATA]" at bounding box center [692, 421] width 139 height 24
checkbox input "true"
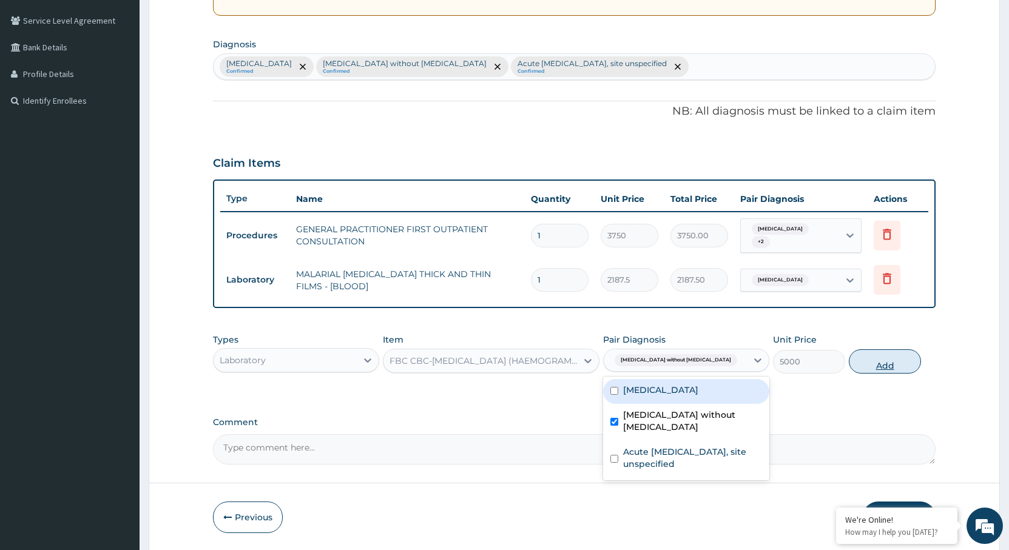
click at [888, 366] on button "Add" at bounding box center [885, 361] width 72 height 24
type input "0"
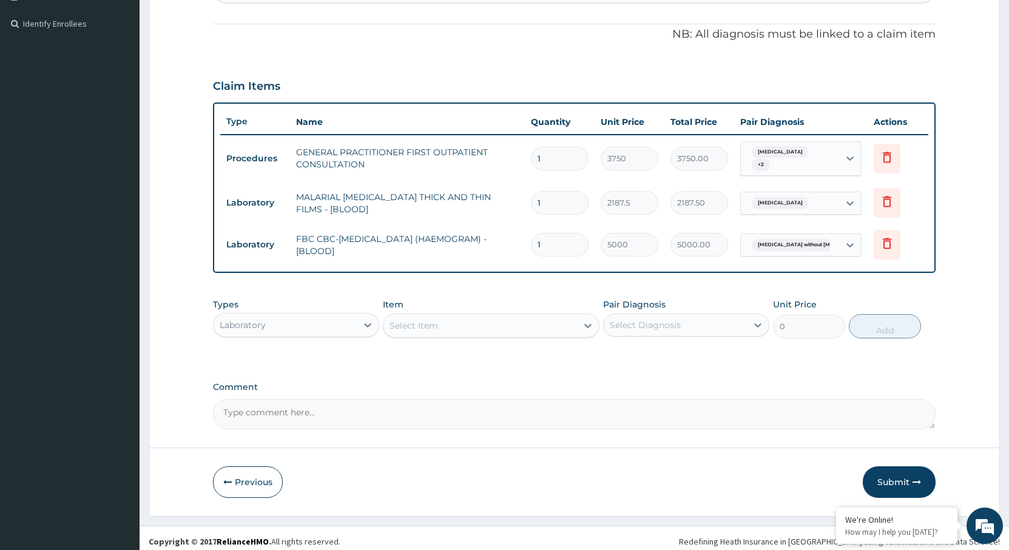
scroll to position [355, 0]
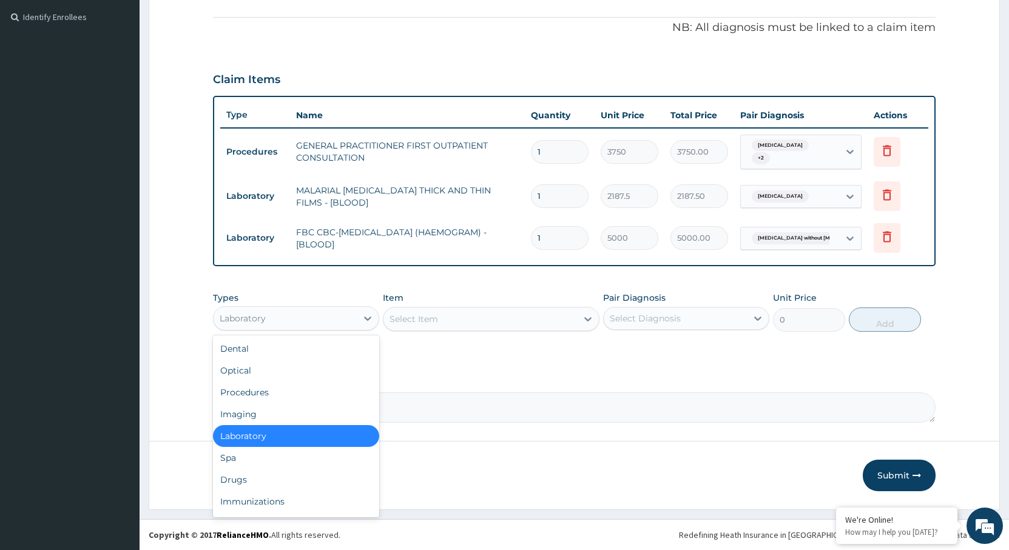
click at [329, 324] on div "Laboratory" at bounding box center [285, 318] width 143 height 19
click at [269, 484] on div "Drugs" at bounding box center [296, 480] width 166 height 22
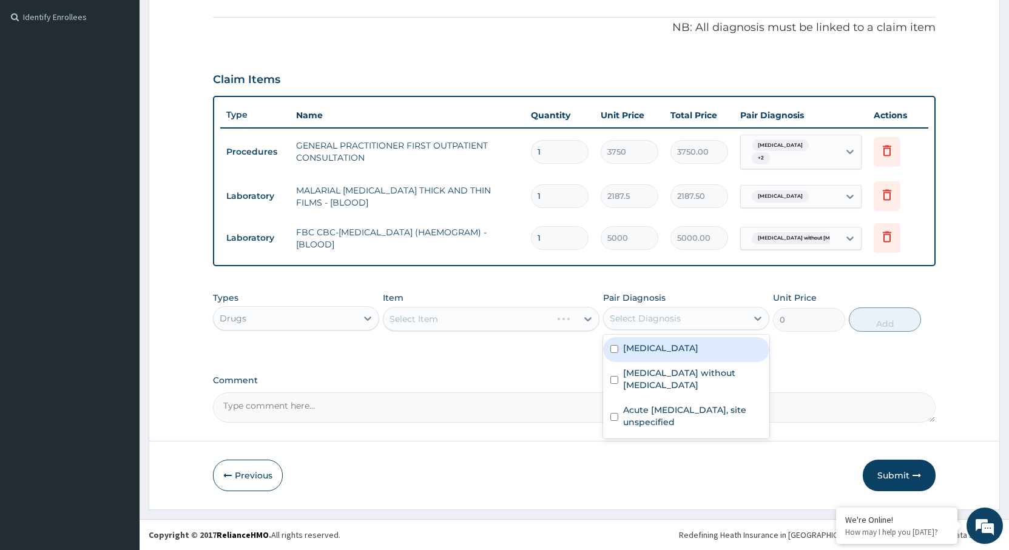
click at [674, 318] on div "Select Diagnosis" at bounding box center [645, 318] width 71 height 12
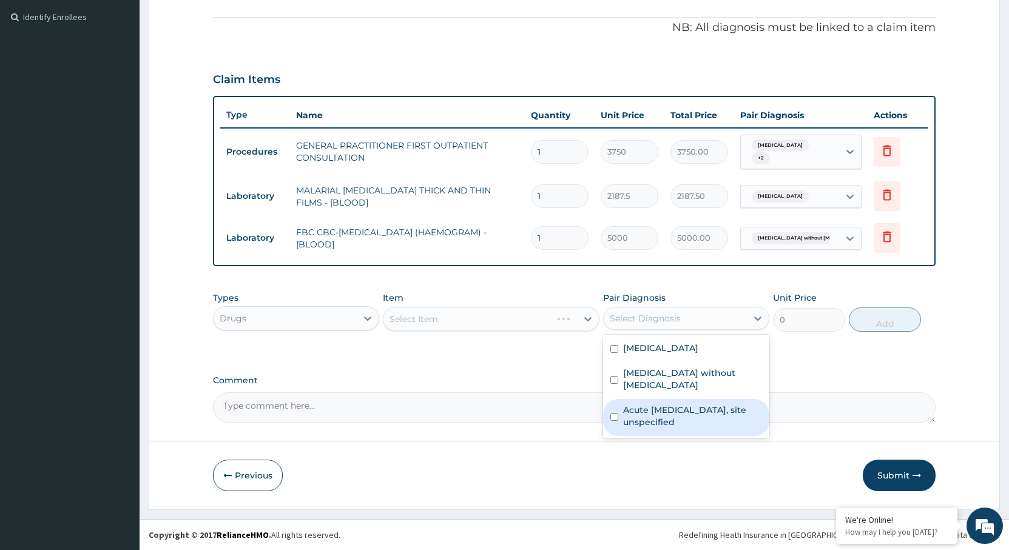
click at [668, 404] on label "Acute upper respiratory infection, site unspecified" at bounding box center [692, 416] width 139 height 24
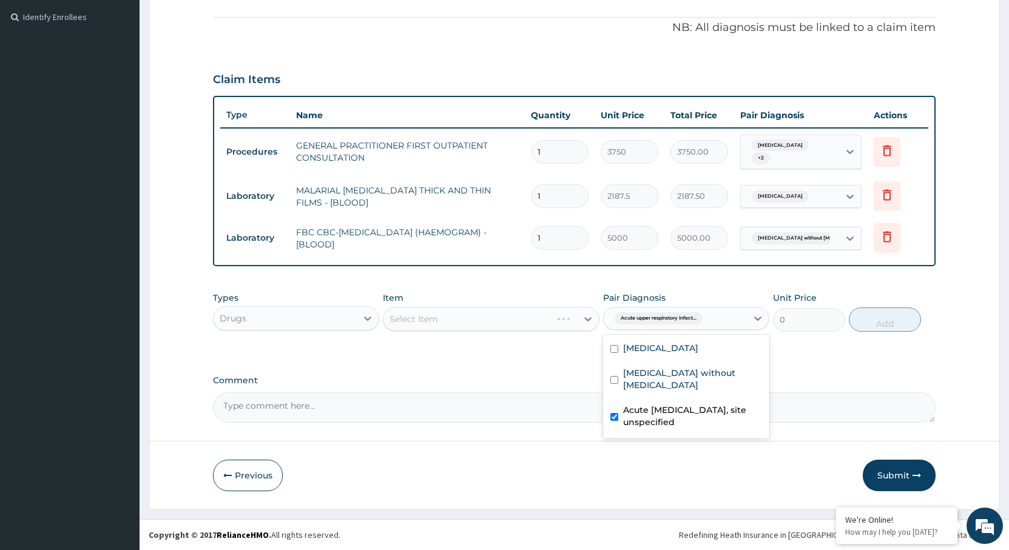
checkbox input "true"
click at [433, 317] on div "Select Item" at bounding box center [413, 319] width 49 height 12
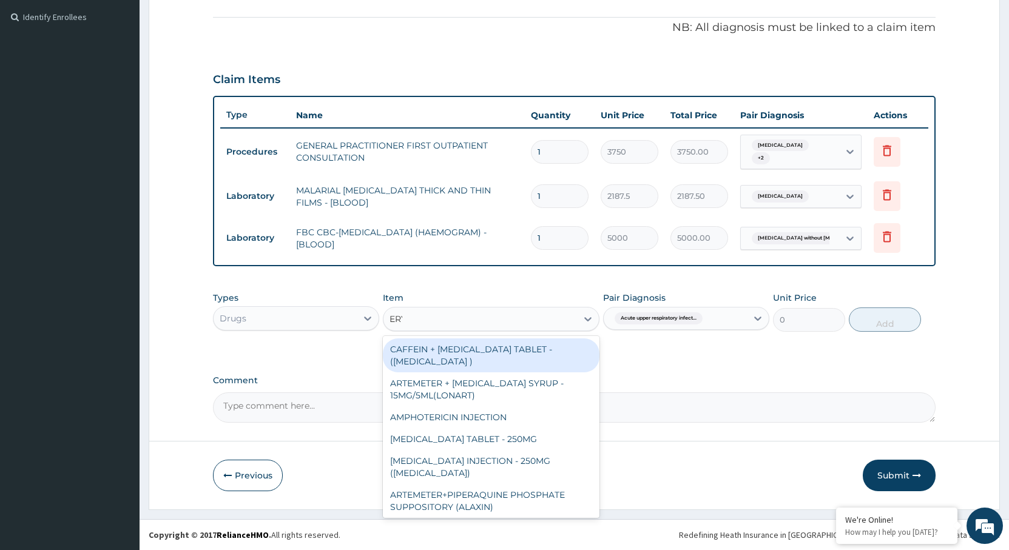
type input "ERYTHR"
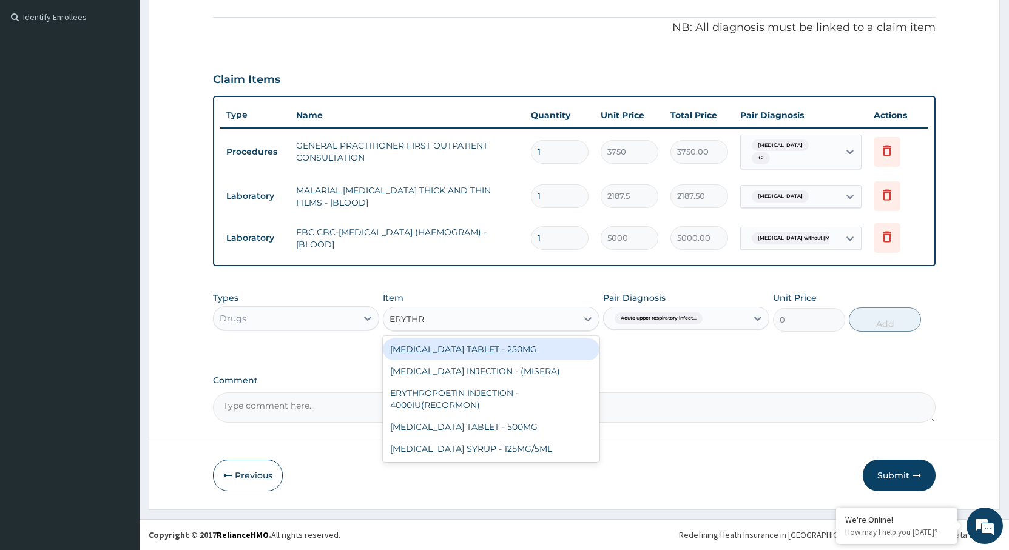
click at [507, 352] on div "ERYTHROMYCIN TABLET - 250MG" at bounding box center [491, 350] width 217 height 22
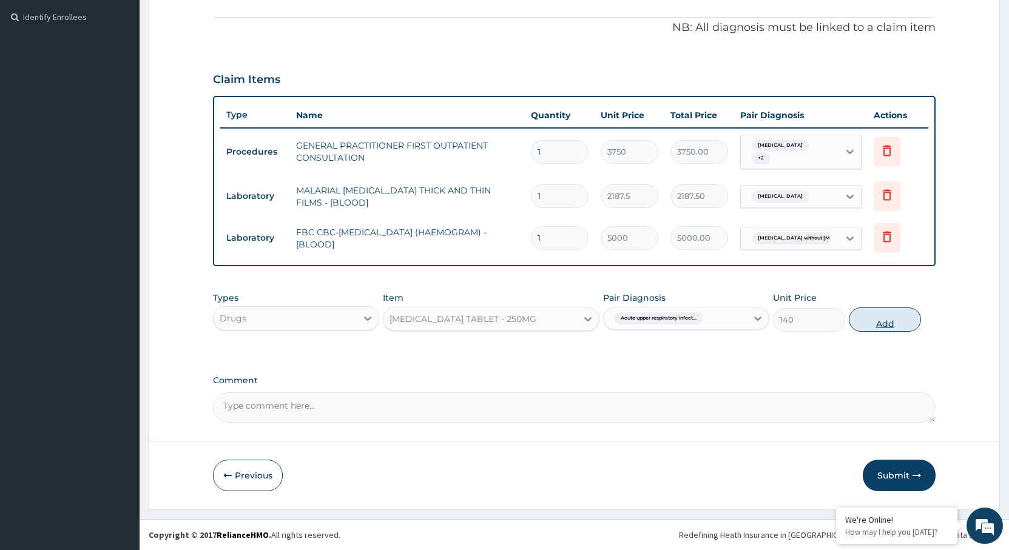
click at [877, 320] on button "Add" at bounding box center [885, 320] width 72 height 24
type input "0"
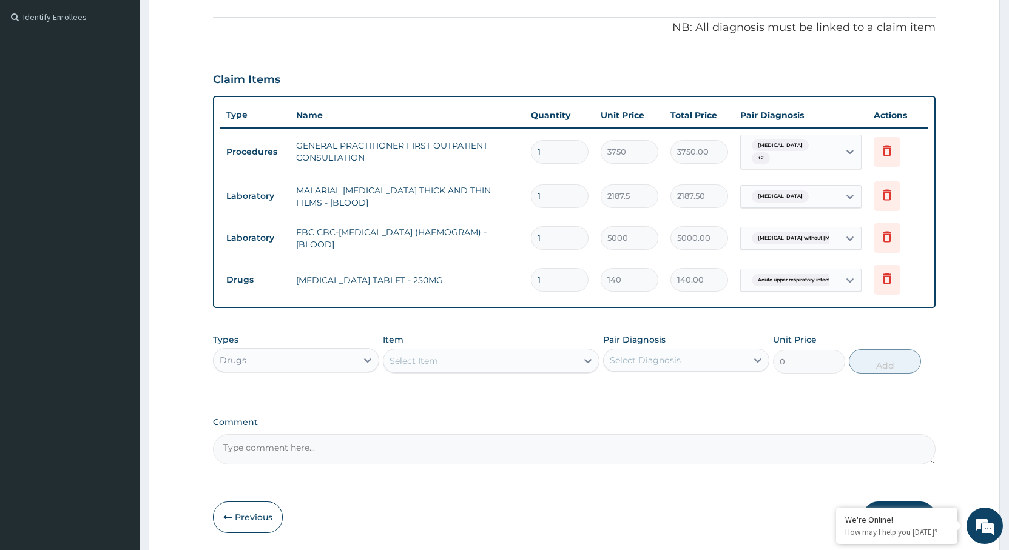
type input "15"
type input "2100.00"
type input "15"
click at [448, 365] on div "Select Item" at bounding box center [480, 360] width 194 height 19
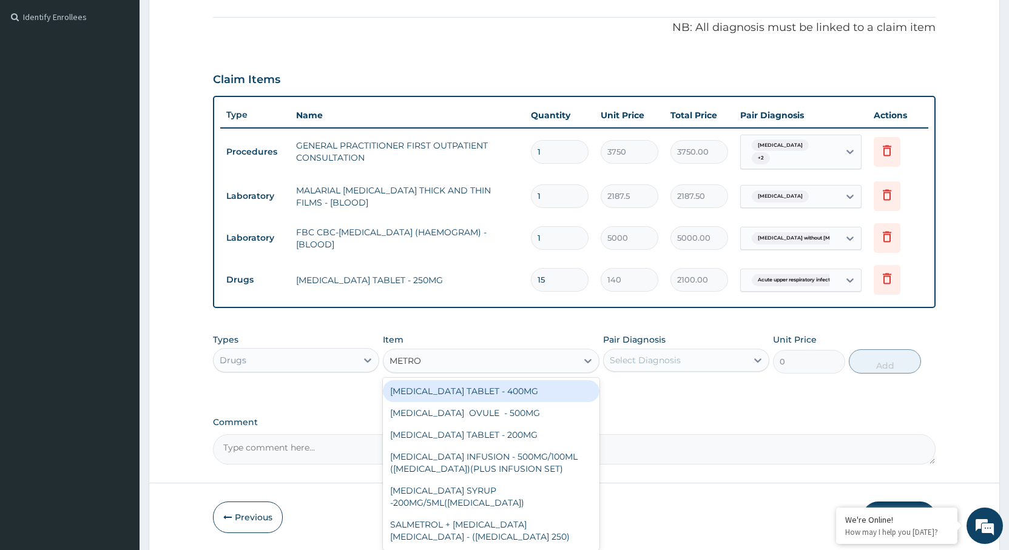
type input "METRON"
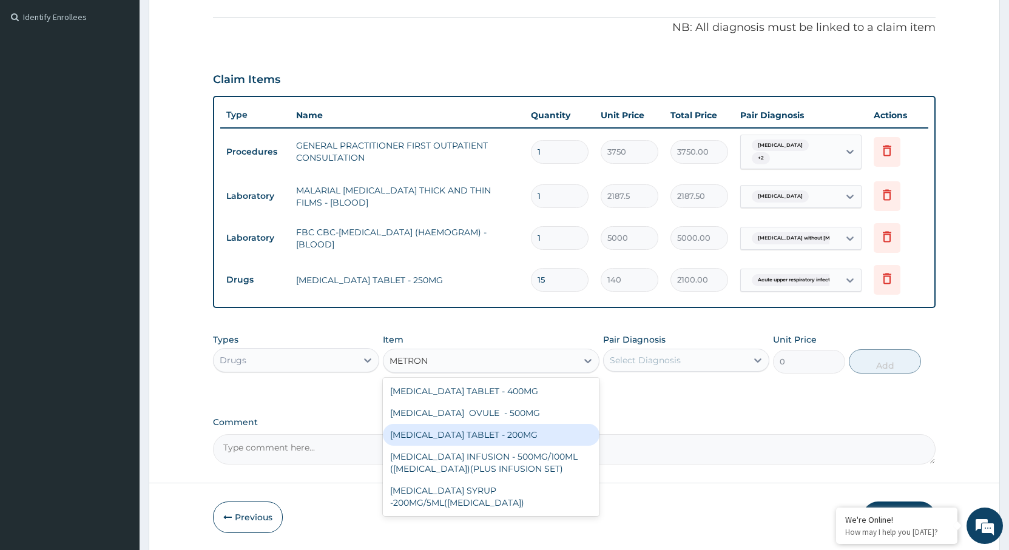
click at [493, 443] on div "METRONIDAZOLE TABLET - 200MG" at bounding box center [491, 435] width 217 height 22
type input "28"
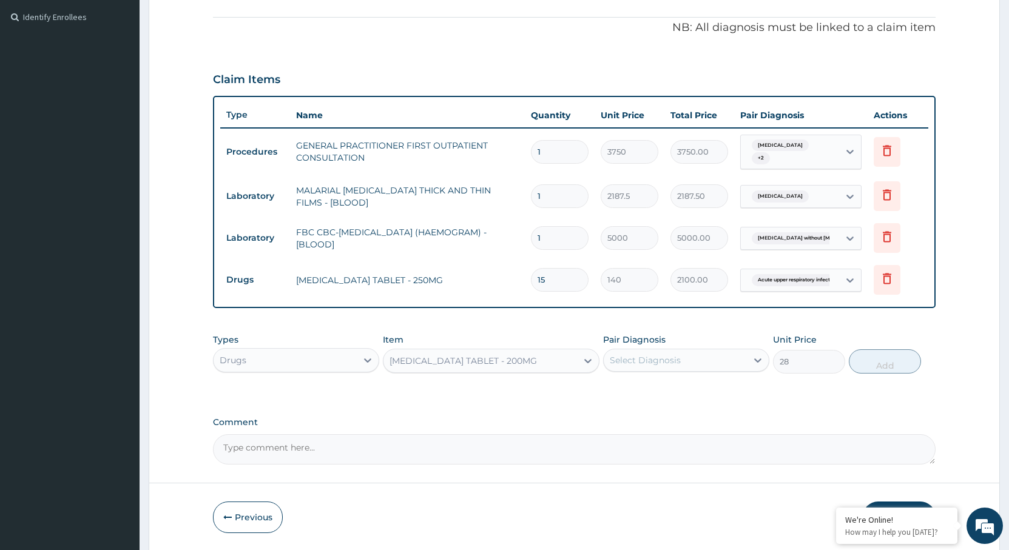
click at [694, 358] on div "Select Diagnosis" at bounding box center [675, 360] width 143 height 19
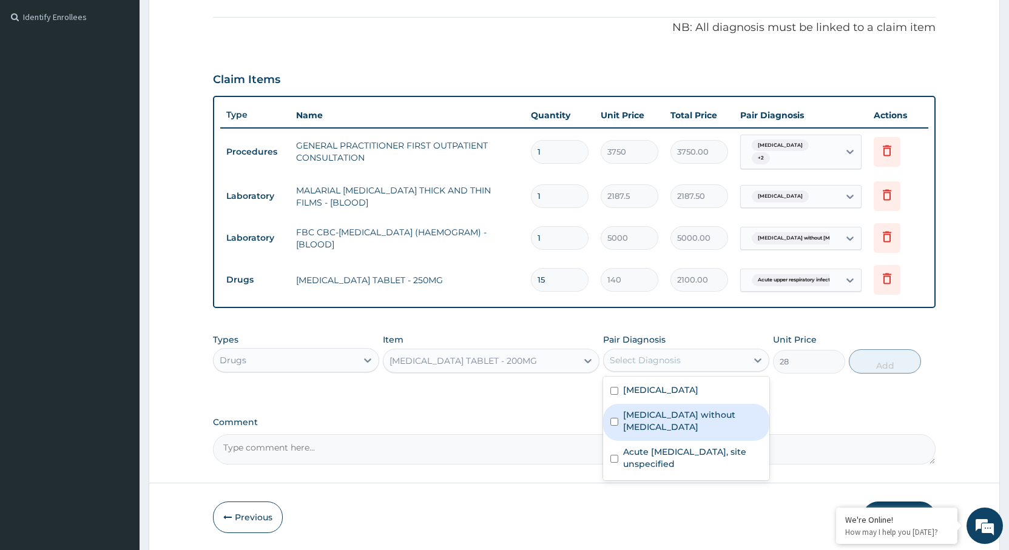
click at [683, 408] on div "Sepsis without septic shock" at bounding box center [686, 422] width 166 height 37
checkbox input "true"
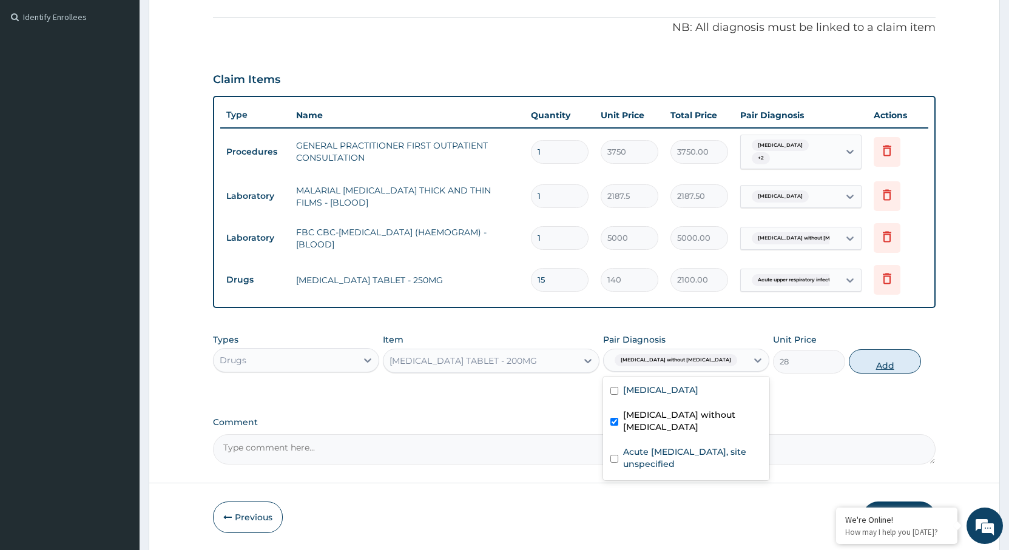
click at [873, 368] on button "Add" at bounding box center [885, 361] width 72 height 24
type input "0"
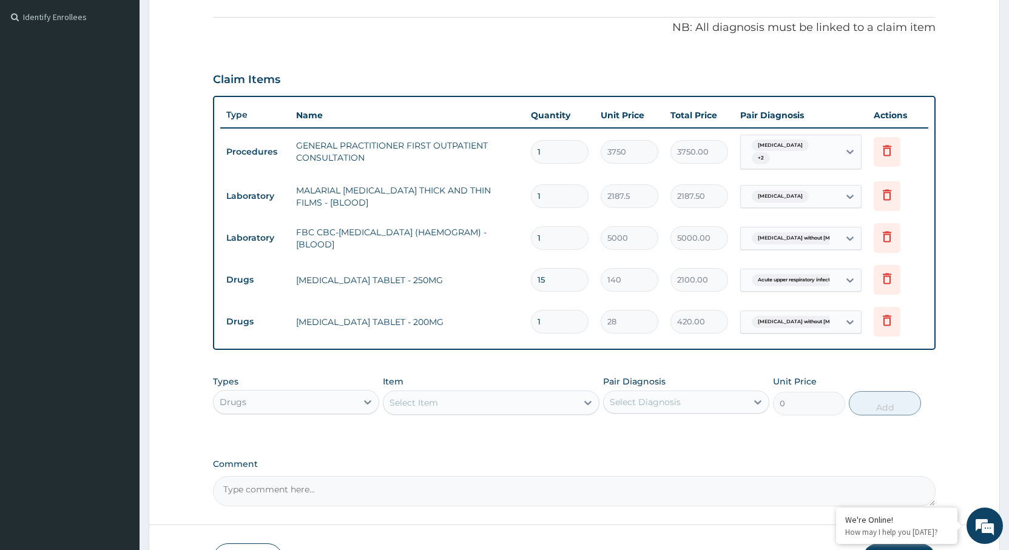
type input "15"
type input "420.00"
type input "15"
click at [554, 425] on div "Types Drugs Item Select Item Pair Diagnosis Select Diagnosis Unit Price 0 Add" at bounding box center [574, 404] width 723 height 70
click at [524, 407] on div "Select Item" at bounding box center [480, 402] width 194 height 19
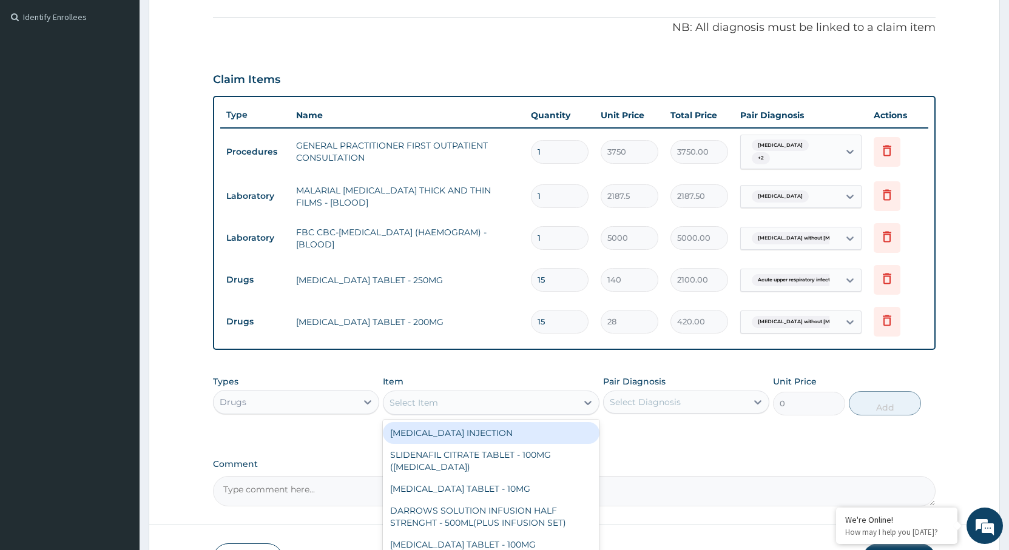
scroll to position [439, 0]
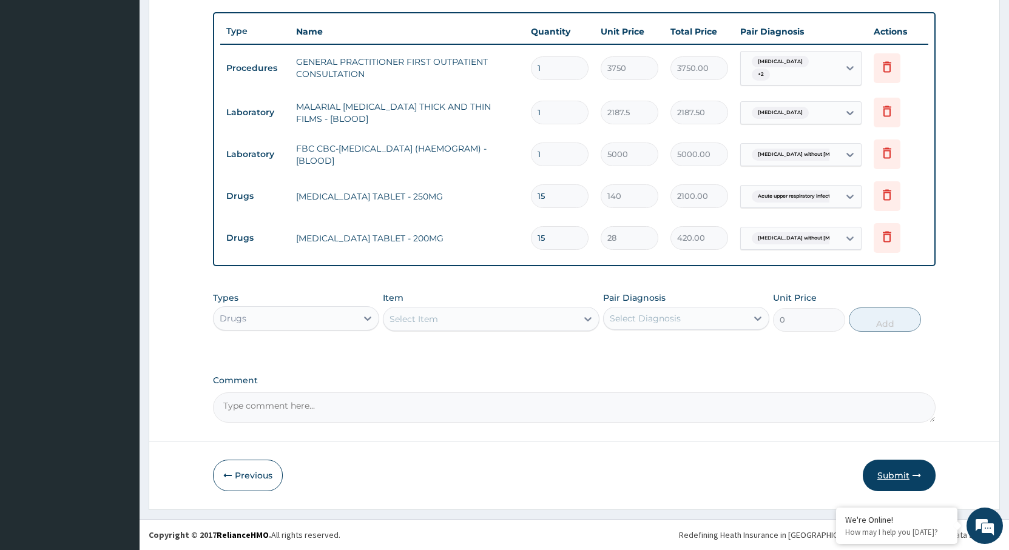
click at [889, 473] on button "Submit" at bounding box center [899, 476] width 73 height 32
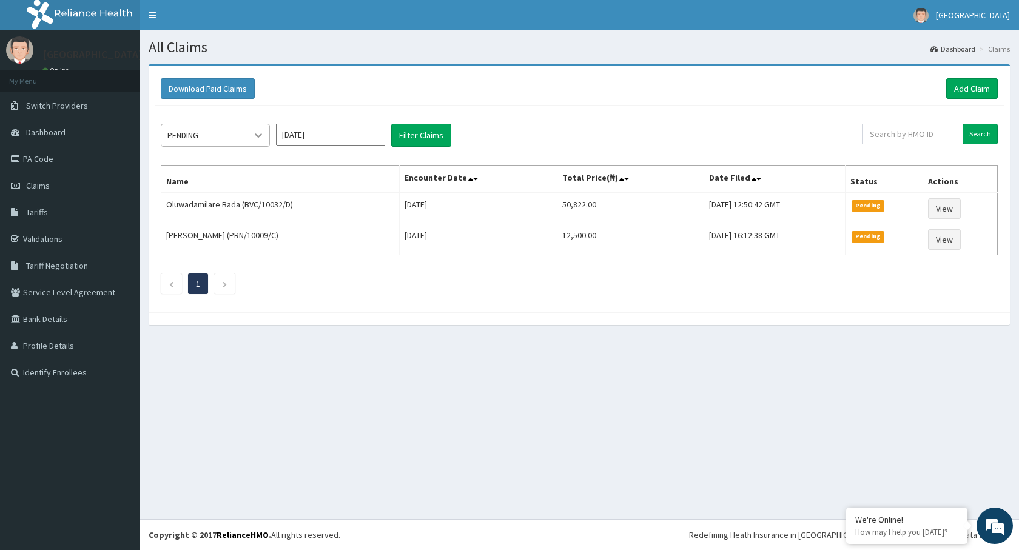
click at [261, 133] on icon at bounding box center [258, 135] width 12 height 12
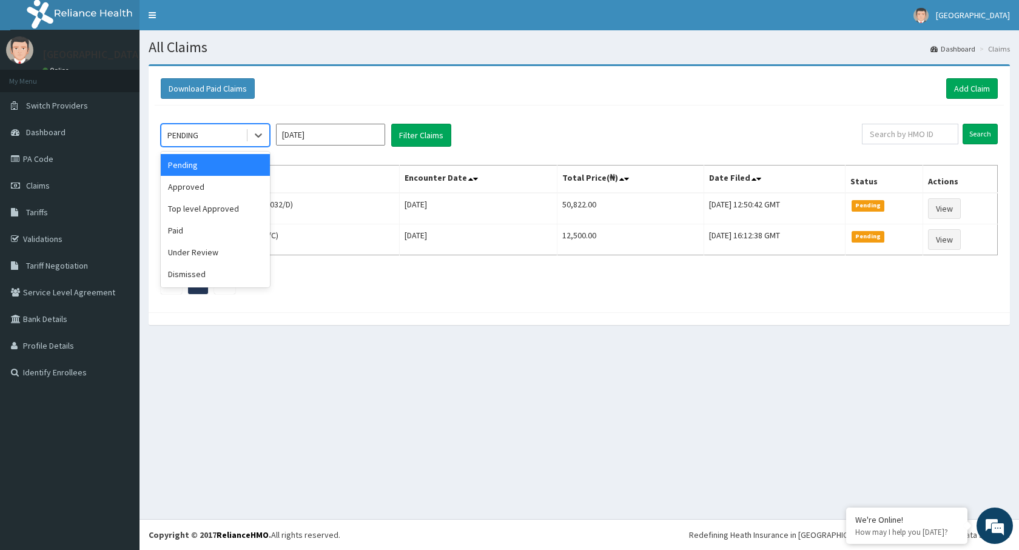
click at [221, 184] on div "Approved" at bounding box center [215, 187] width 109 height 22
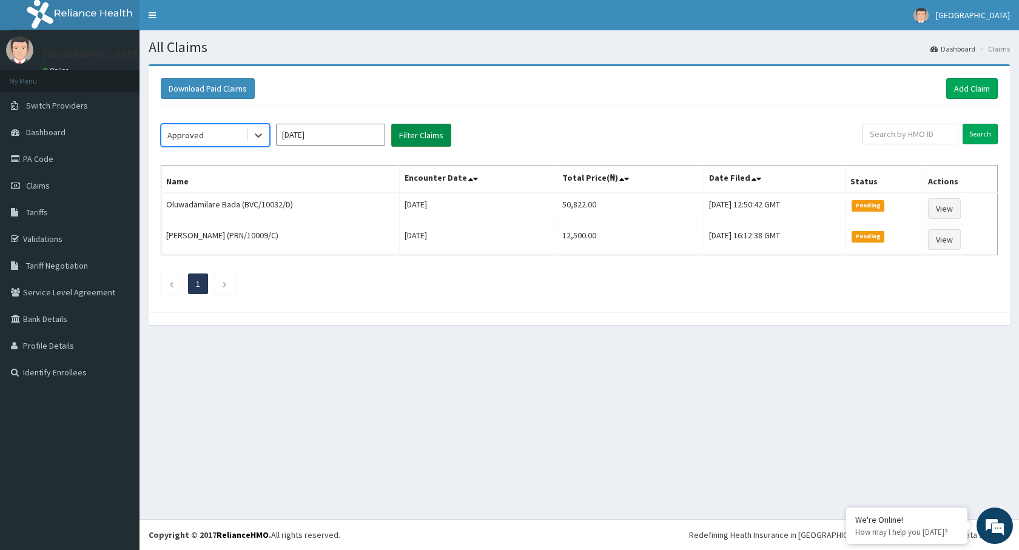
click at [401, 144] on button "Filter Claims" at bounding box center [421, 135] width 60 height 23
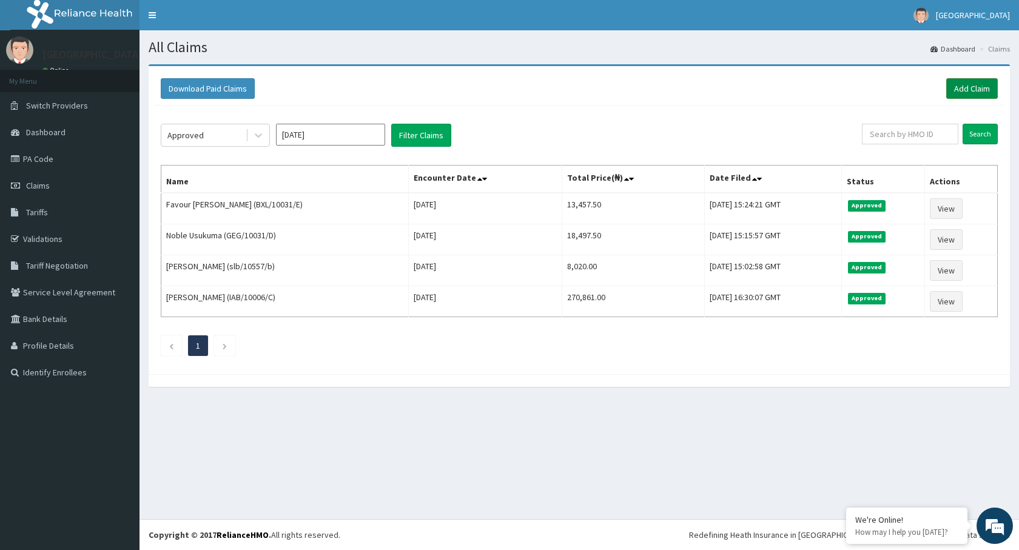
click at [961, 86] on link "Add Claim" at bounding box center [972, 88] width 52 height 21
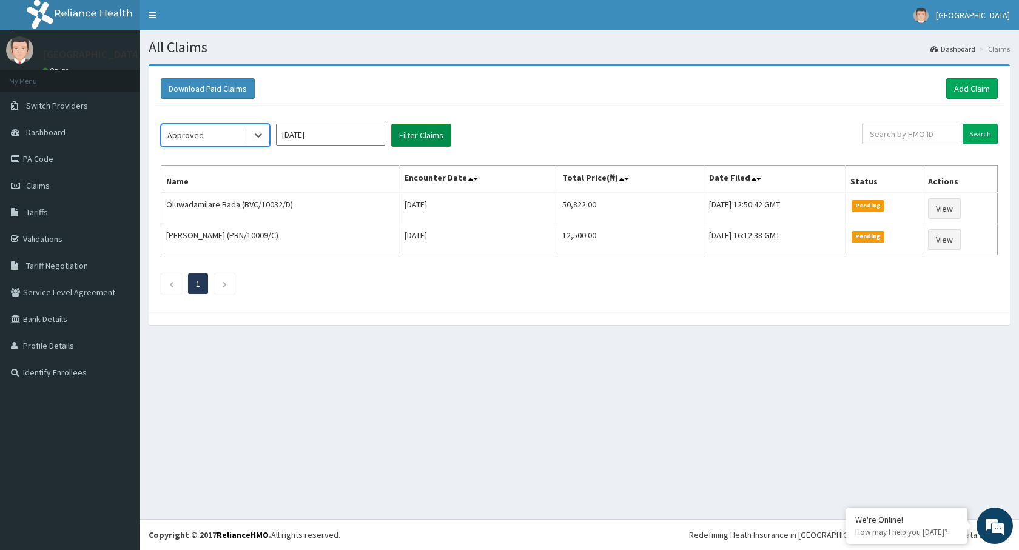
click at [423, 138] on button "Filter Claims" at bounding box center [421, 135] width 60 height 23
